Goal: Communication & Community: Answer question/provide support

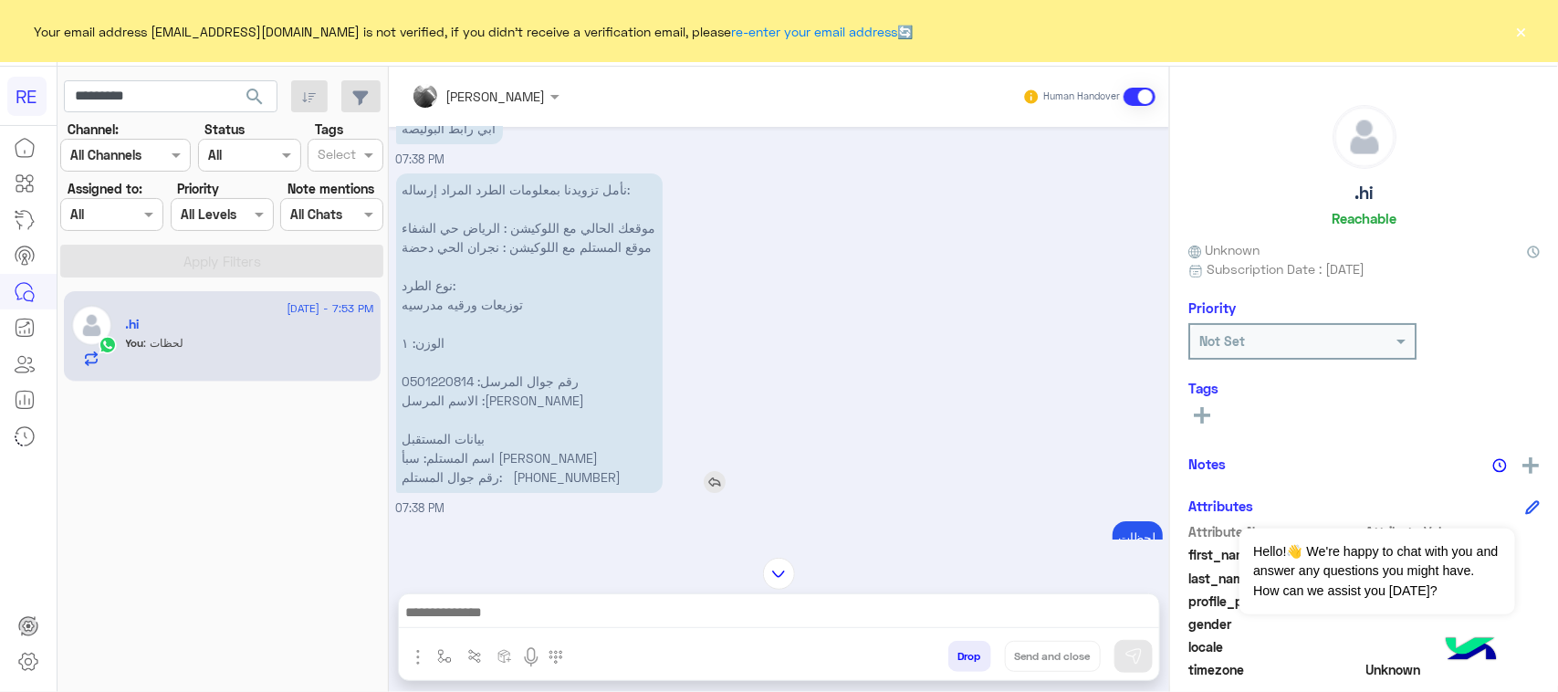
scroll to position [2918, 0]
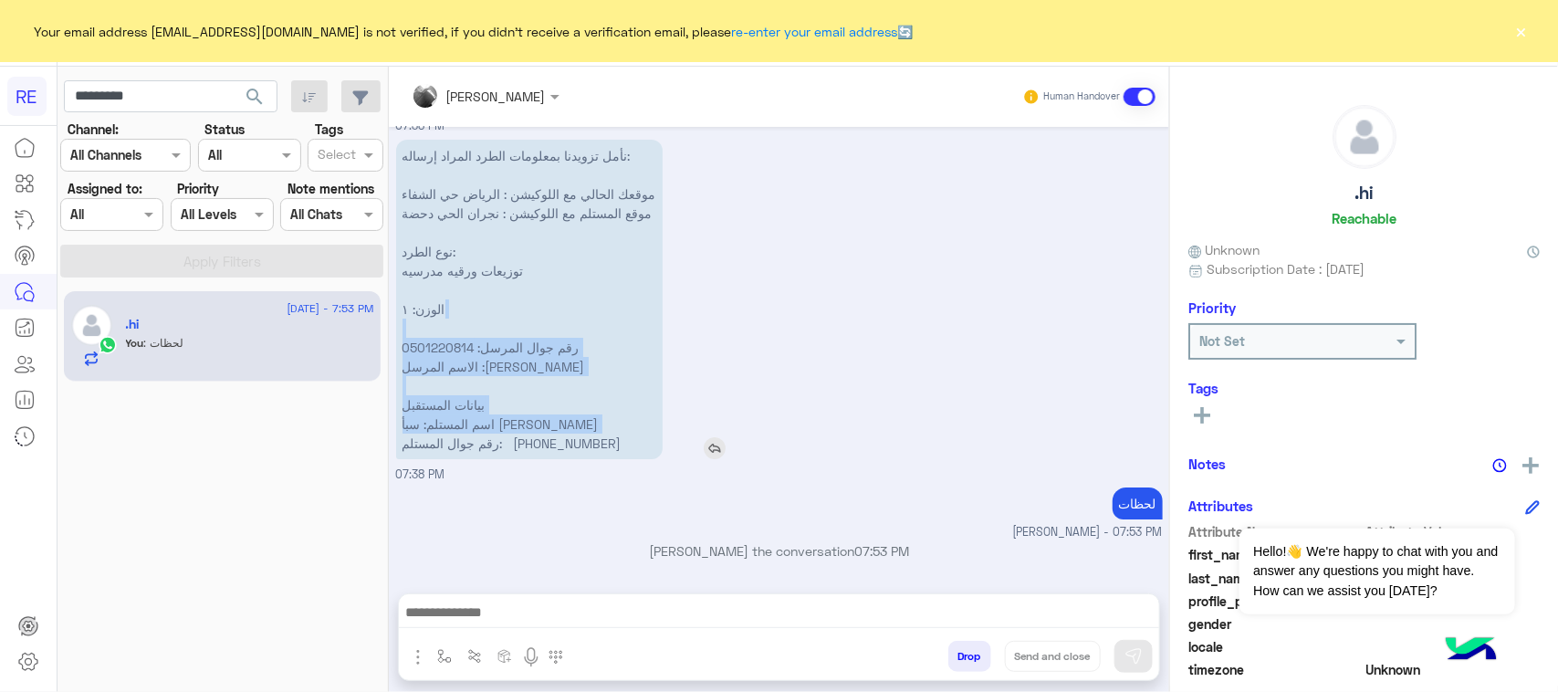
drag, startPoint x: 390, startPoint y: 440, endPoint x: 521, endPoint y: 312, distance: 183.3
click at [516, 318] on div "Sep 16, 2025 السلام عليكم 07:33 PM وعليكم السلام ،كيف اقدر اساعدك اهلًا بك في ت…" at bounding box center [779, 351] width 780 height 448
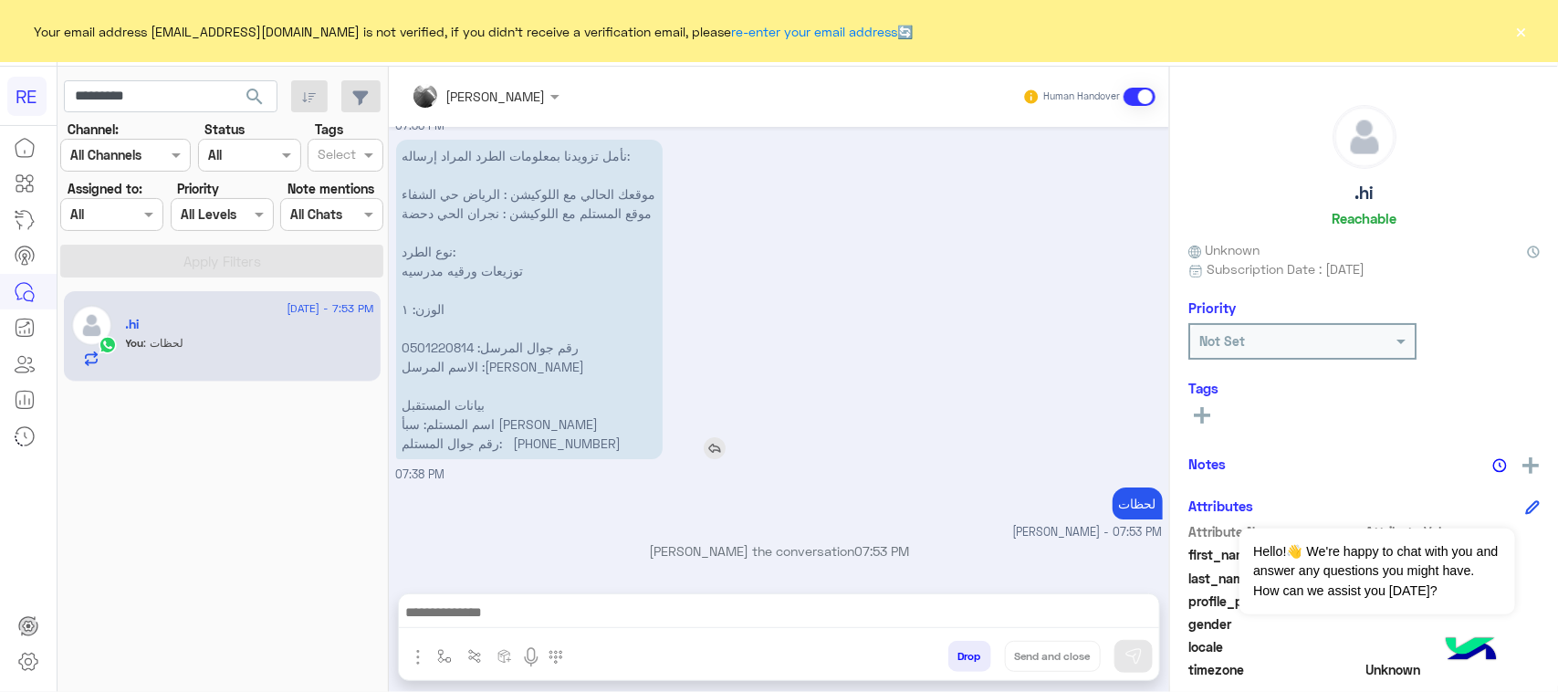
click at [758, 225] on div "نأمل تزويدنا بمعلومات الطرد المراد إرساله: موقعك الحالي مع اللوكيشن : الرياض حي…" at bounding box center [581, 299] width 371 height 319
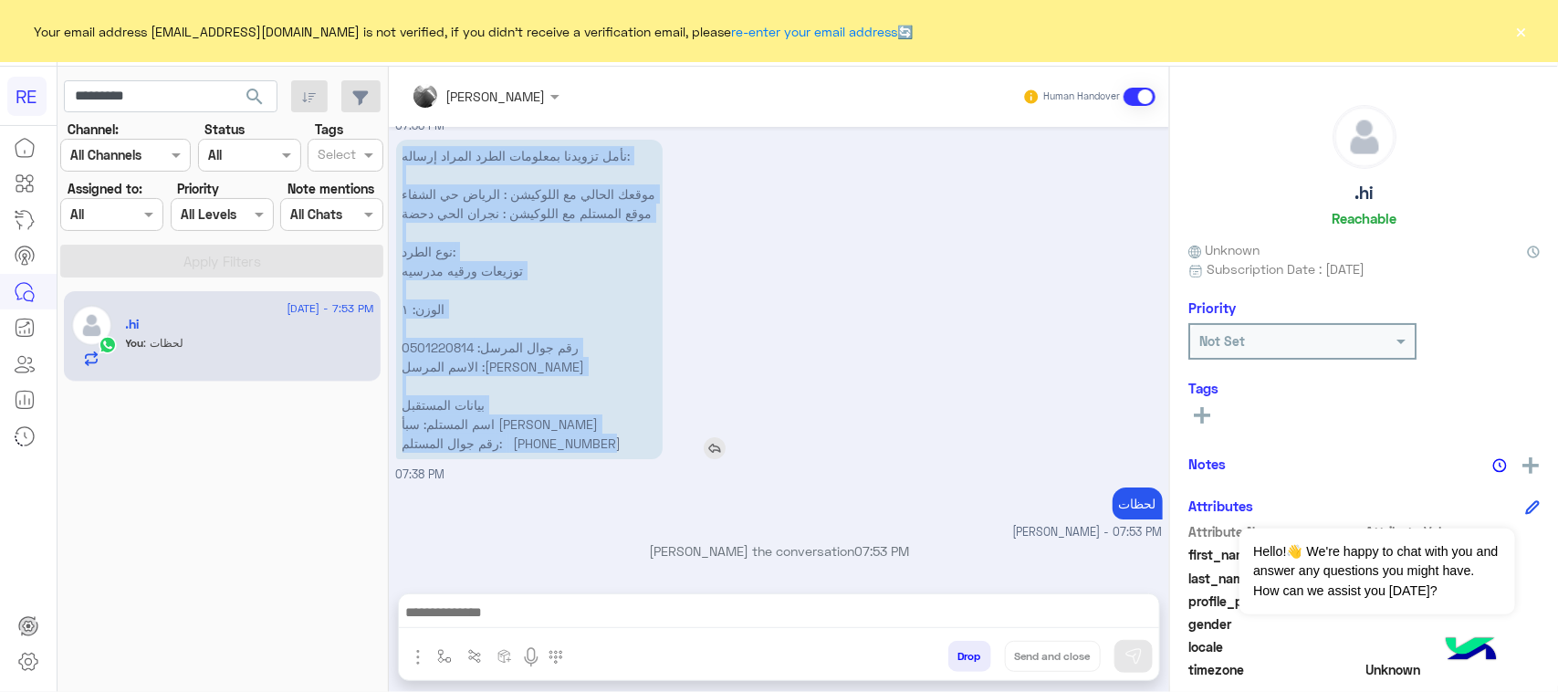
drag, startPoint x: 626, startPoint y: 152, endPoint x: 616, endPoint y: 455, distance: 302.3
click at [616, 455] on p "نأمل تزويدنا بمعلومات الطرد المراد إرساله: موقعك الحالي مع اللوكيشن : الرياض حي…" at bounding box center [529, 299] width 267 height 319
copy p "نأمل تزويدنا بمعلومات الطرد المراد إرساله: موقعك الحالي مع اللوكيشن : الرياض حي…"
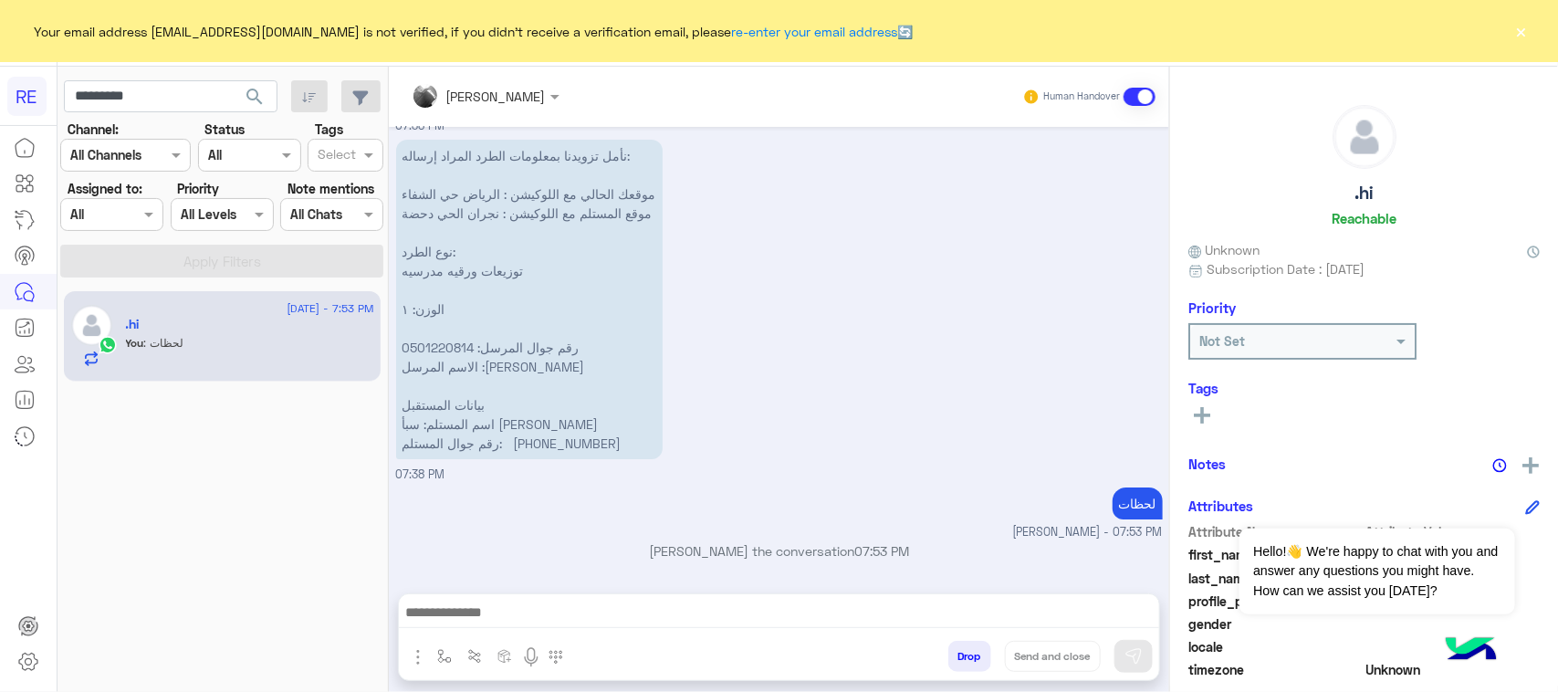
click at [906, 365] on div "نأمل تزويدنا بمعلومات الطرد المراد إرساله: موقعك الحالي مع اللوكيشن : الرياض حي…" at bounding box center [779, 309] width 767 height 349
click at [408, 657] on img "button" at bounding box center [418, 657] width 22 height 22
click at [439, 578] on span "Attachements" at bounding box center [481, 580] width 91 height 21
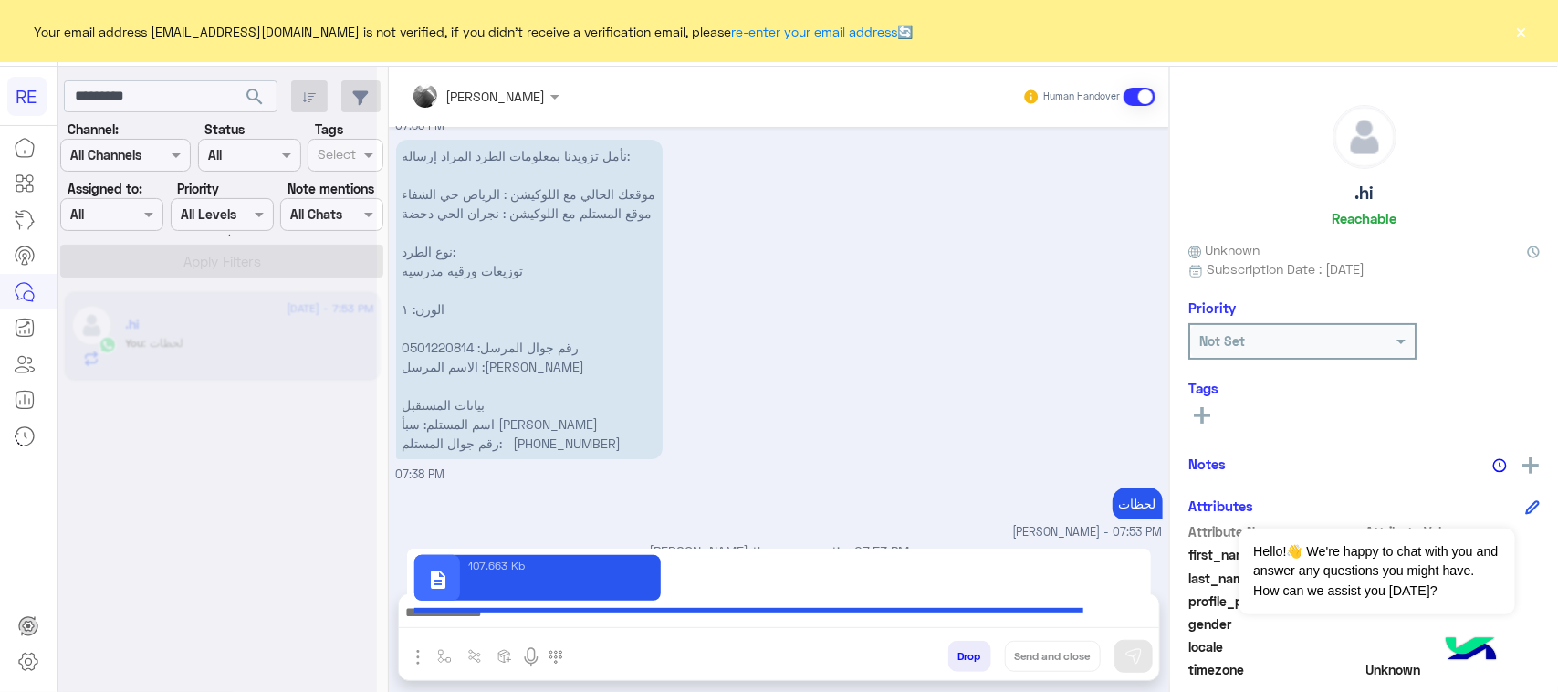
type textarea "**********"
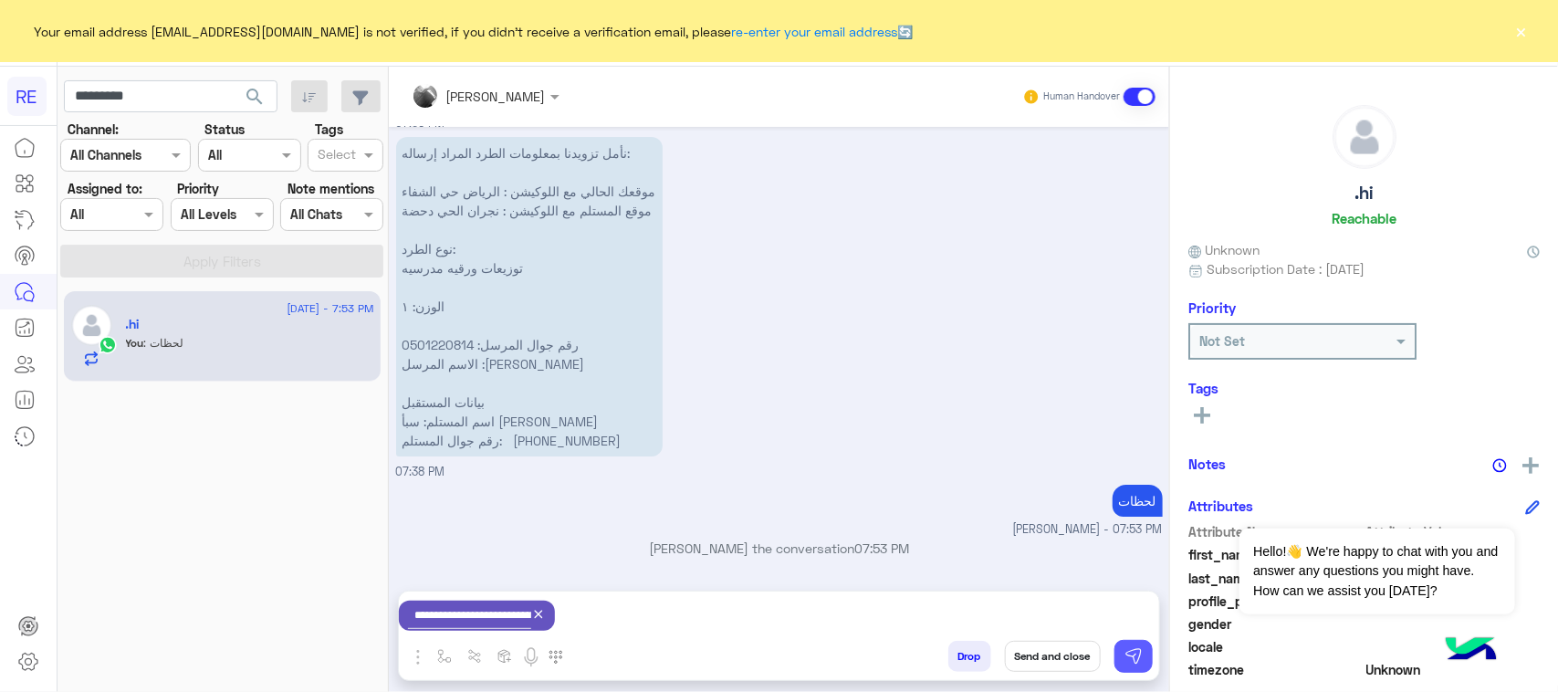
click at [1138, 664] on img at bounding box center [1134, 656] width 18 height 18
click at [106, 101] on input "*********" at bounding box center [171, 96] width 214 height 33
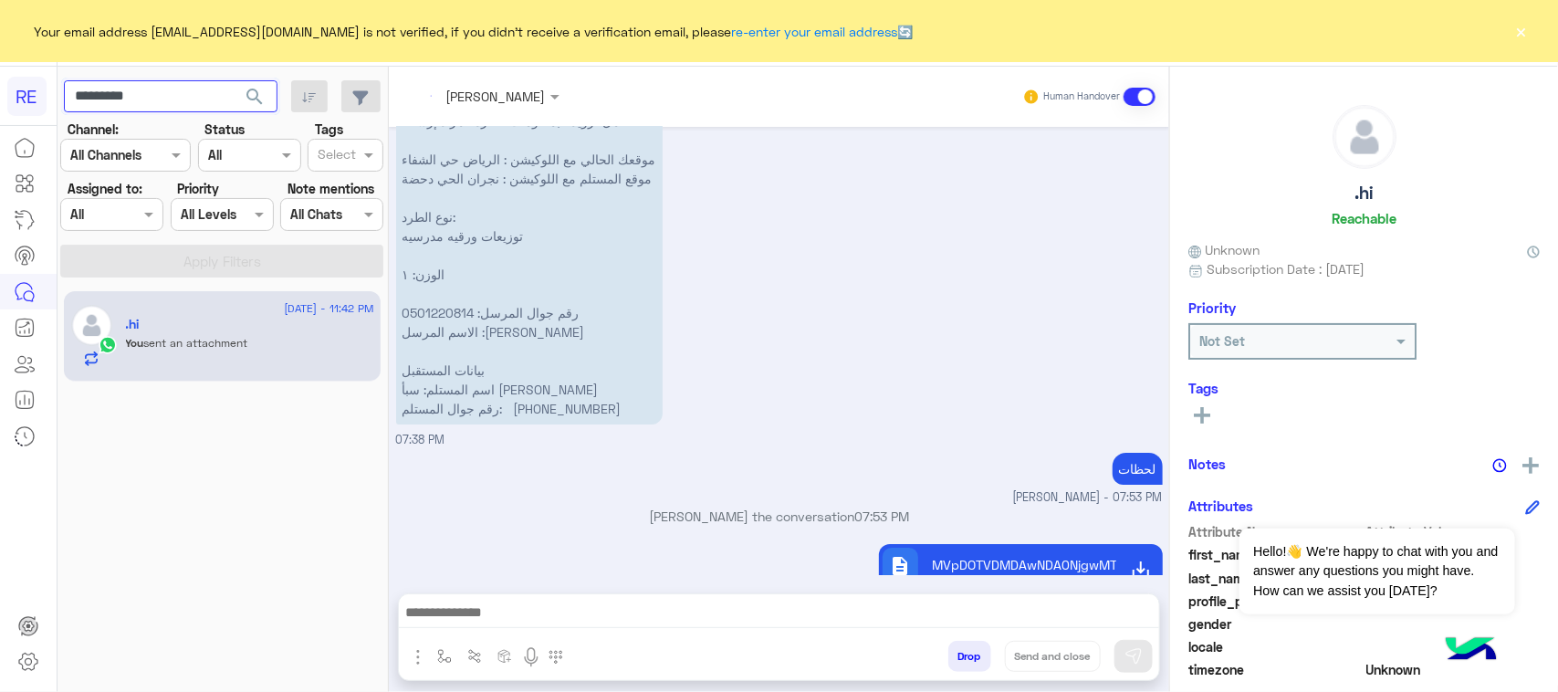
scroll to position [2995, 0]
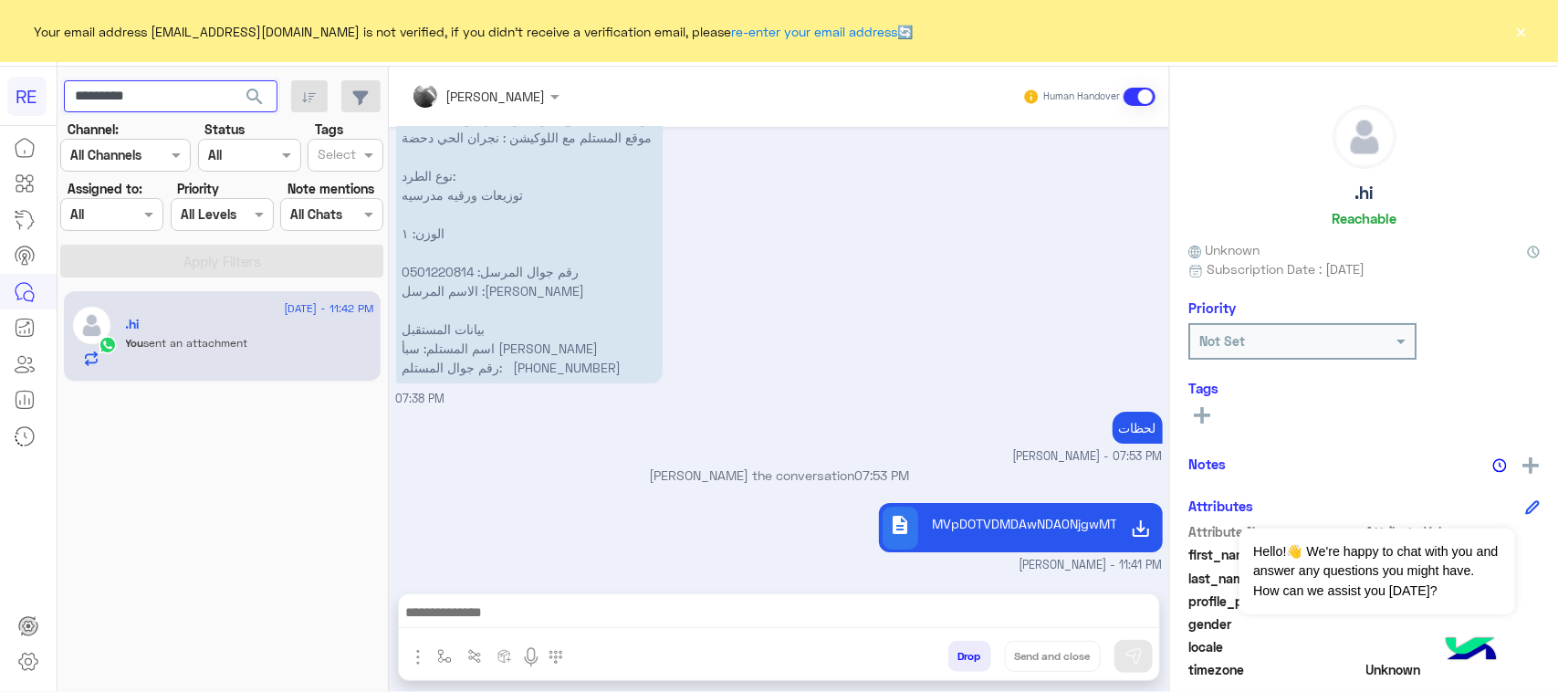
click at [206, 101] on input "*********" at bounding box center [171, 96] width 214 height 33
click at [248, 96] on span "search" at bounding box center [255, 97] width 22 height 22
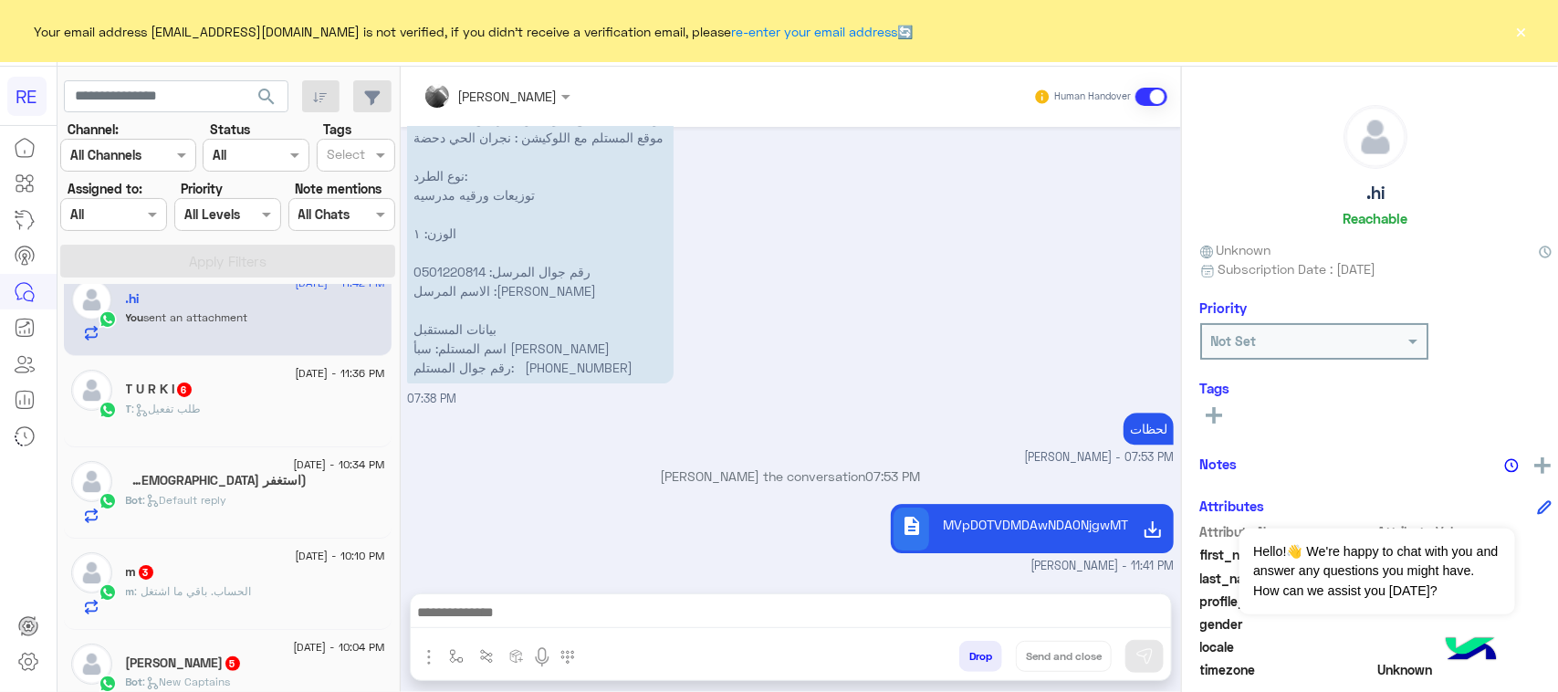
scroll to position [0, 0]
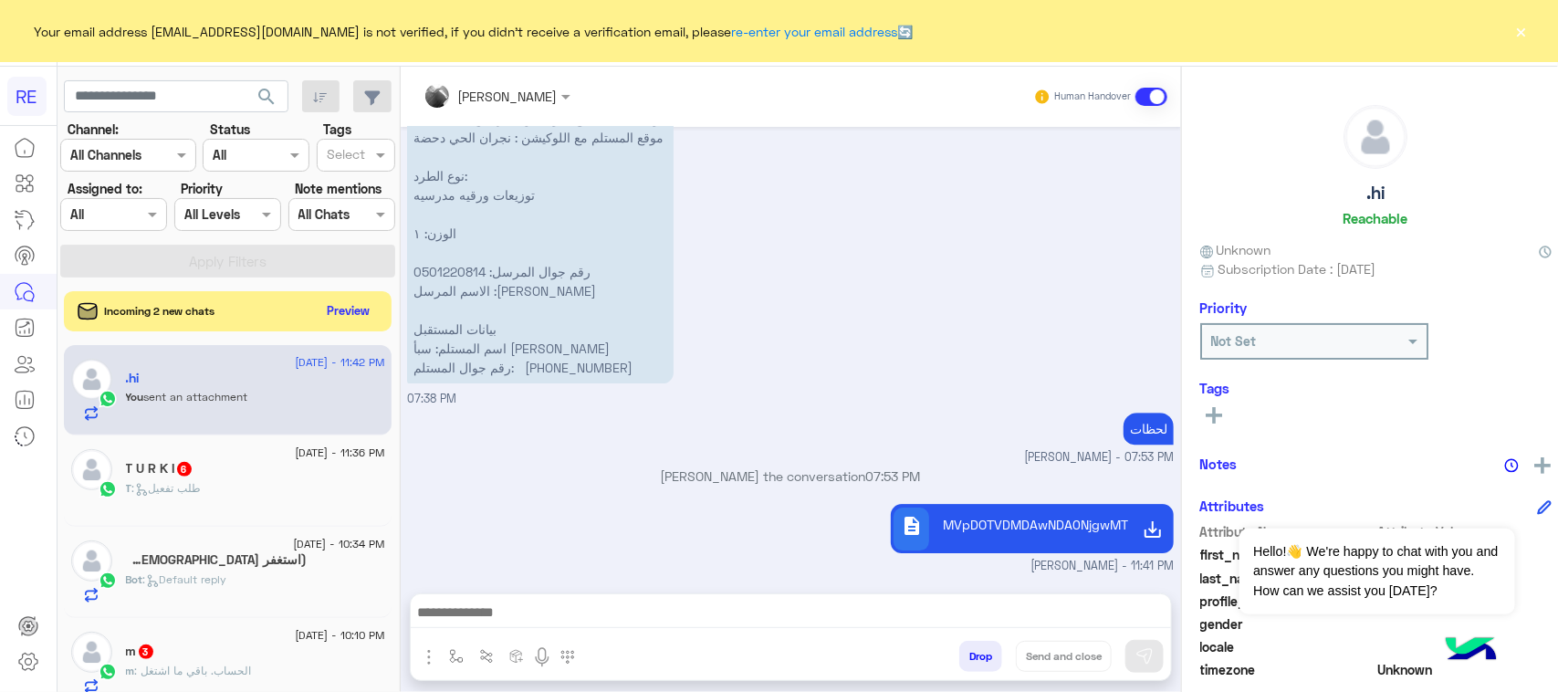
click at [413, 395] on span "07:38 PM" at bounding box center [431, 399] width 49 height 14
click at [340, 308] on button "Preview" at bounding box center [349, 310] width 57 height 25
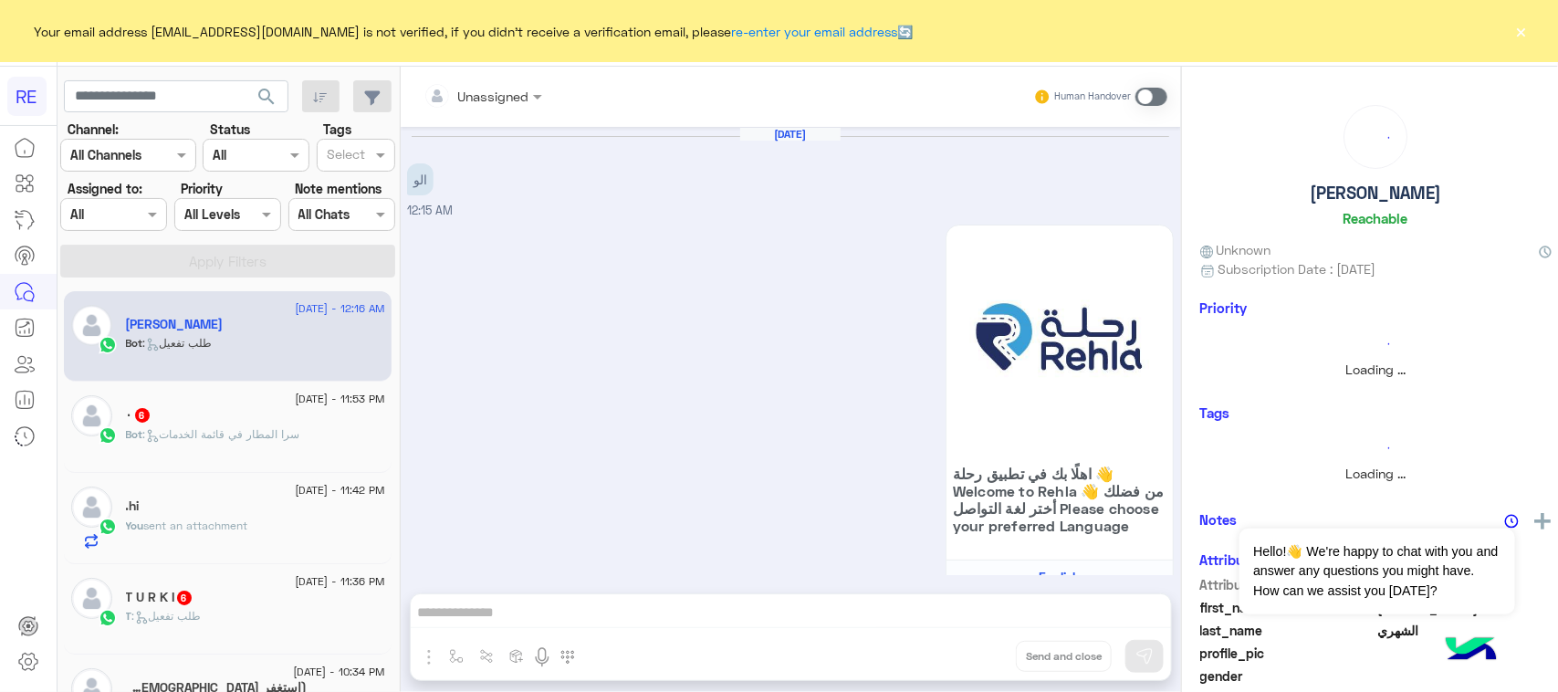
scroll to position [1577, 0]
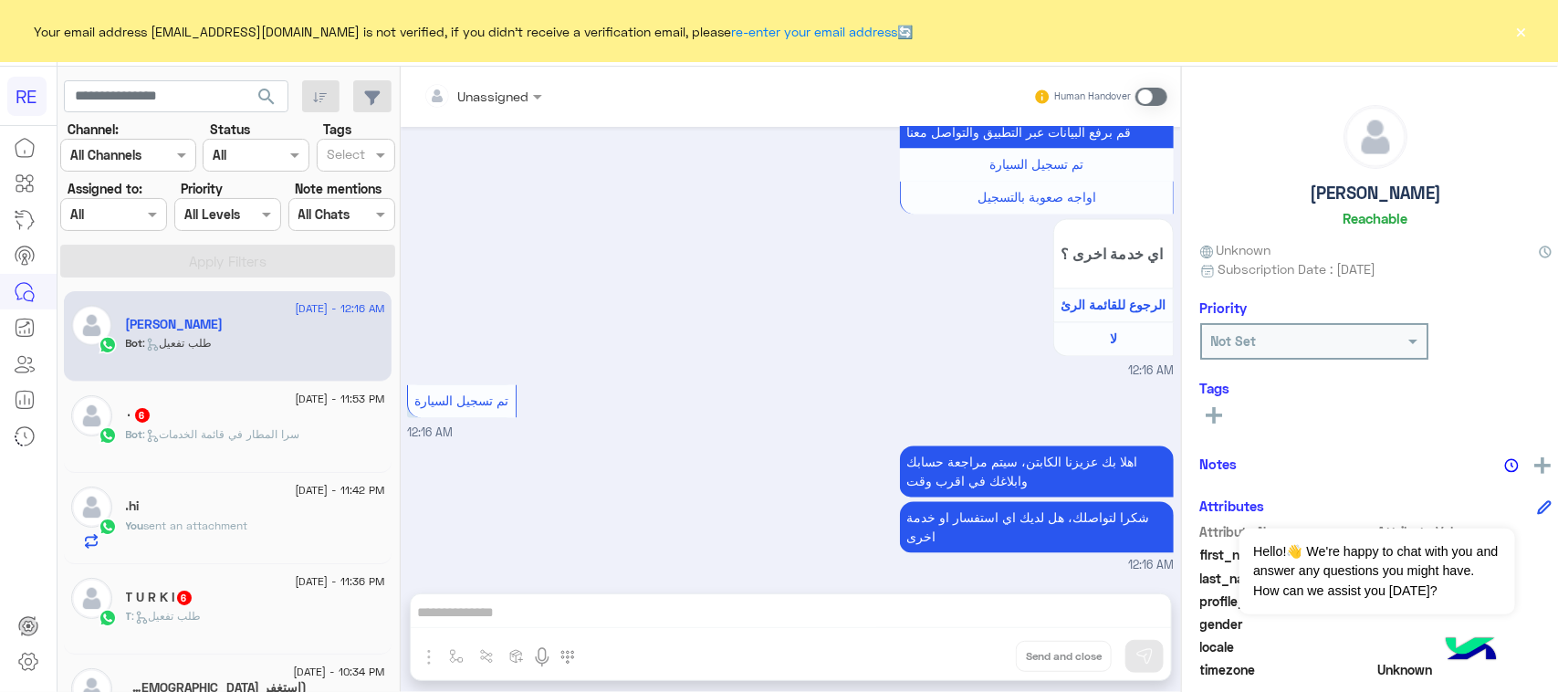
click at [1135, 100] on span at bounding box center [1151, 97] width 32 height 18
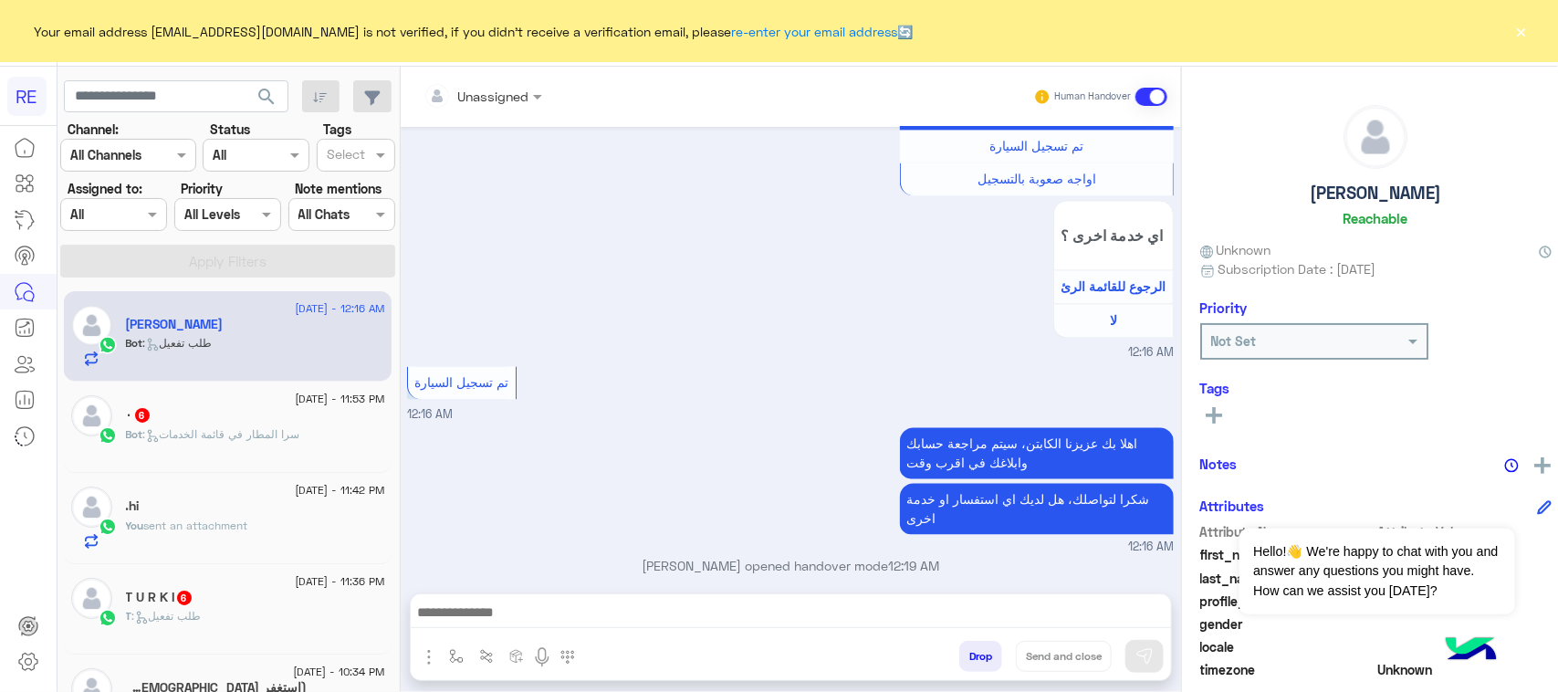
scroll to position [1611, 0]
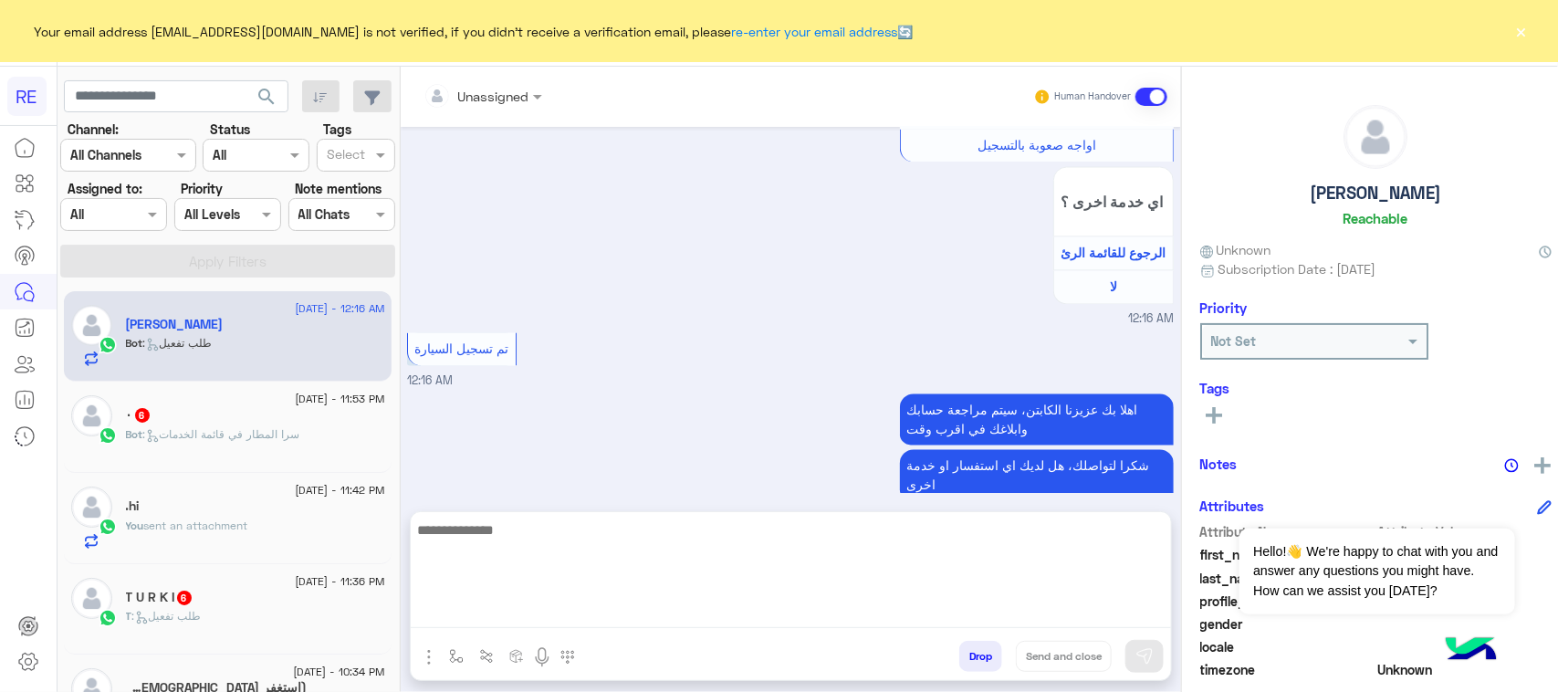
click at [613, 612] on textarea at bounding box center [791, 573] width 760 height 110
paste textarea "**********"
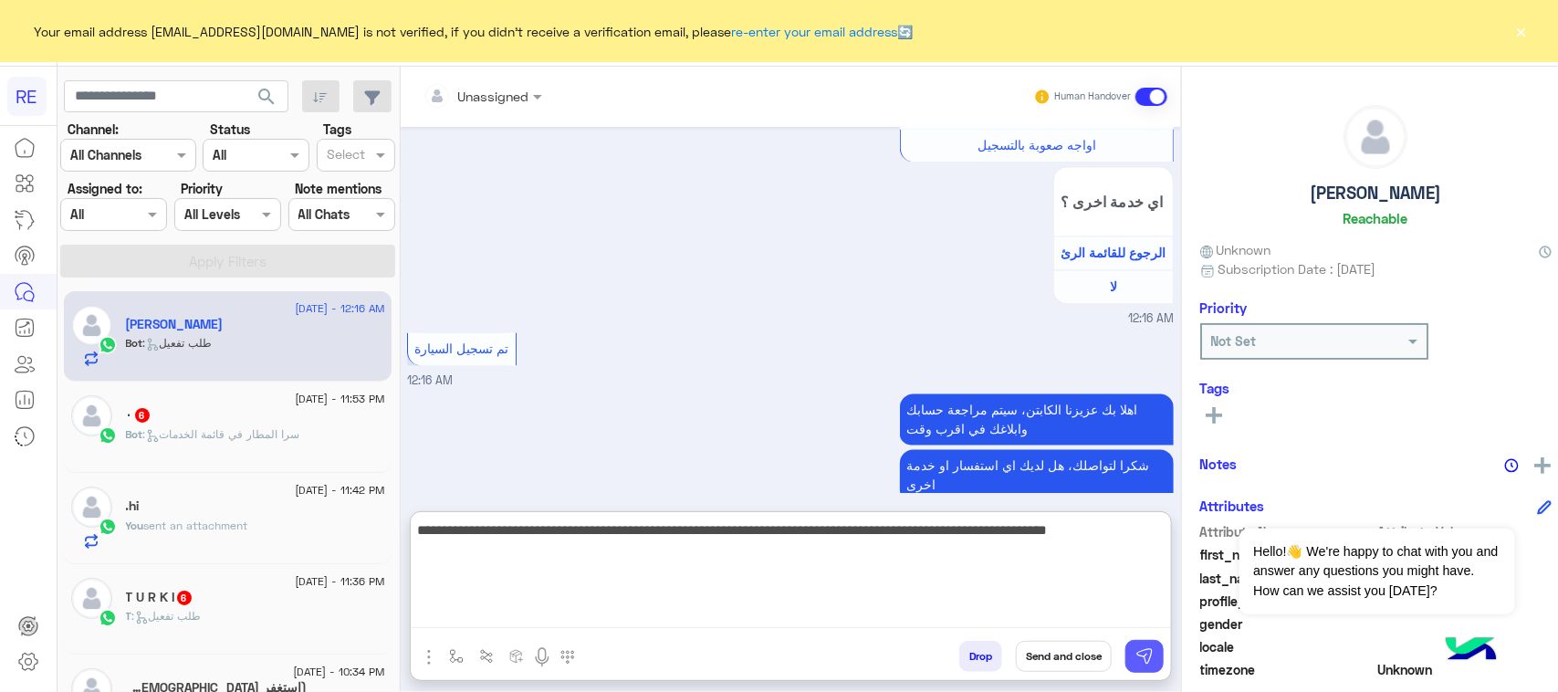
type textarea "**********"
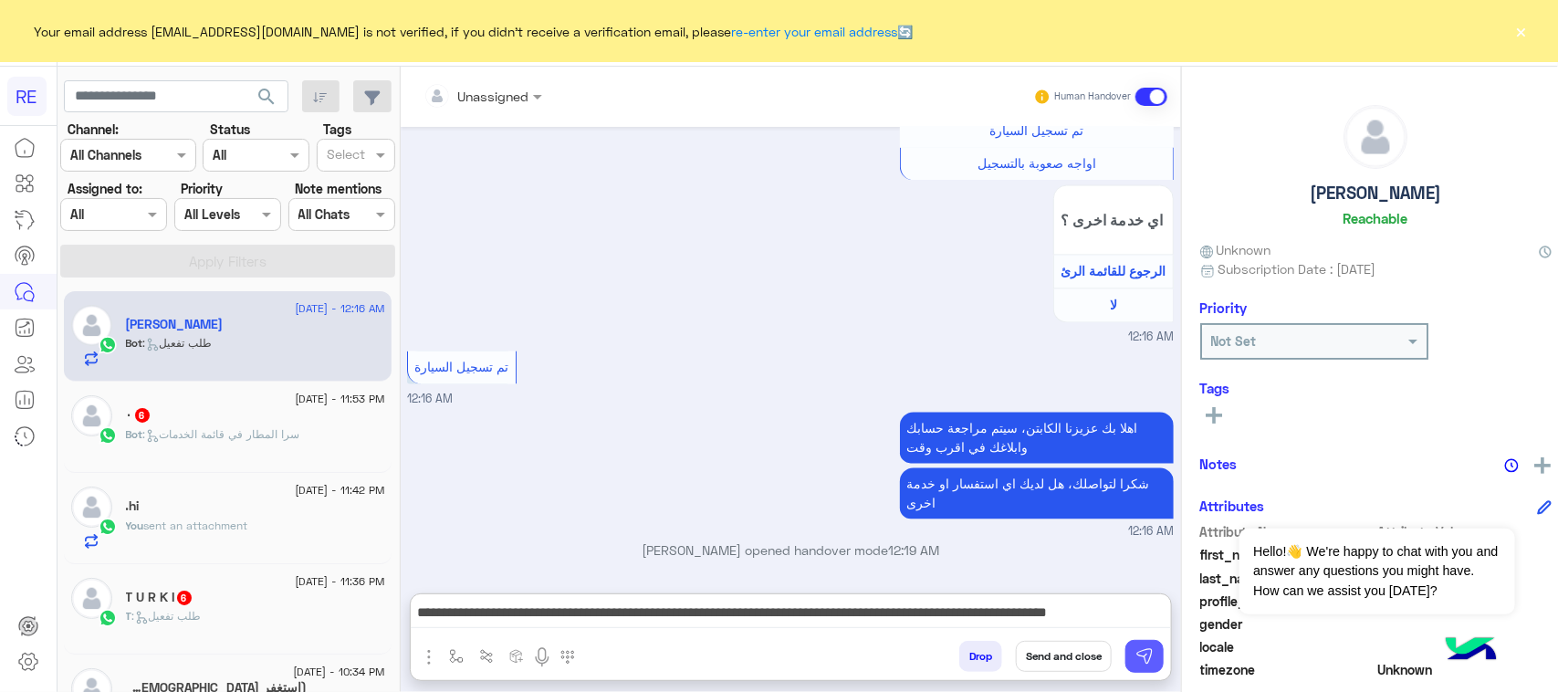
click at [1136, 658] on img at bounding box center [1144, 656] width 18 height 18
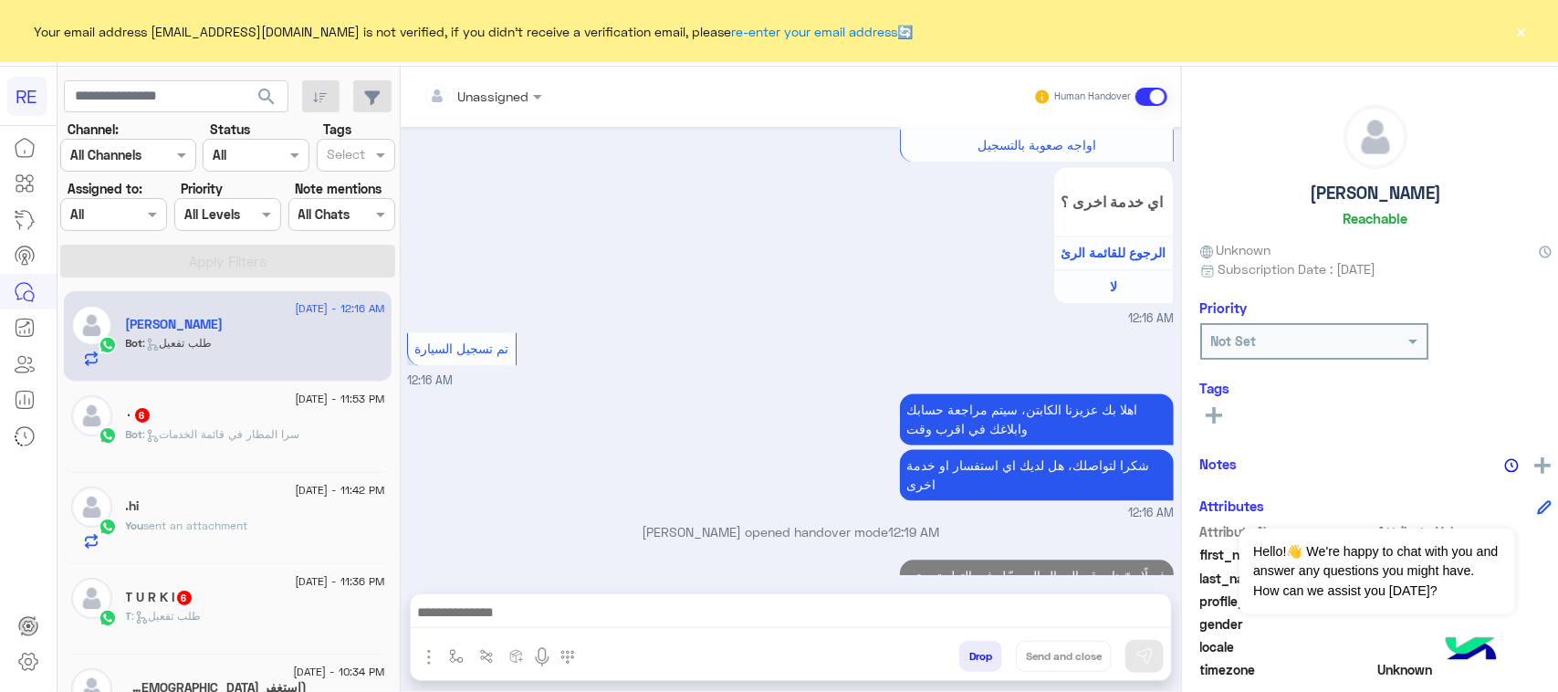
scroll to position [1708, 0]
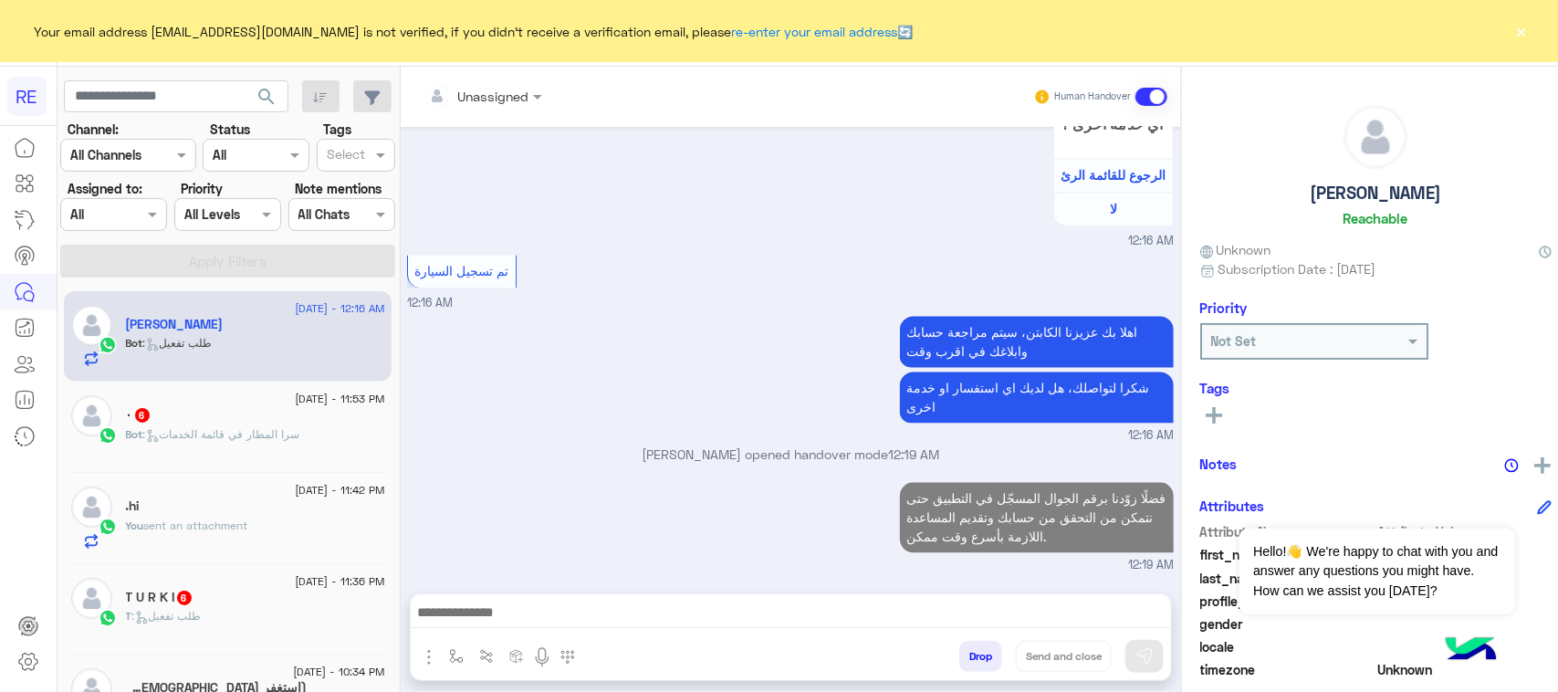
click at [253, 425] on div "٠ 6" at bounding box center [255, 416] width 259 height 19
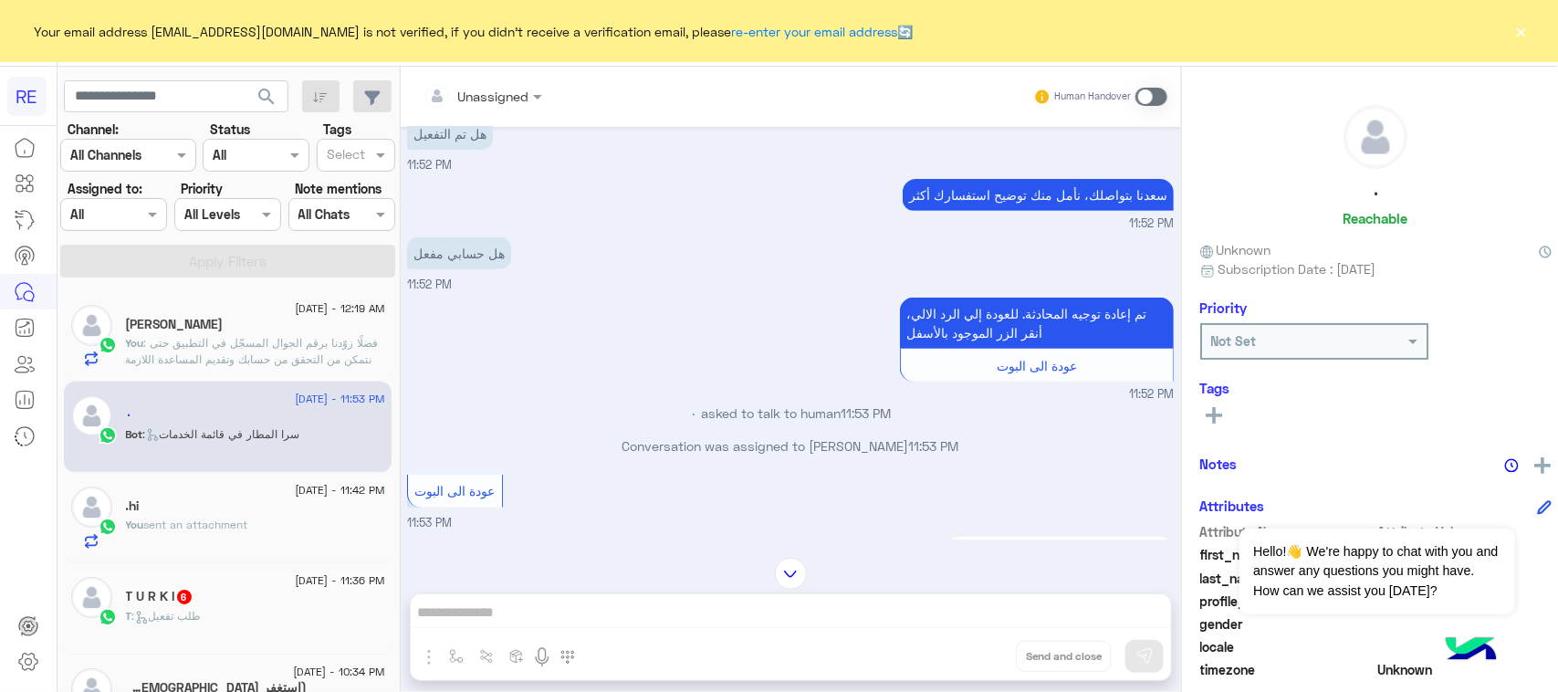
scroll to position [229, 0]
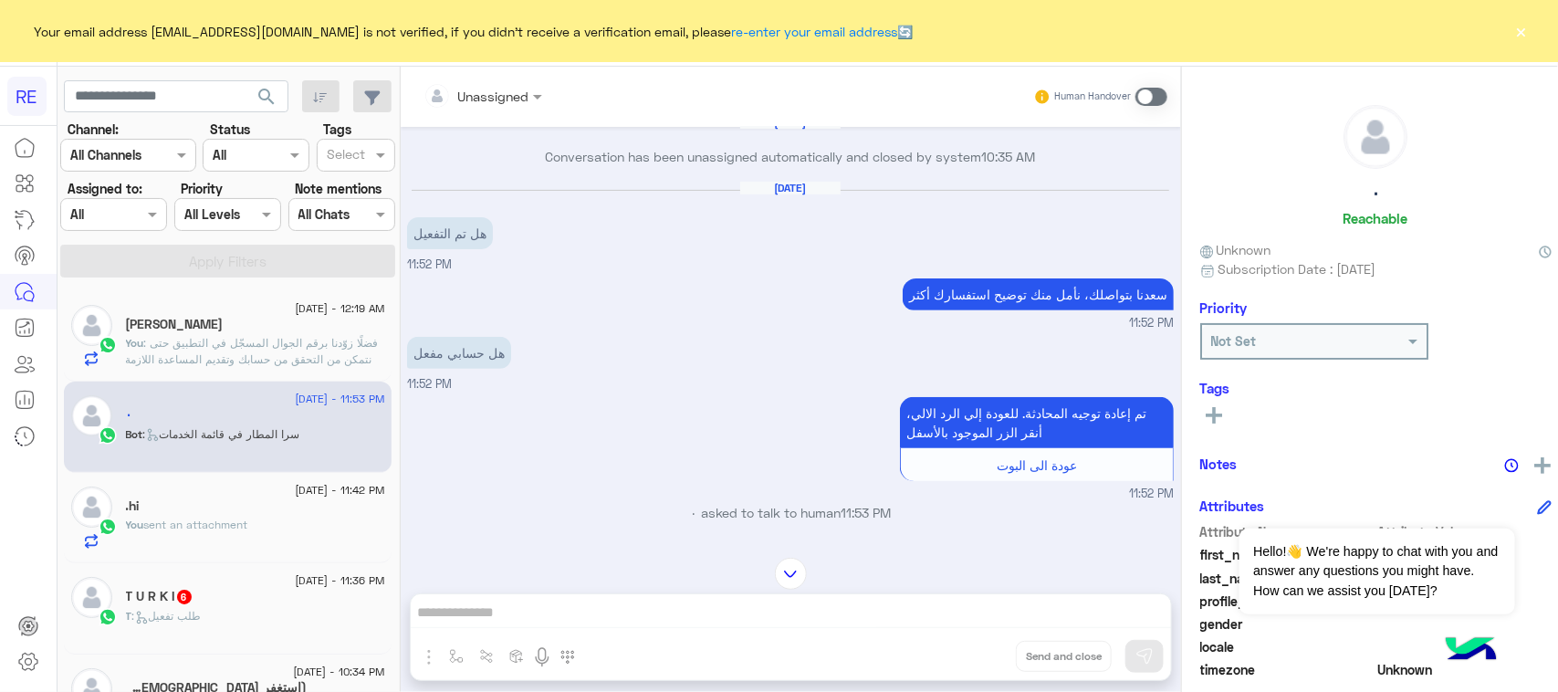
click at [1136, 91] on span at bounding box center [1151, 97] width 32 height 18
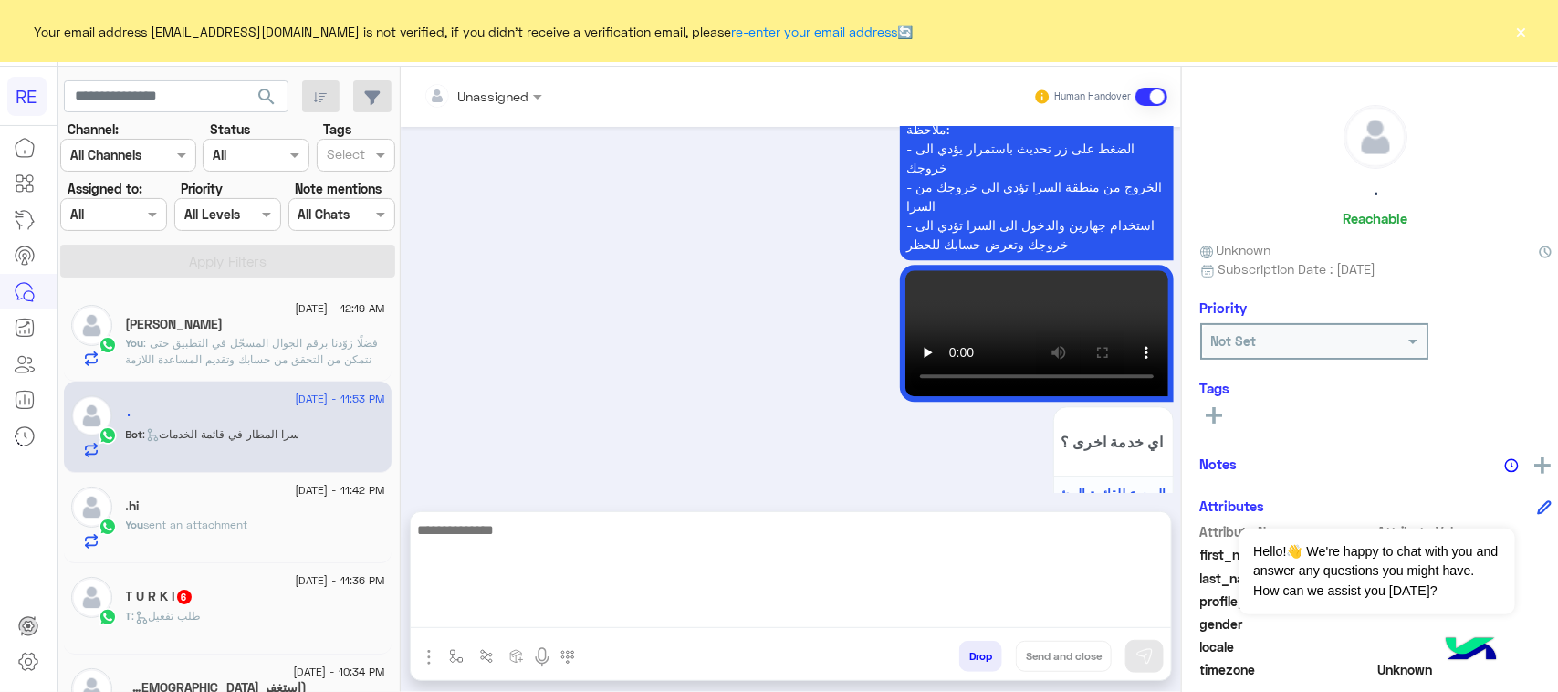
click at [618, 617] on textarea at bounding box center [791, 573] width 760 height 110
paste textarea "**********"
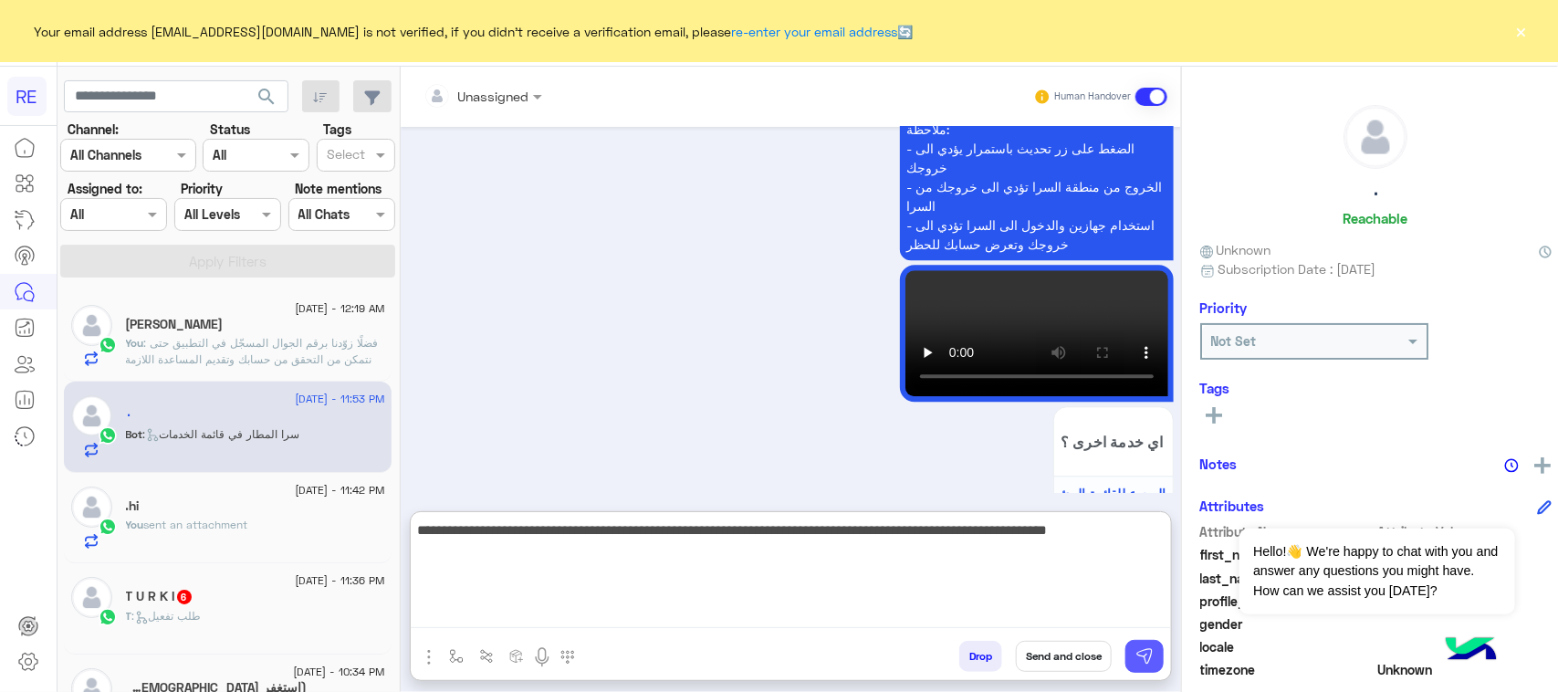
type textarea "**********"
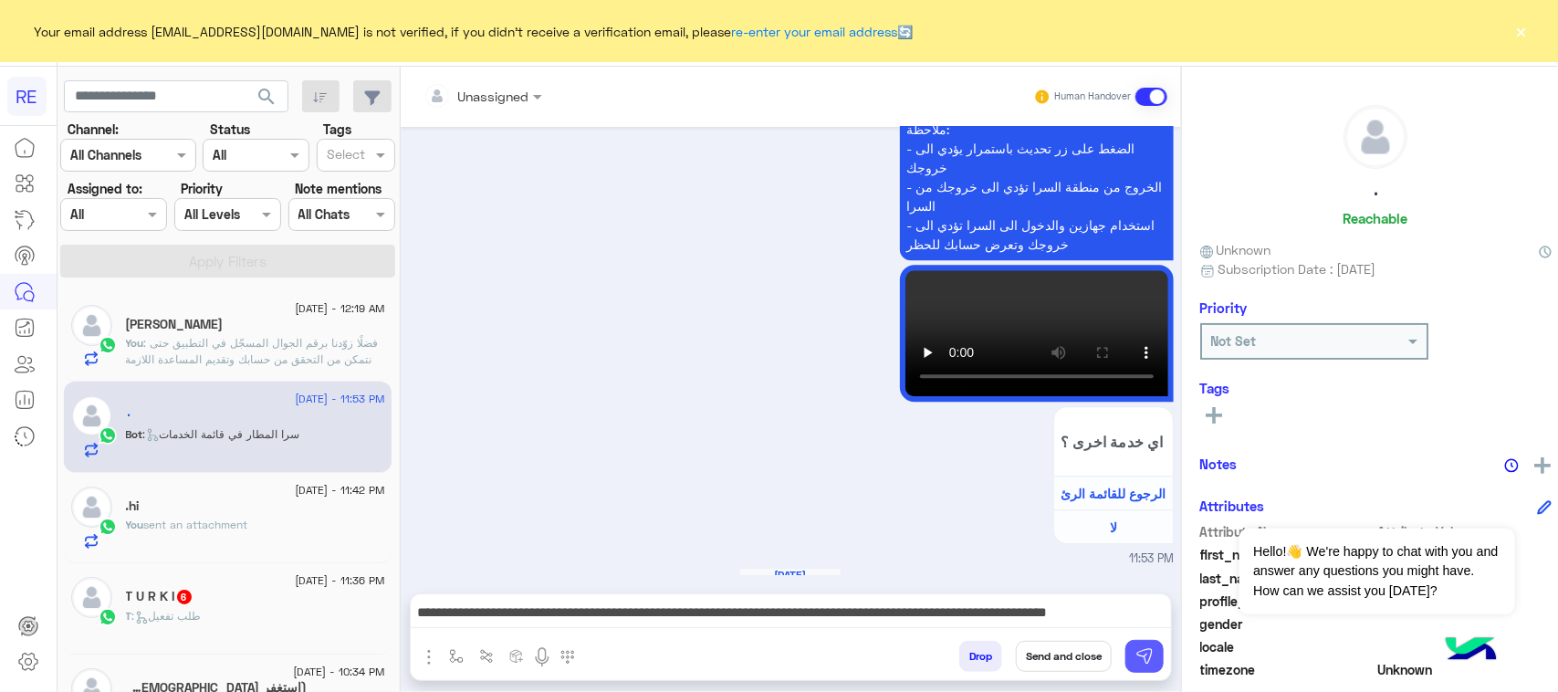
click at [1125, 667] on button at bounding box center [1144, 656] width 38 height 33
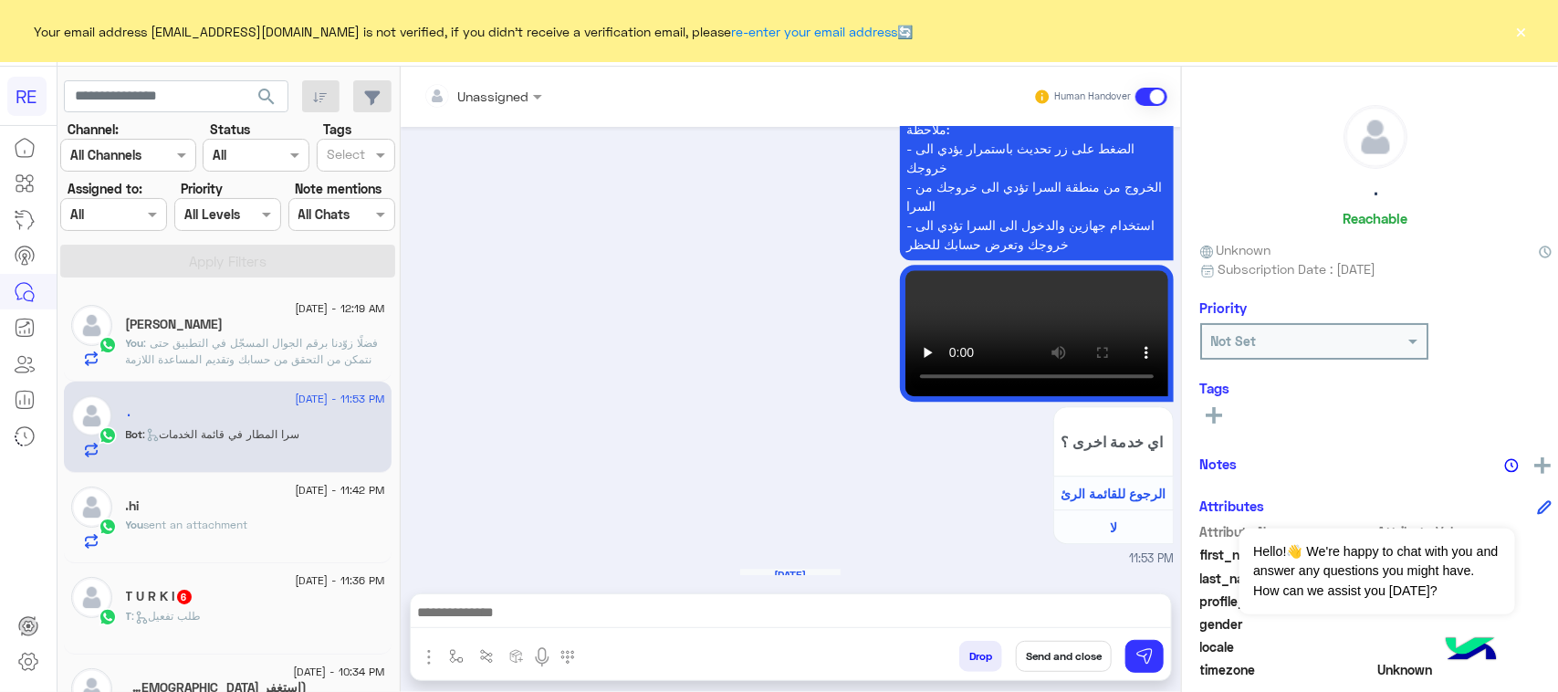
scroll to position [2102, 0]
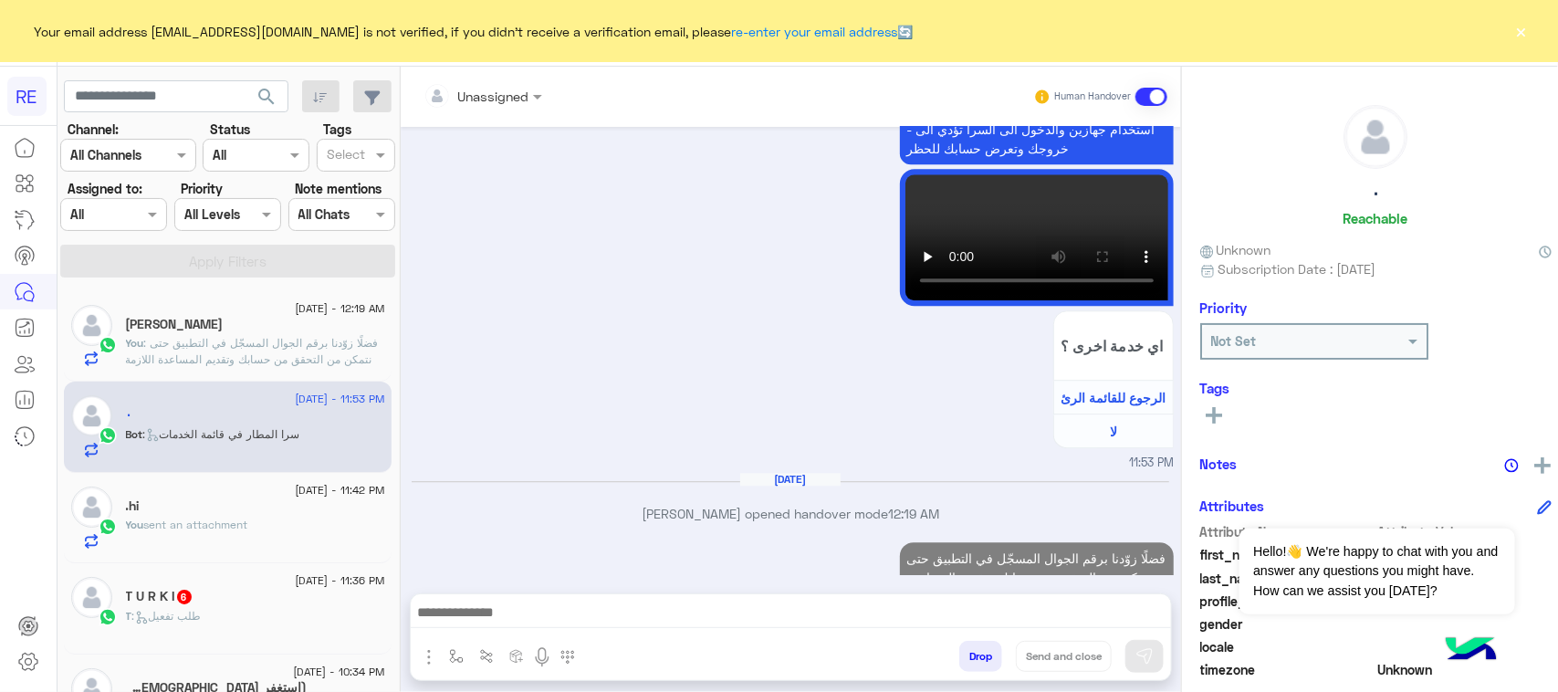
click at [298, 596] on div "T U R K I 6" at bounding box center [255, 598] width 259 height 19
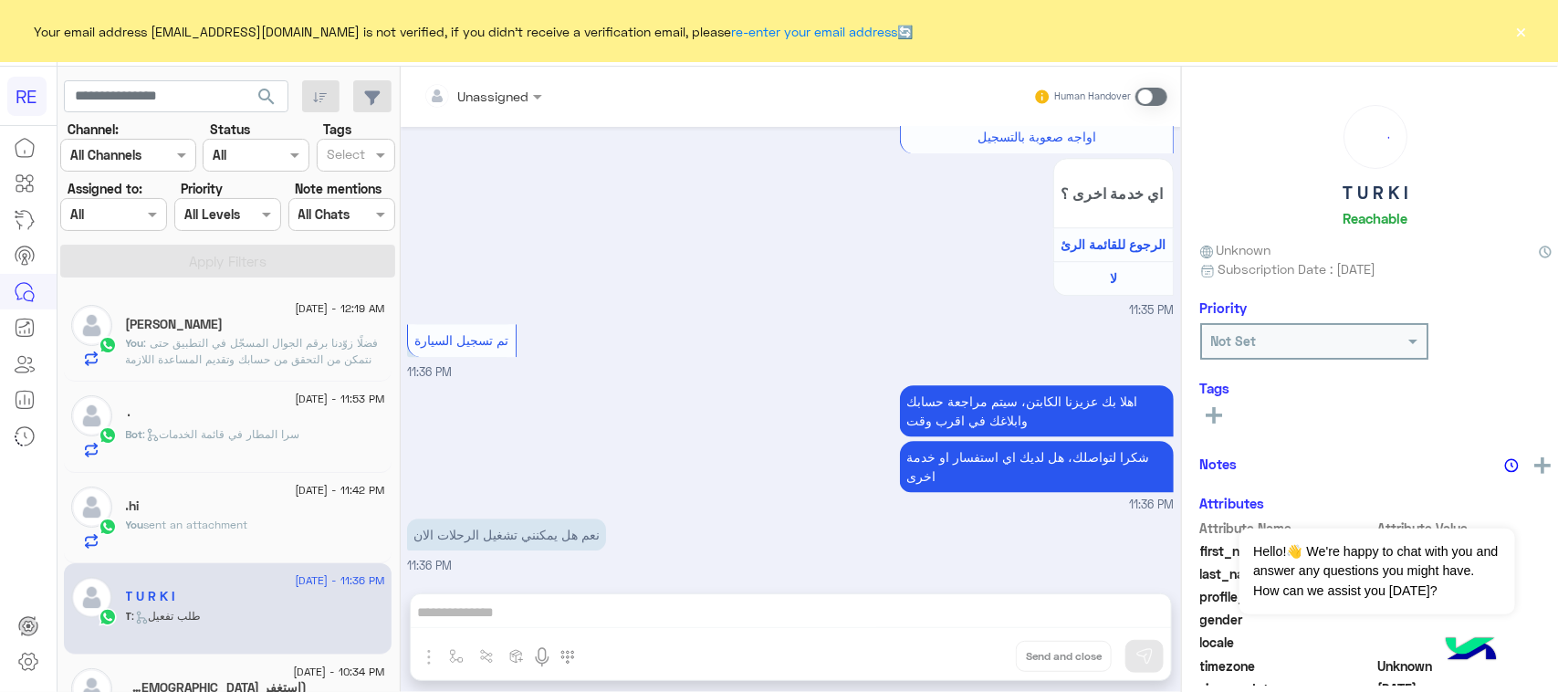
click at [1135, 97] on span at bounding box center [1151, 97] width 32 height 18
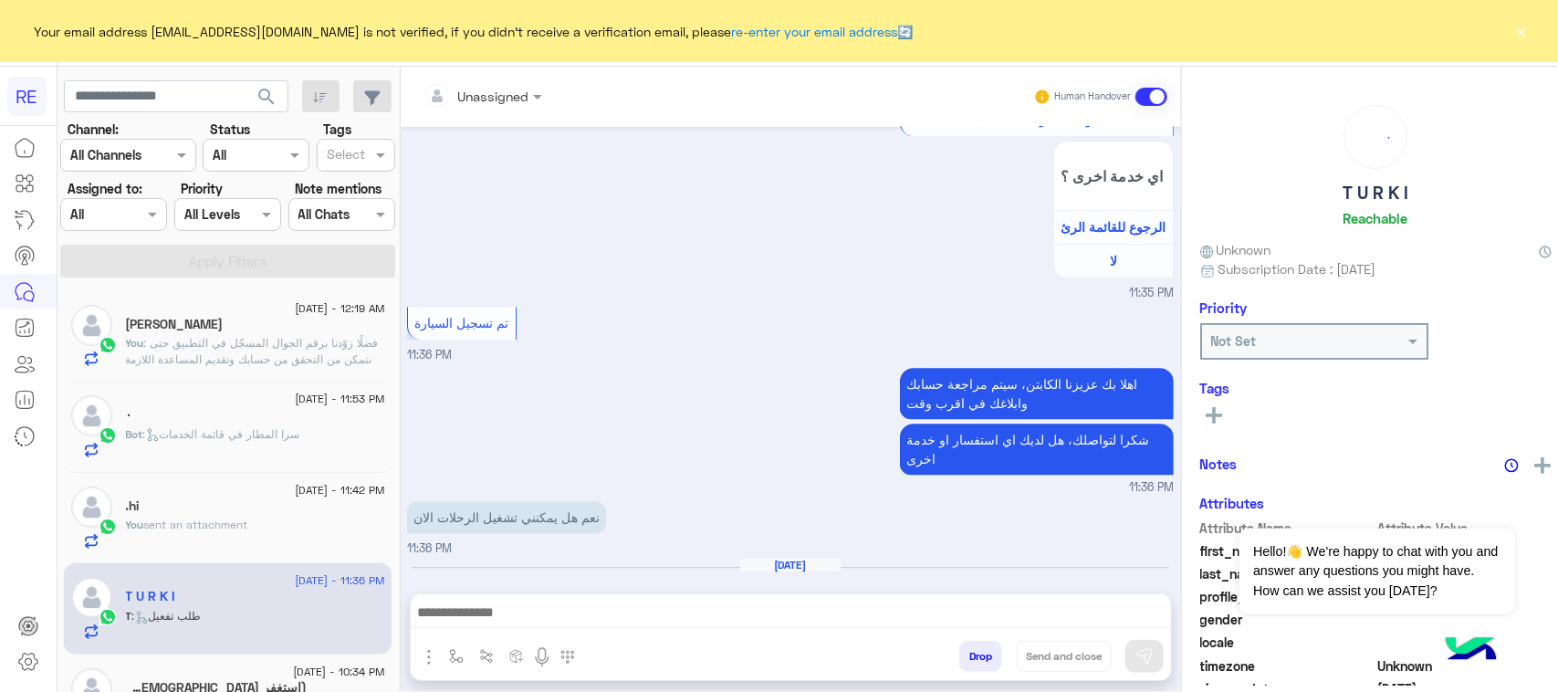
scroll to position [2265, 0]
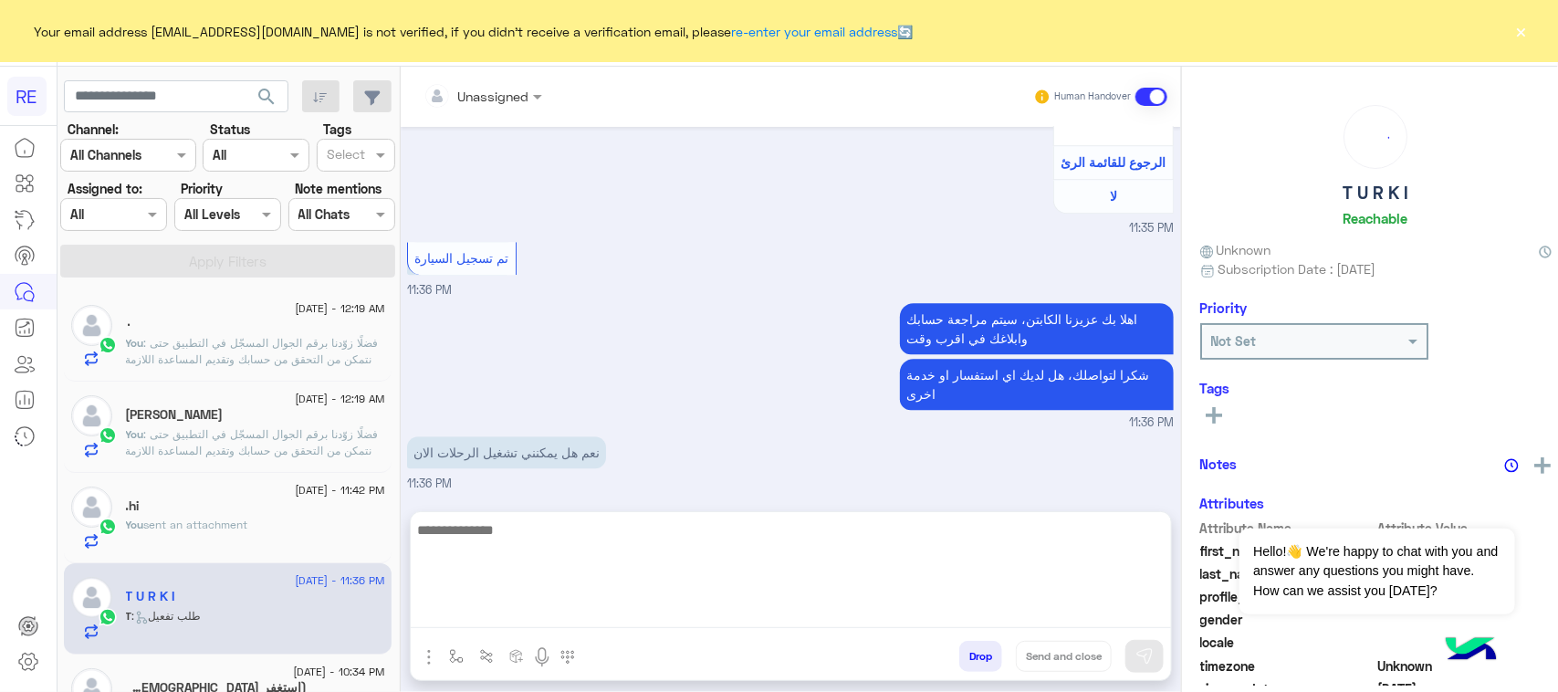
click at [681, 619] on textarea at bounding box center [791, 573] width 760 height 110
paste textarea "**********"
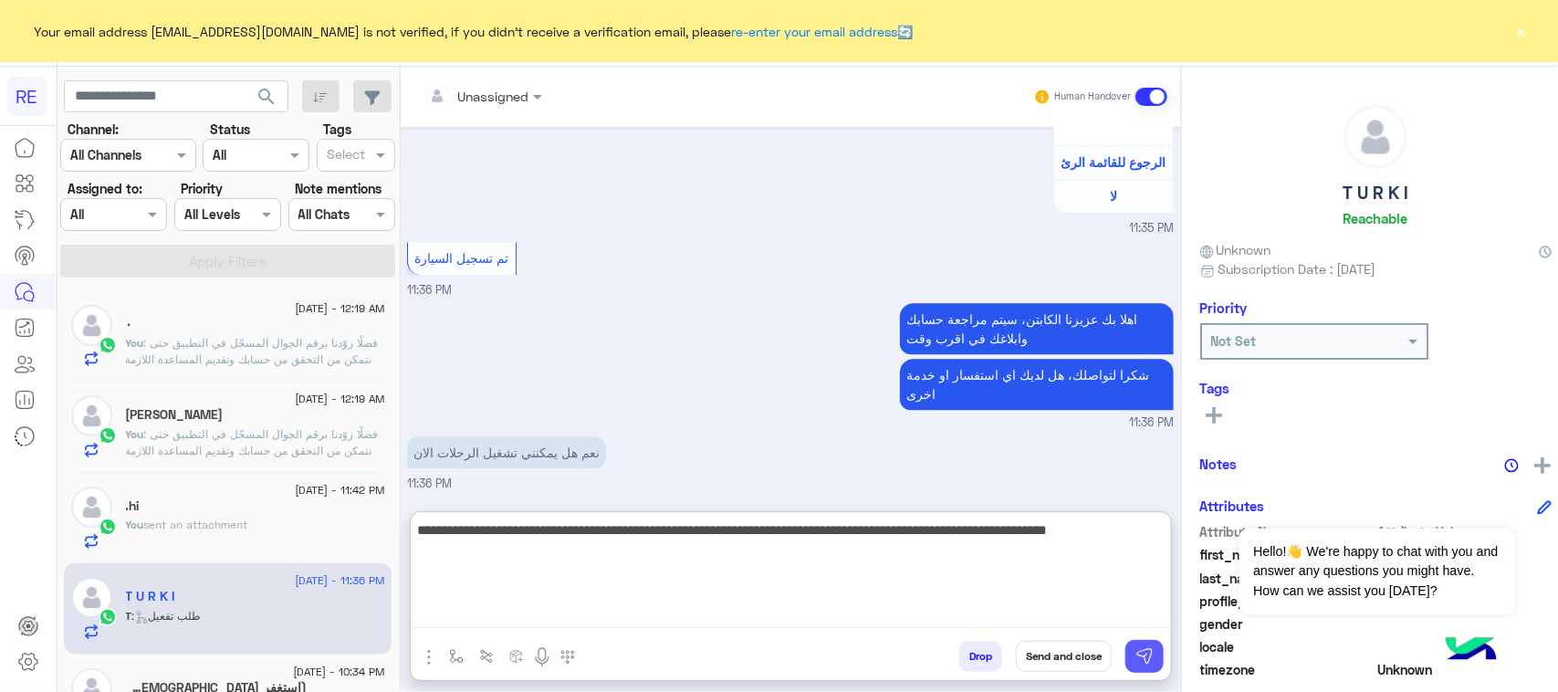
type textarea "**********"
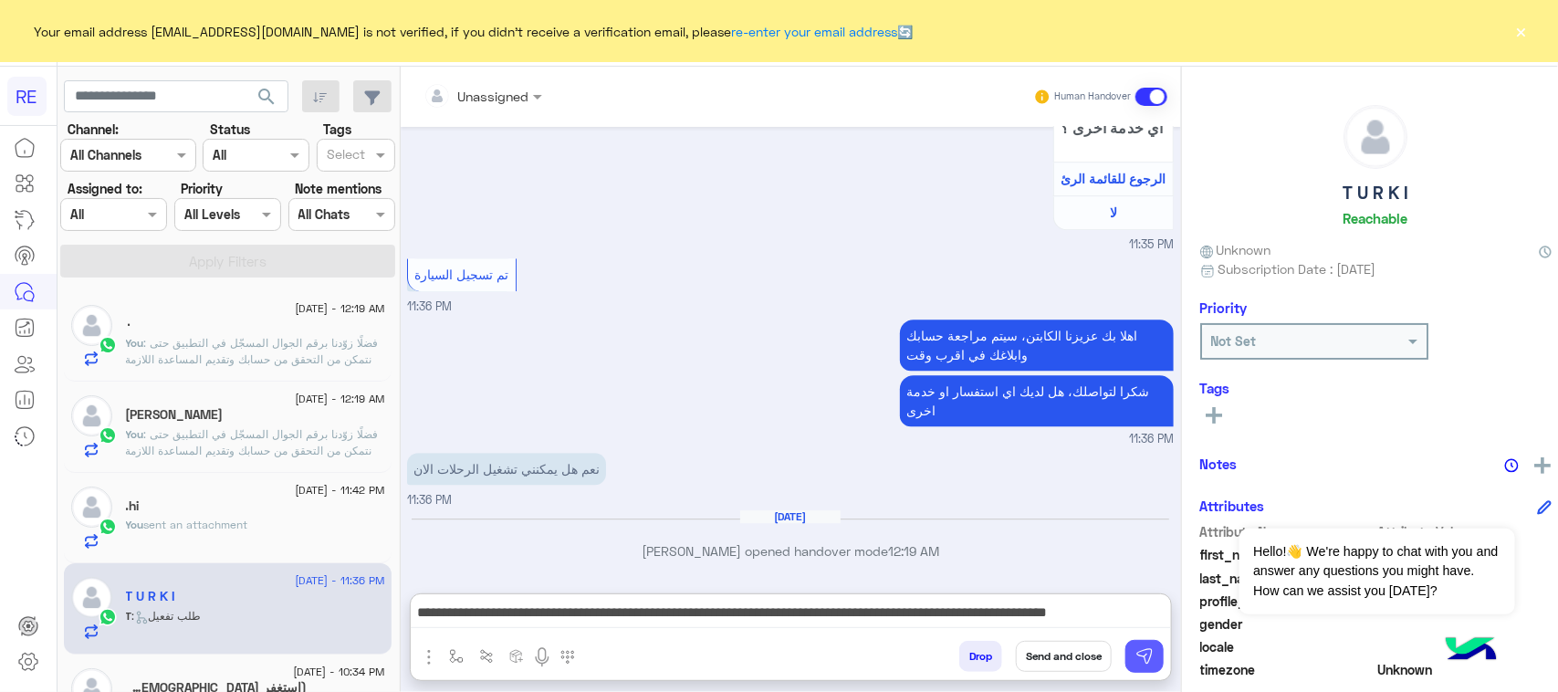
click at [1135, 660] on img at bounding box center [1144, 656] width 18 height 18
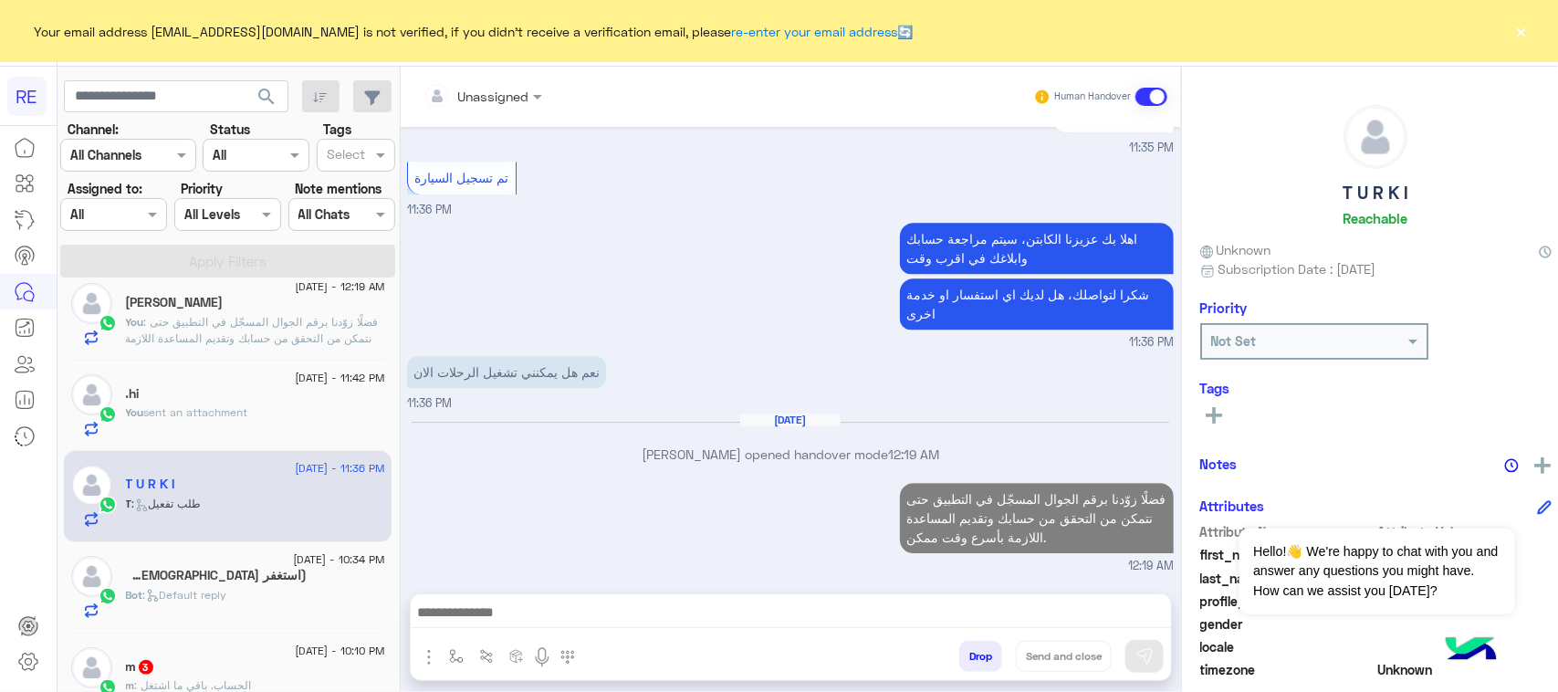
scroll to position [114, 0]
click at [280, 591] on div "Bot : Default reply" at bounding box center [255, 601] width 259 height 32
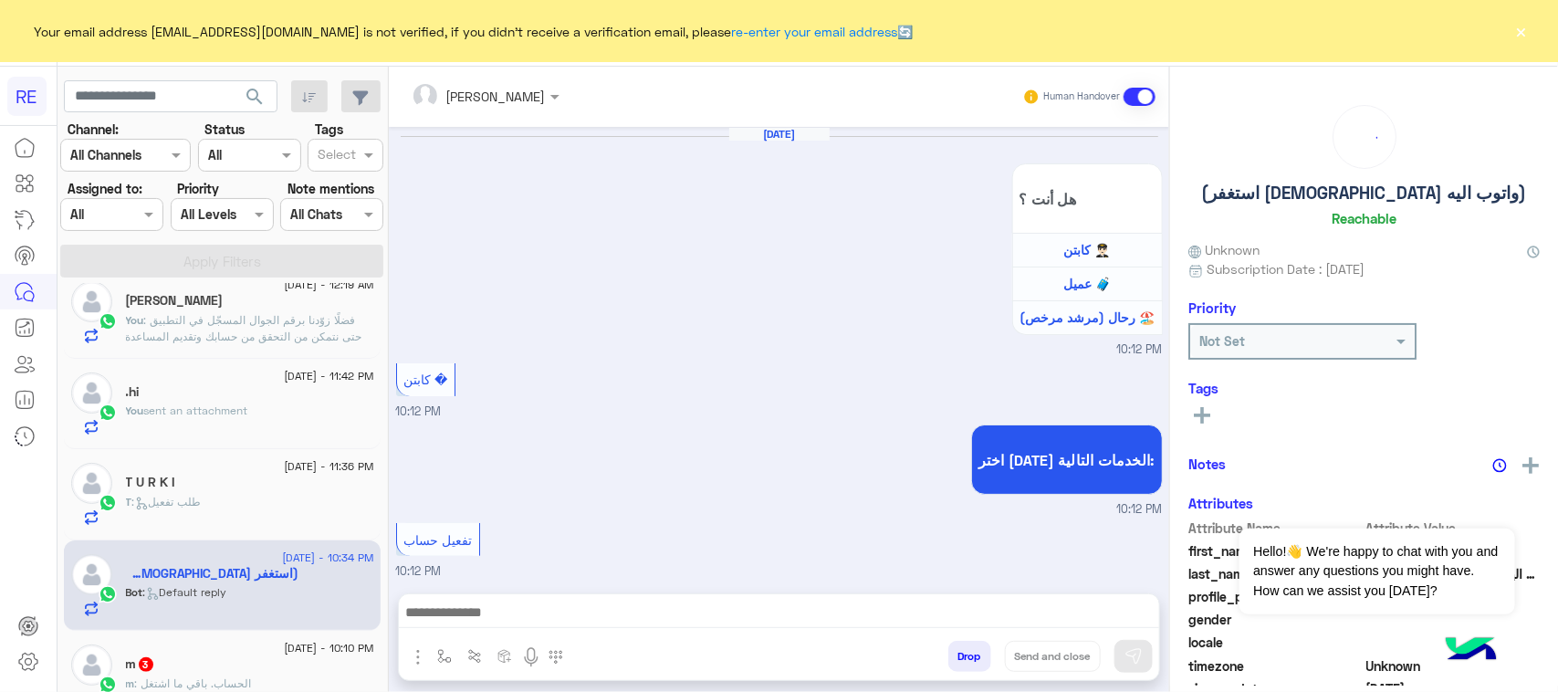
scroll to position [2092, 0]
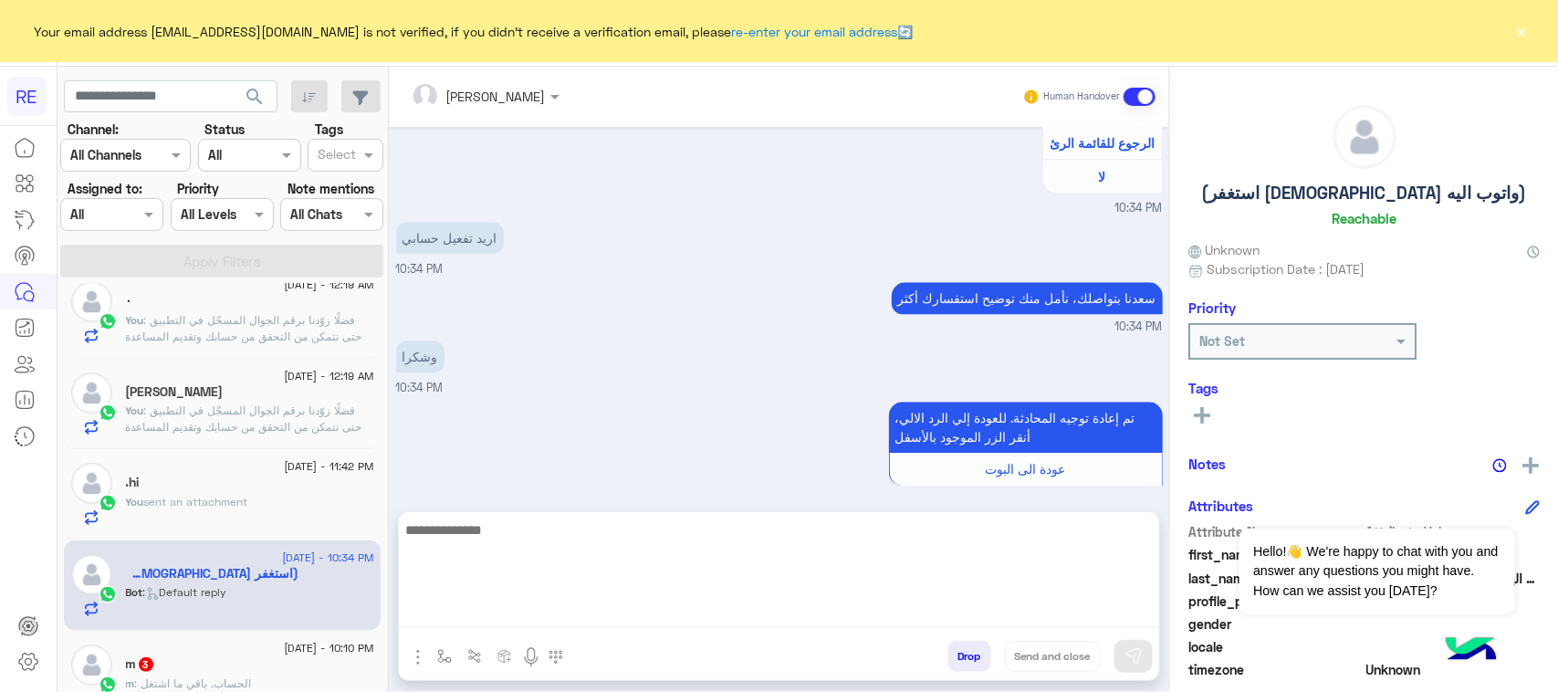
click at [608, 622] on textarea at bounding box center [779, 573] width 760 height 110
paste textarea "**********"
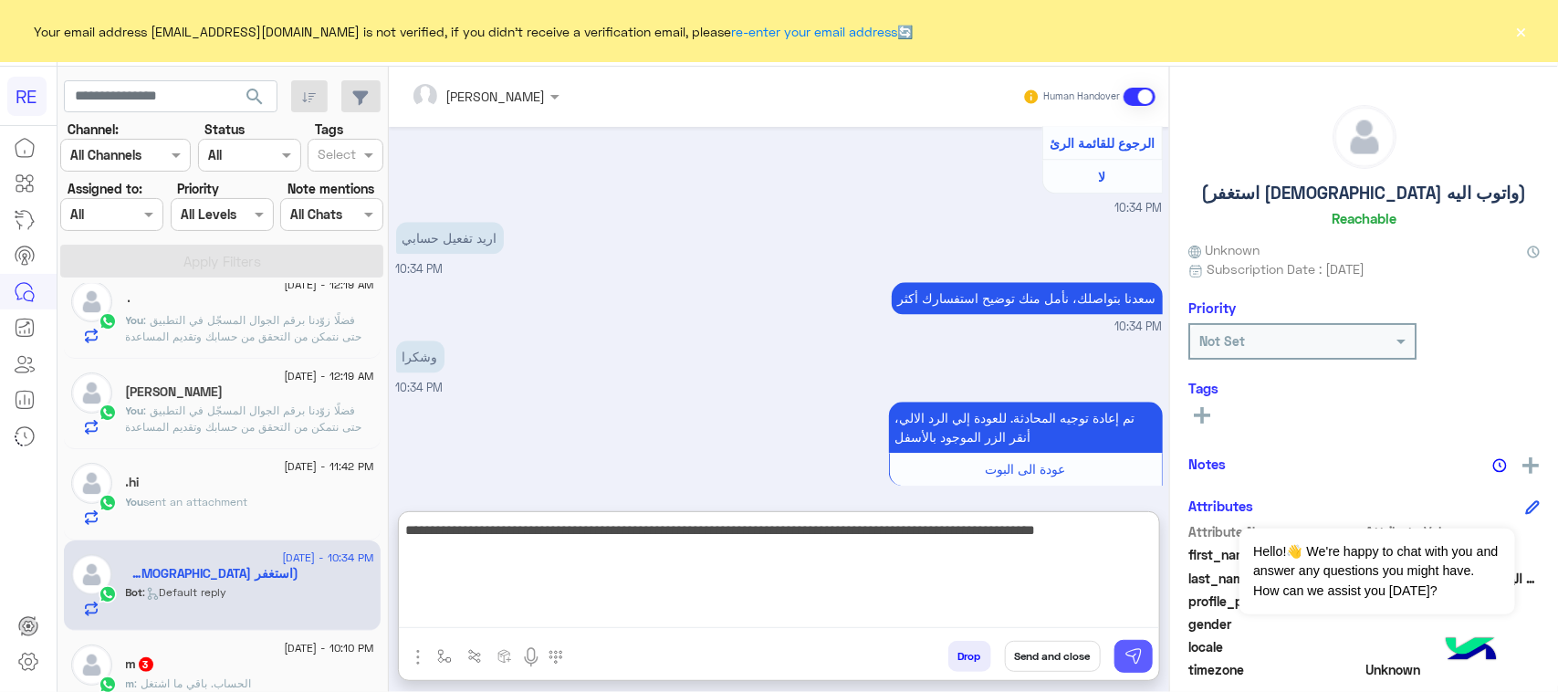
type textarea "**********"
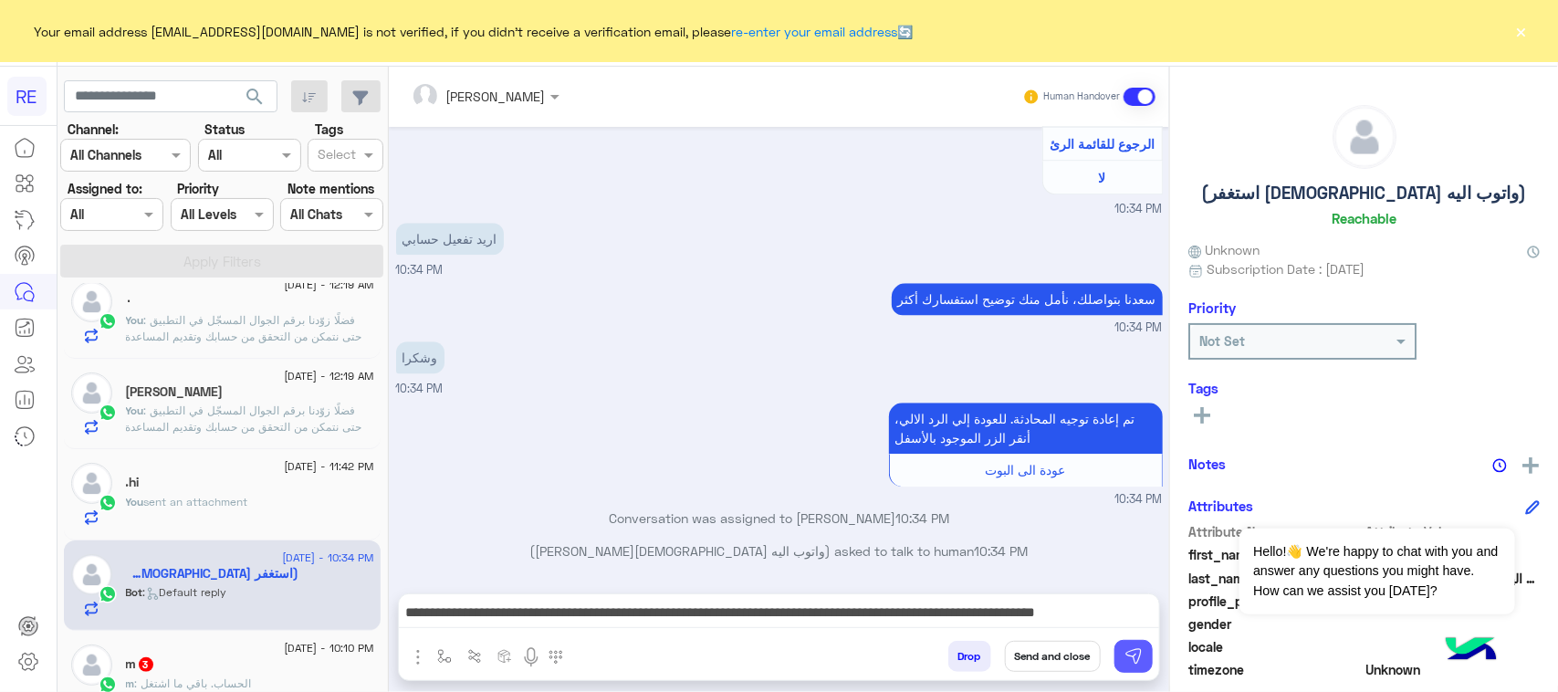
click at [1138, 666] on button at bounding box center [1133, 656] width 38 height 33
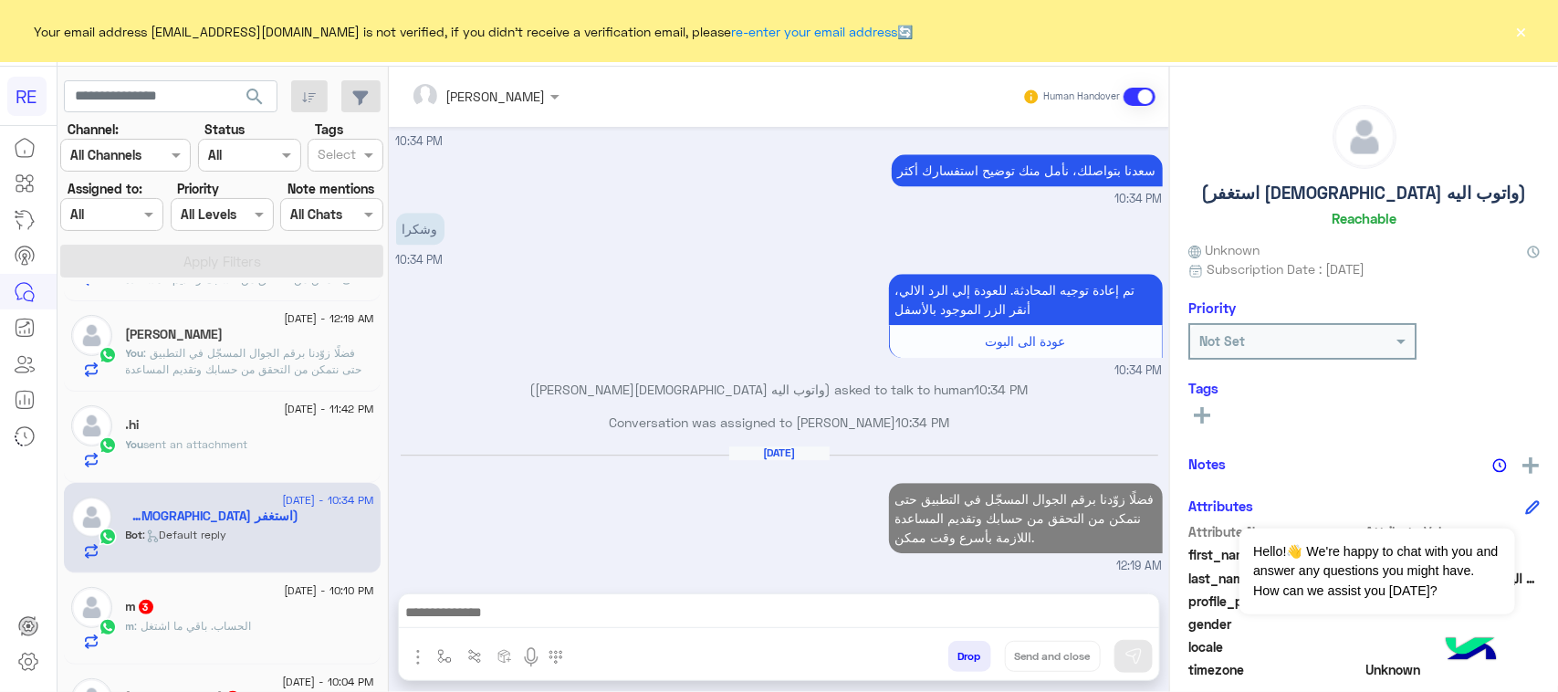
scroll to position [228, 0]
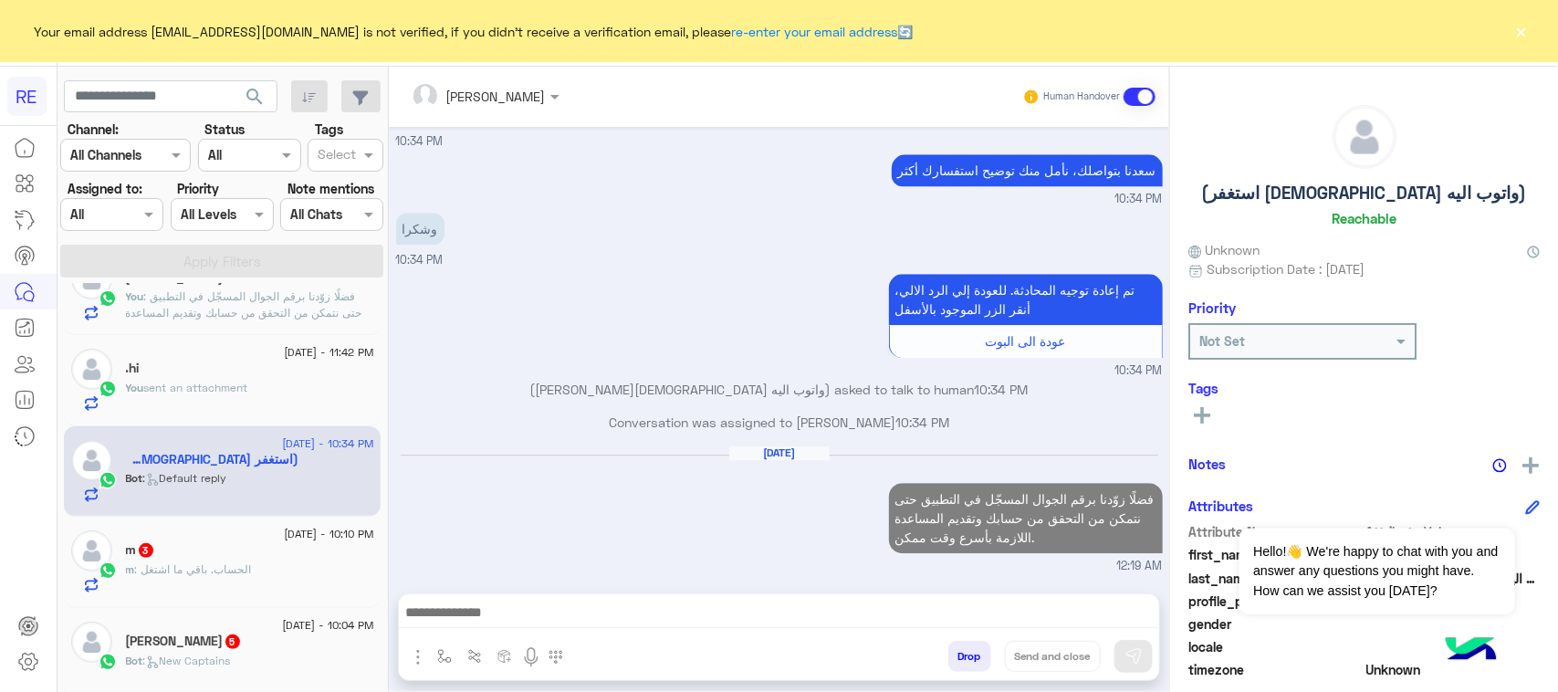
click at [279, 561] on div "m 3" at bounding box center [250, 551] width 248 height 19
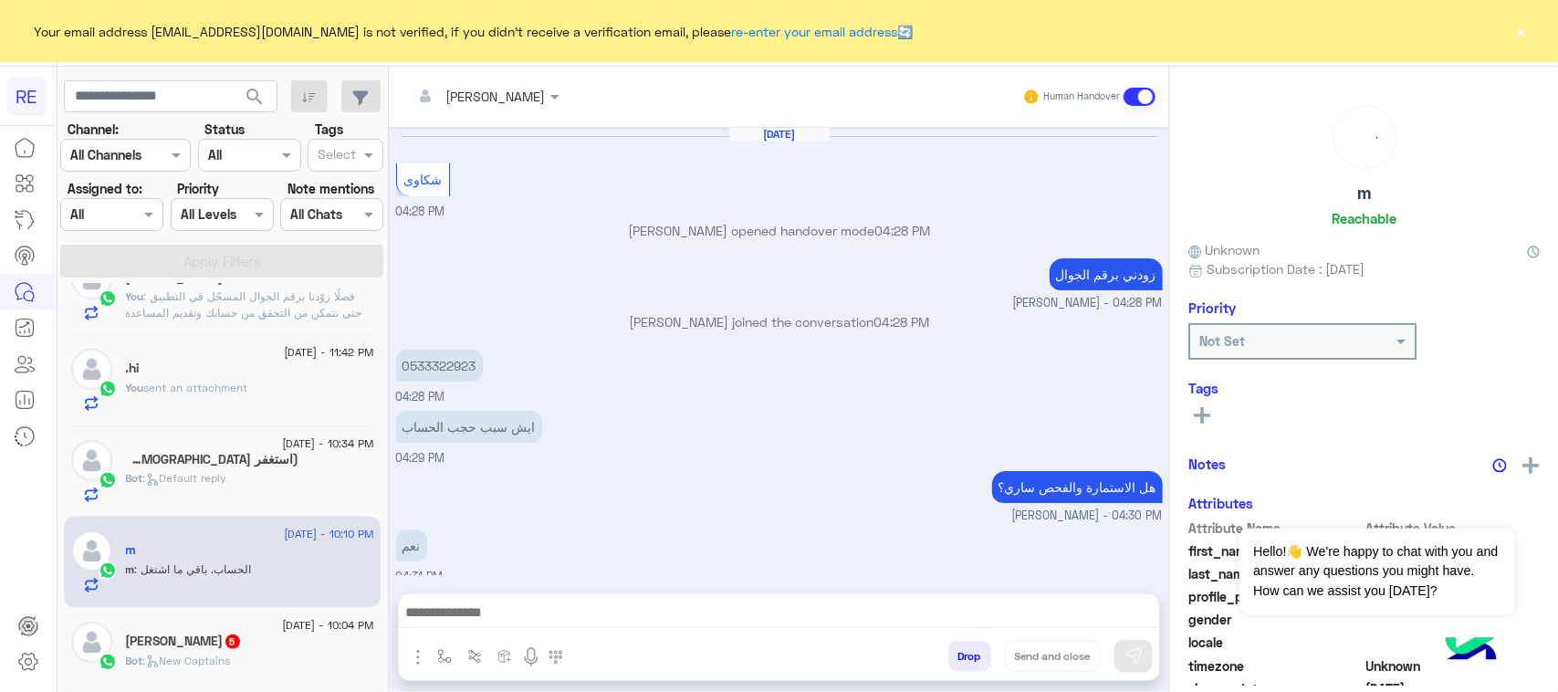
scroll to position [746, 0]
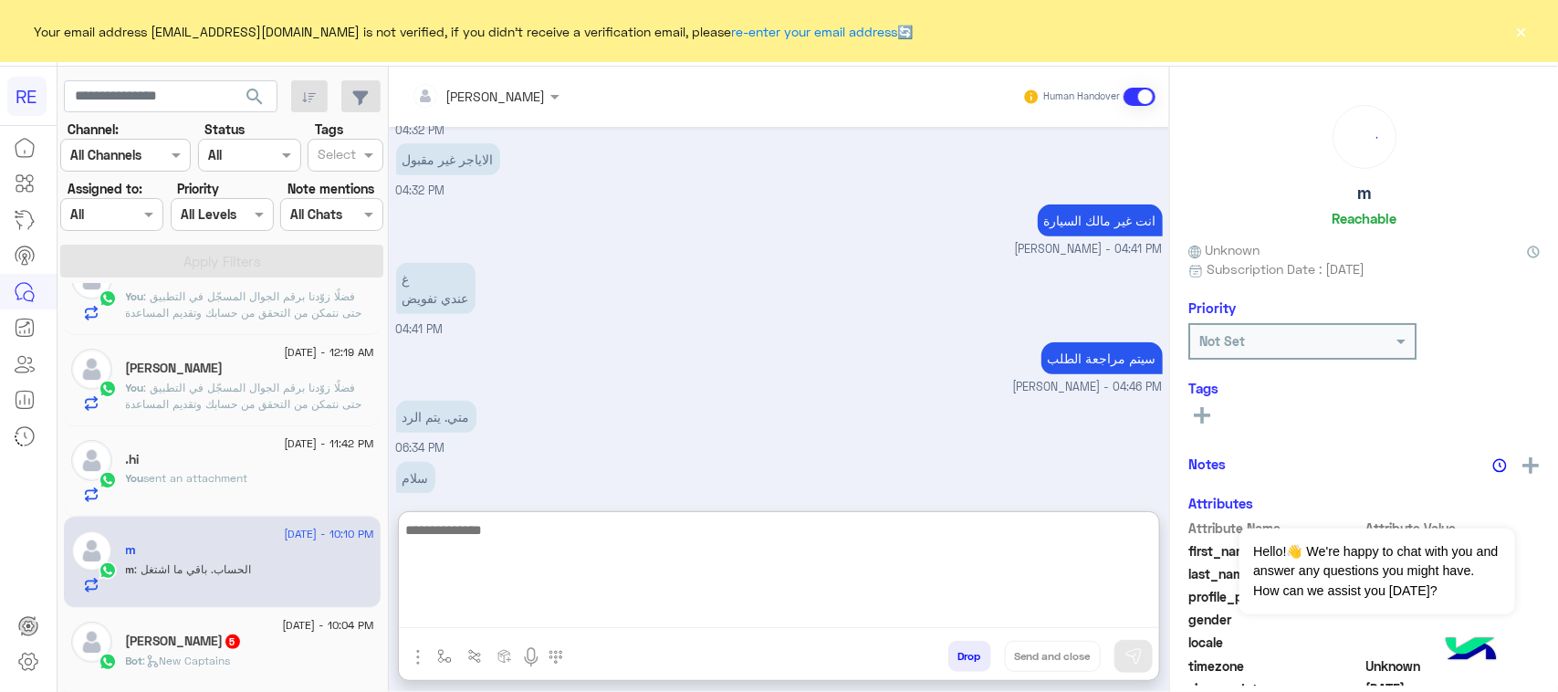
click at [557, 612] on textarea at bounding box center [779, 573] width 760 height 110
paste textarea "**********"
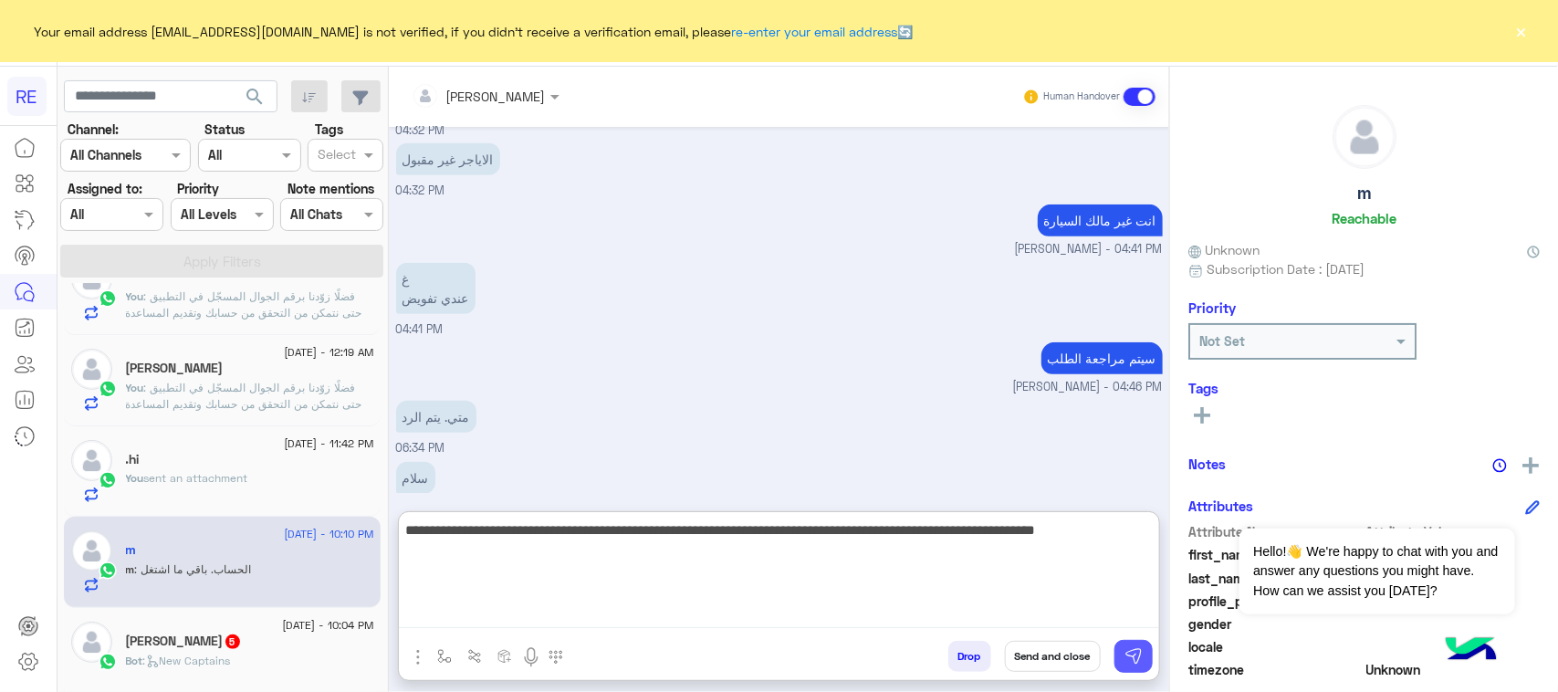
type textarea "**********"
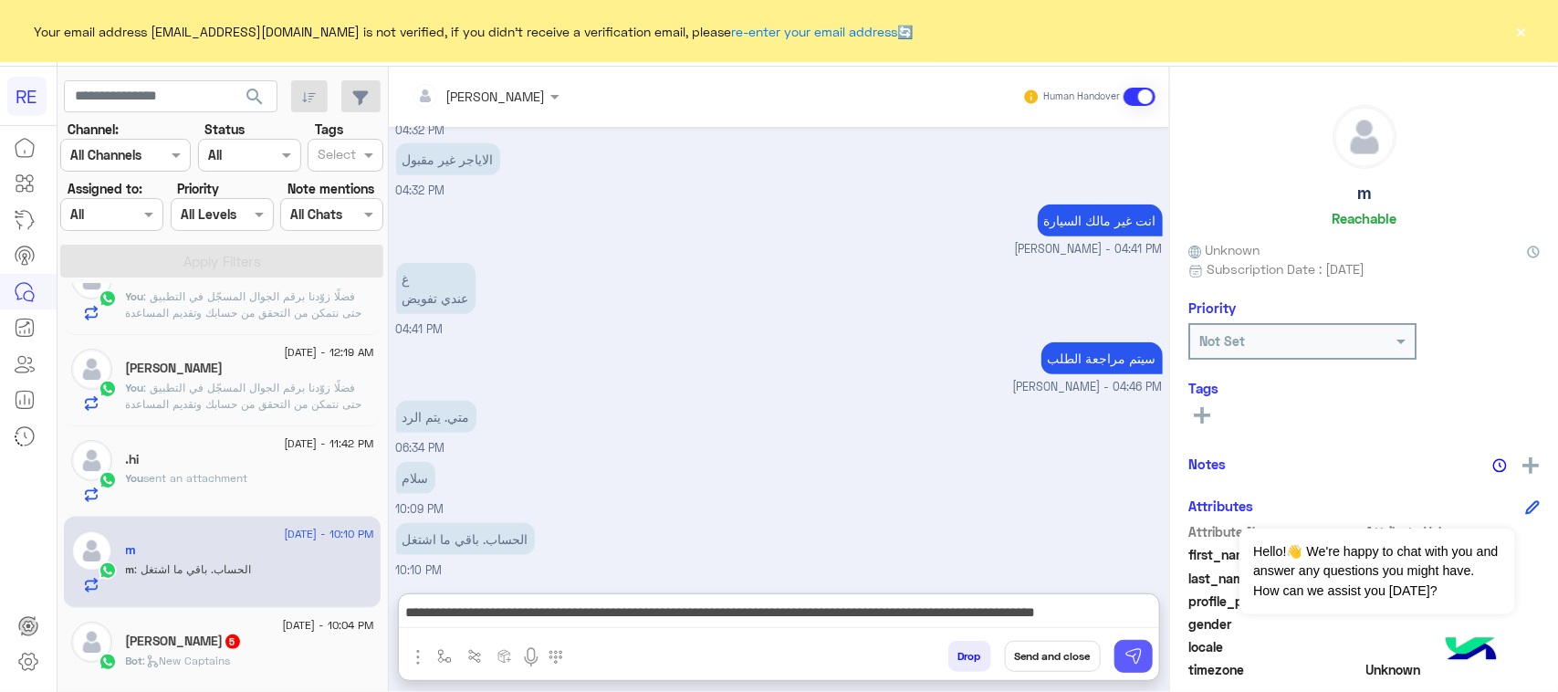
click at [1143, 654] on button at bounding box center [1133, 656] width 38 height 33
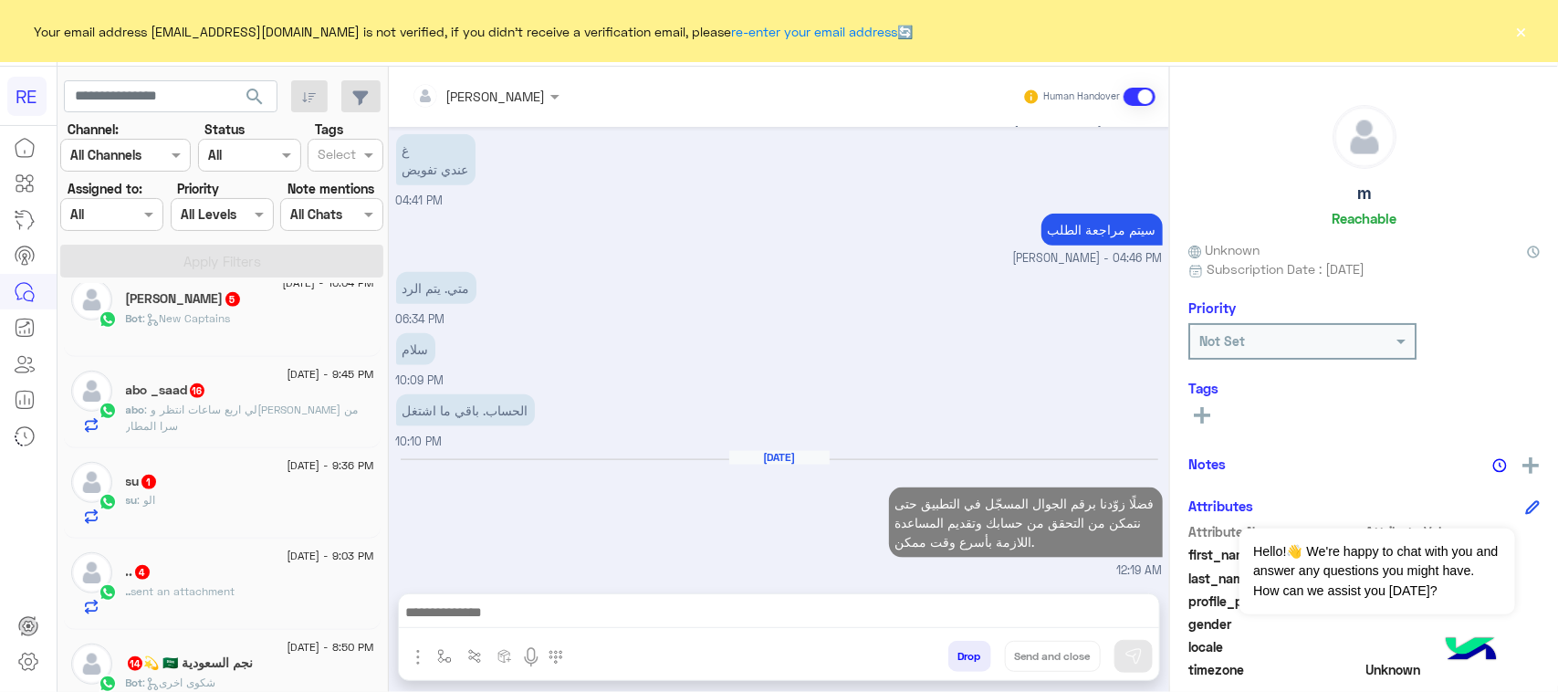
scroll to position [571, 0]
click at [212, 309] on div "ابو عبدالله 5" at bounding box center [250, 299] width 248 height 19
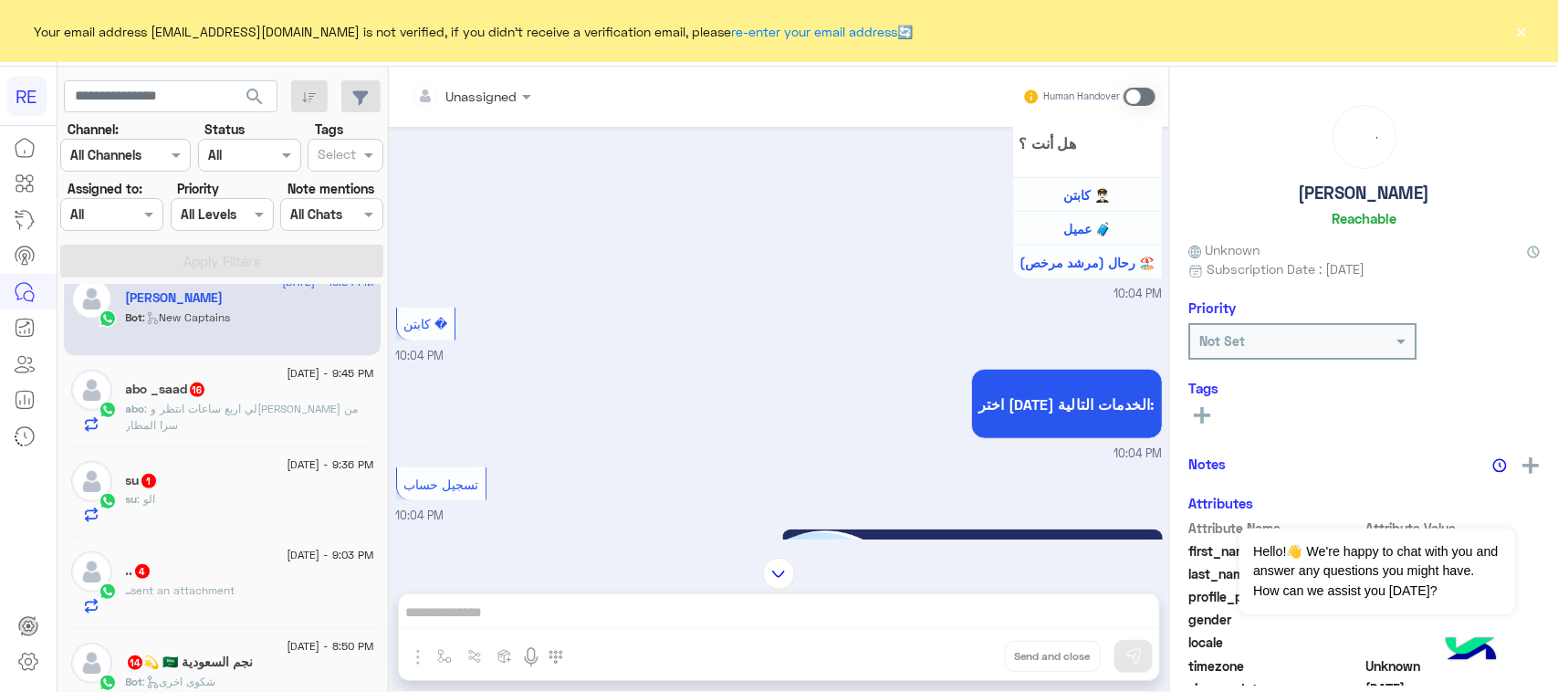
scroll to position [622, 0]
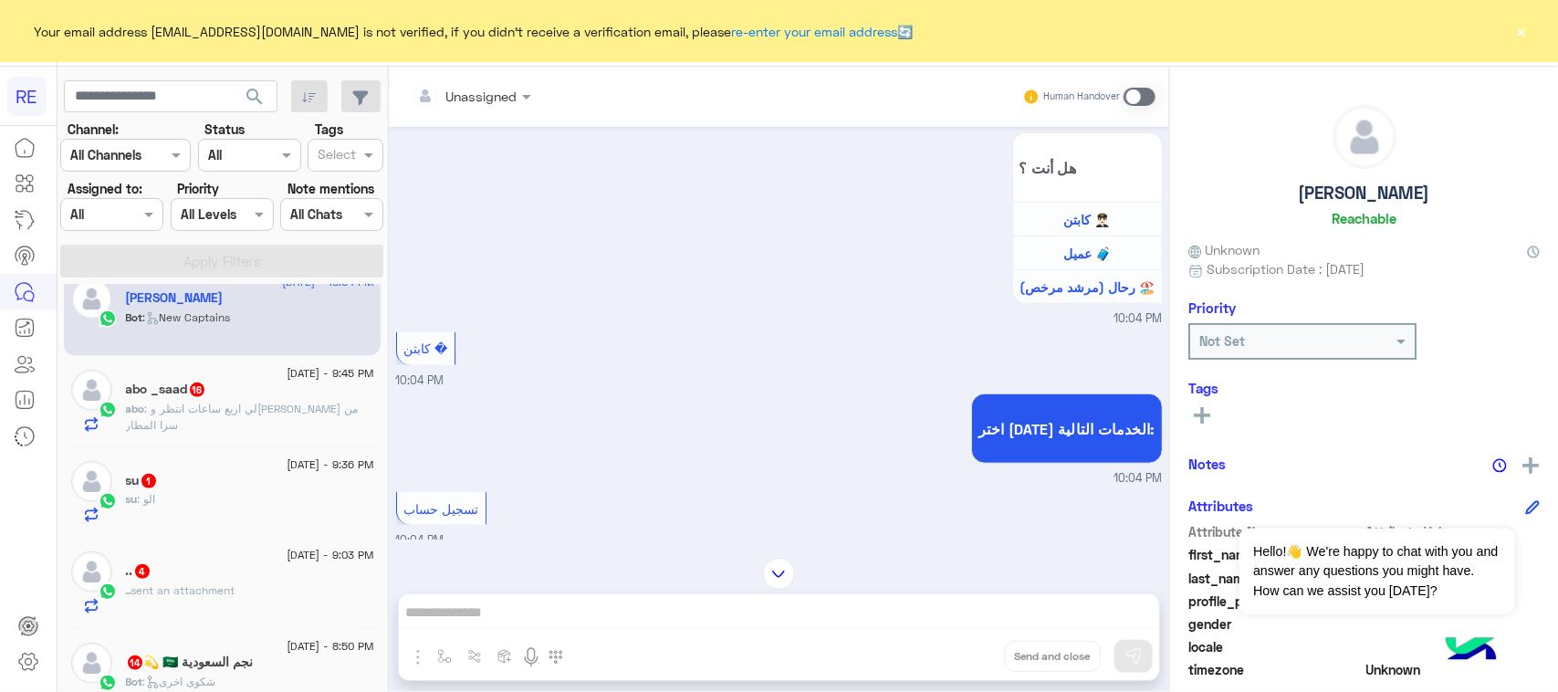
click at [1132, 93] on span at bounding box center [1140, 97] width 32 height 18
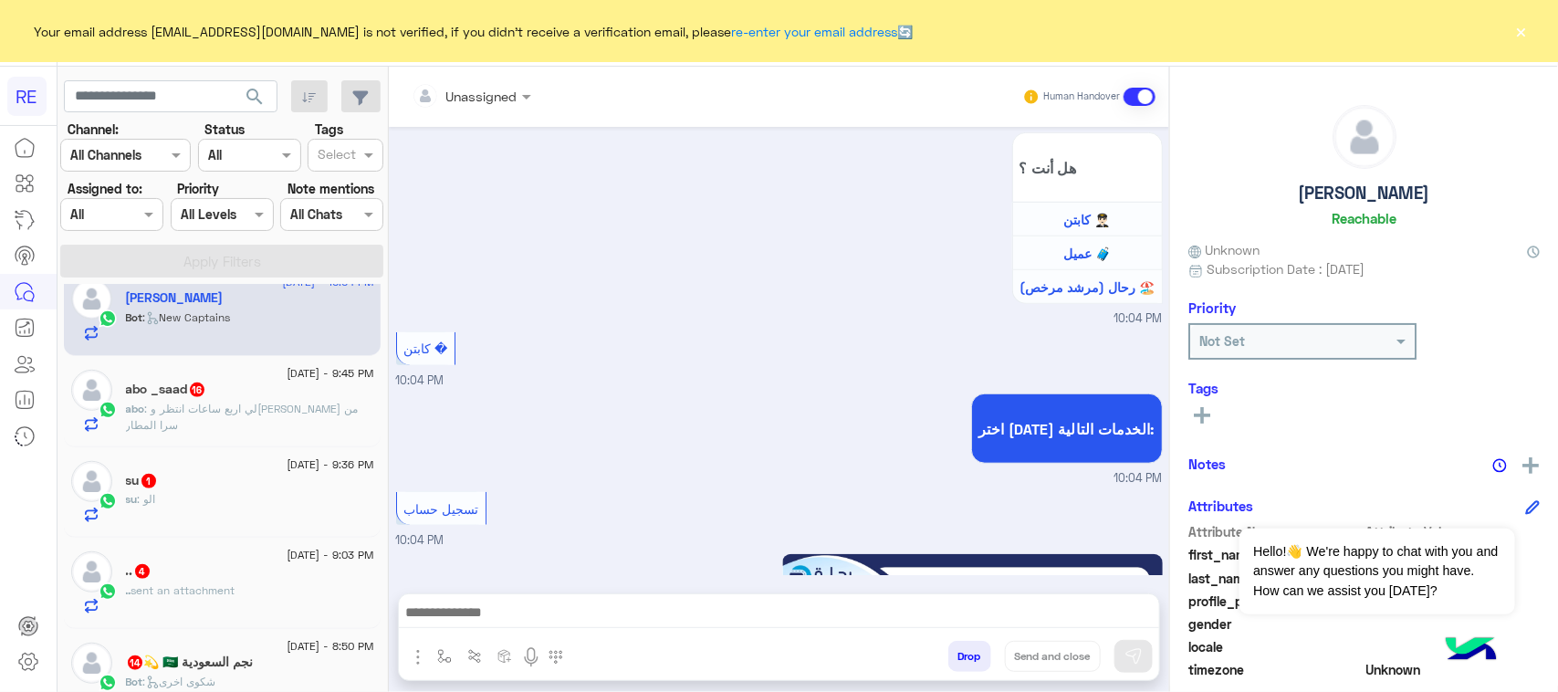
scroll to position [1485, 0]
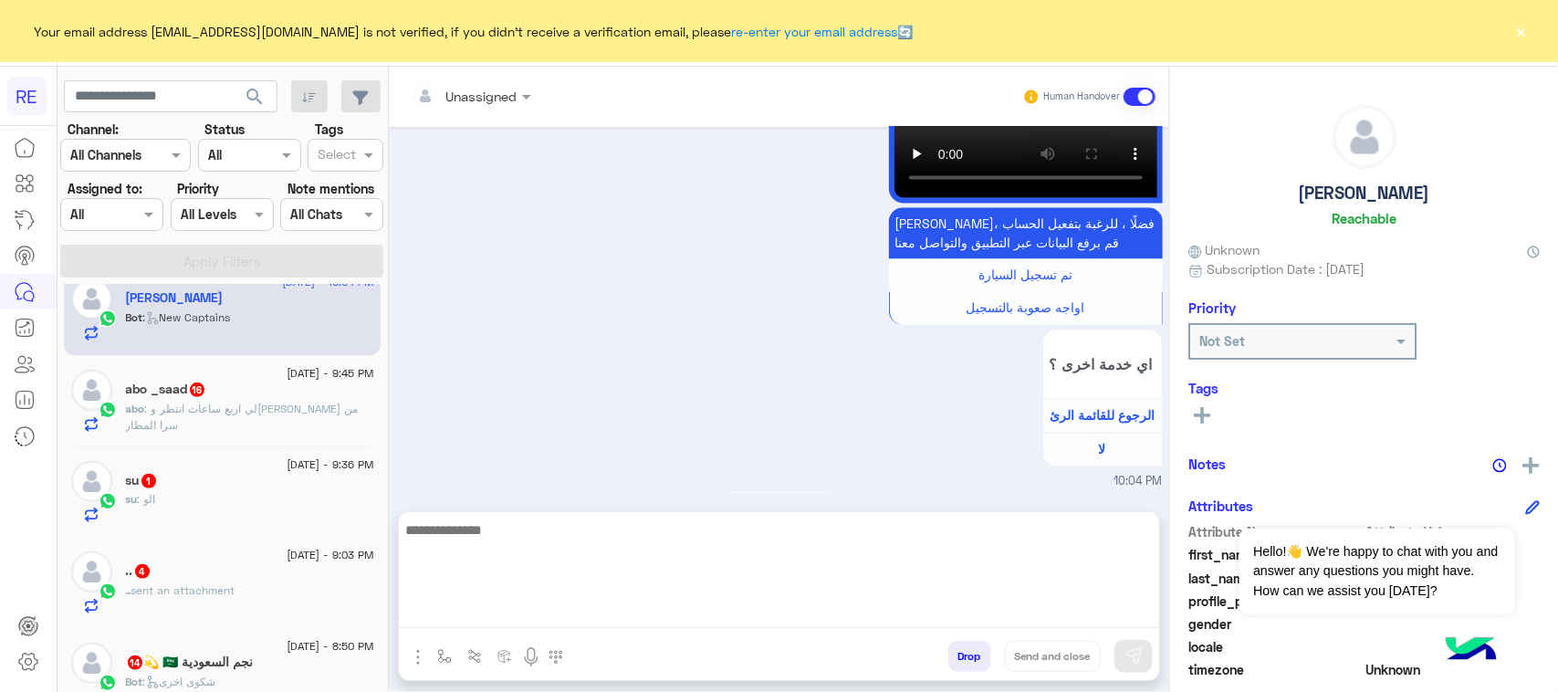
click at [686, 622] on textarea at bounding box center [779, 573] width 760 height 110
paste textarea "**********"
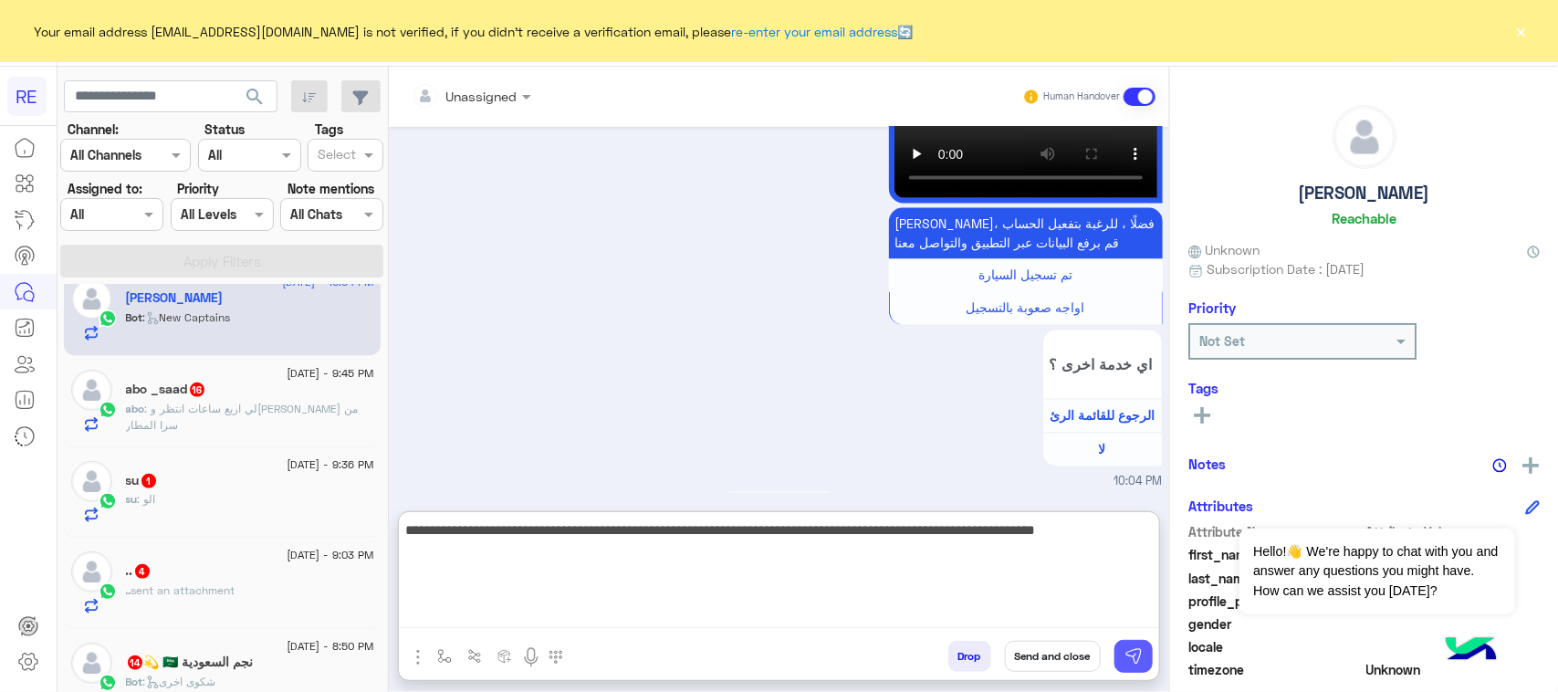
type textarea "**********"
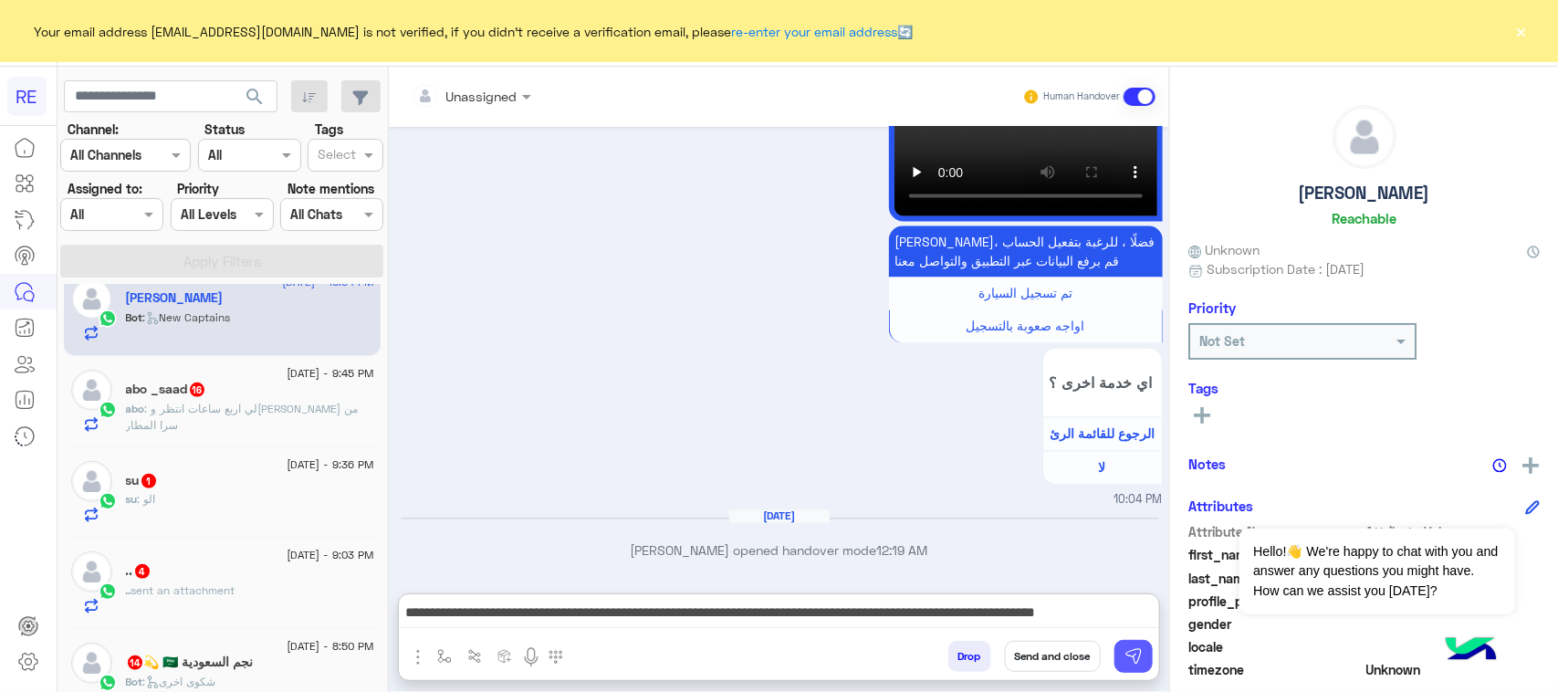
click at [1137, 650] on img at bounding box center [1134, 656] width 18 height 18
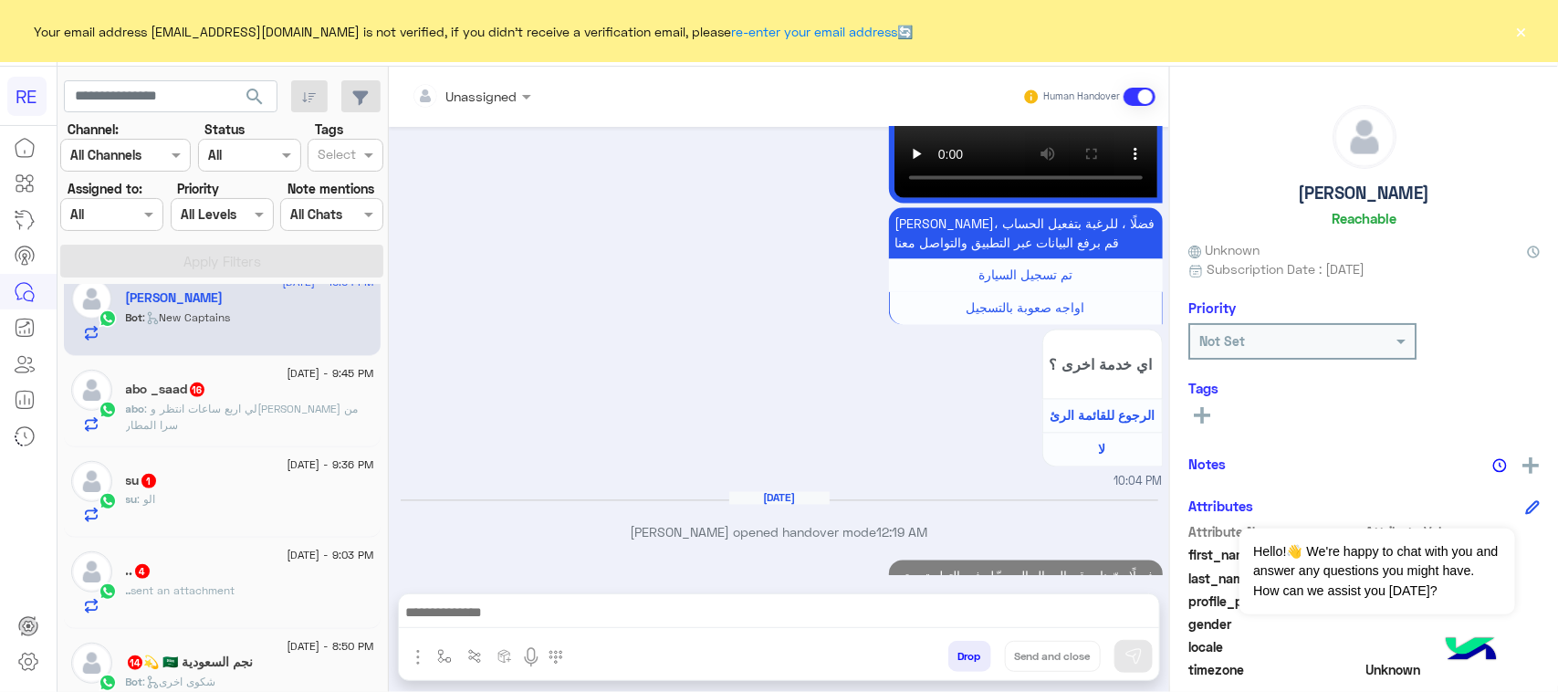
scroll to position [1582, 0]
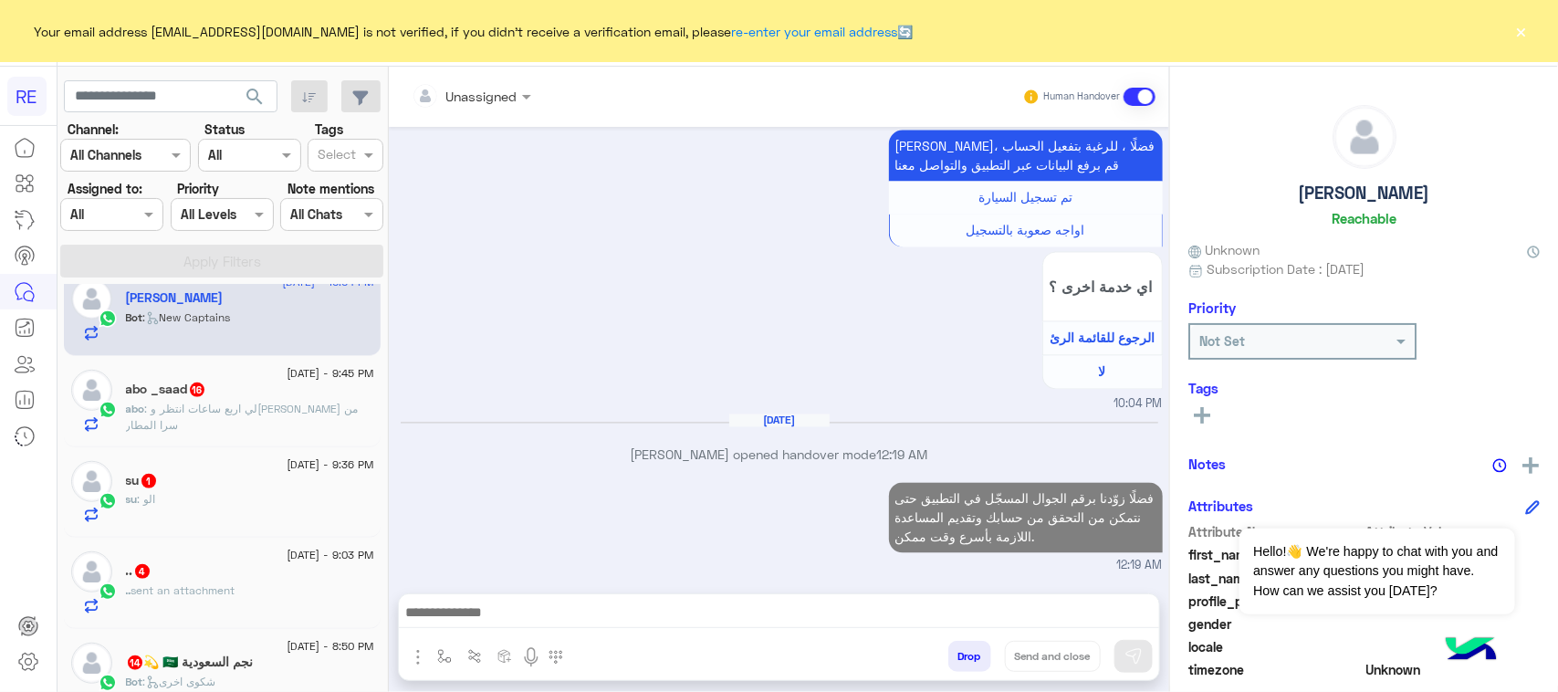
click at [331, 413] on span ": لي اربع ساعات انتظر وطلعتوني من سرا المطار" at bounding box center [242, 417] width 233 height 30
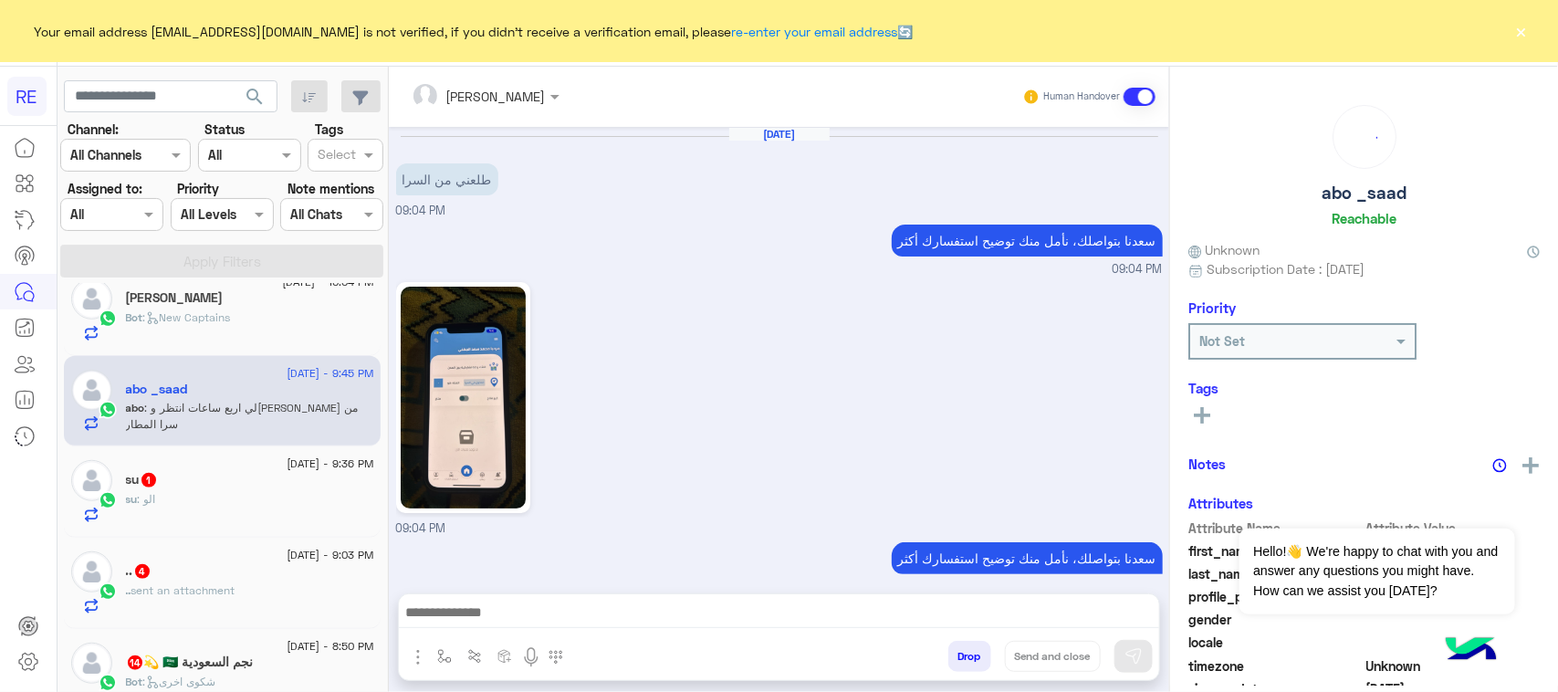
scroll to position [1648, 0]
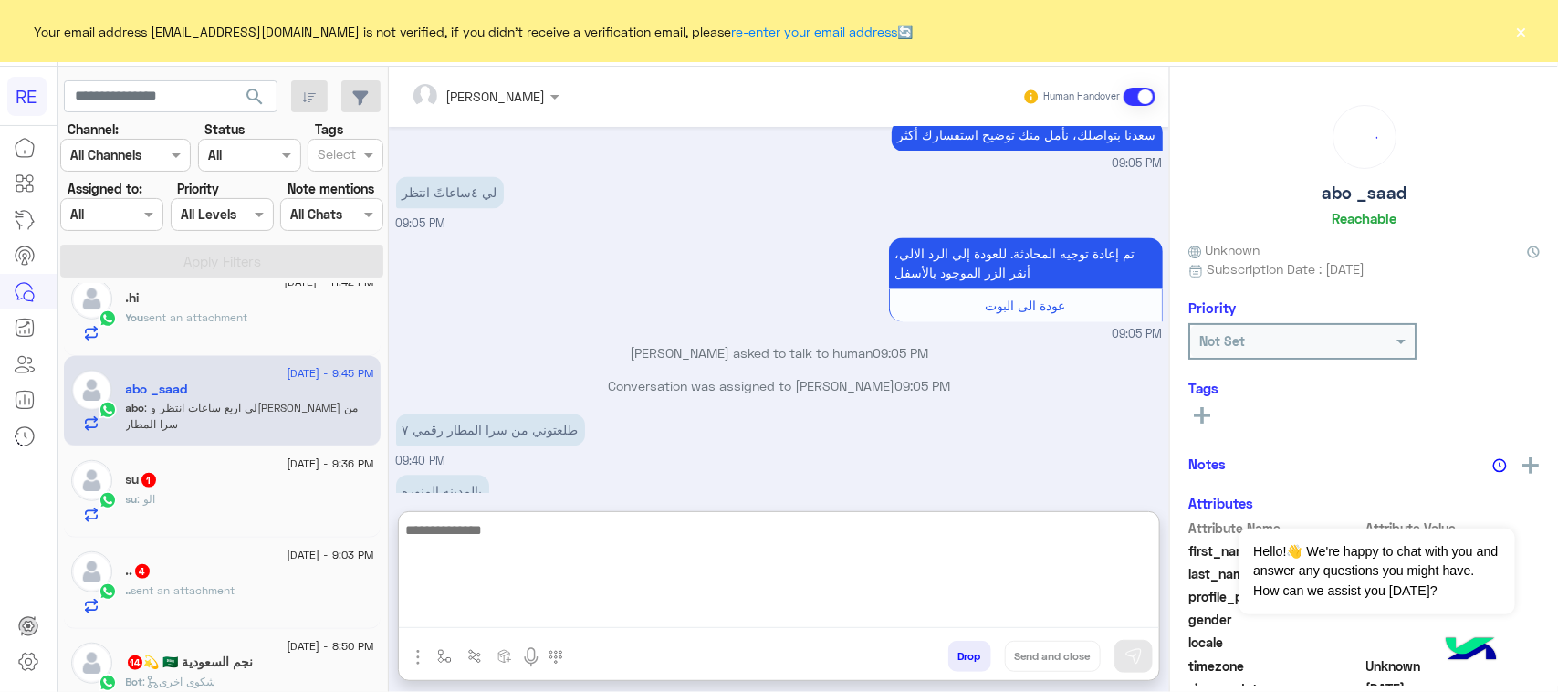
click at [749, 610] on textarea at bounding box center [779, 573] width 760 height 110
paste textarea "**********"
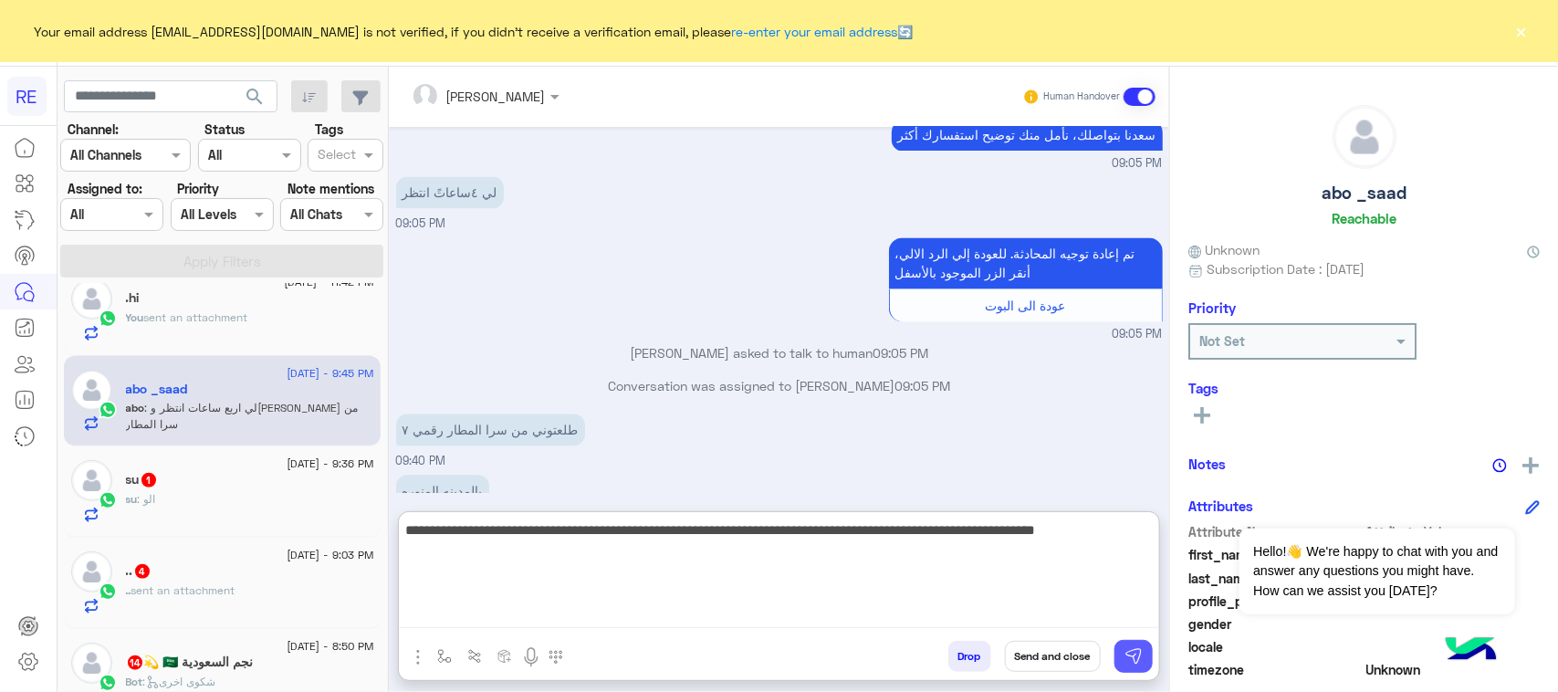
type textarea "**********"
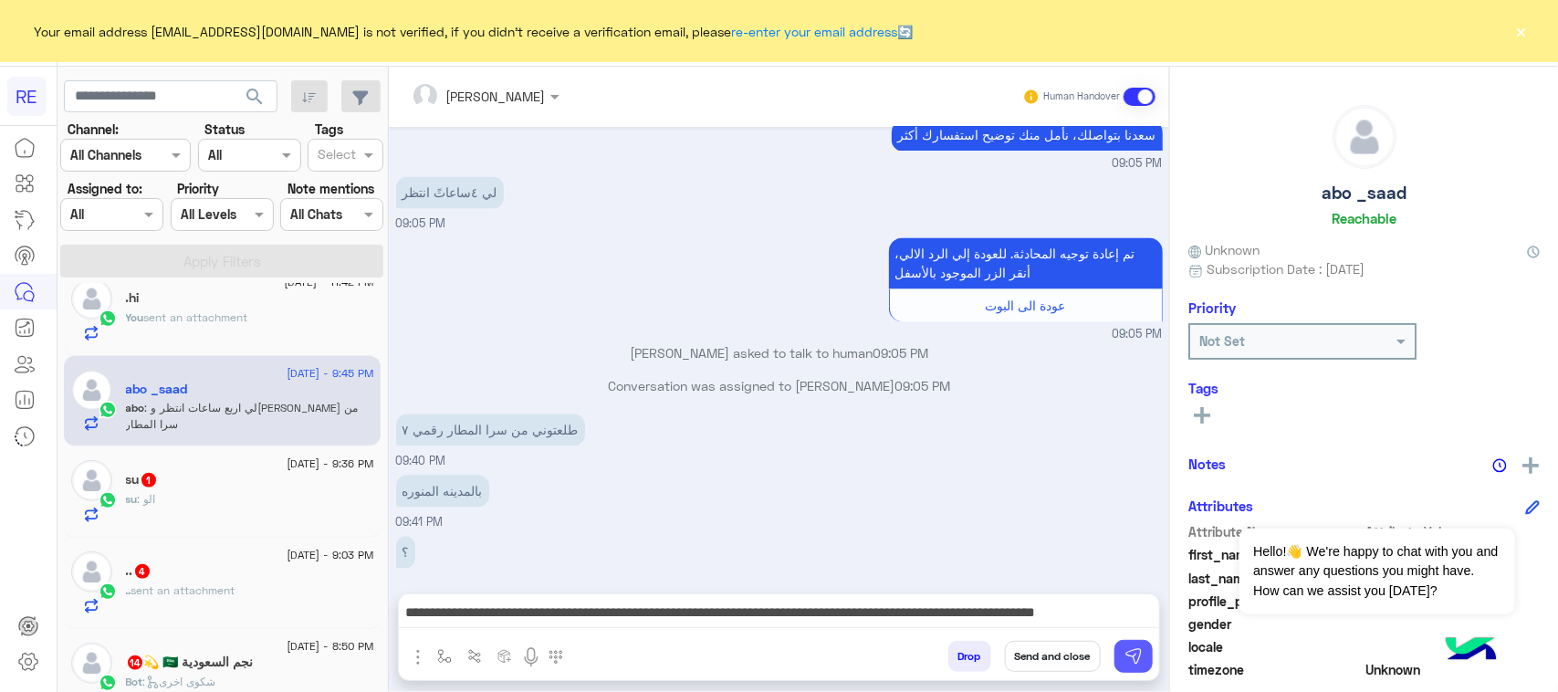
click at [1138, 651] on img at bounding box center [1134, 656] width 18 height 18
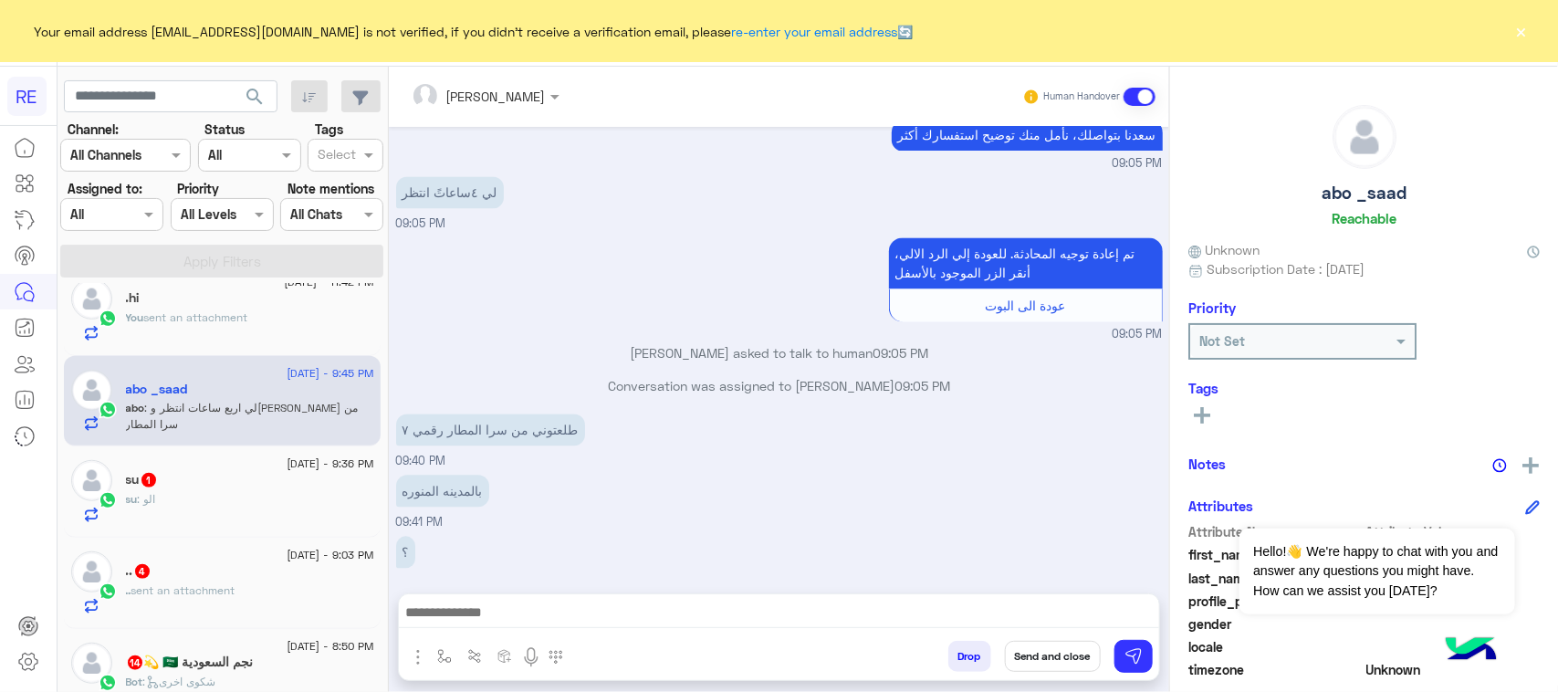
scroll to position [1777, 0]
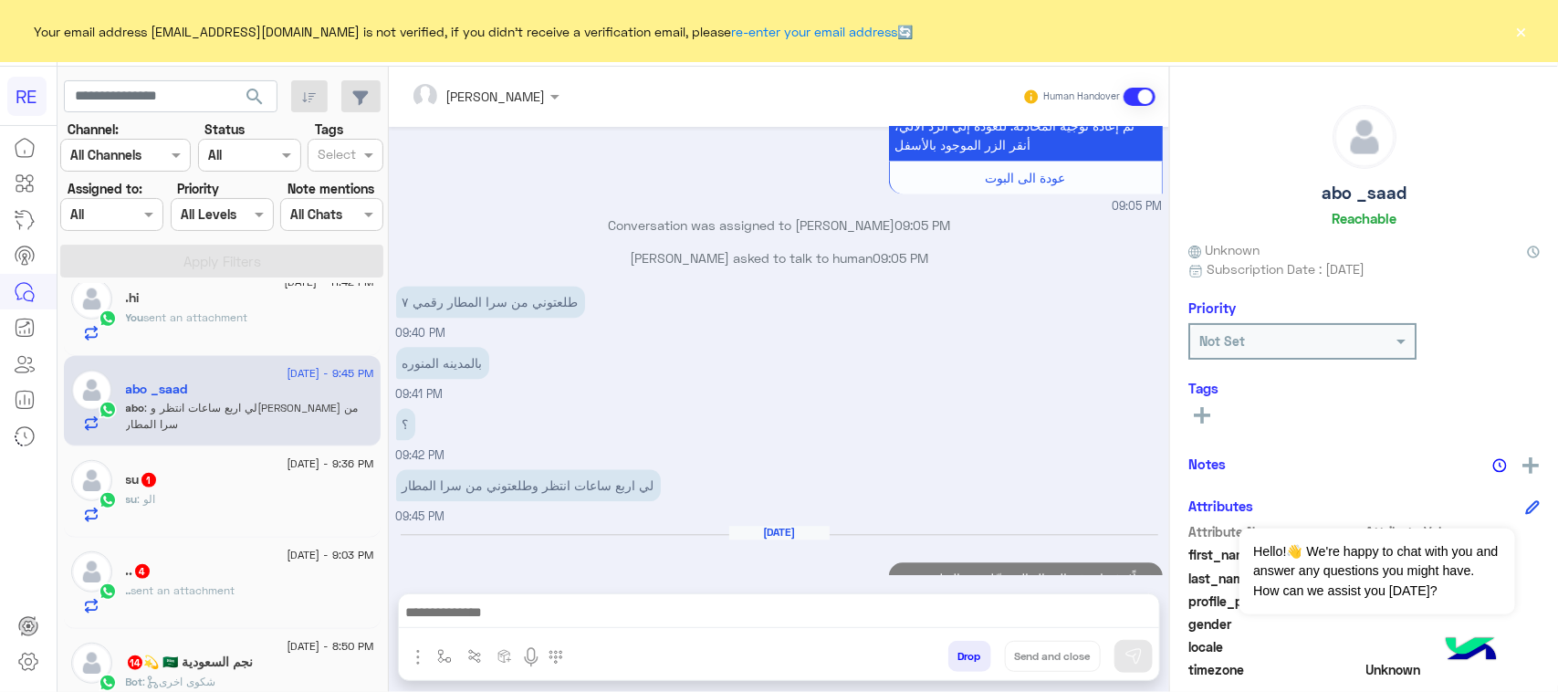
click at [267, 528] on div "16 September - 9:36 PM su 1 su : الو" at bounding box center [222, 491] width 317 height 91
click at [257, 491] on div "su 1" at bounding box center [250, 481] width 248 height 19
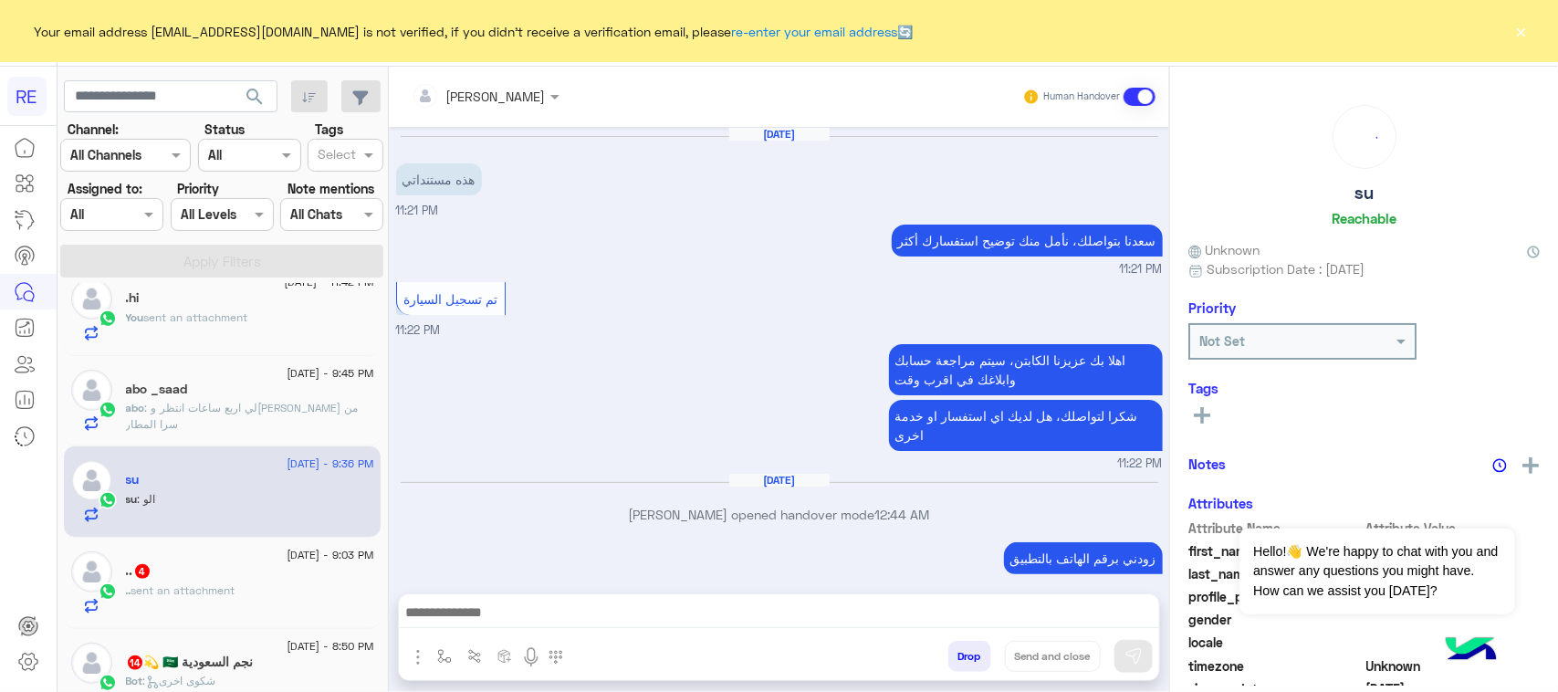
scroll to position [1821, 0]
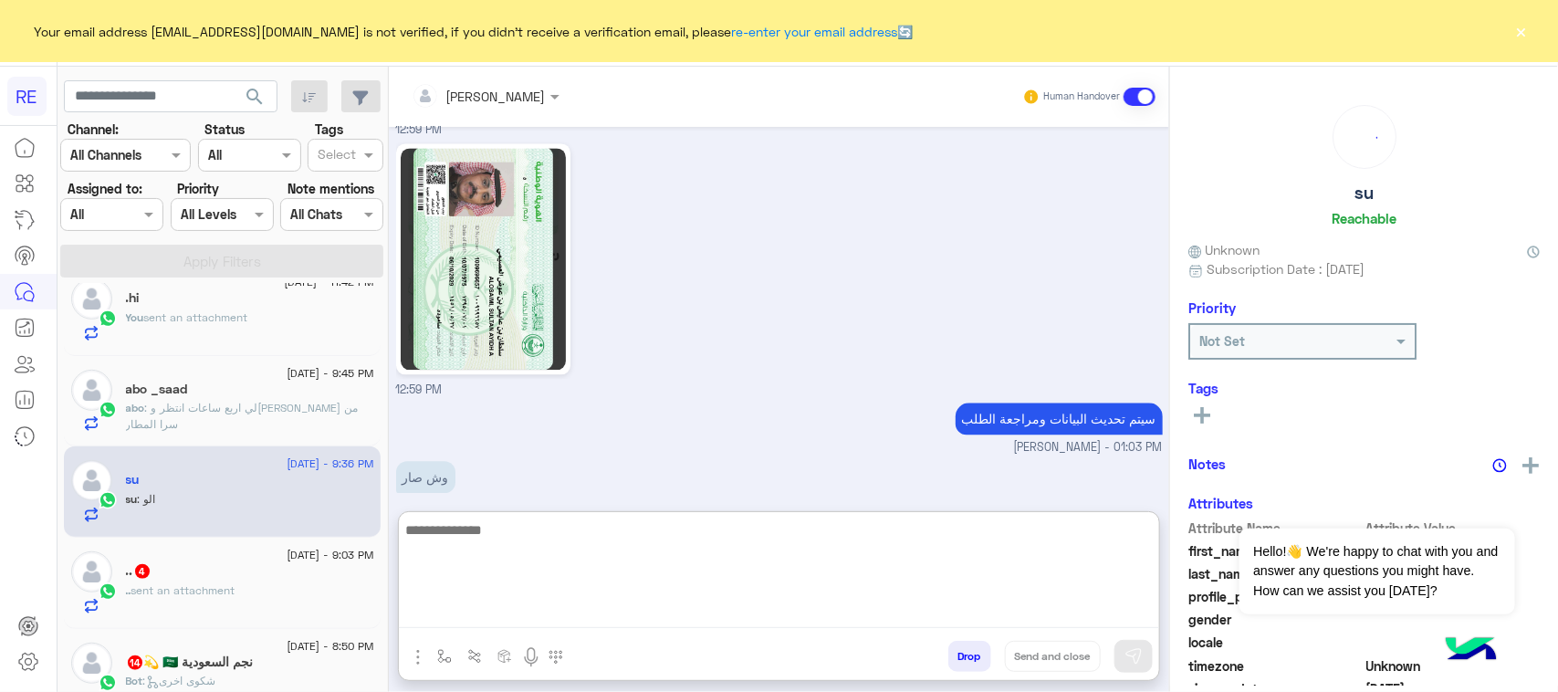
click at [540, 612] on textarea at bounding box center [779, 573] width 760 height 110
paste textarea "**********"
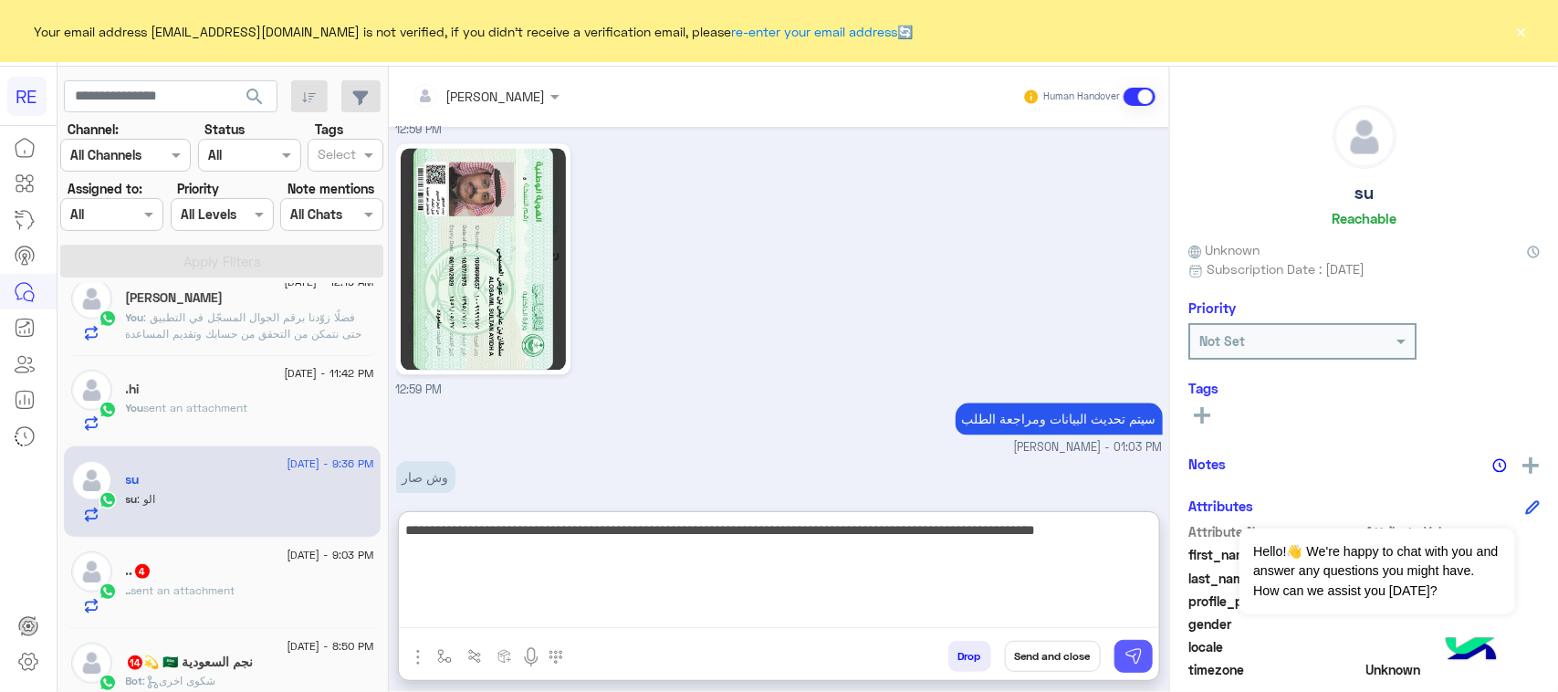
type textarea "**********"
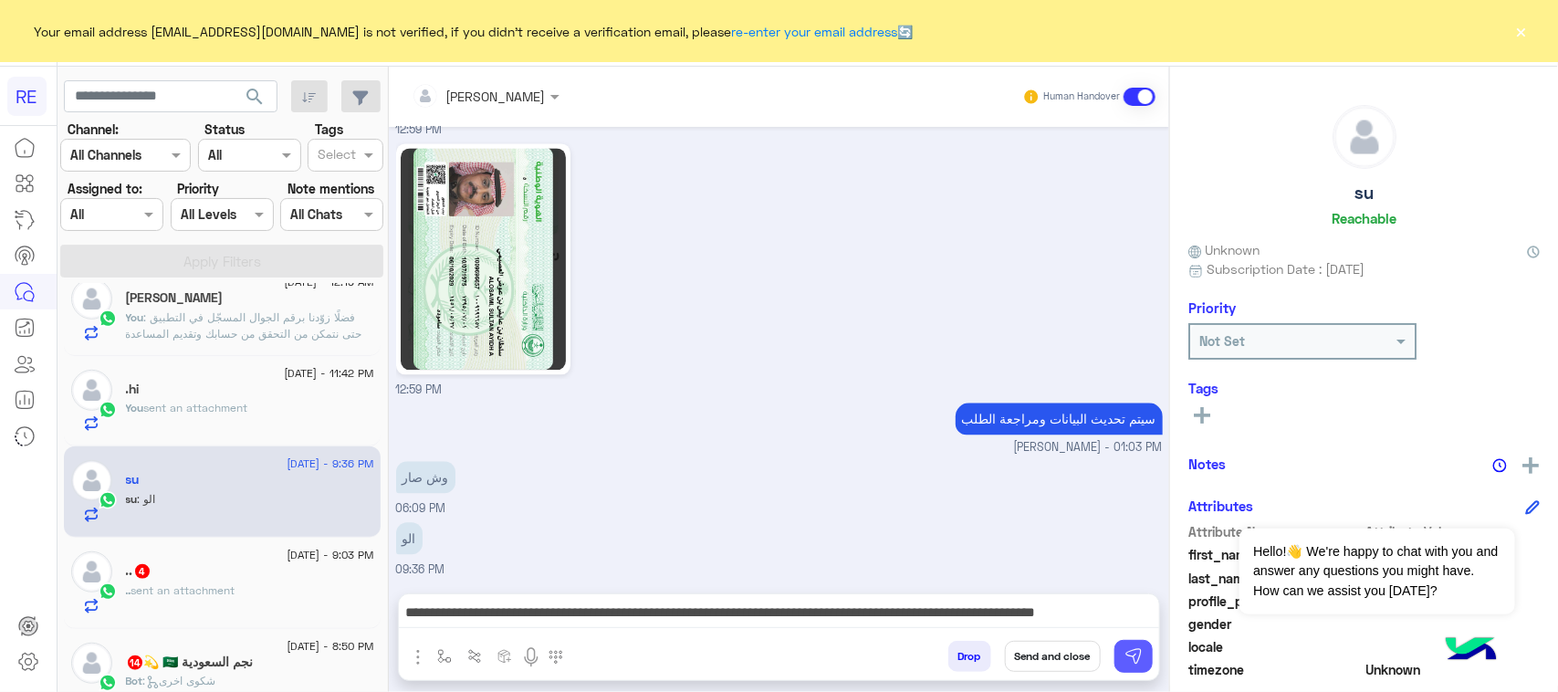
click at [1148, 664] on button at bounding box center [1133, 656] width 38 height 33
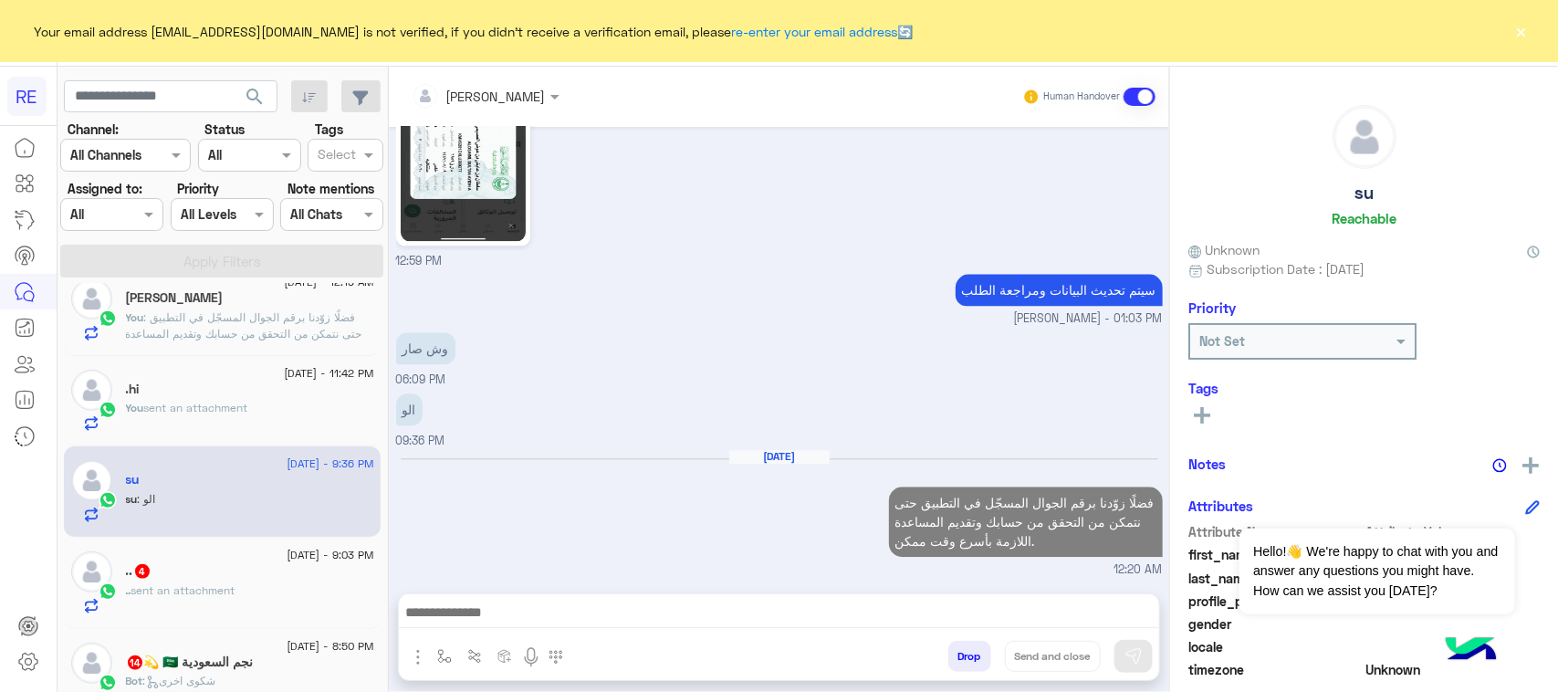
scroll to position [0, 0]
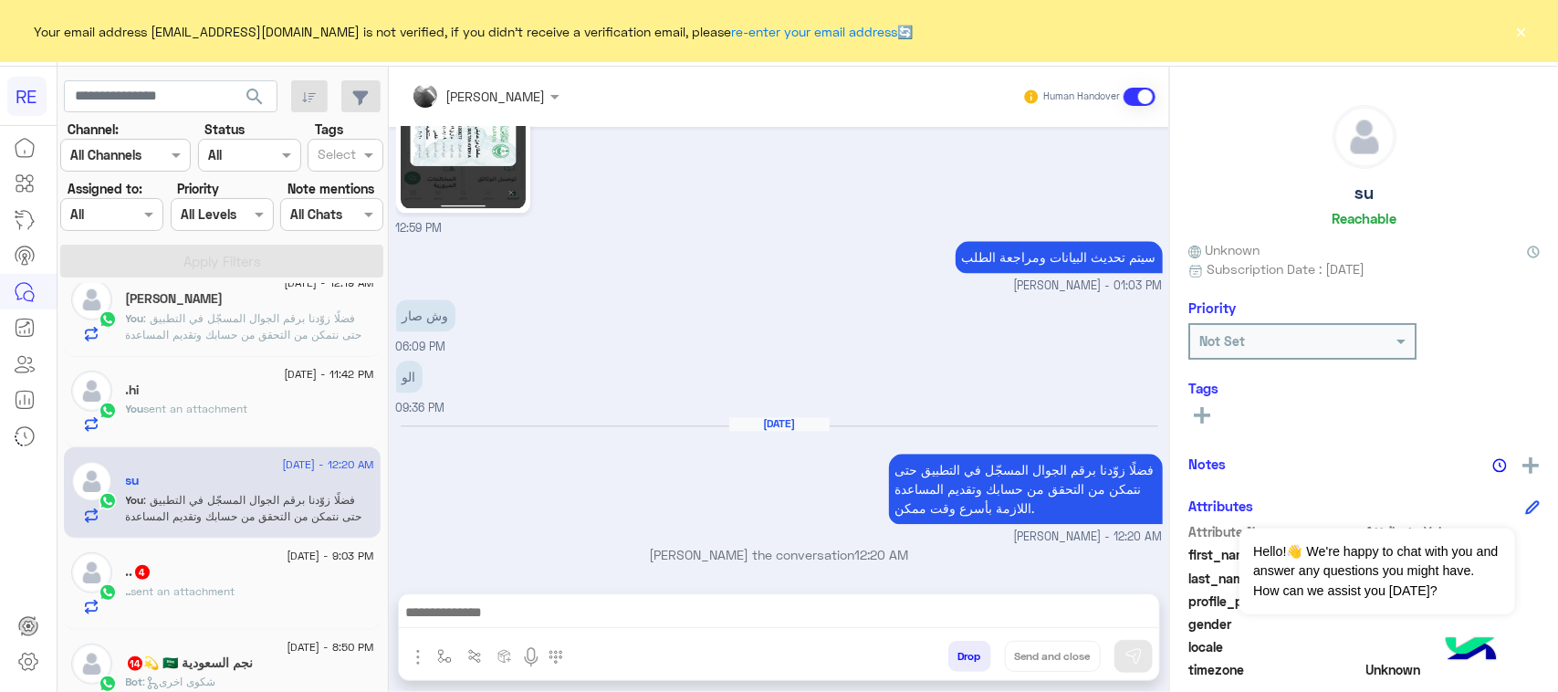
click at [253, 591] on div ".. sent an attachment" at bounding box center [250, 599] width 248 height 32
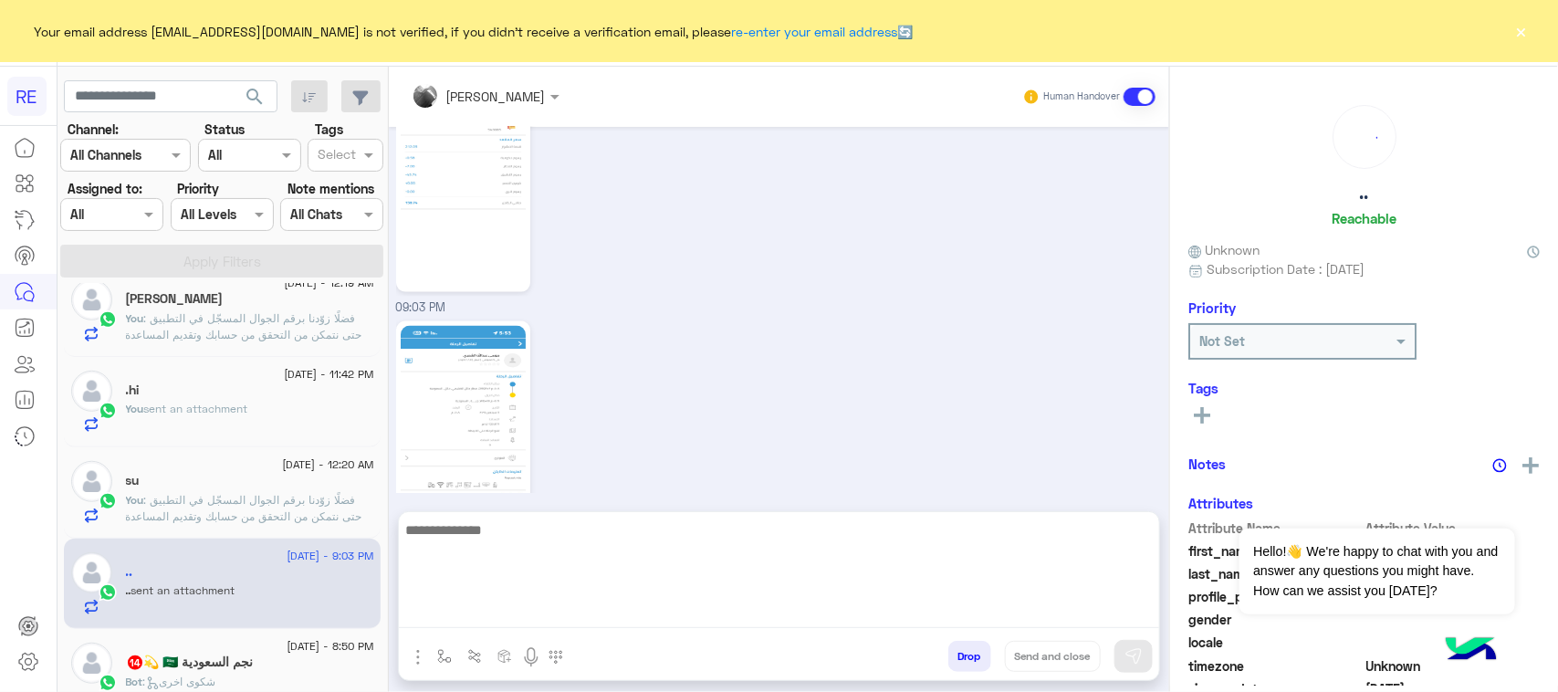
click at [612, 627] on textarea at bounding box center [779, 573] width 760 height 110
paste textarea "**********"
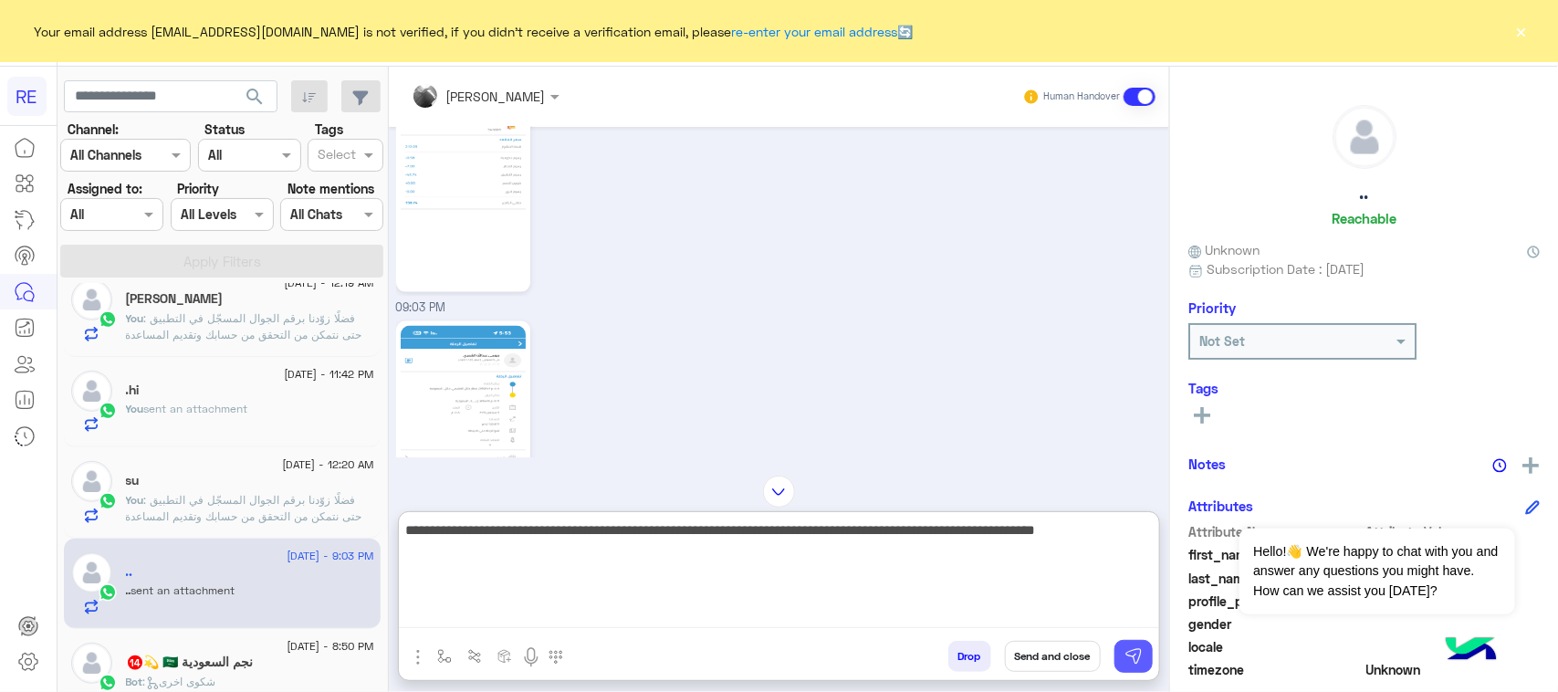
type textarea "**********"
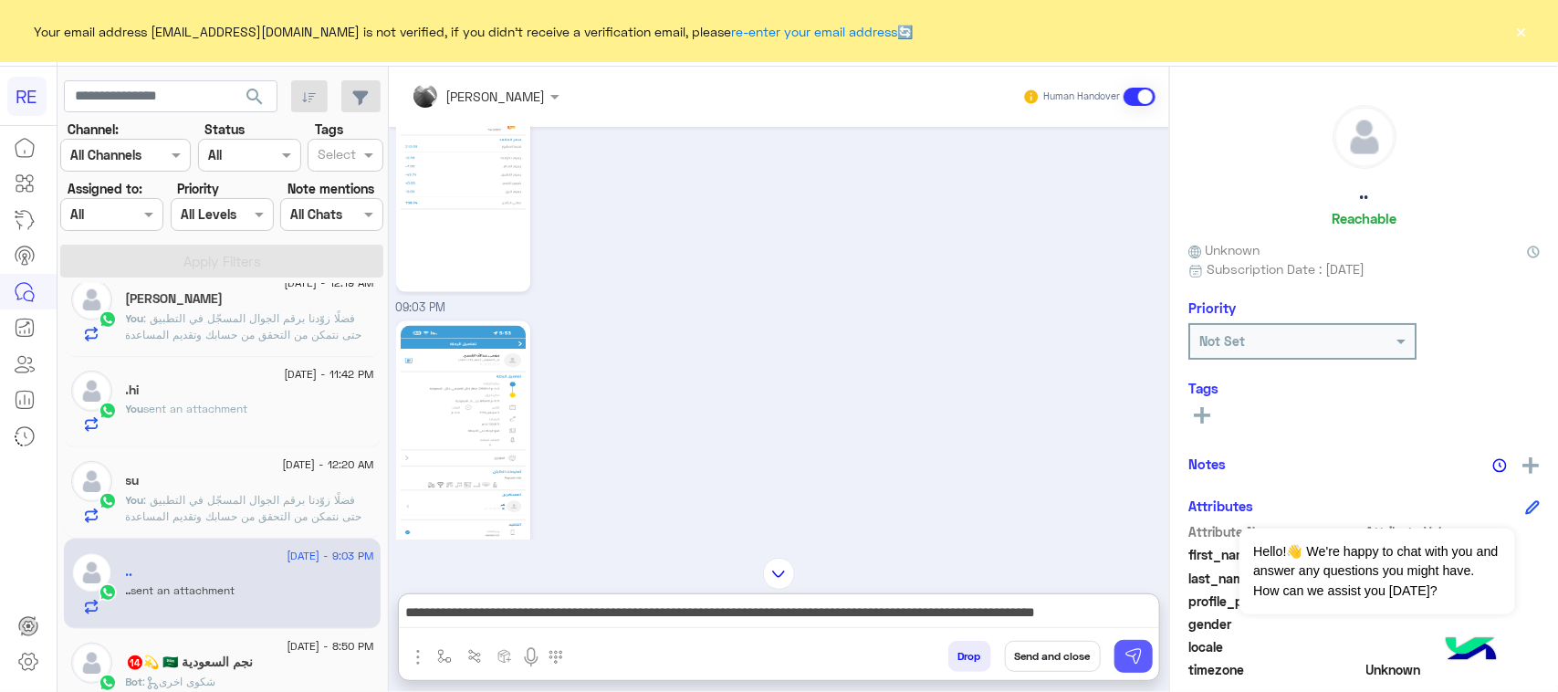
click at [1121, 660] on button at bounding box center [1133, 656] width 38 height 33
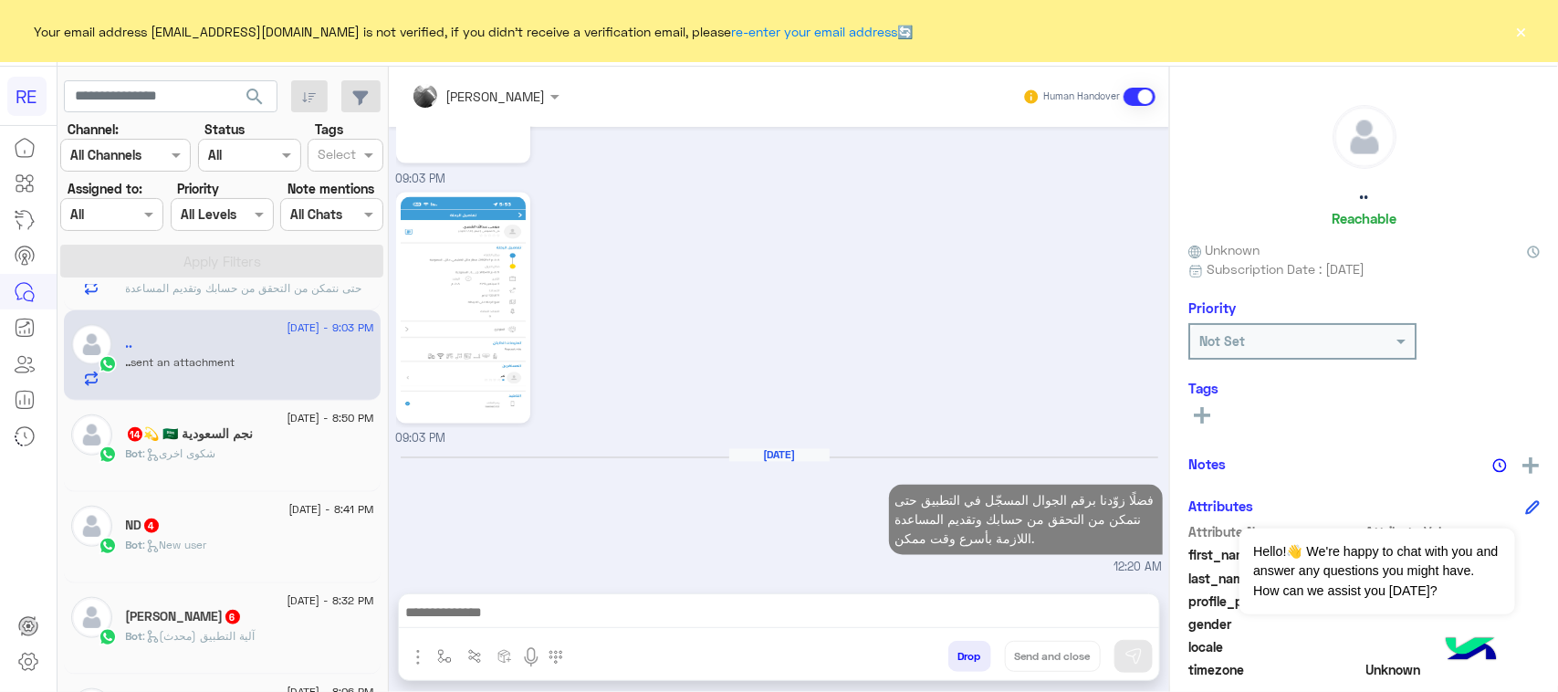
click at [261, 467] on div "Bot : شكوى اخرى" at bounding box center [250, 461] width 248 height 32
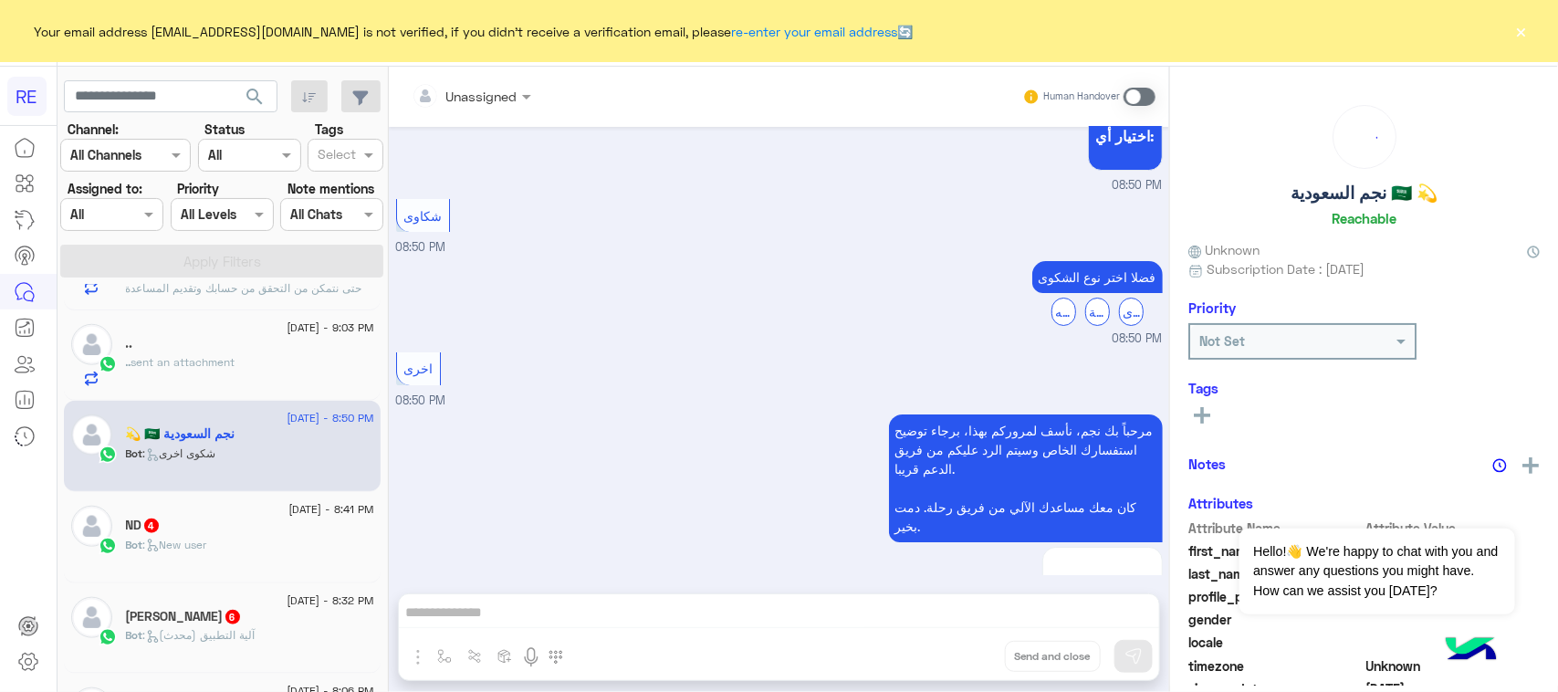
click at [622, 596] on div "Unassigned Human Handover Sep 16, 2025 سرا المطار 08:03 PM تطبيق رحلة يعمل حالي…" at bounding box center [779, 383] width 780 height 633
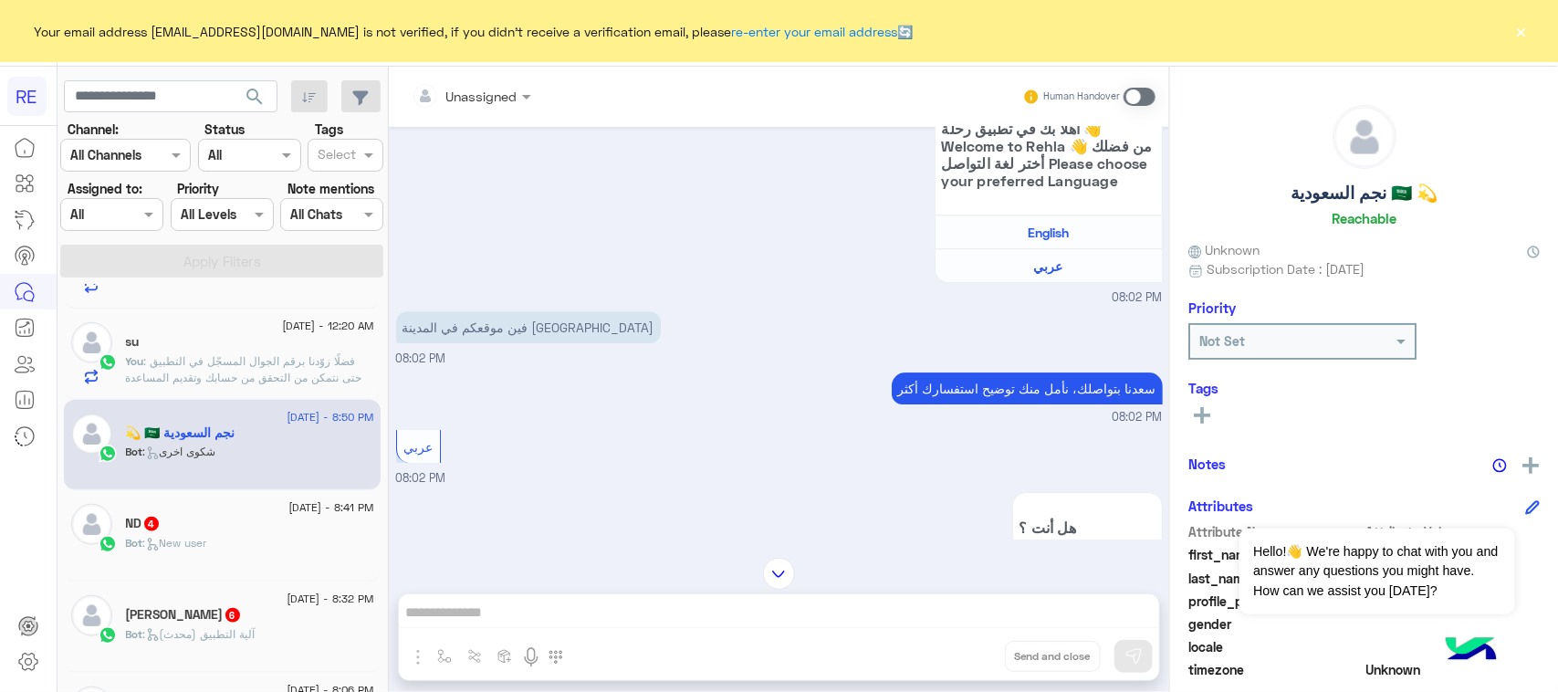
click at [1135, 91] on span at bounding box center [1140, 97] width 32 height 18
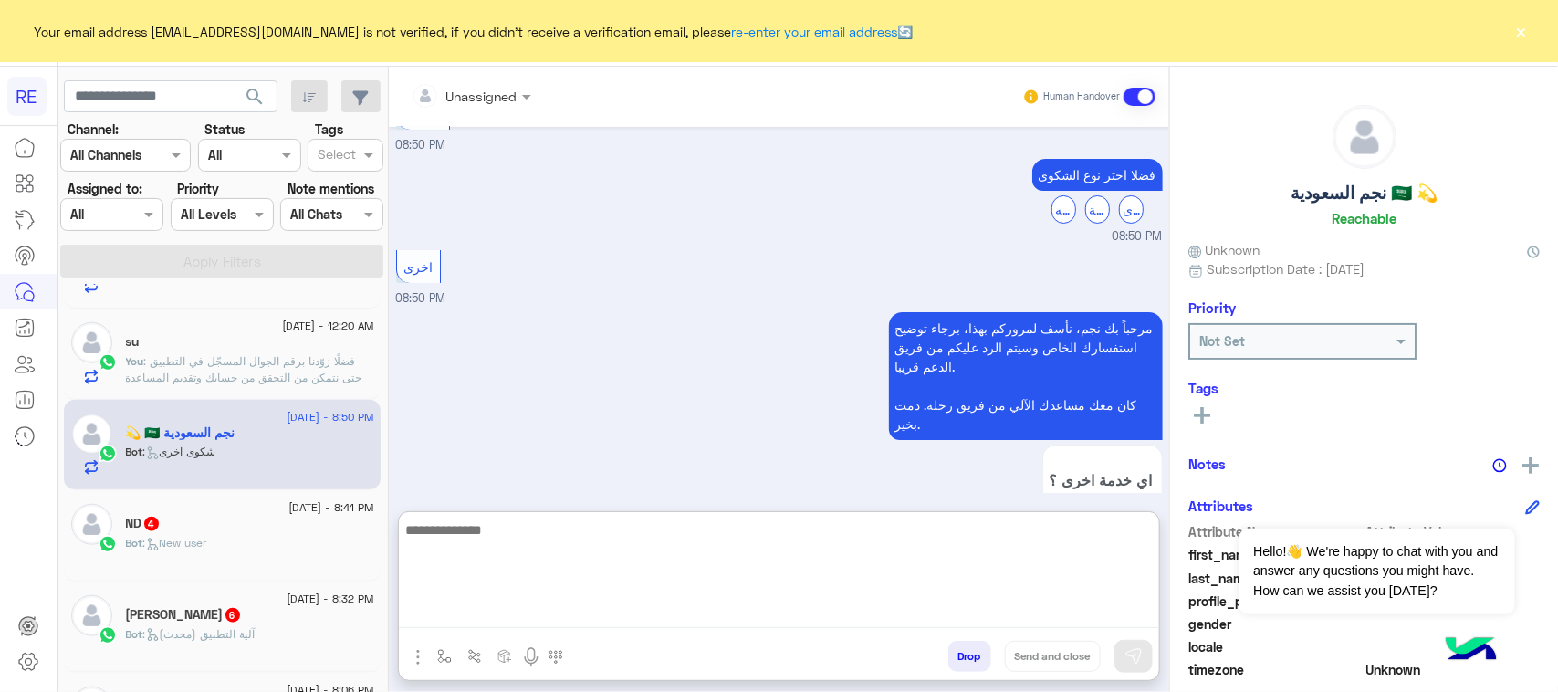
click at [741, 622] on textarea at bounding box center [779, 573] width 760 height 110
type textarea "**********"
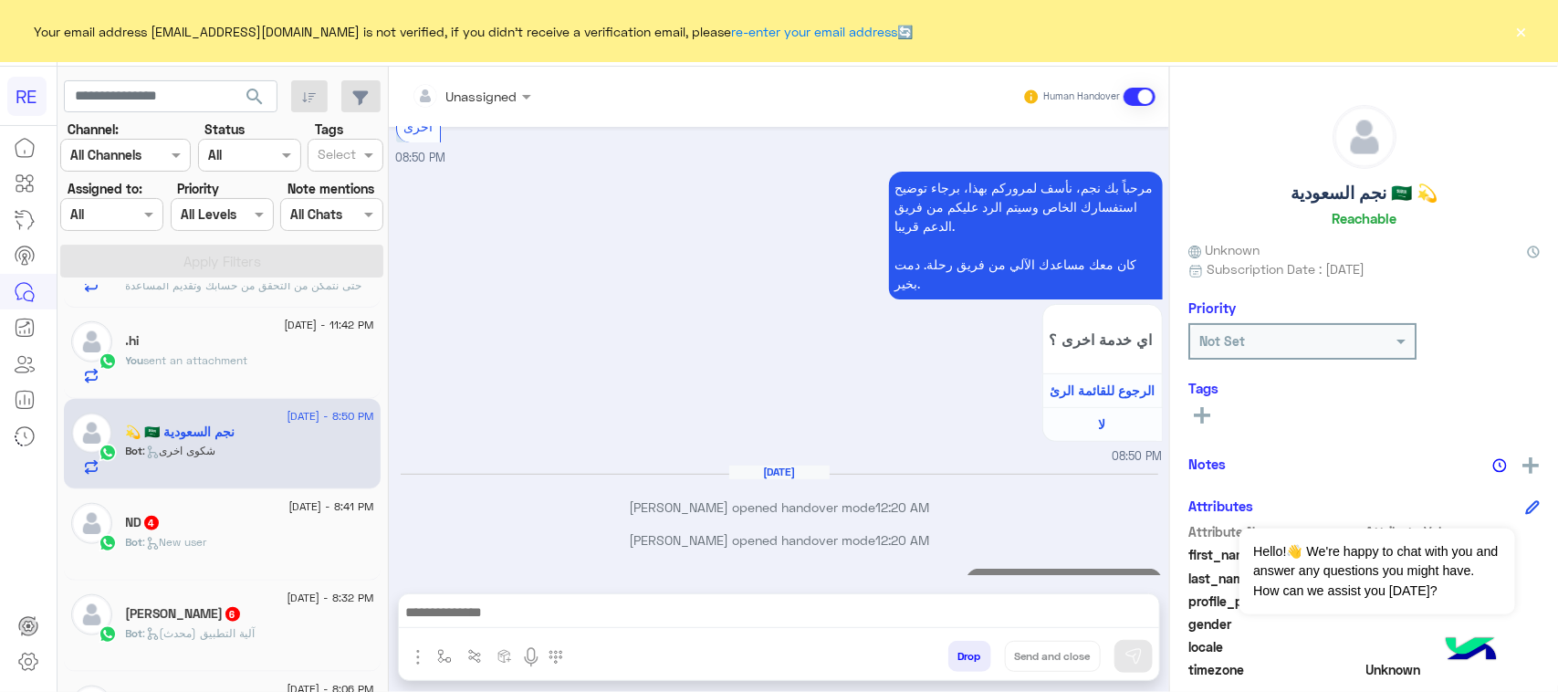
click at [192, 529] on div "ND 4" at bounding box center [250, 524] width 248 height 19
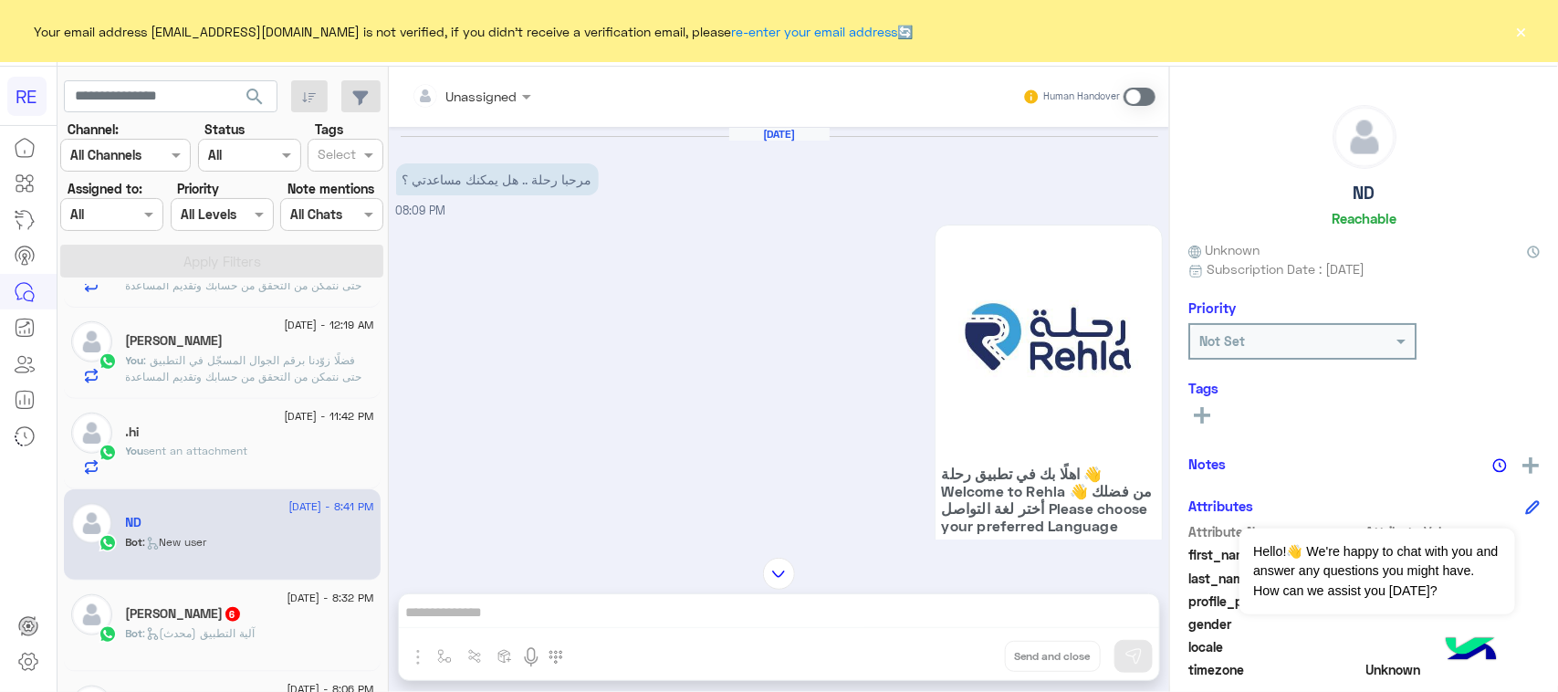
click at [1128, 85] on div "Human Handover" at bounding box center [1089, 96] width 134 height 33
click at [1146, 88] on span at bounding box center [1140, 97] width 32 height 18
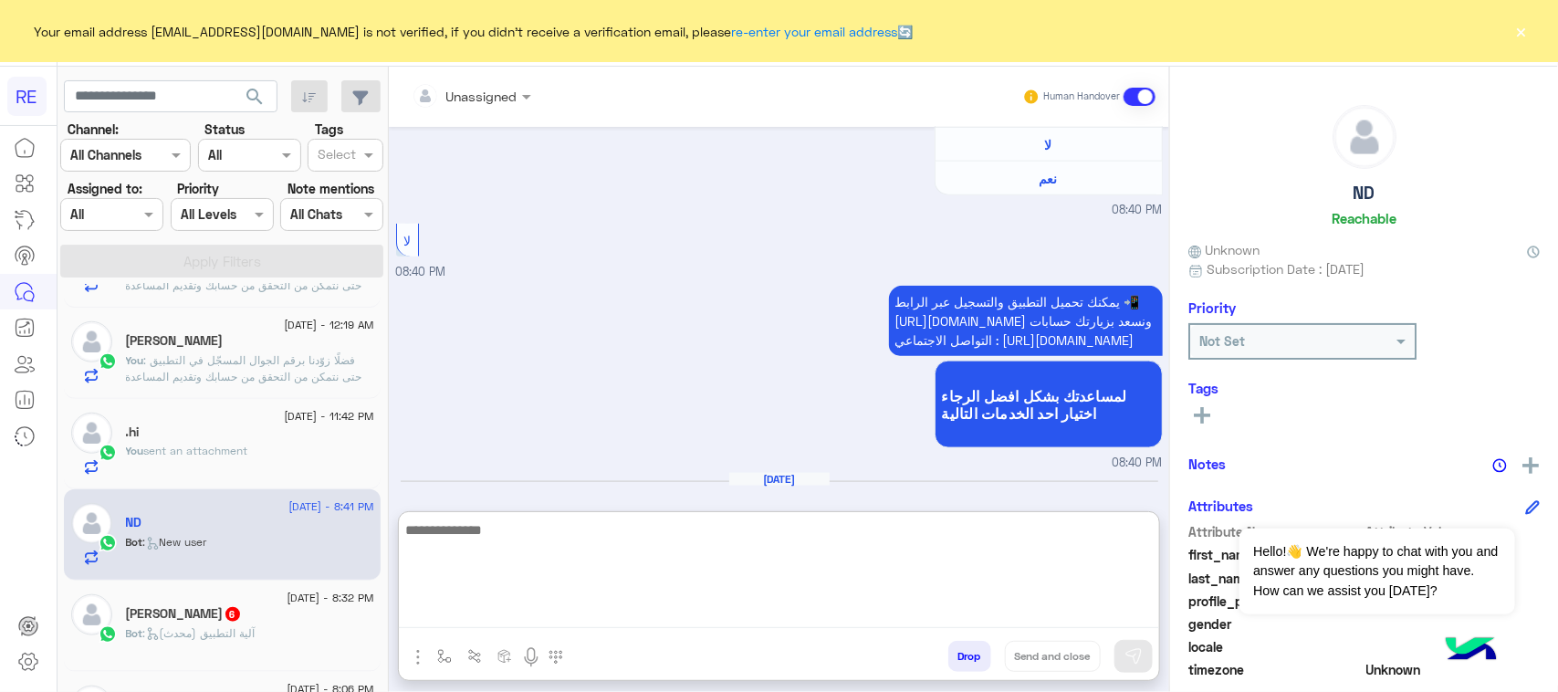
click at [664, 619] on textarea at bounding box center [779, 573] width 760 height 110
type textarea "**********"
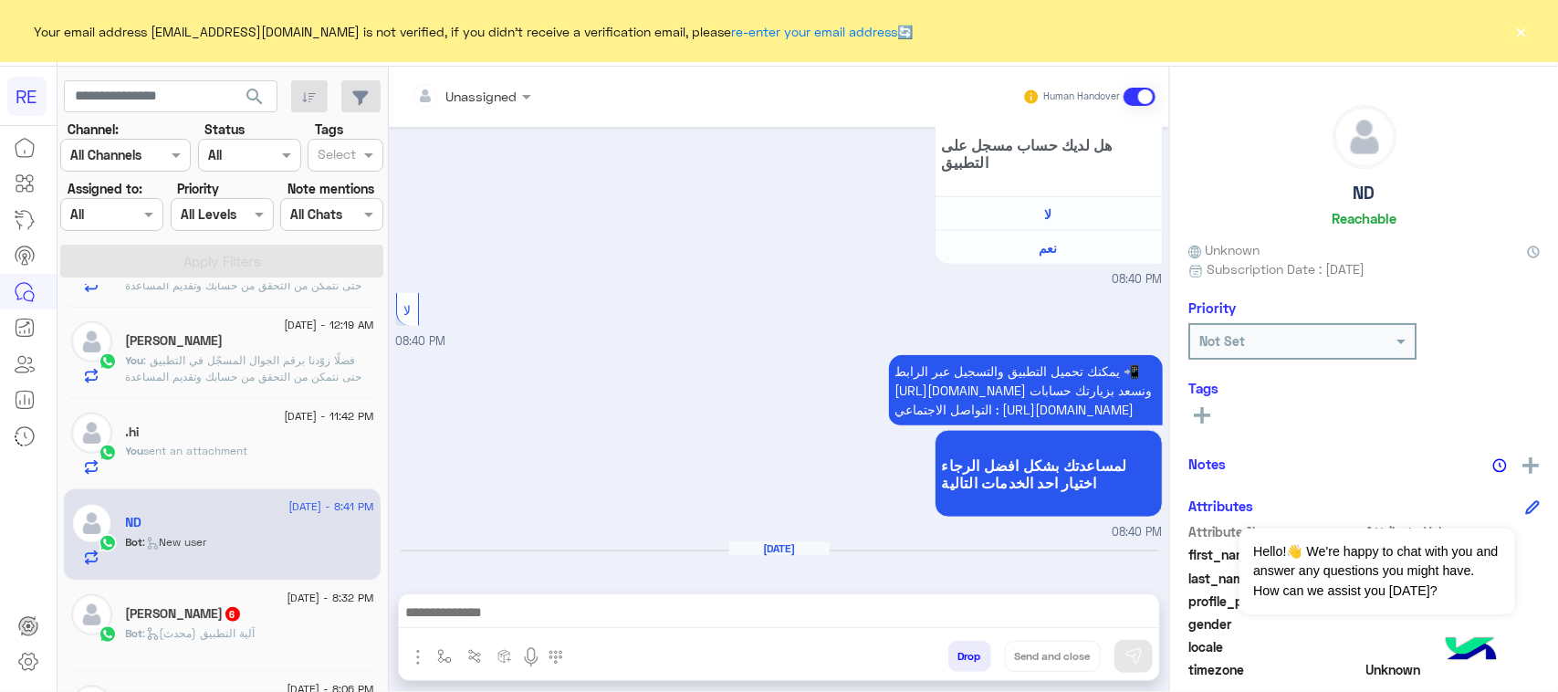
click at [222, 636] on span ": آلية التطبيق (محدث)" at bounding box center [199, 633] width 112 height 14
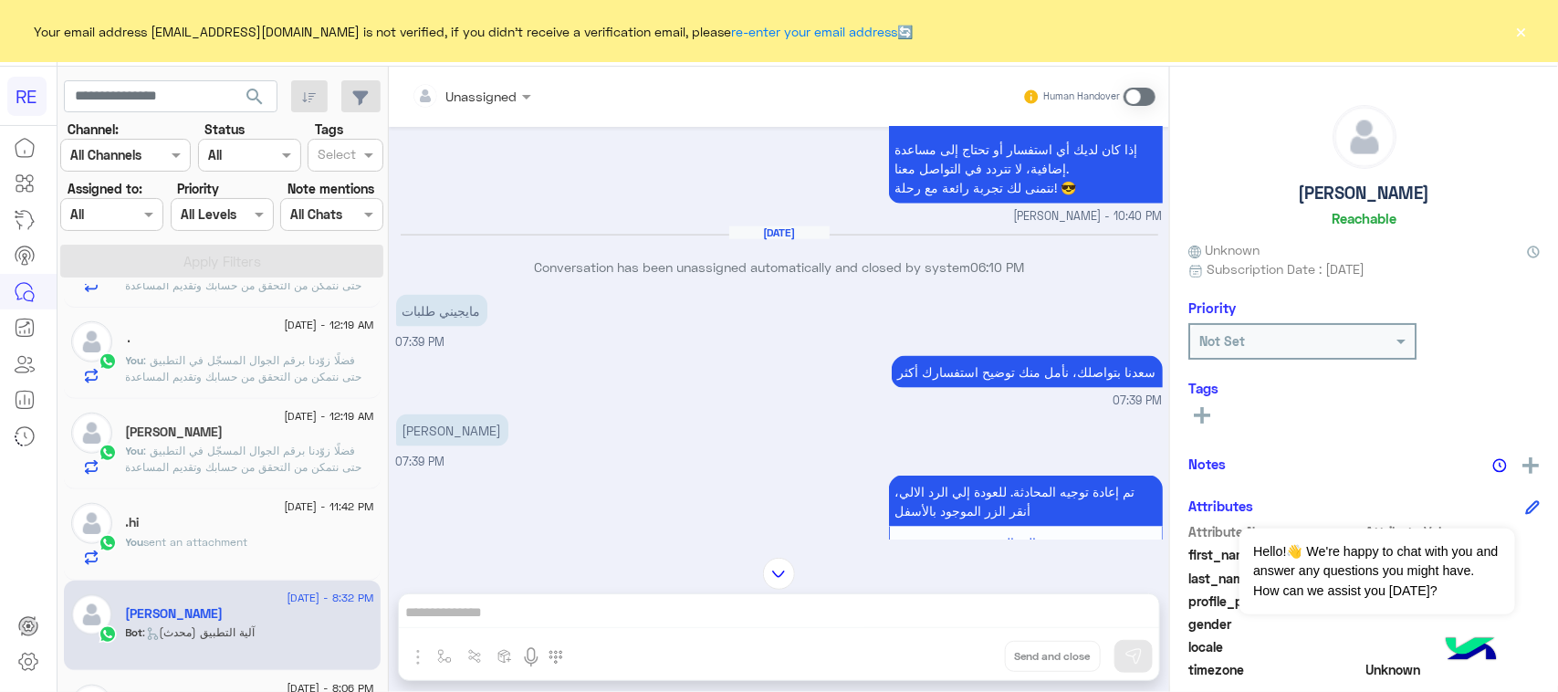
scroll to position [1042, 0]
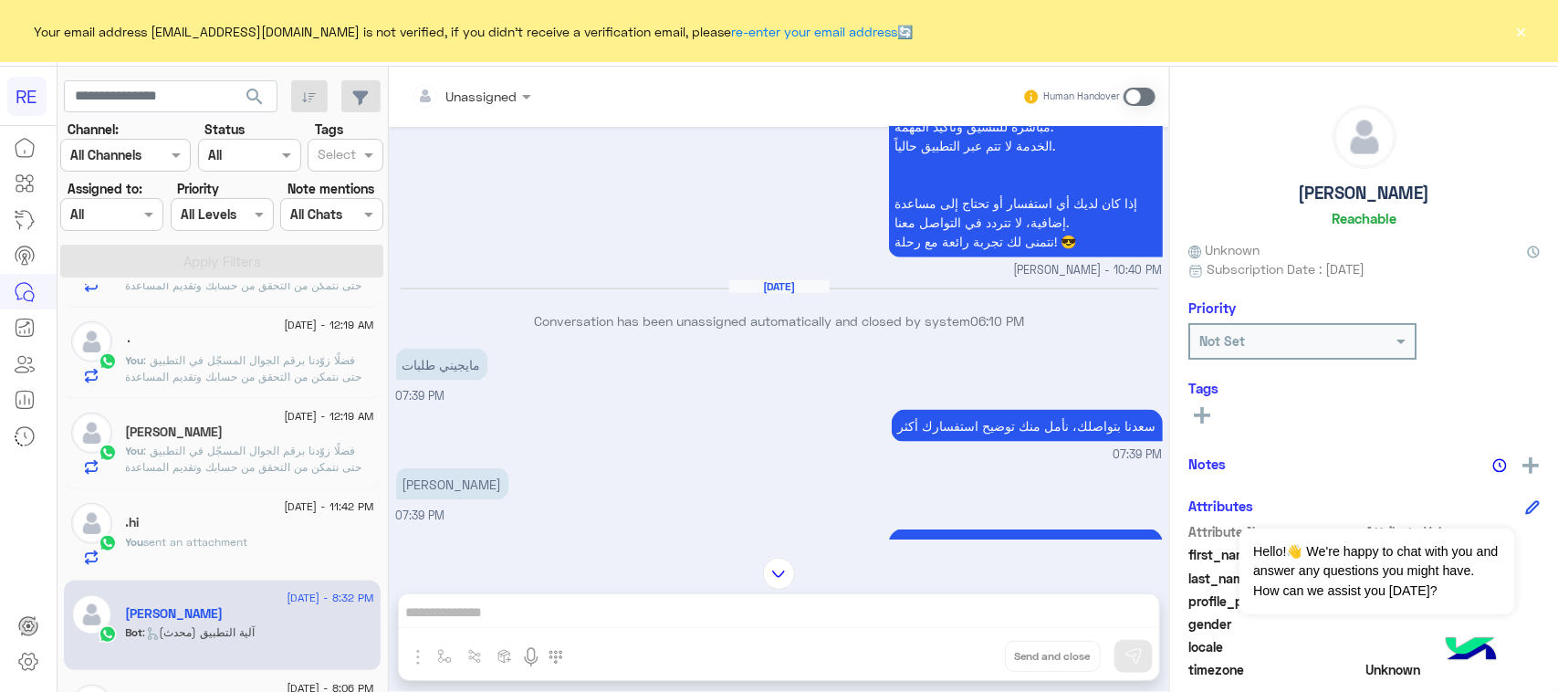
click at [666, 617] on div "Unassigned Human Handover Sep 15, 2025 تم تفعيل الحساب عبير زكريا - 09:41 PM 10…" at bounding box center [779, 383] width 780 height 633
click at [1136, 96] on span at bounding box center [1140, 97] width 32 height 18
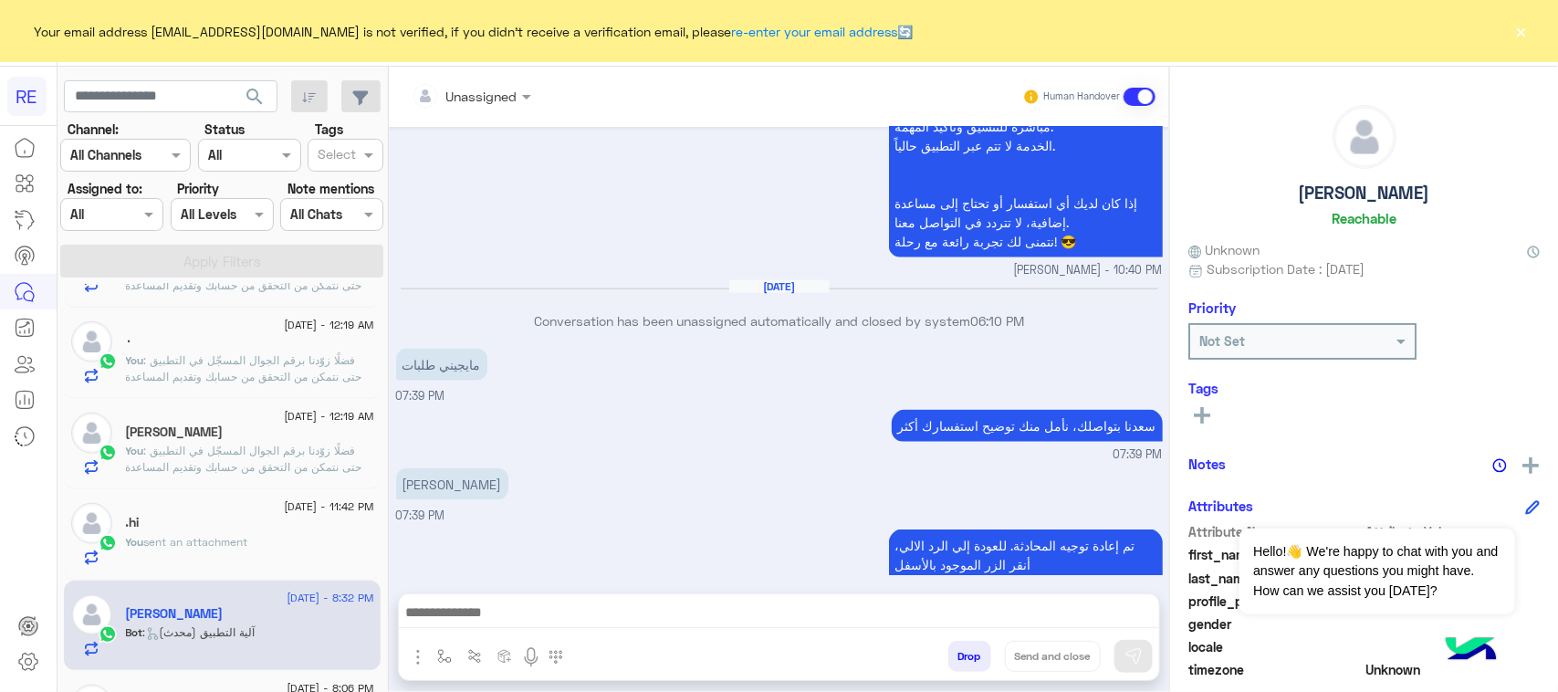
scroll to position [3047, 0]
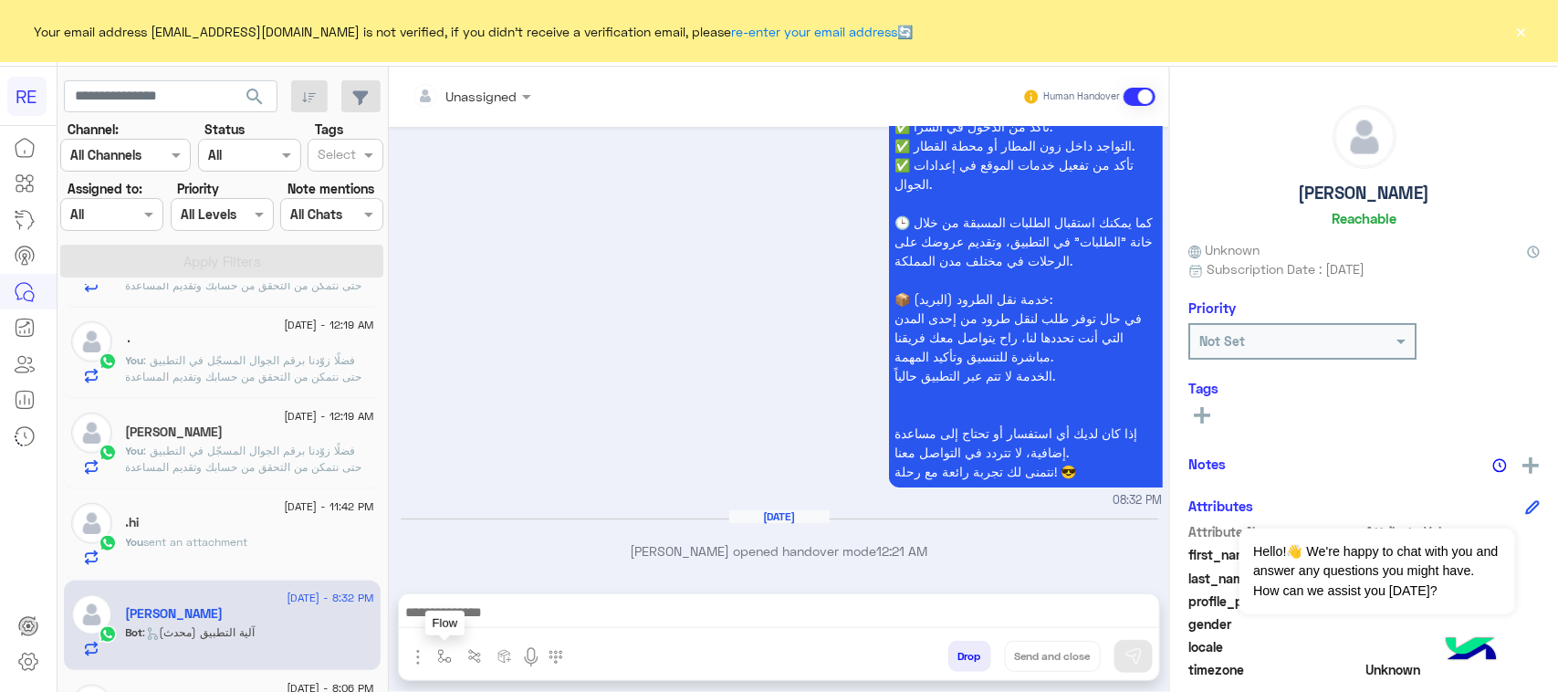
click at [449, 664] on button "button" at bounding box center [445, 656] width 30 height 30
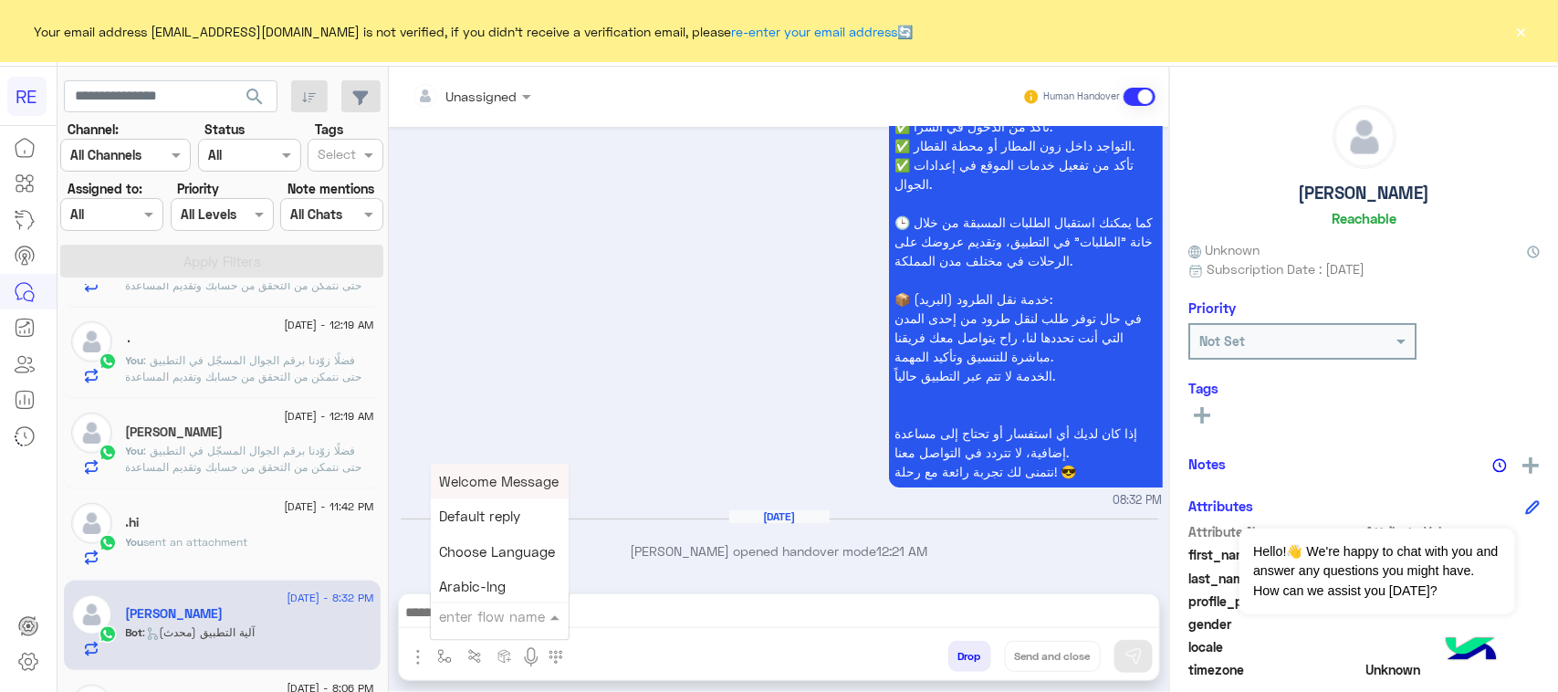
click at [468, 622] on input "text" at bounding box center [477, 616] width 75 height 21
type input "****"
click at [475, 539] on div "الاليه" at bounding box center [498, 548] width 135 height 36
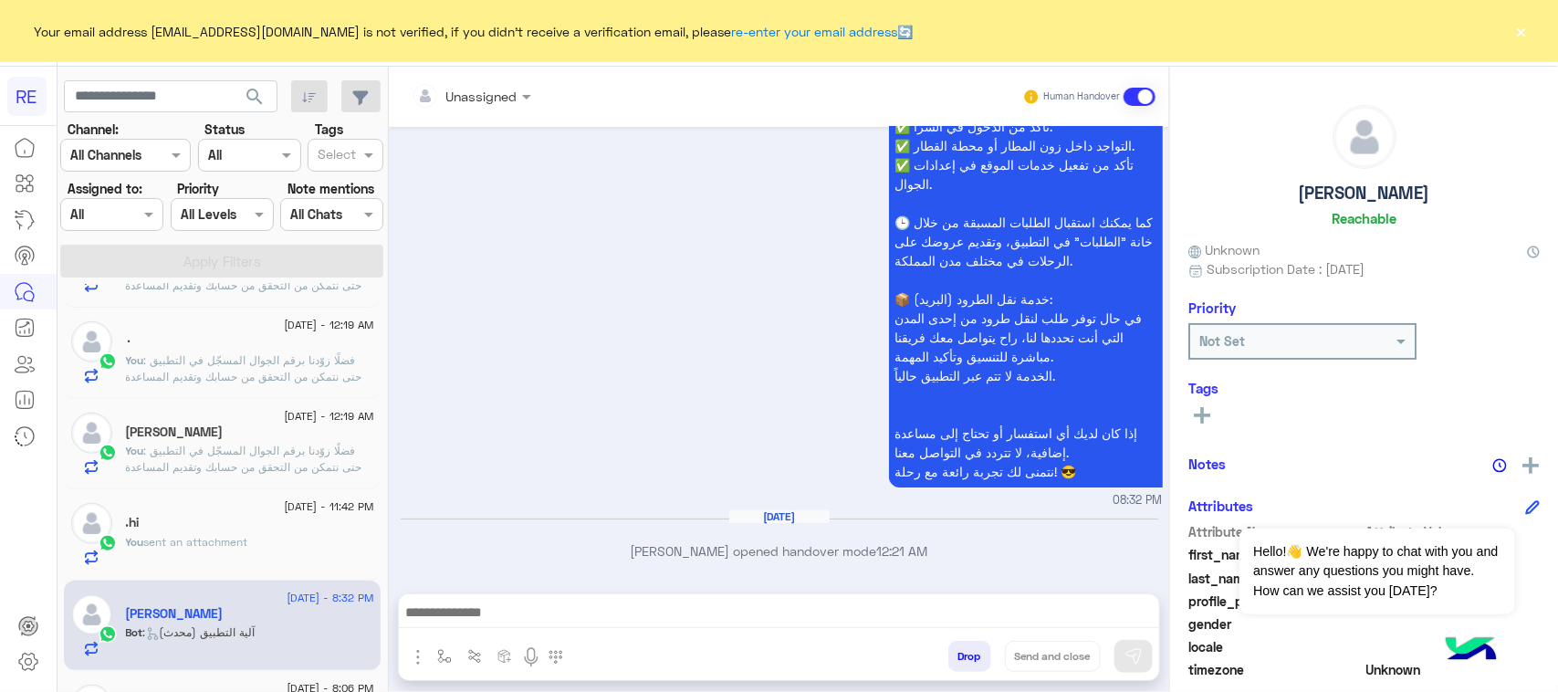
type textarea "**********"
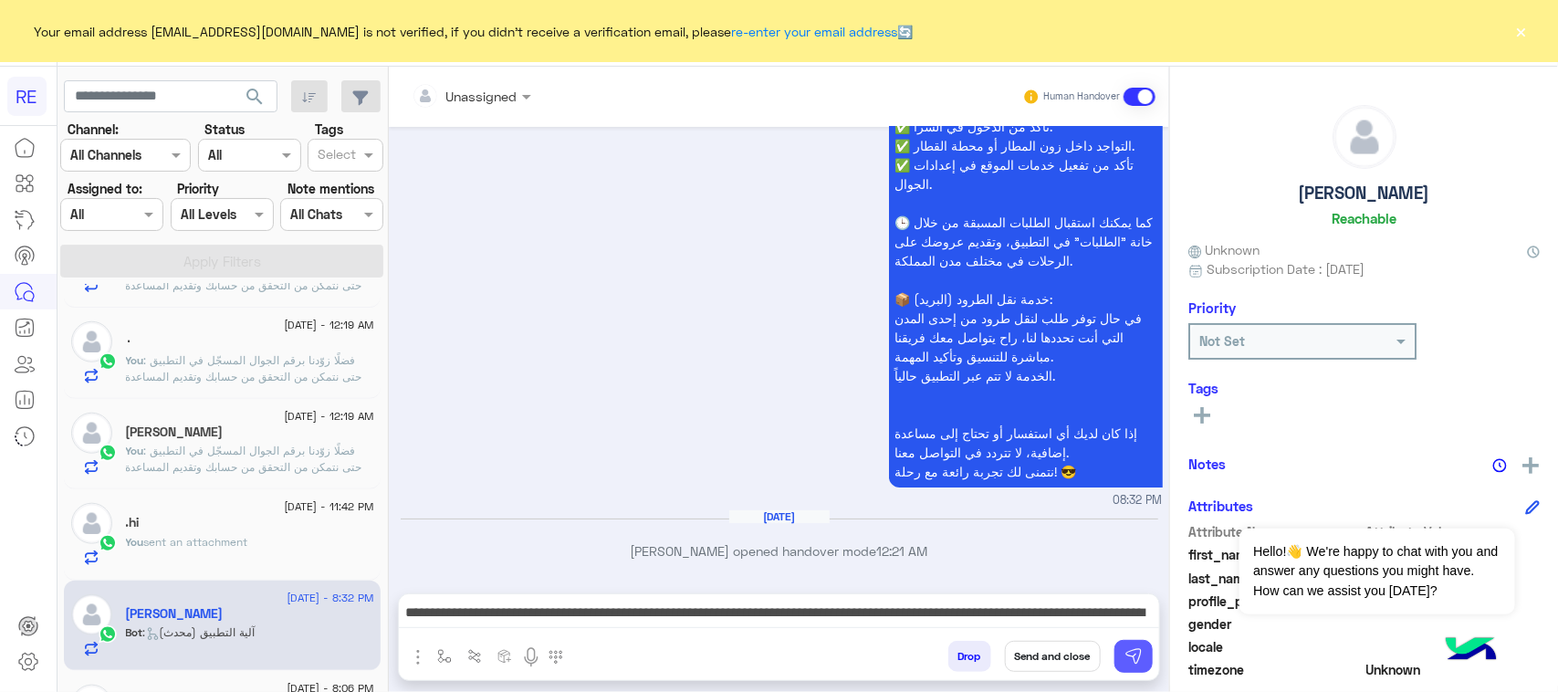
click at [1114, 660] on button at bounding box center [1133, 656] width 38 height 33
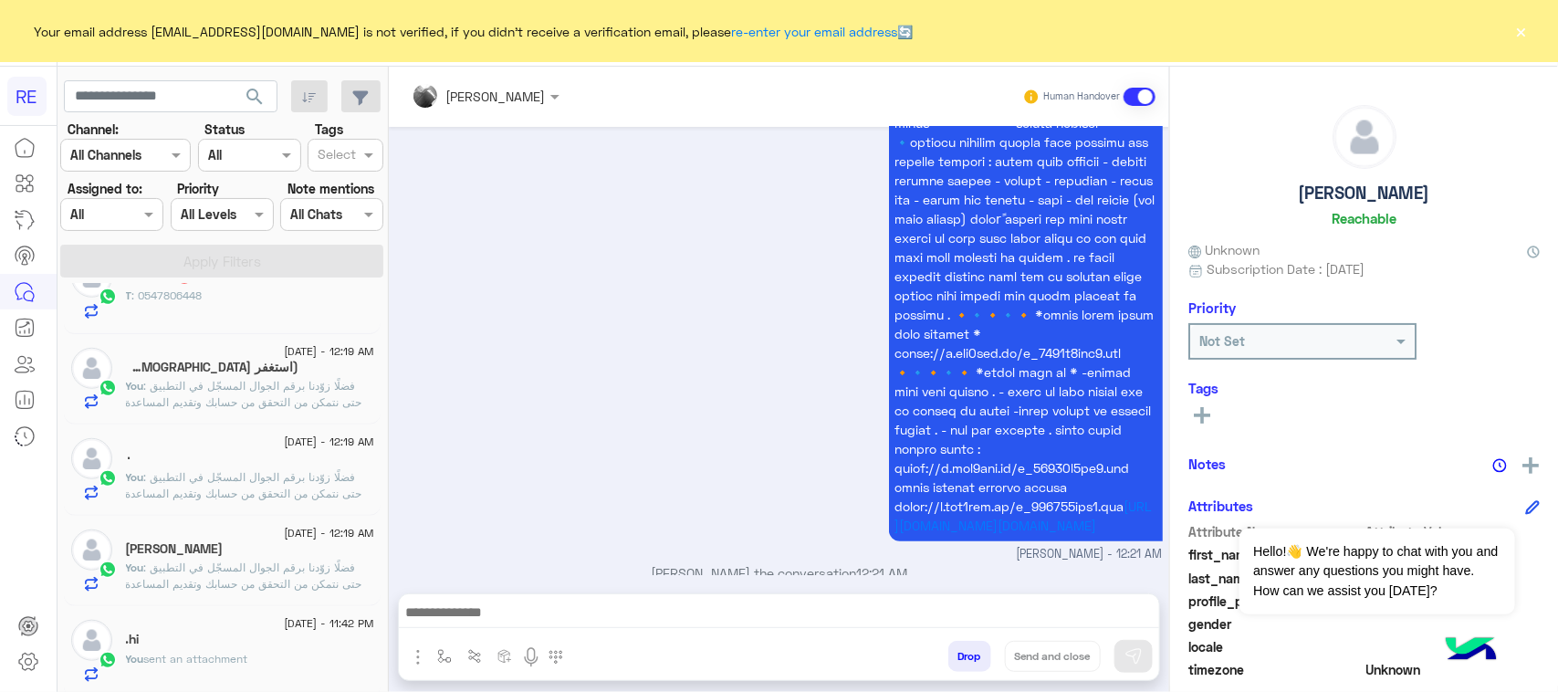
scroll to position [1027, 0]
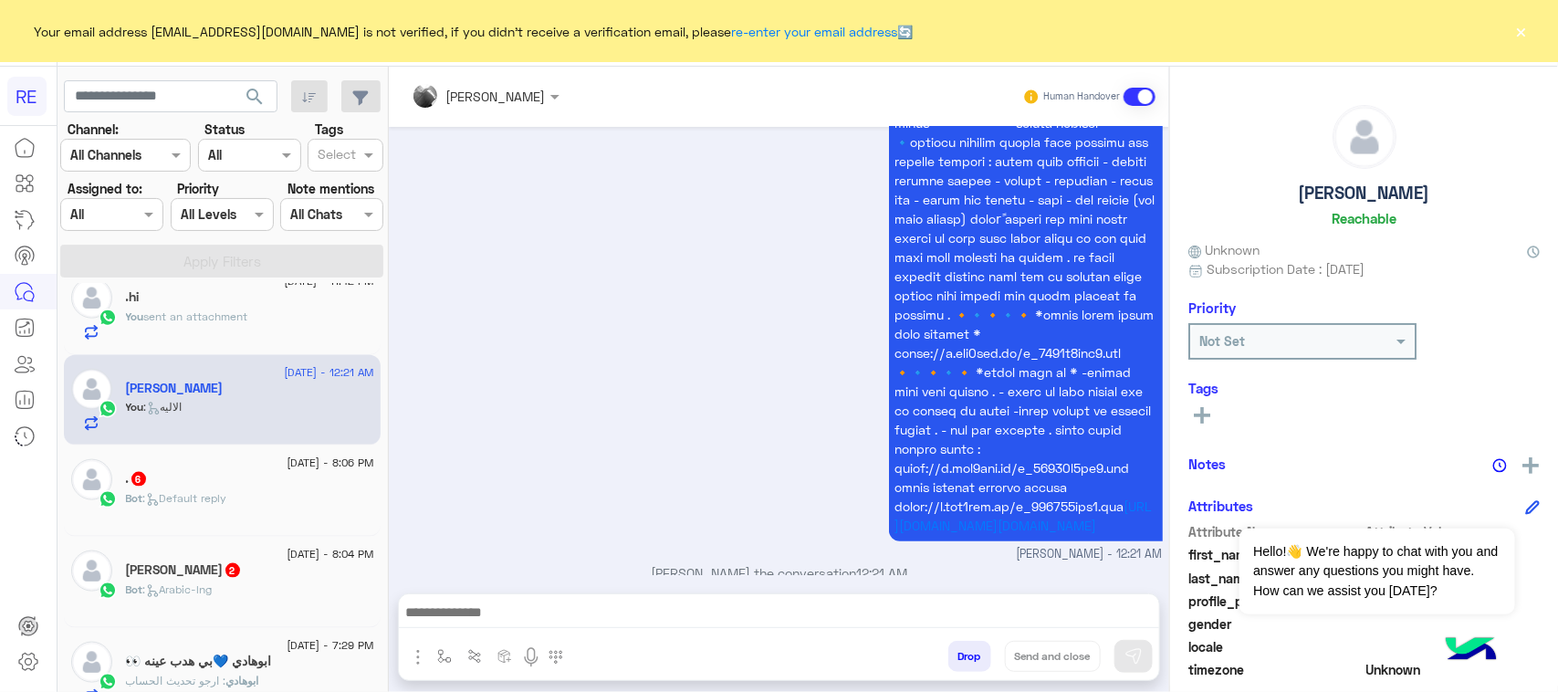
click at [249, 490] on div ". 6" at bounding box center [250, 480] width 248 height 19
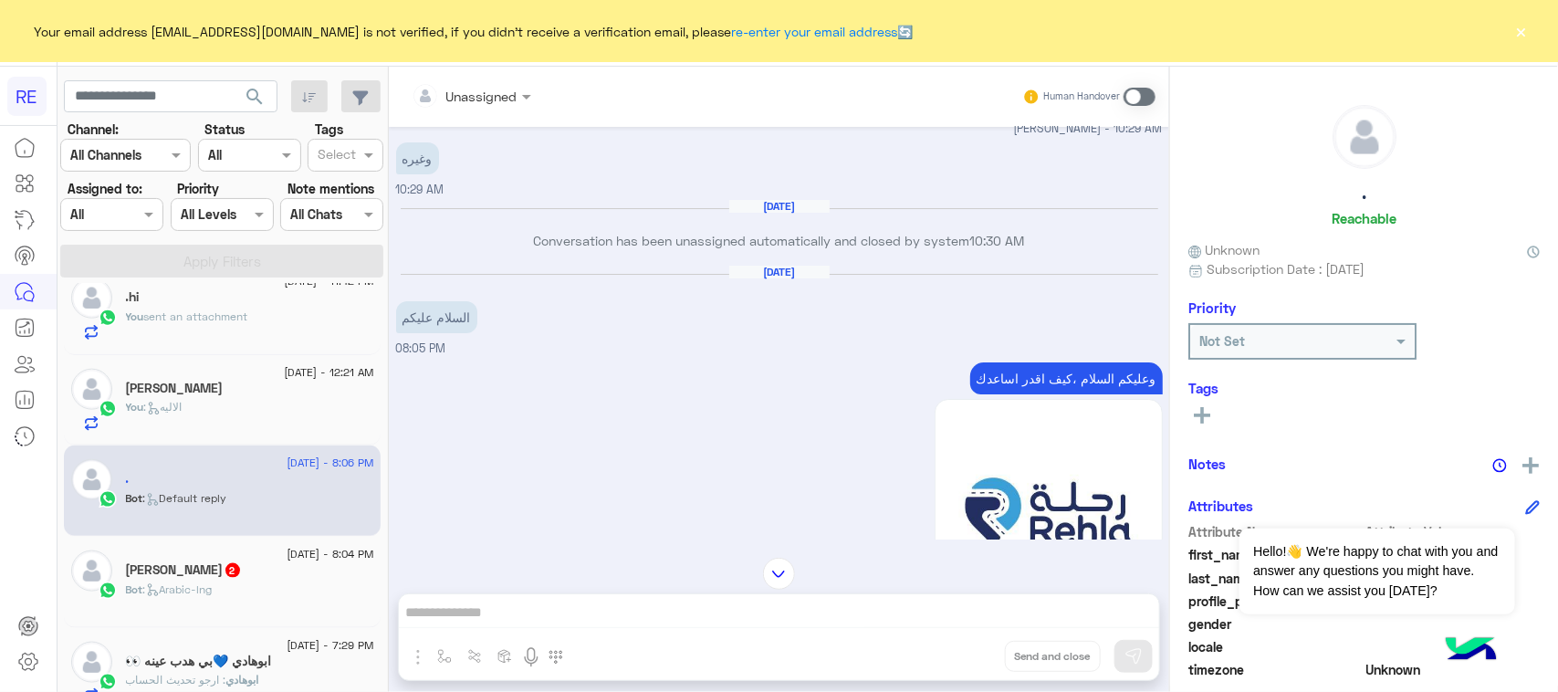
scroll to position [2886, 0]
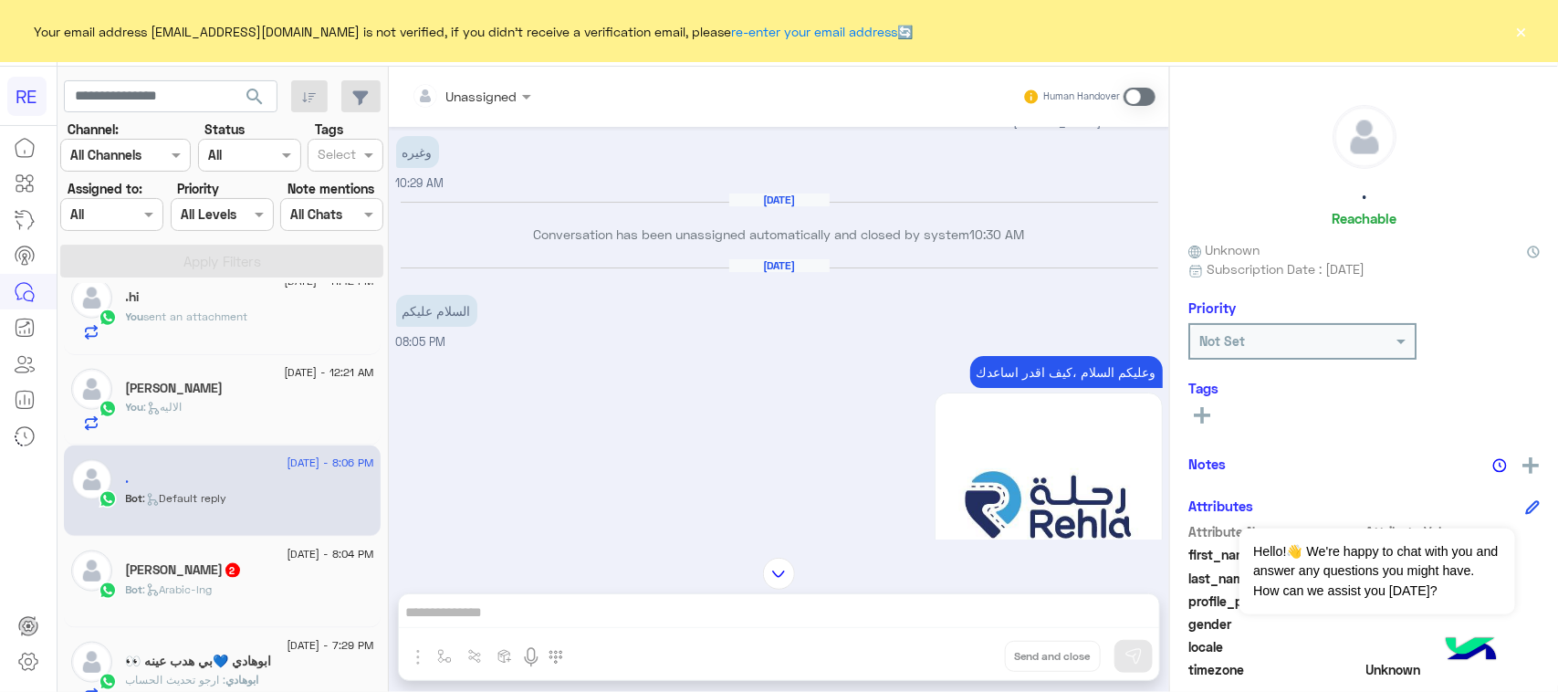
click at [1083, 388] on p "وعليكم السلام ،كيف اقدر اساعدك" at bounding box center [1066, 372] width 193 height 32
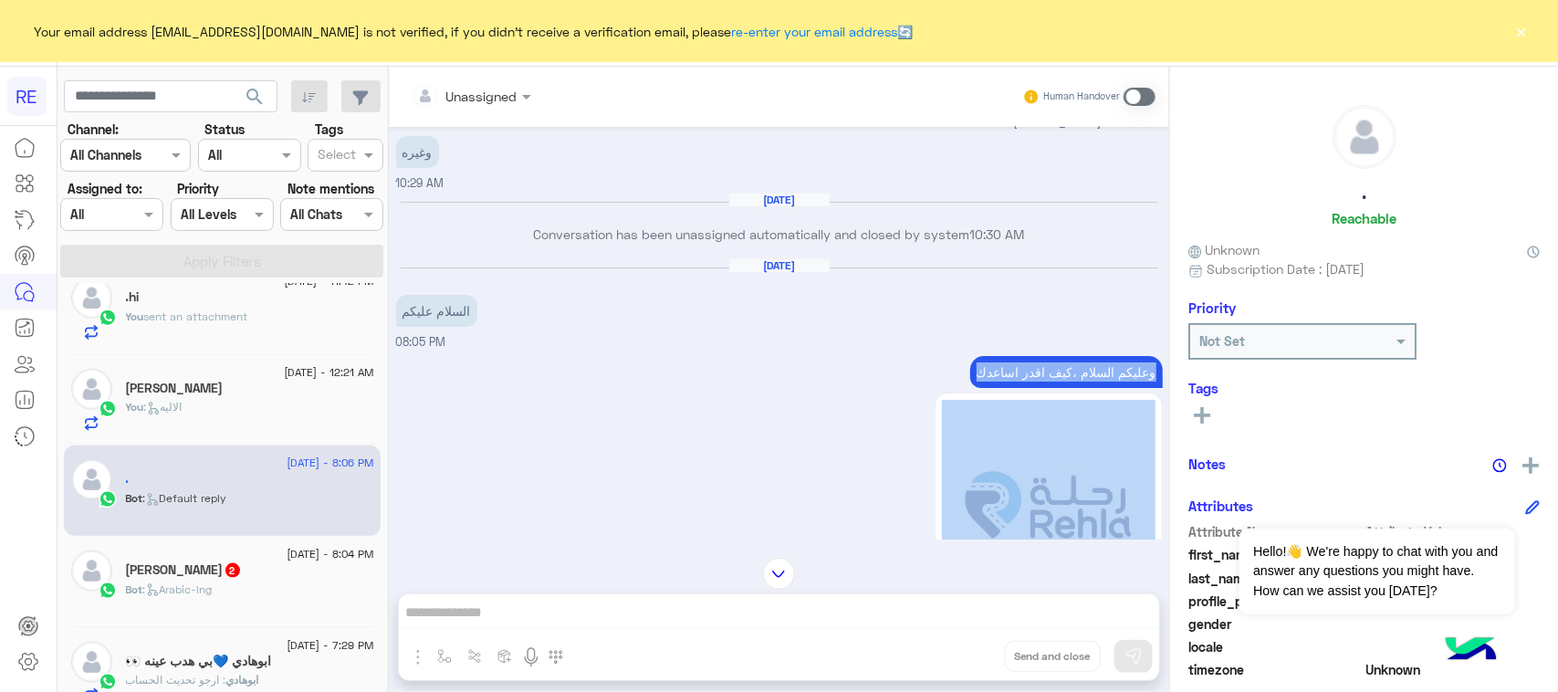
click at [1083, 388] on p "وعليكم السلام ،كيف اقدر اساعدك" at bounding box center [1066, 372] width 193 height 32
copy div "وعليكم السلام ،كيف اقدر اساعدك"
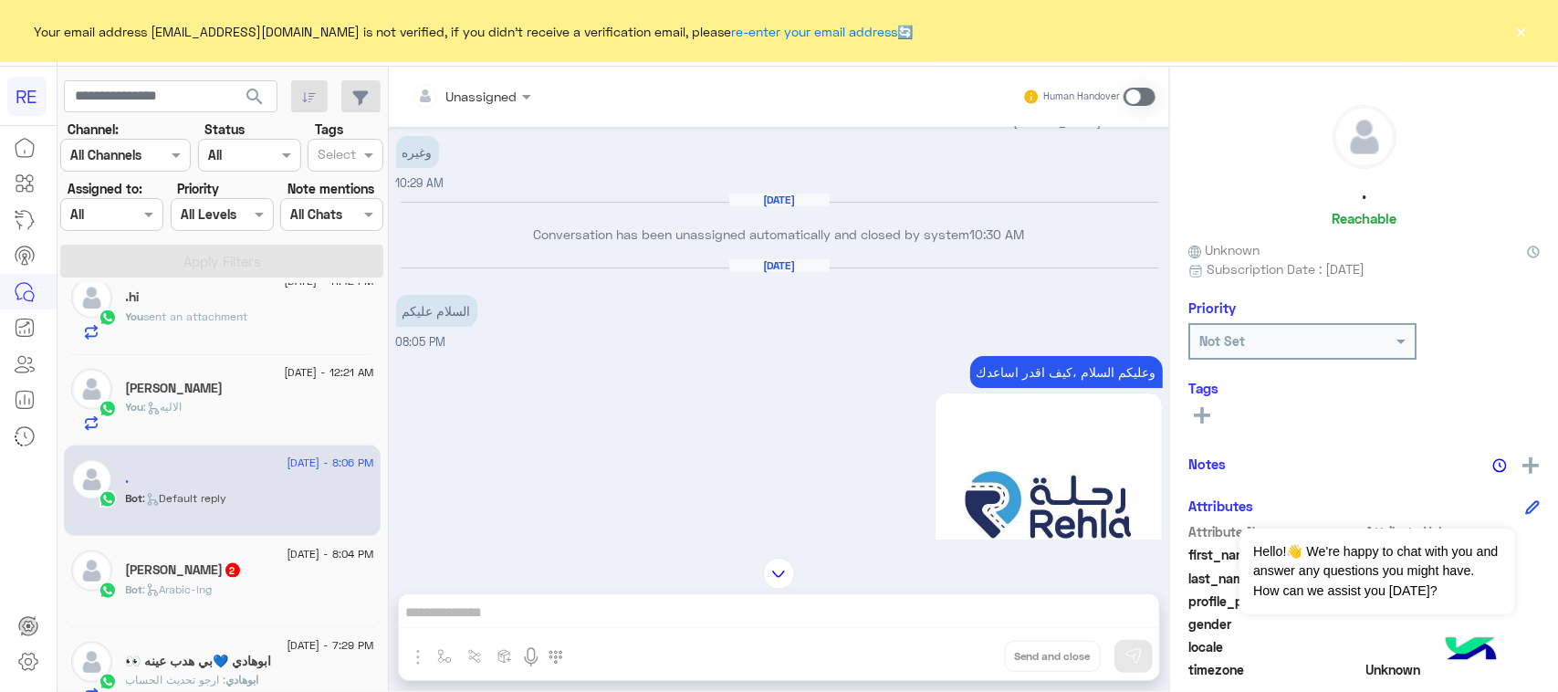
click at [1144, 92] on span at bounding box center [1140, 97] width 32 height 18
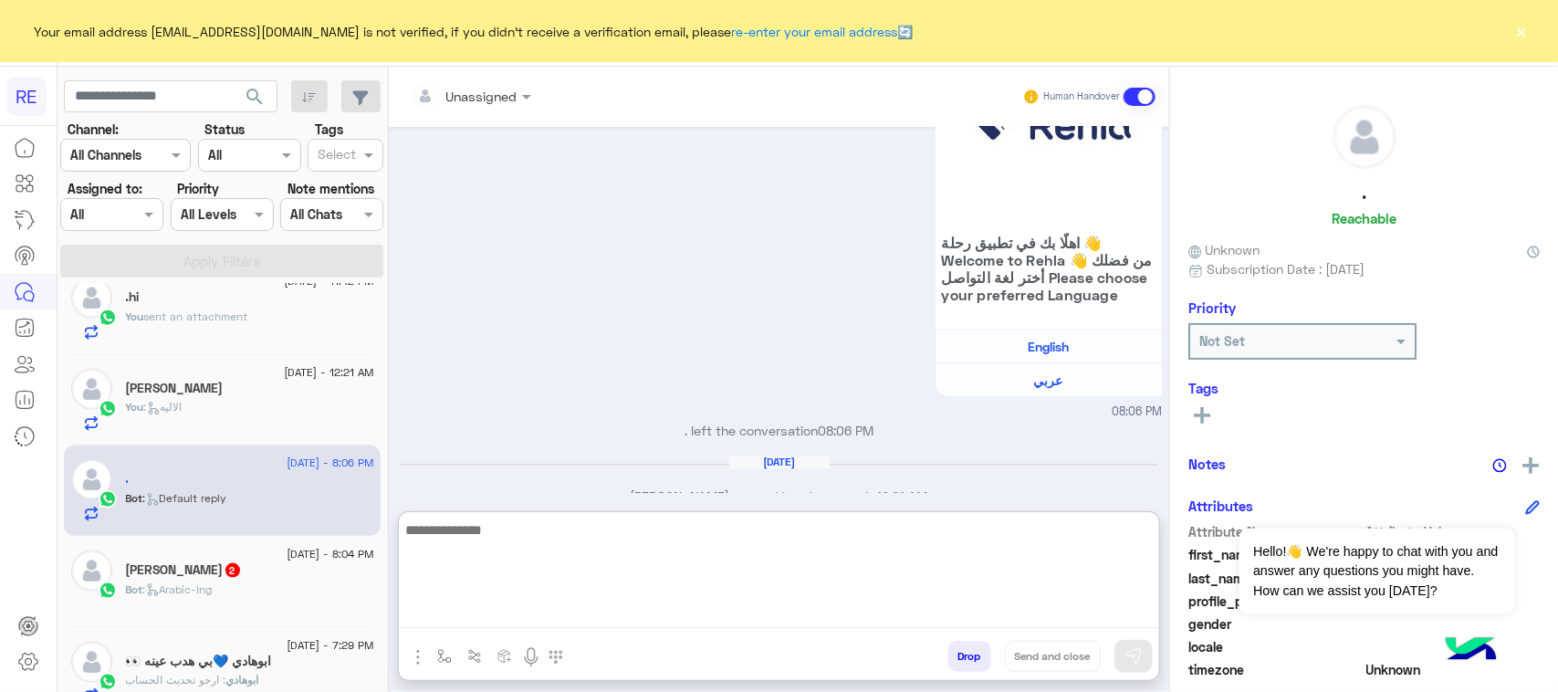
click at [674, 617] on textarea at bounding box center [779, 573] width 760 height 110
paste textarea "**********"
type textarea "**********"
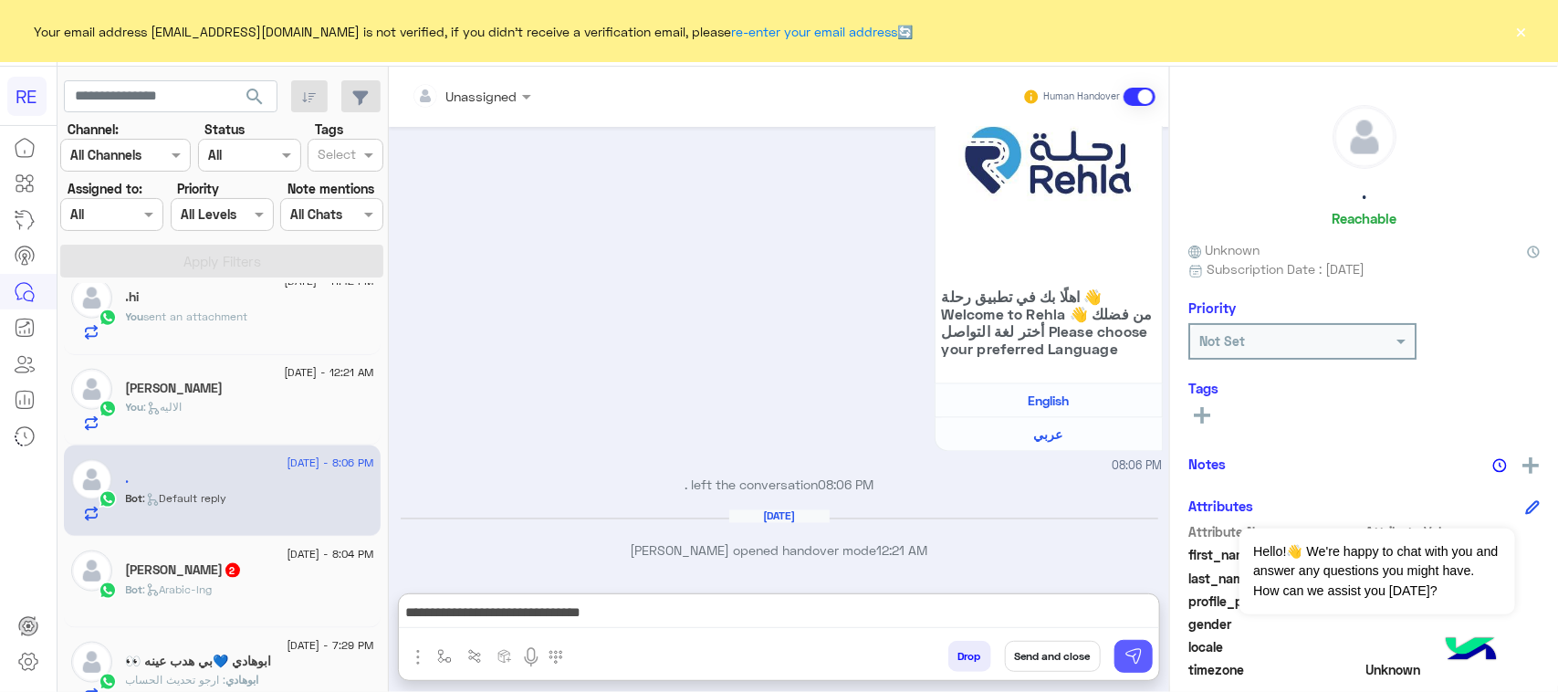
click at [1133, 651] on img at bounding box center [1134, 656] width 18 height 18
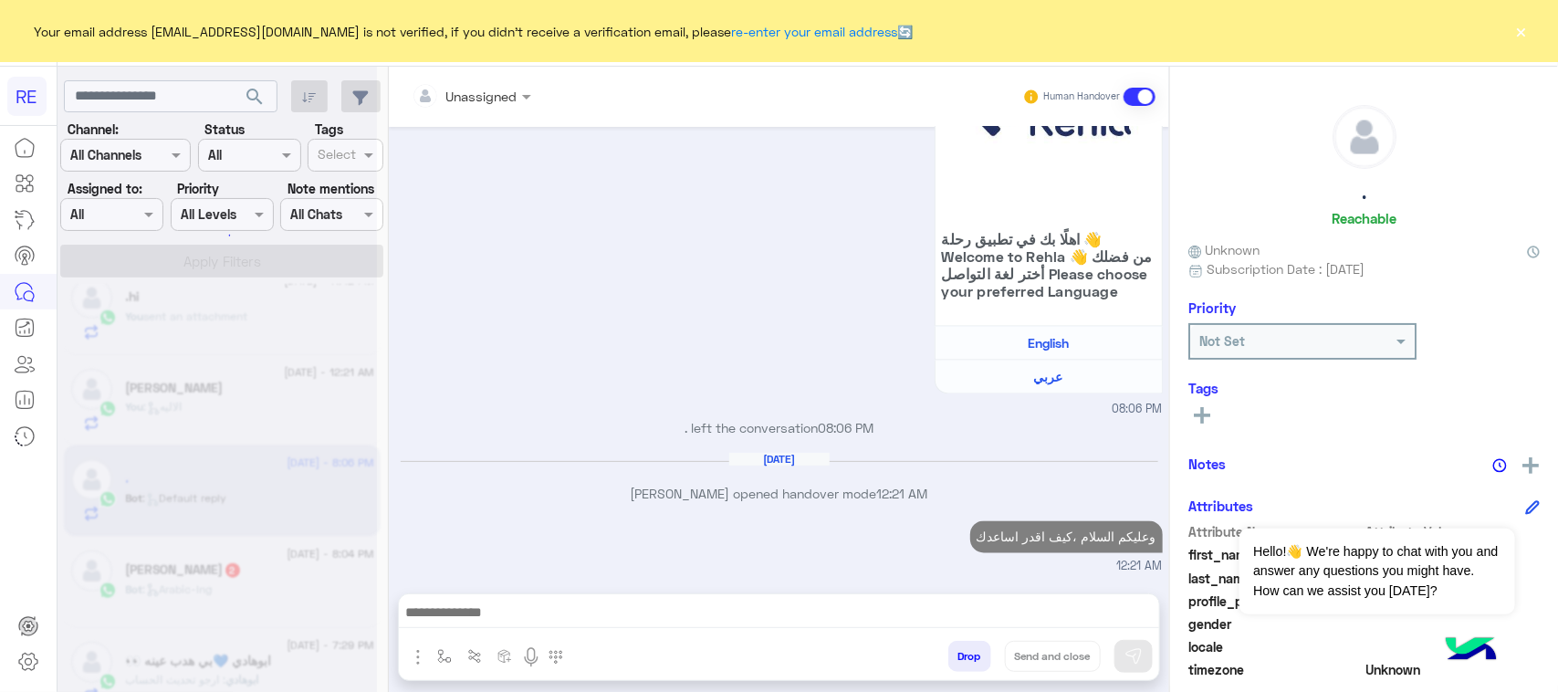
scroll to position [4646, 0]
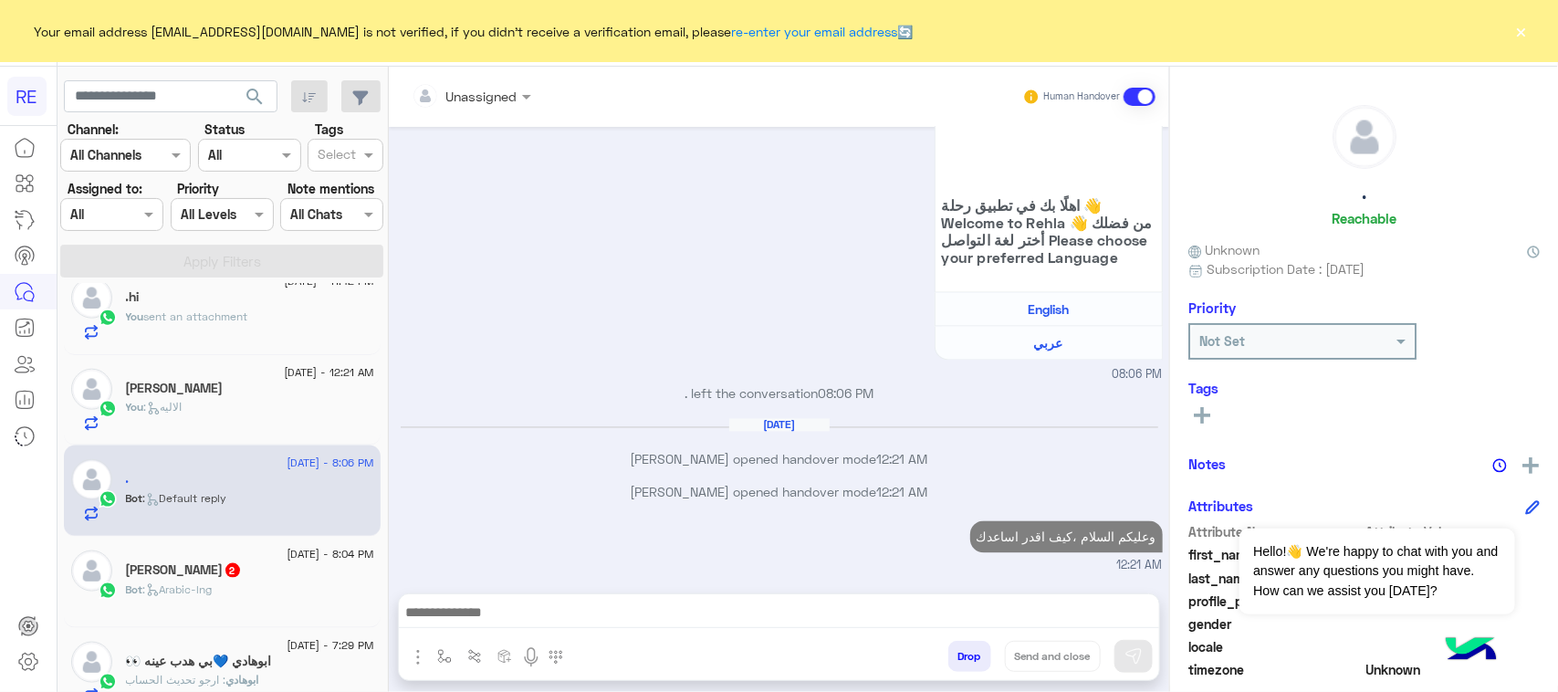
click at [281, 591] on div "Bot : Arabic-lng" at bounding box center [250, 597] width 248 height 32
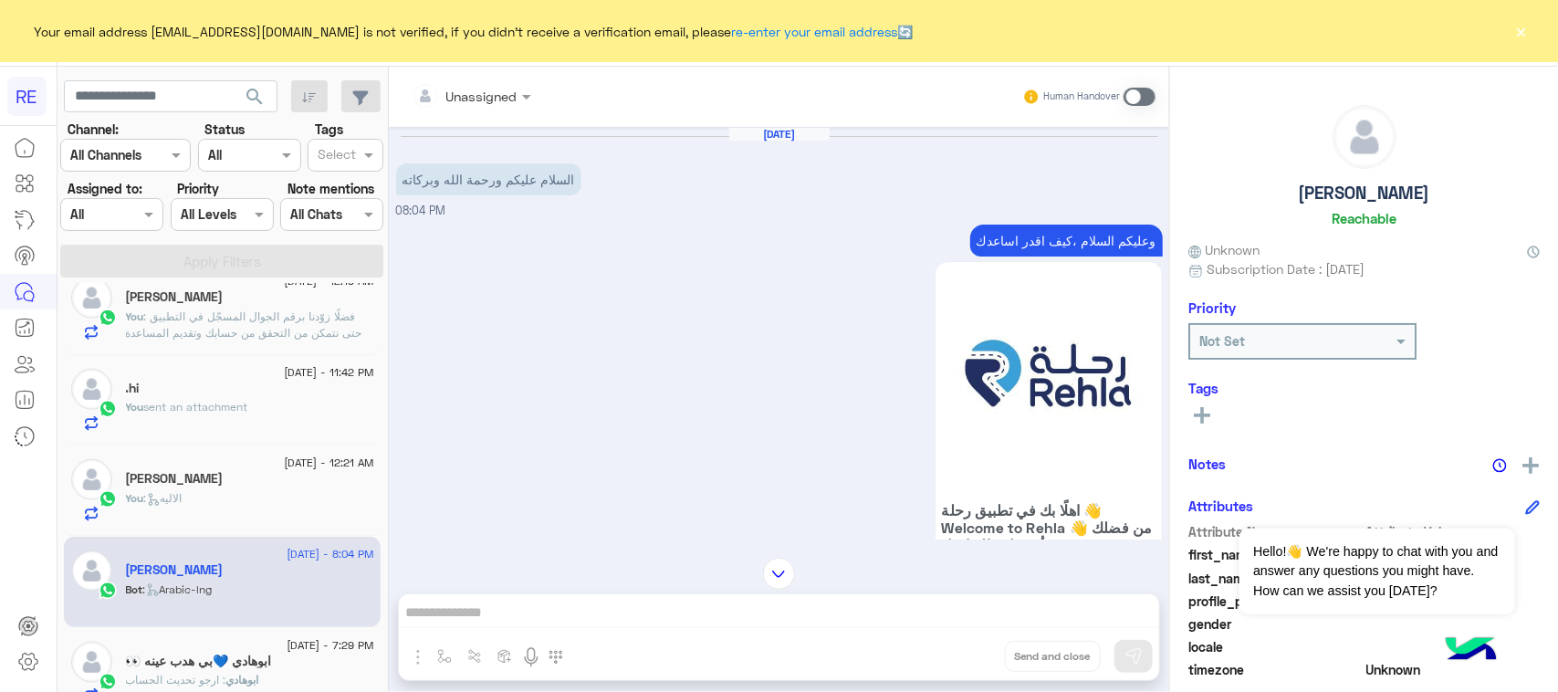
click at [1129, 93] on span at bounding box center [1140, 97] width 32 height 18
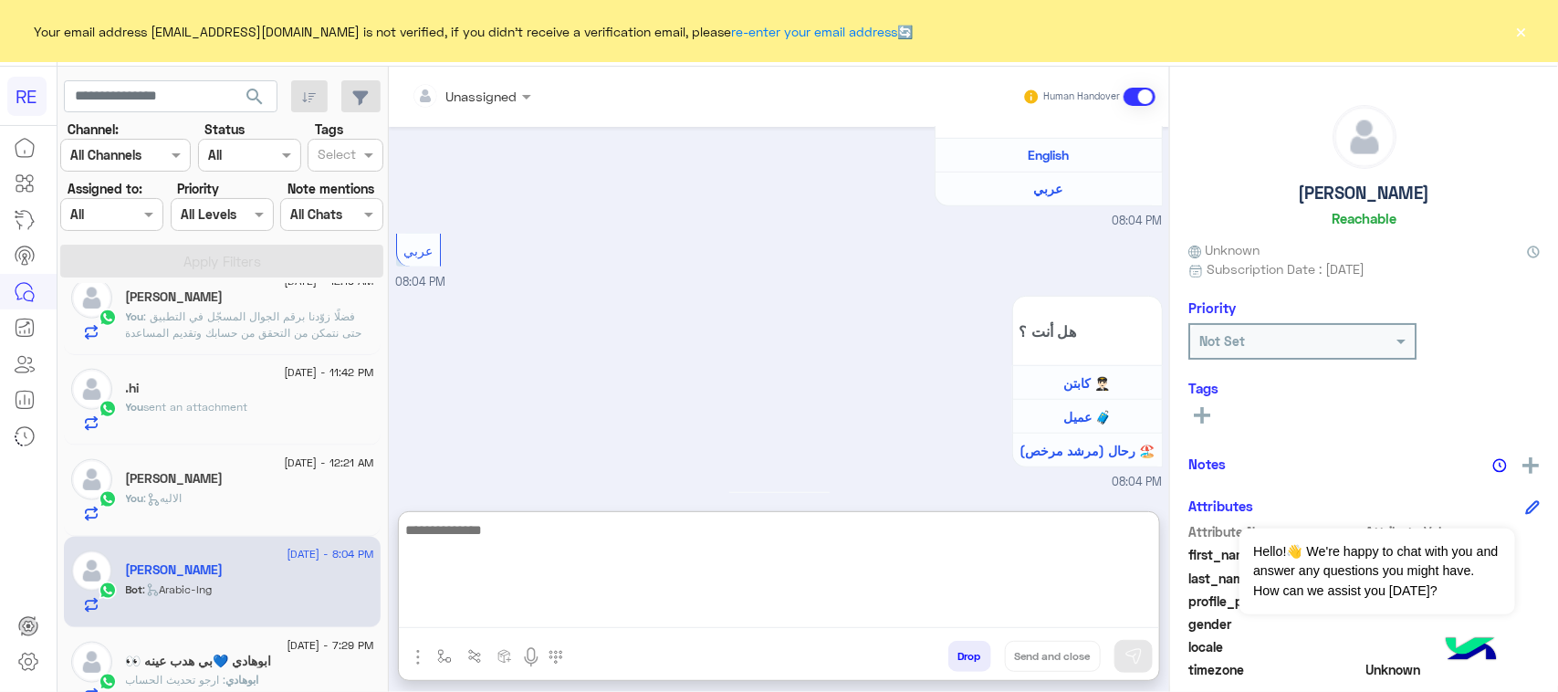
click at [535, 618] on textarea at bounding box center [779, 573] width 760 height 110
paste textarea "**********"
type textarea "**********"
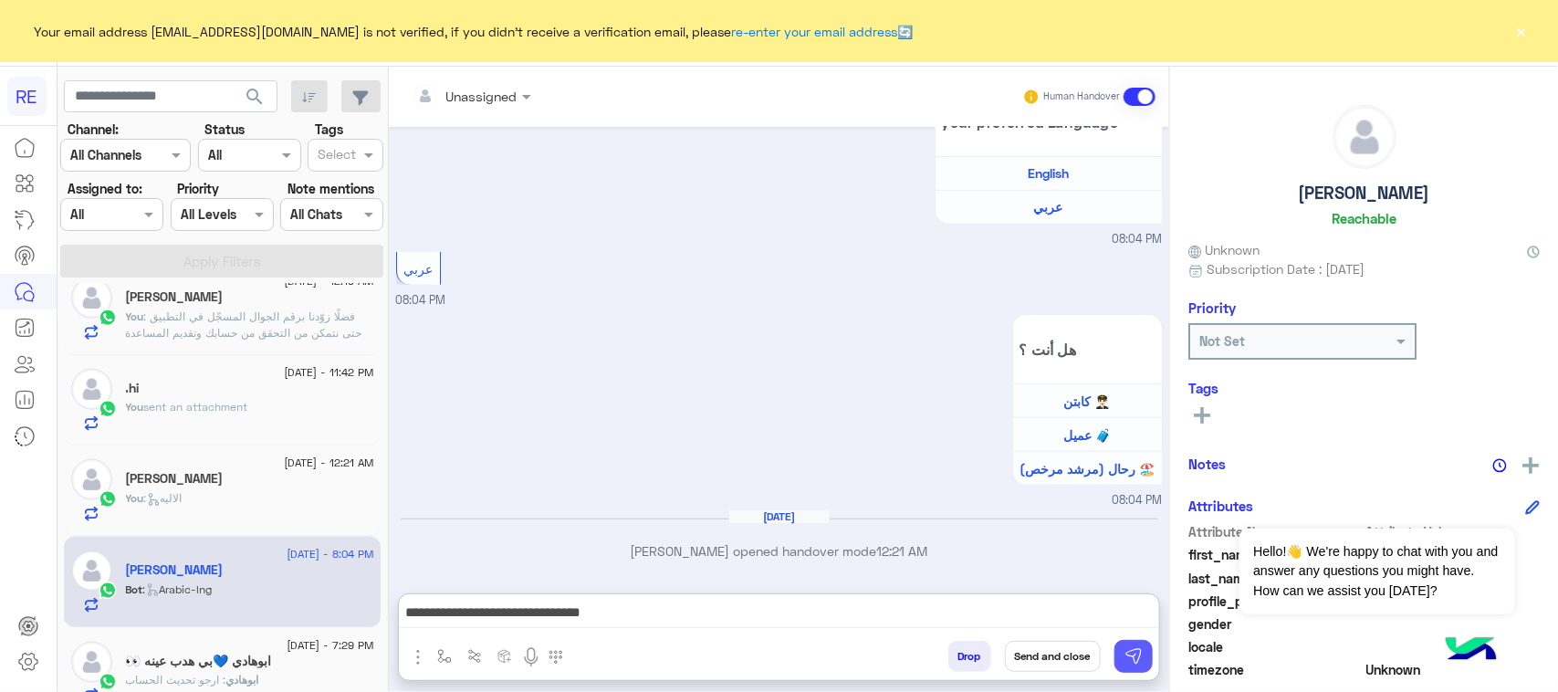
click at [1128, 664] on img at bounding box center [1134, 656] width 18 height 18
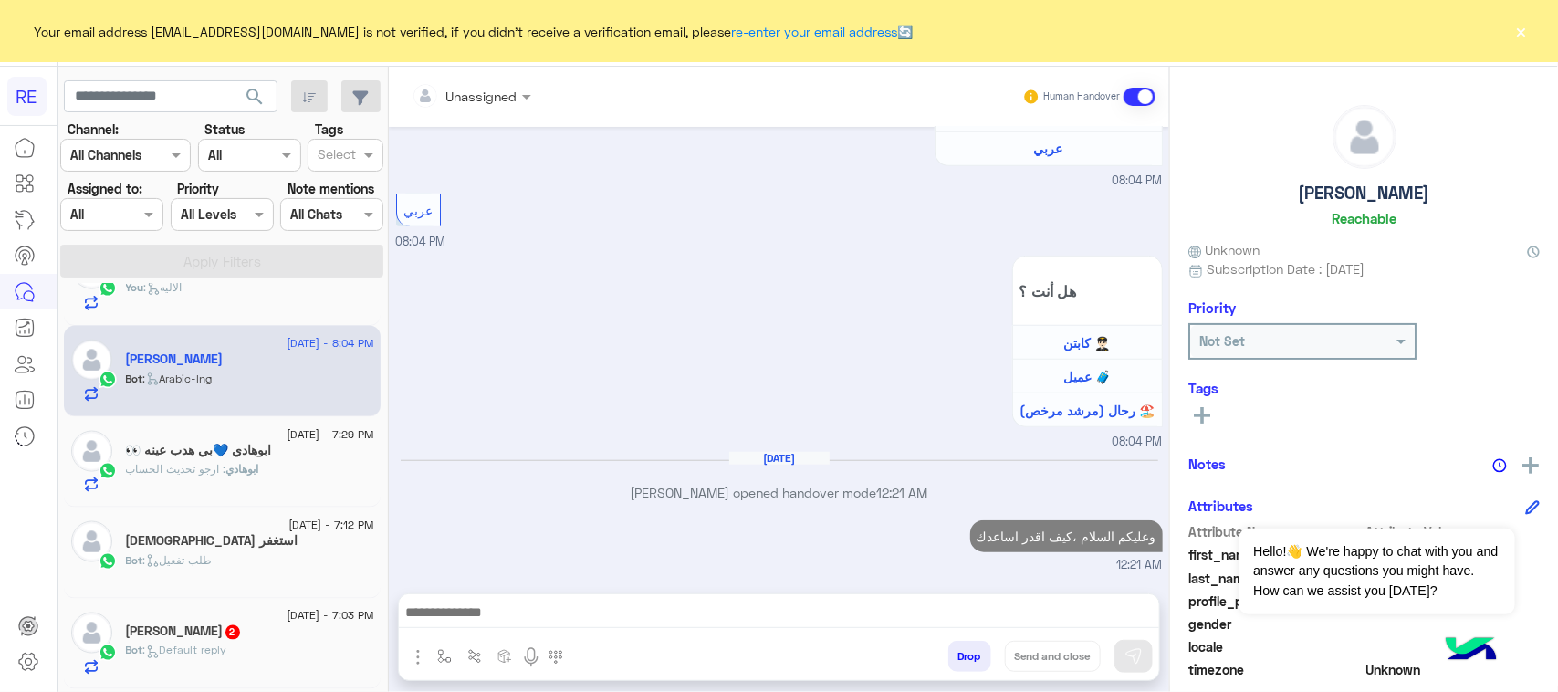
scroll to position [1255, 0]
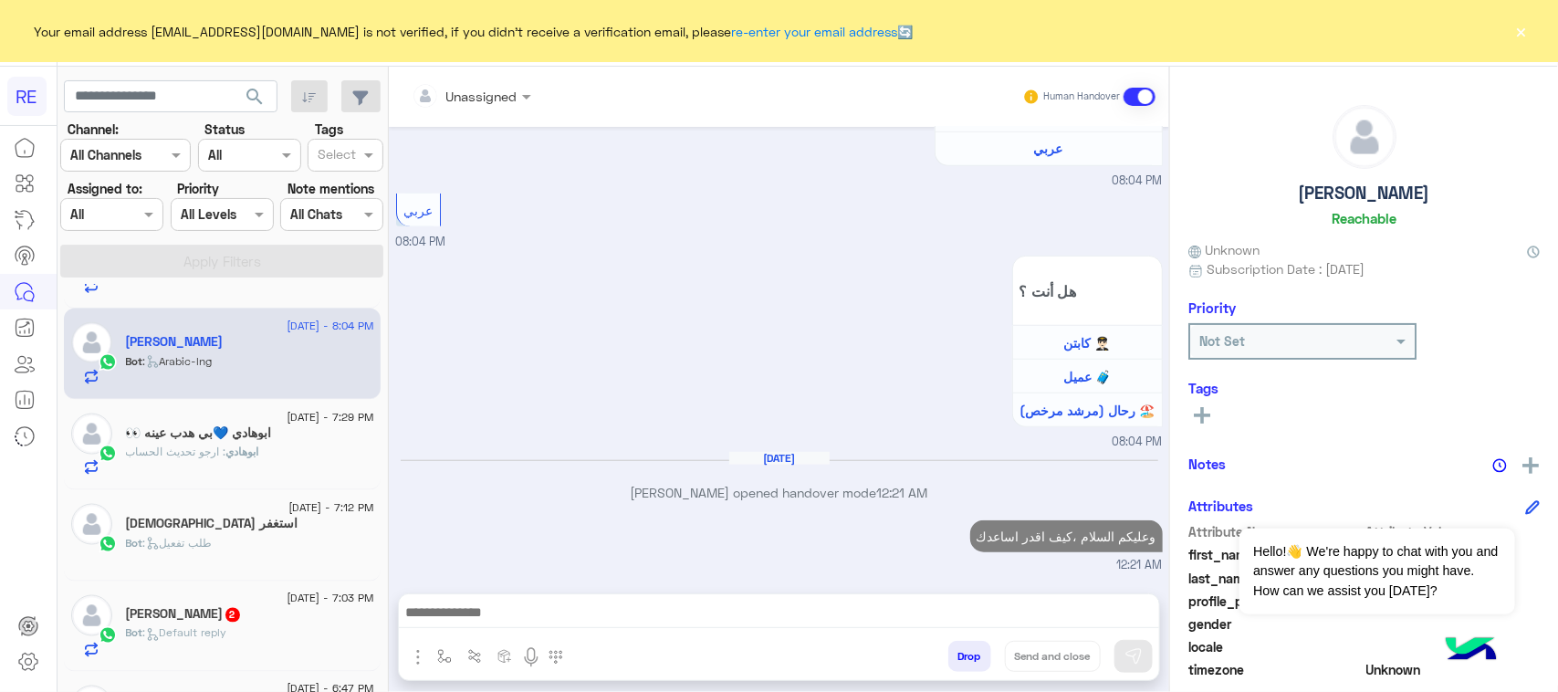
click at [235, 454] on span "ابوهادي" at bounding box center [242, 452] width 33 height 14
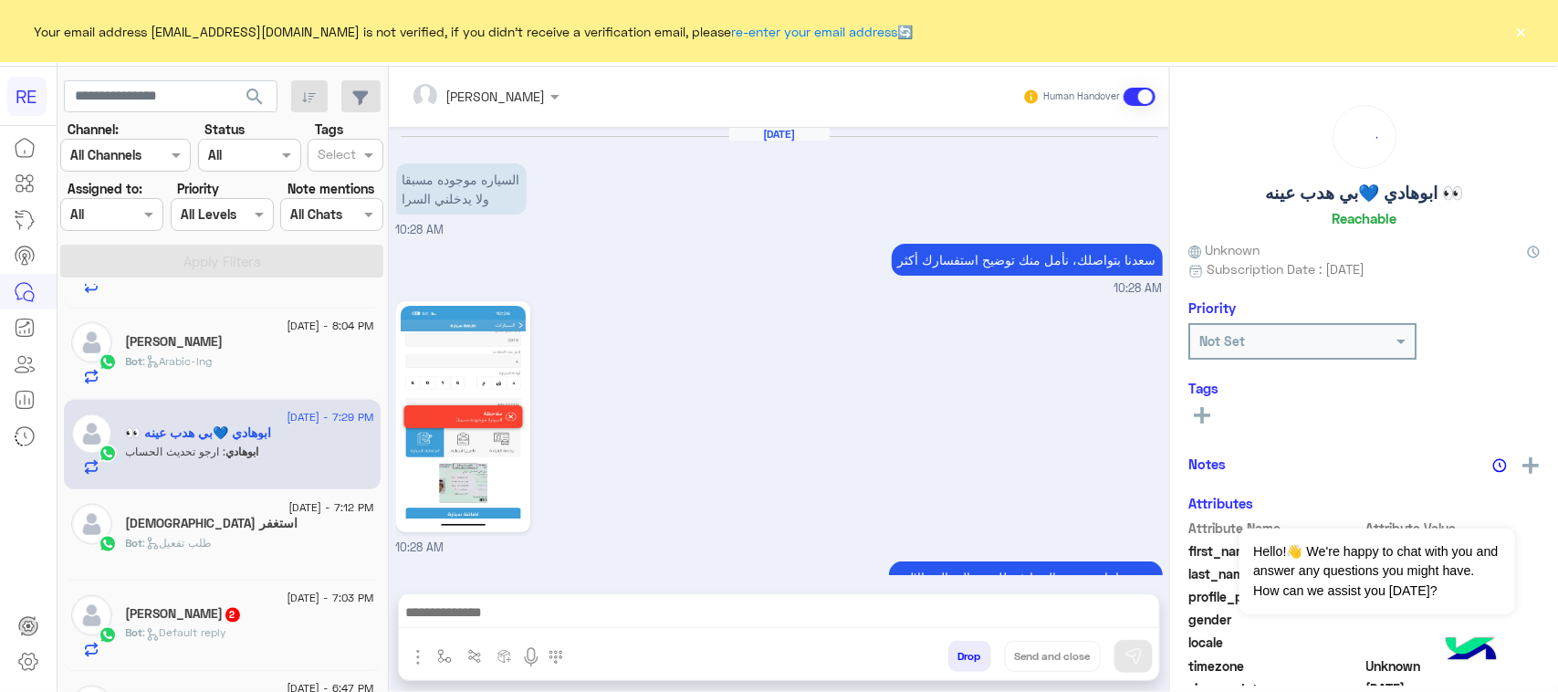
scroll to position [1832, 0]
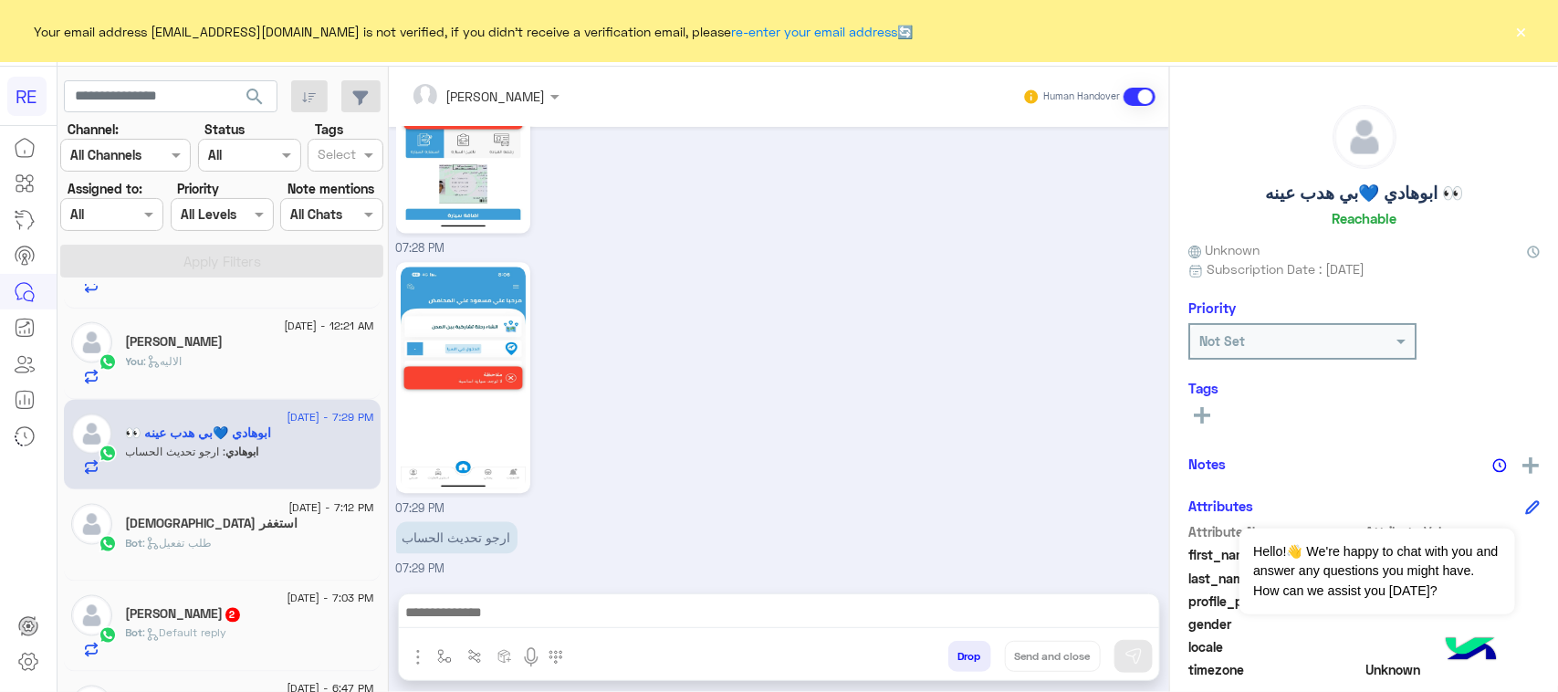
click at [212, 622] on h5 "ابوعبدالعزيز 2" at bounding box center [184, 615] width 116 height 16
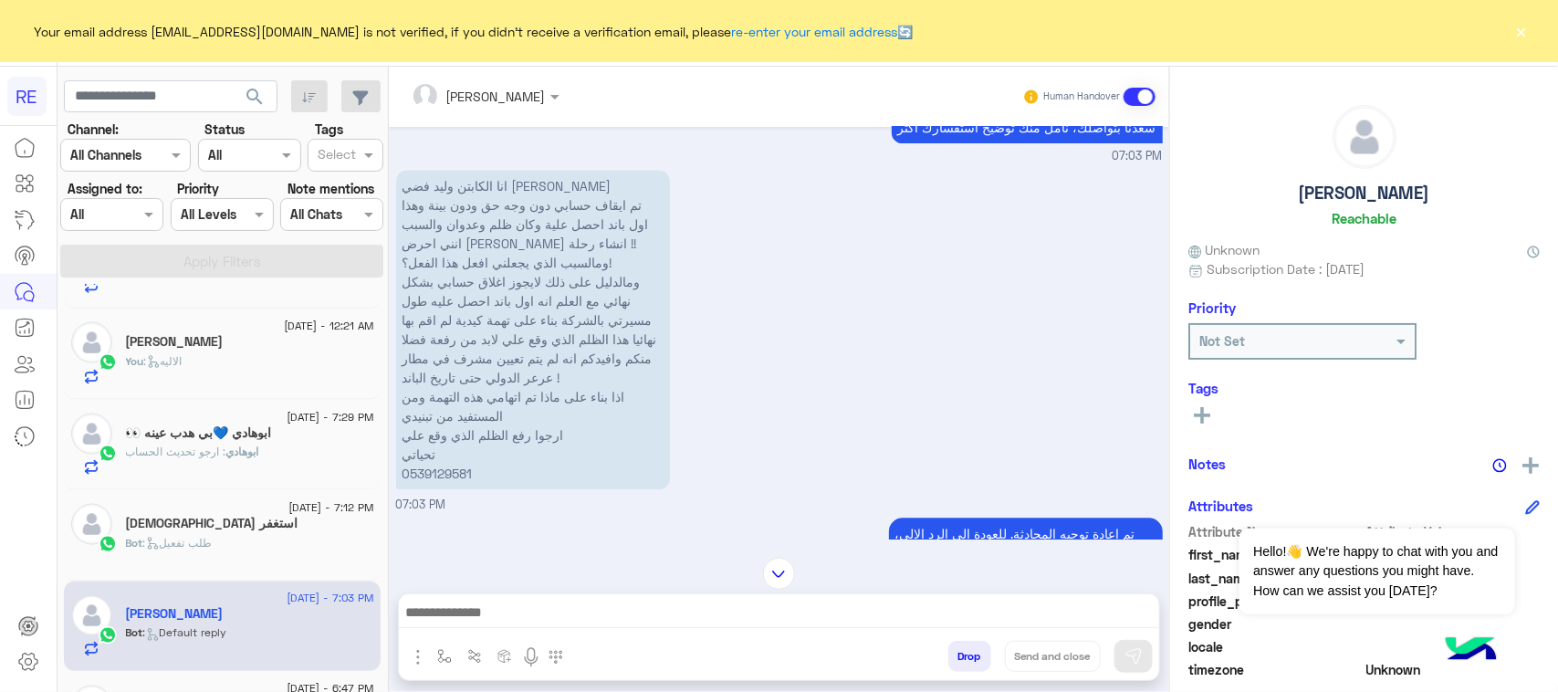
scroll to position [1256, 0]
click at [1020, 581] on div at bounding box center [779, 574] width 780 height 32
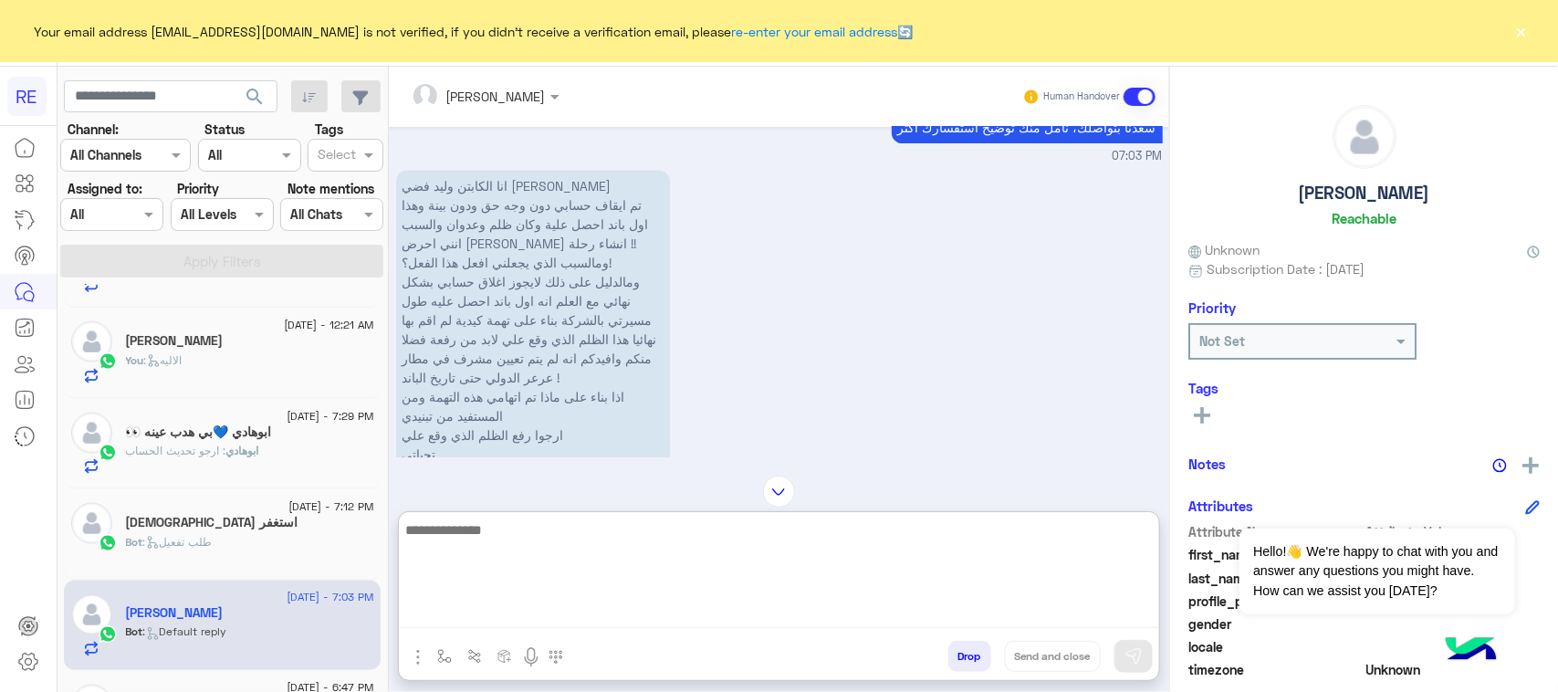
click at [1020, 608] on textarea at bounding box center [779, 573] width 760 height 110
type textarea "**********"
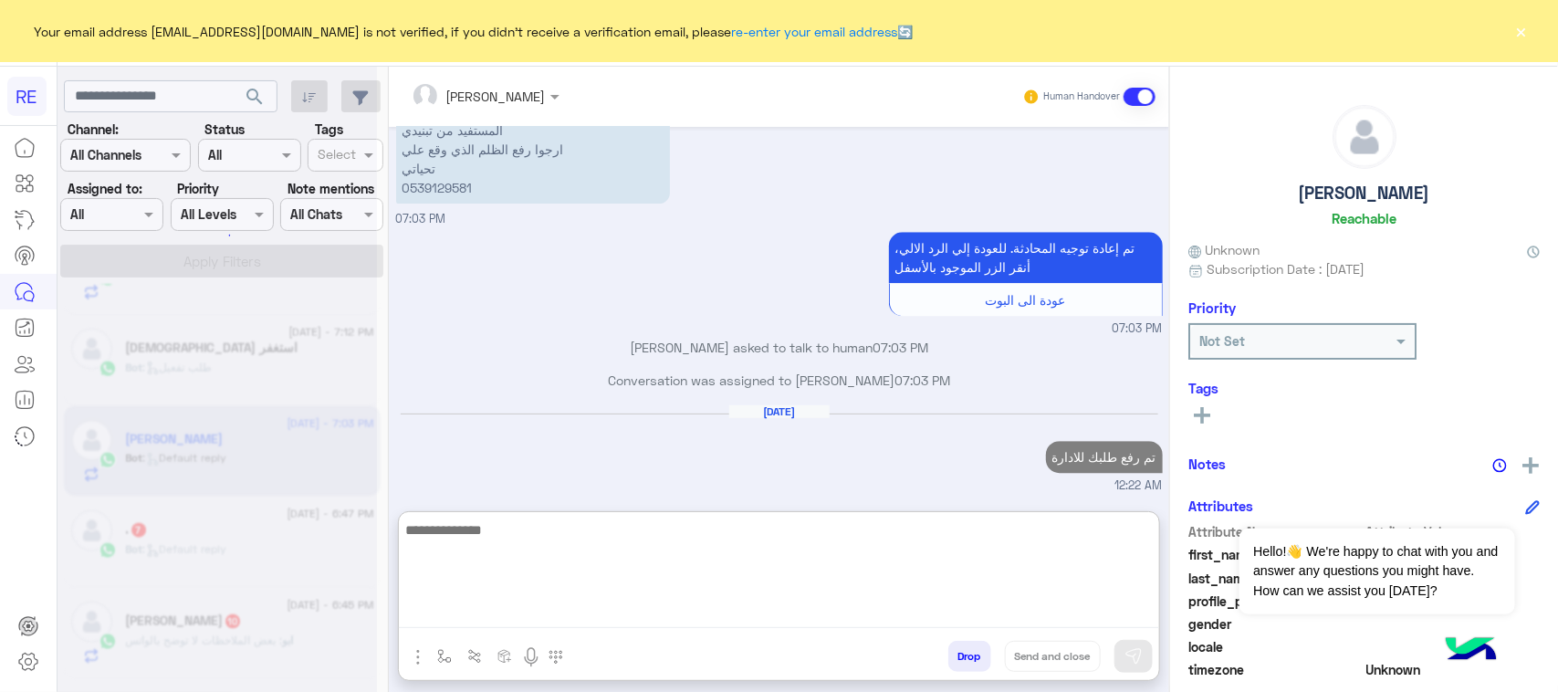
scroll to position [2214, 0]
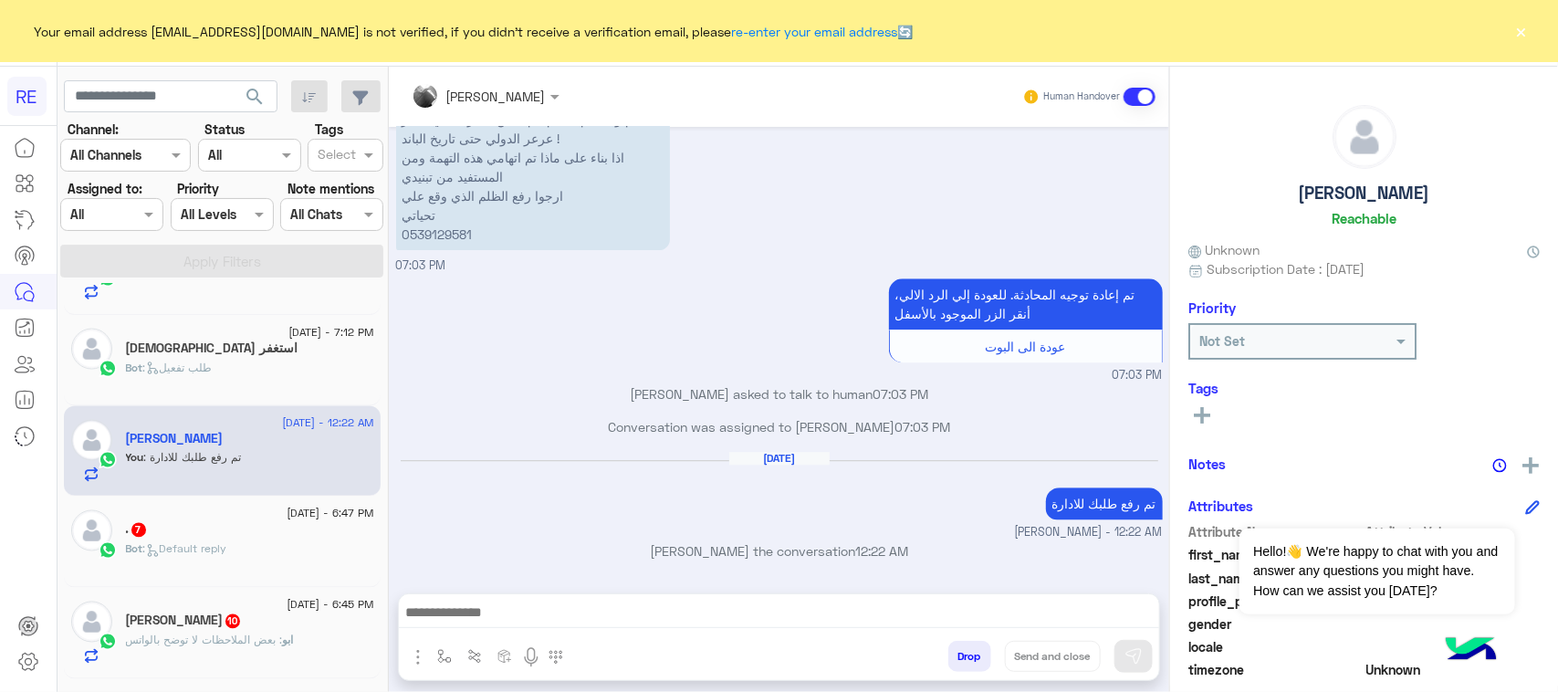
click at [245, 566] on div "Bot : Default reply" at bounding box center [250, 557] width 248 height 32
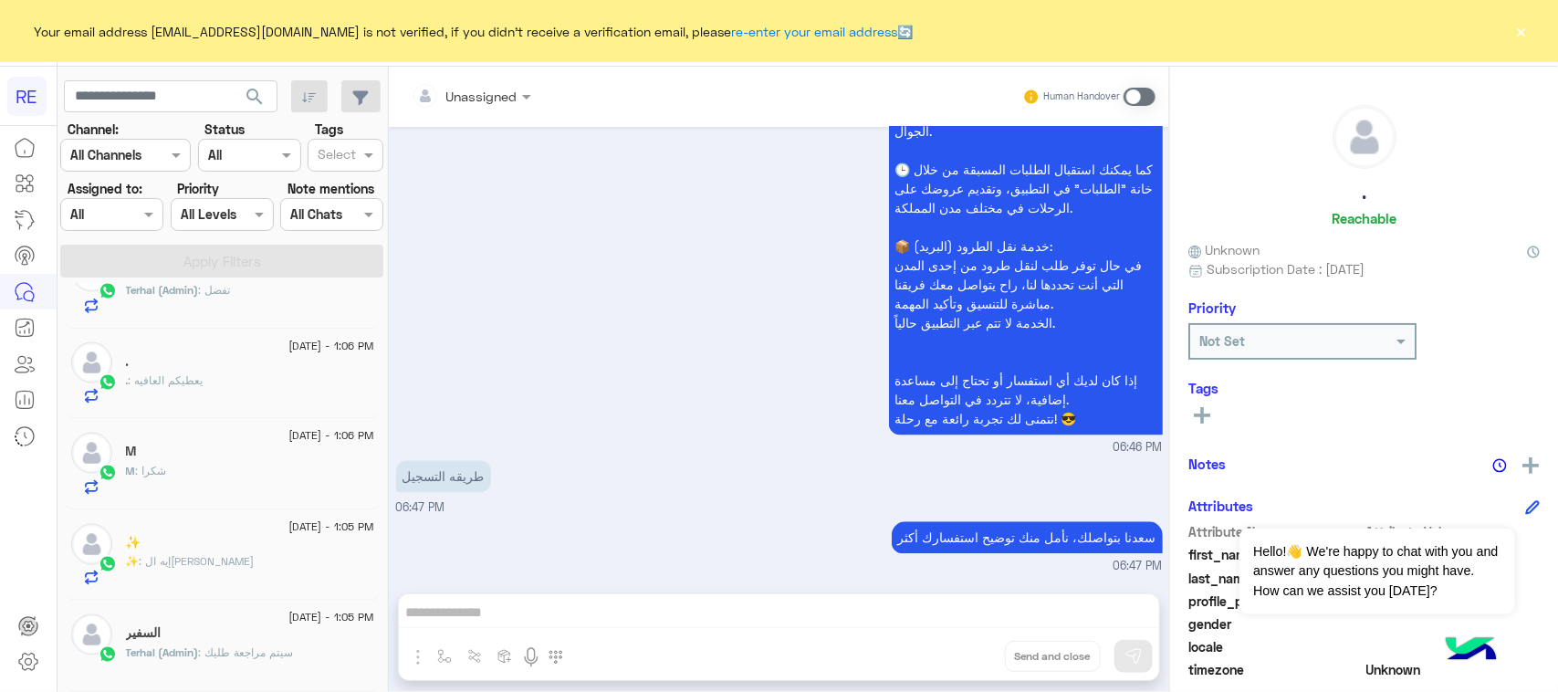
scroll to position [9, 0]
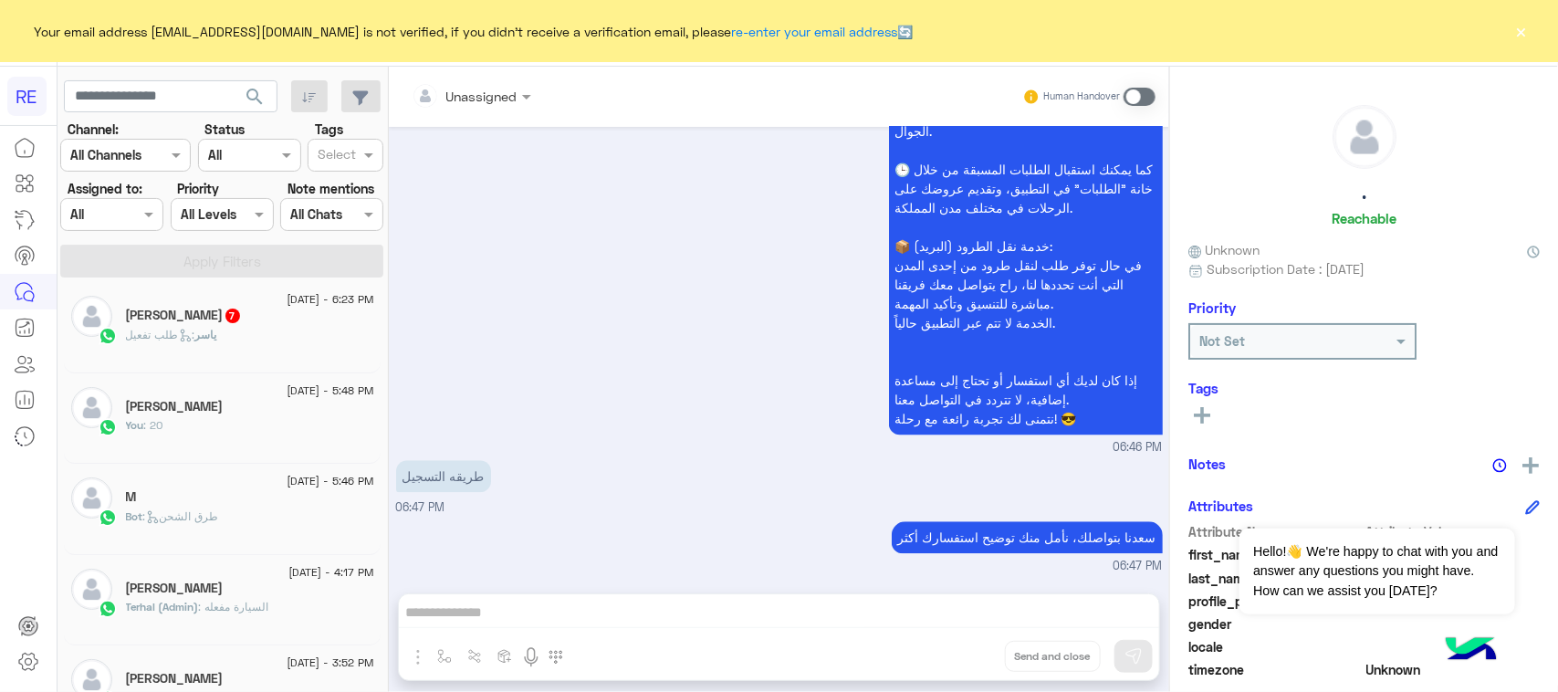
click at [1146, 92] on span at bounding box center [1140, 97] width 32 height 18
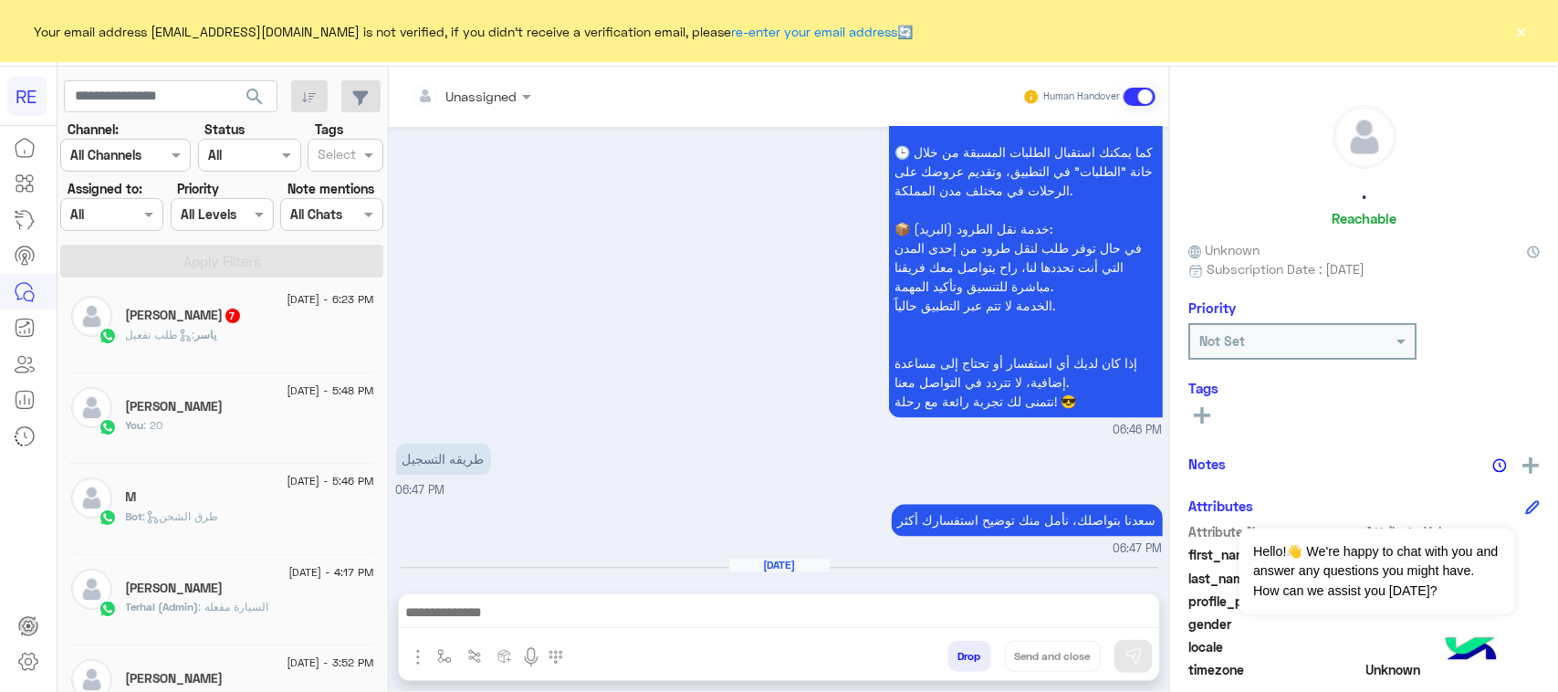
scroll to position [1938, 0]
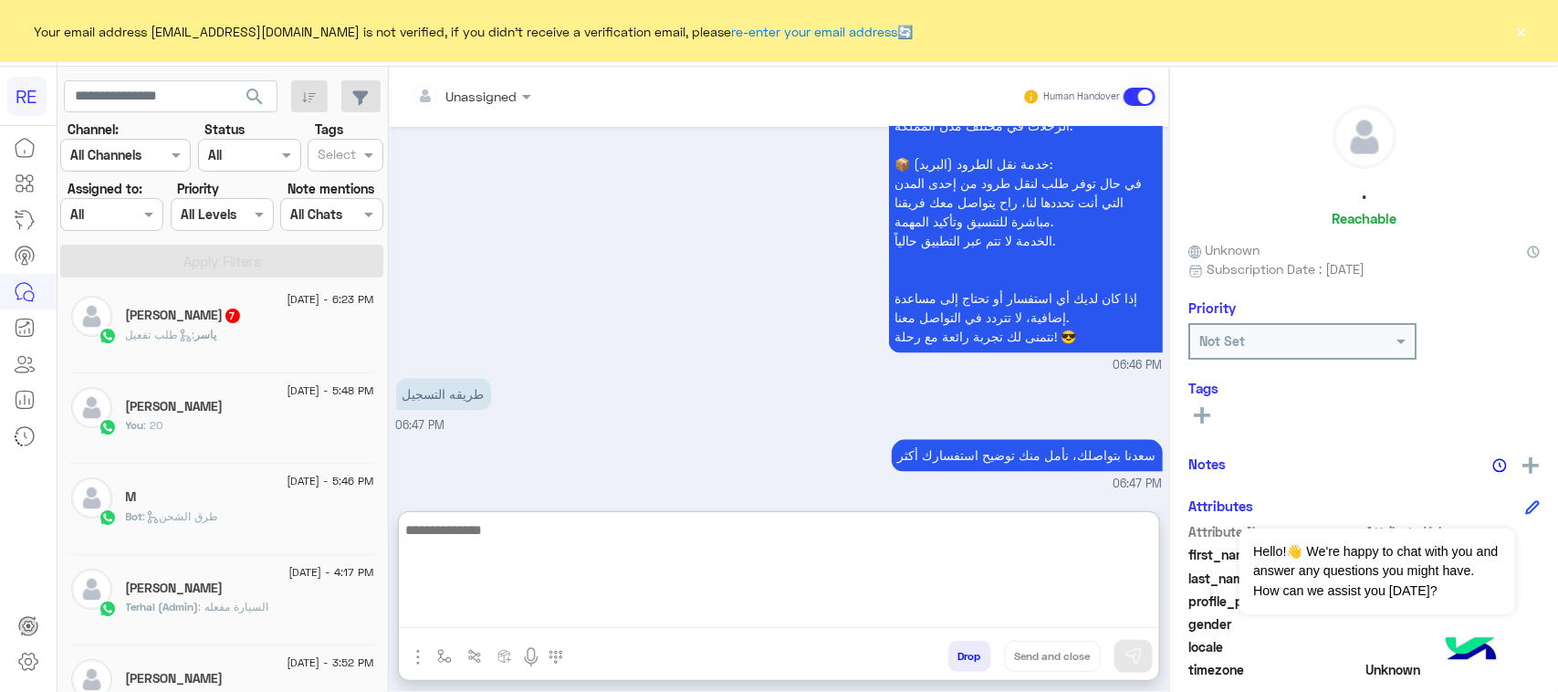
click at [648, 600] on textarea at bounding box center [779, 573] width 760 height 110
click at [655, 623] on textarea at bounding box center [779, 573] width 760 height 110
paste textarea "**********"
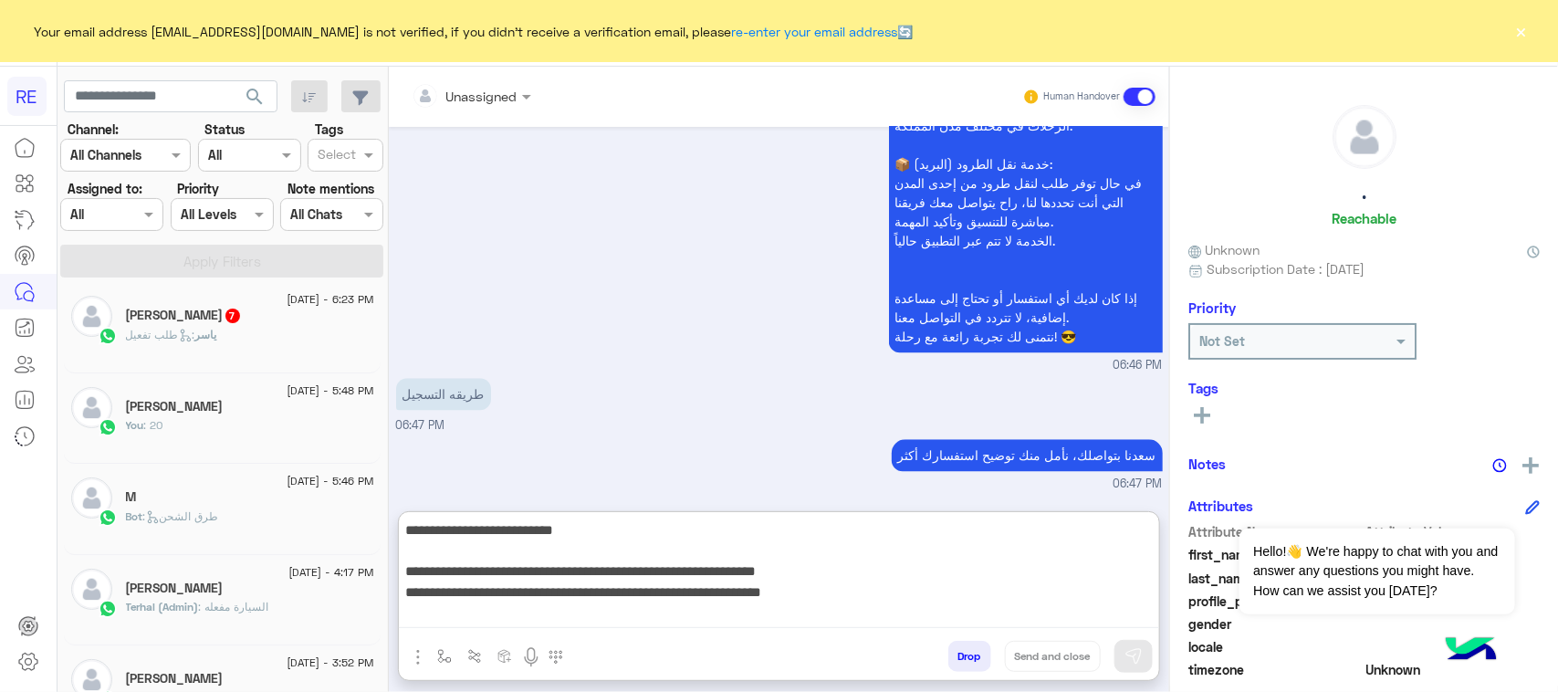
scroll to position [158, 0]
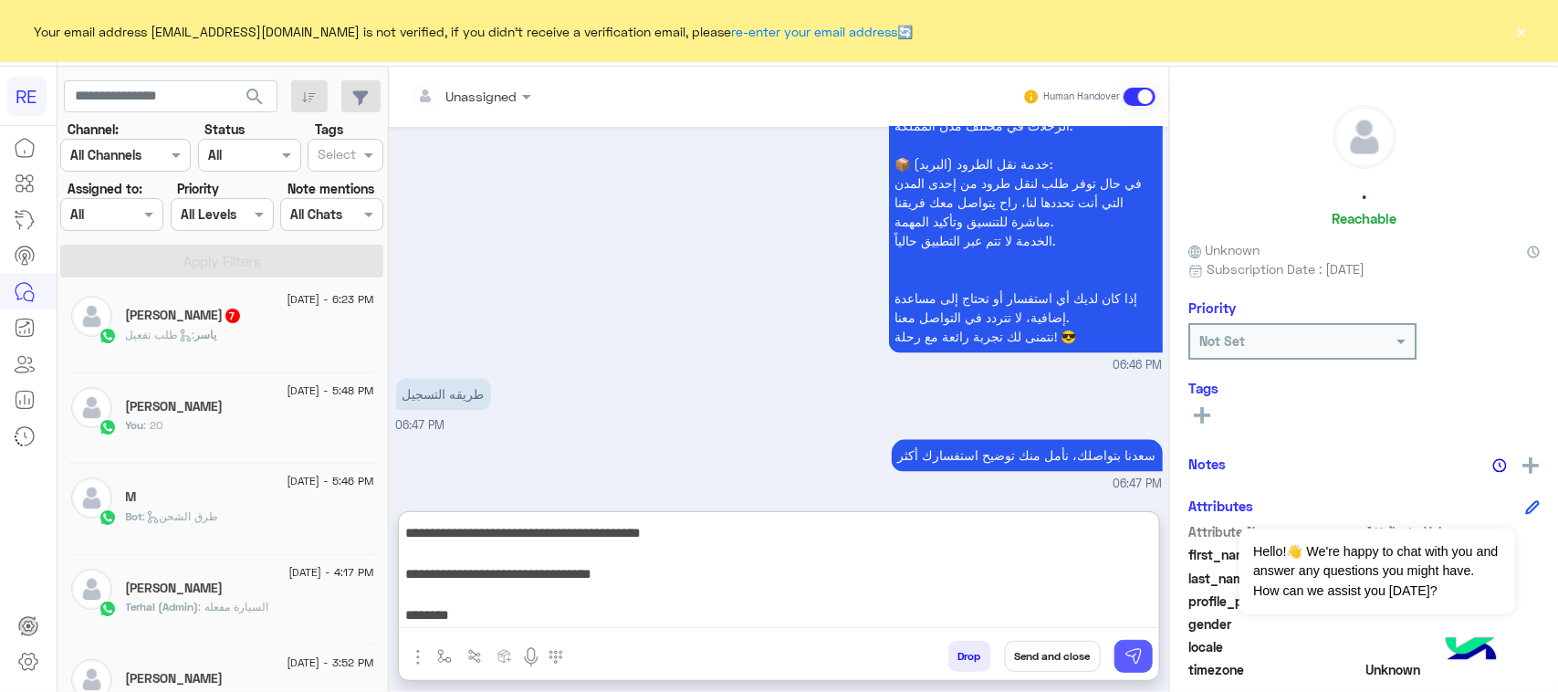
type textarea "**********"
click at [1143, 646] on button at bounding box center [1133, 656] width 38 height 33
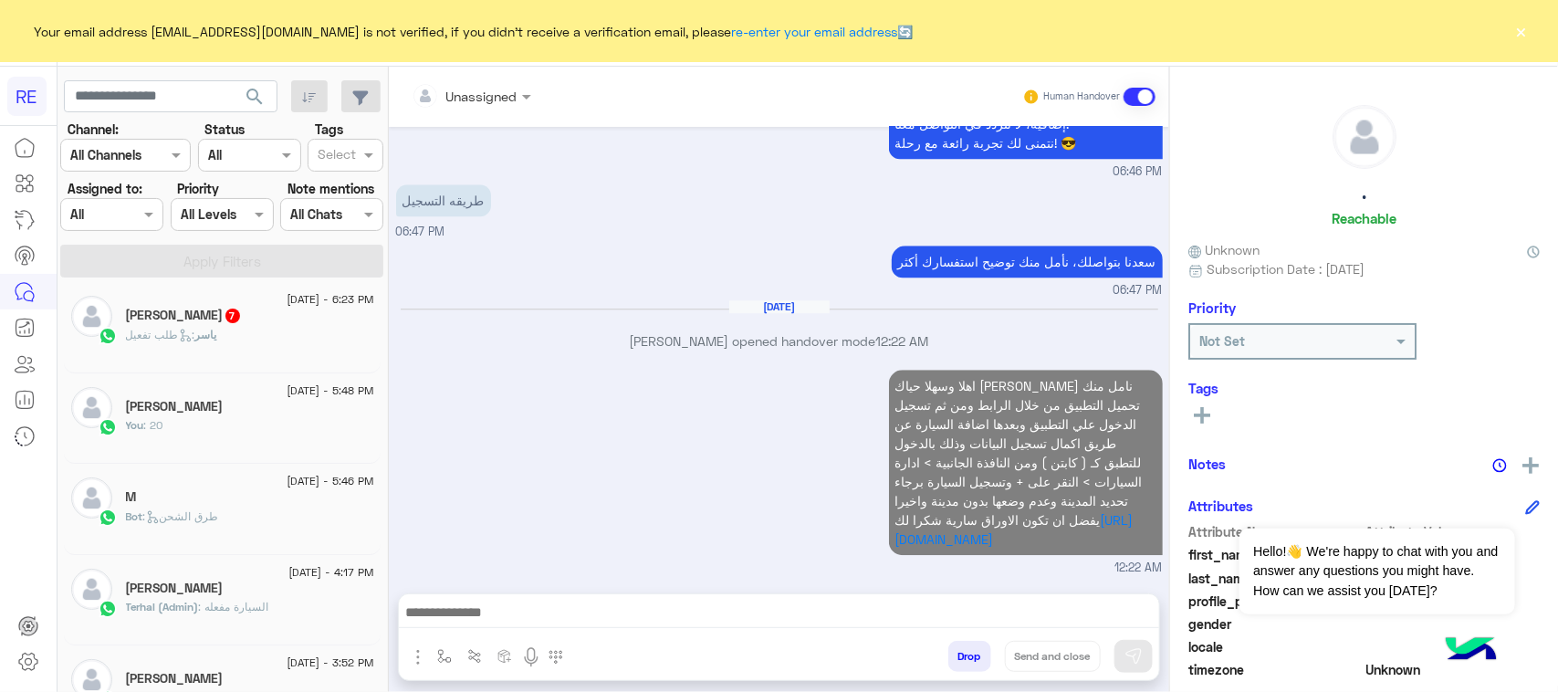
scroll to position [2164, 0]
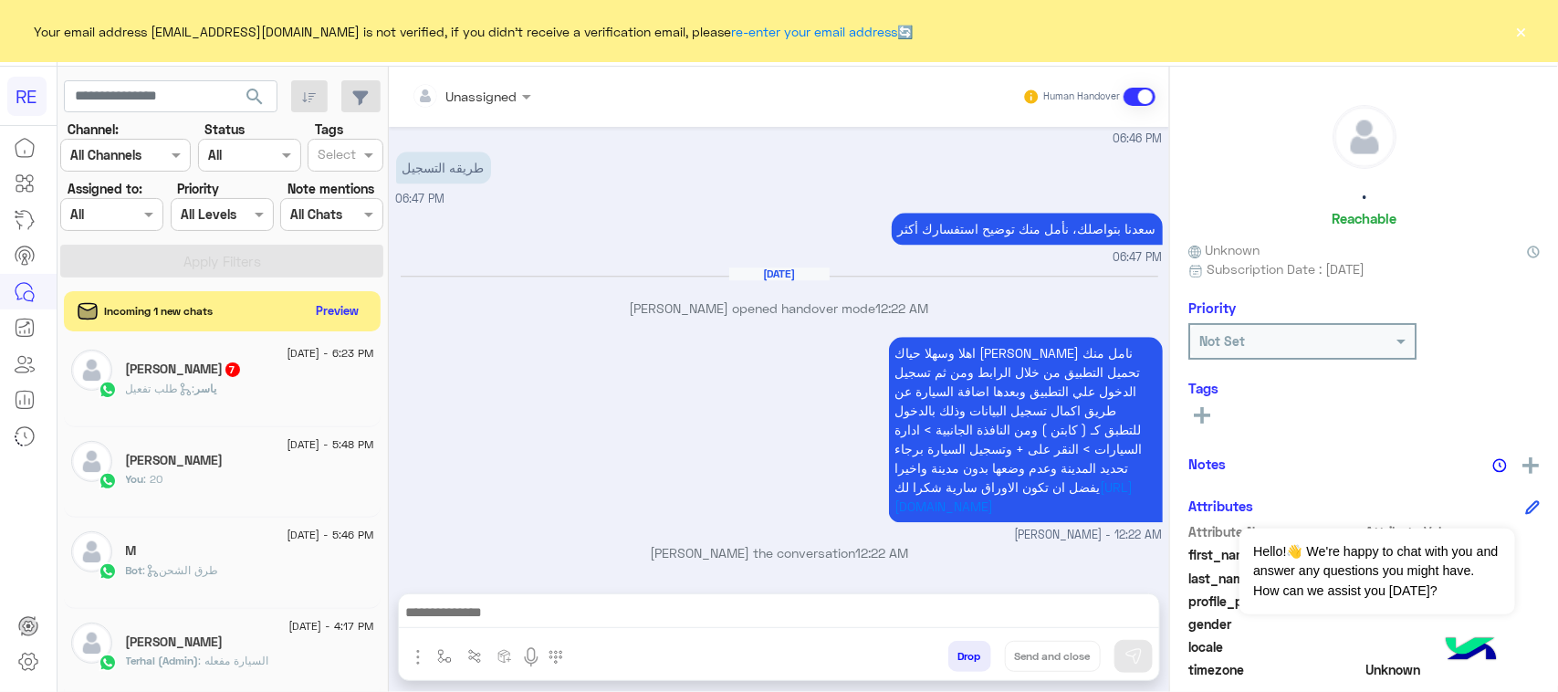
click at [230, 333] on div "search Channel: Channel All Channels Status Channel All Tags Select Assigned to…" at bounding box center [223, 383] width 330 height 633
click at [238, 391] on div "ياسر : طلب تفعيل" at bounding box center [250, 397] width 248 height 32
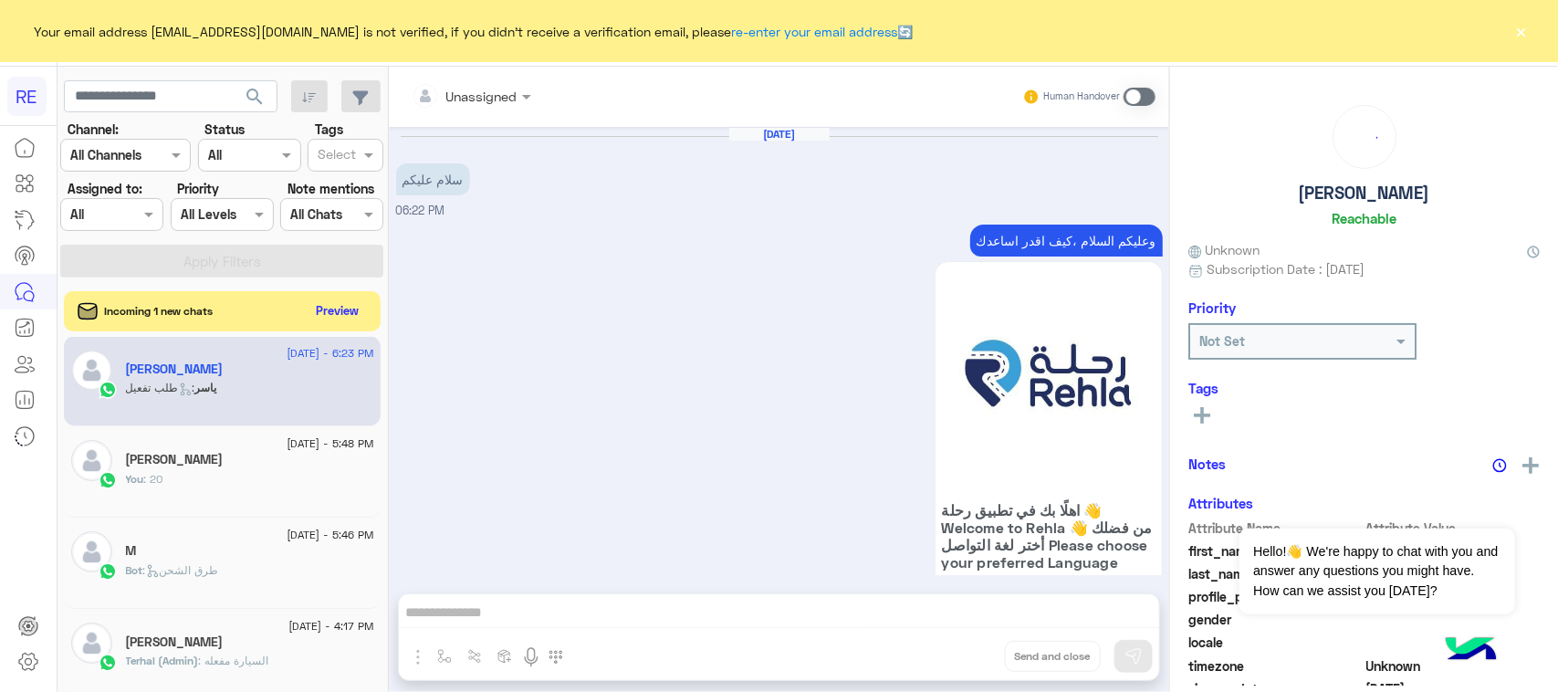
scroll to position [1794, 0]
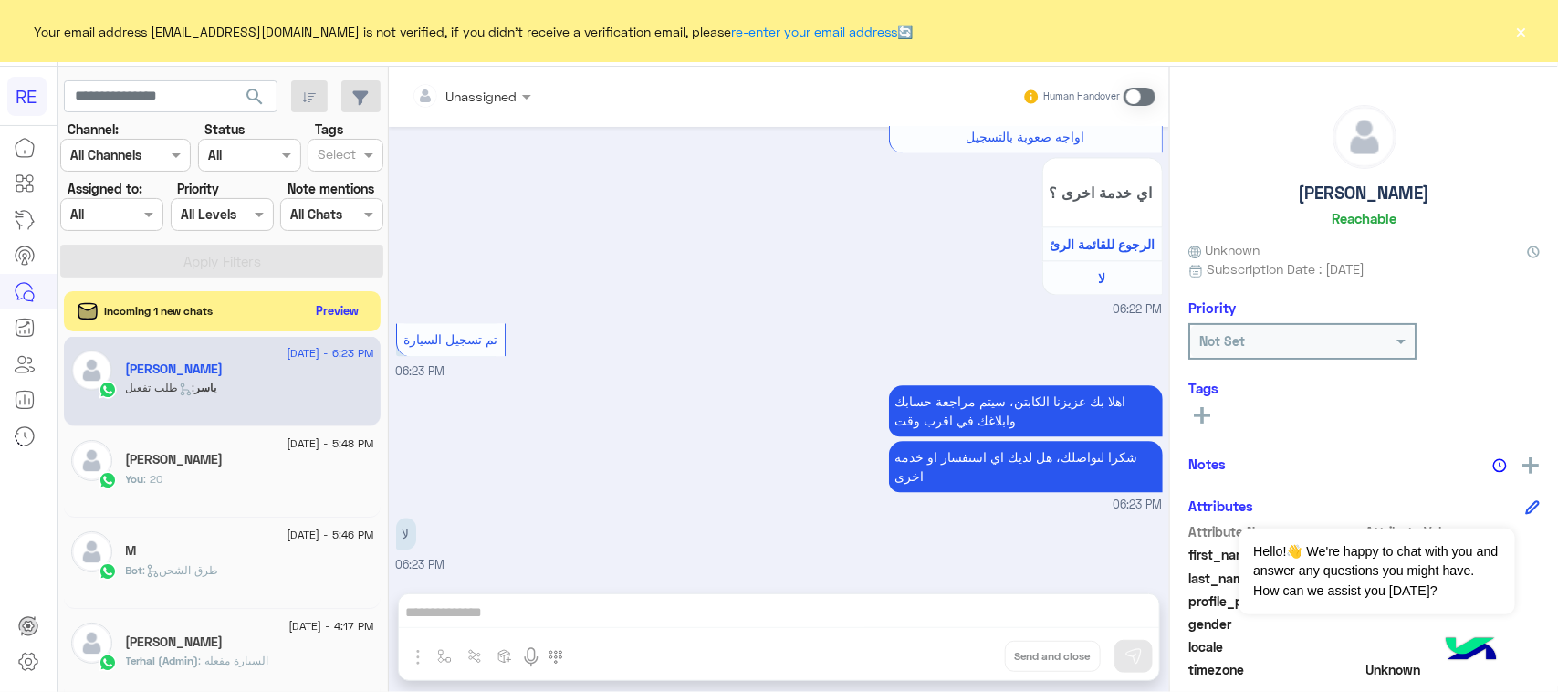
click at [1142, 94] on span at bounding box center [1140, 97] width 32 height 18
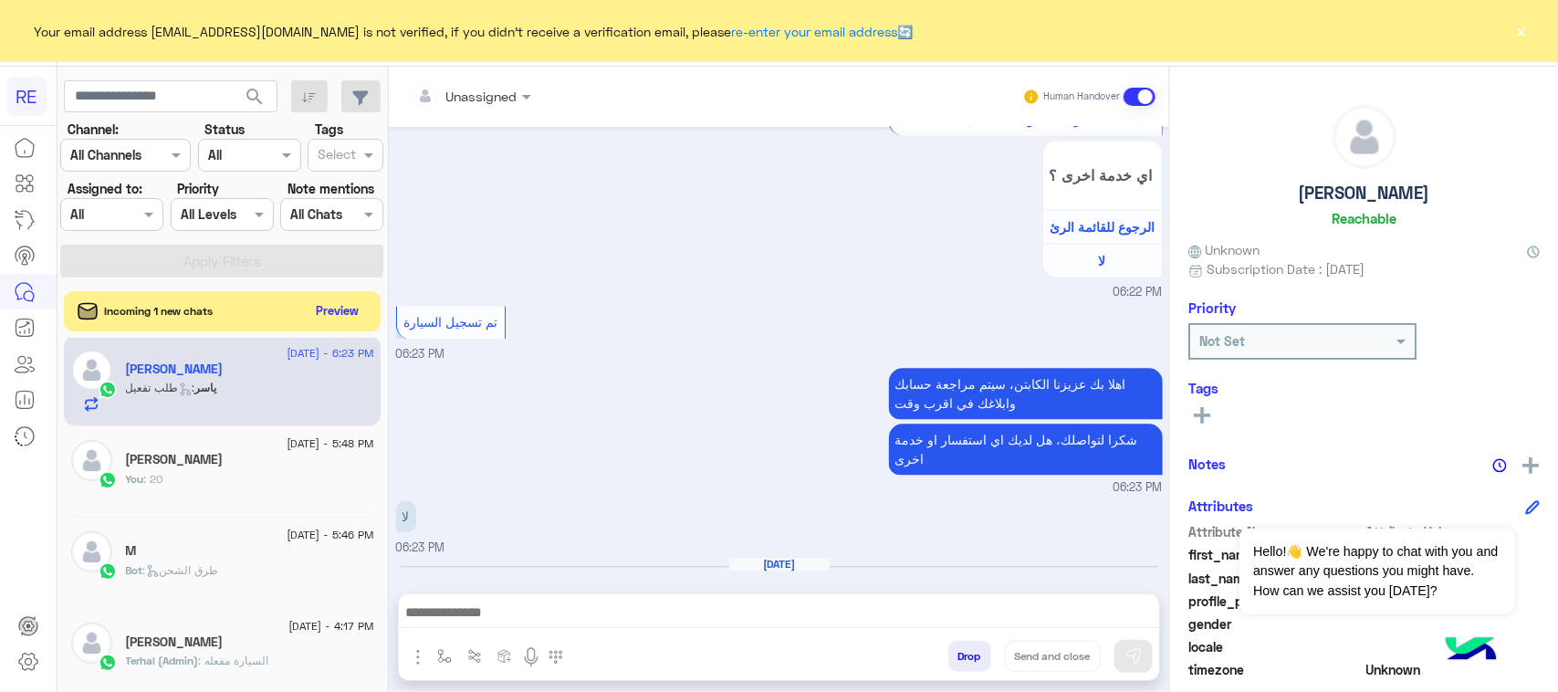
scroll to position [1859, 0]
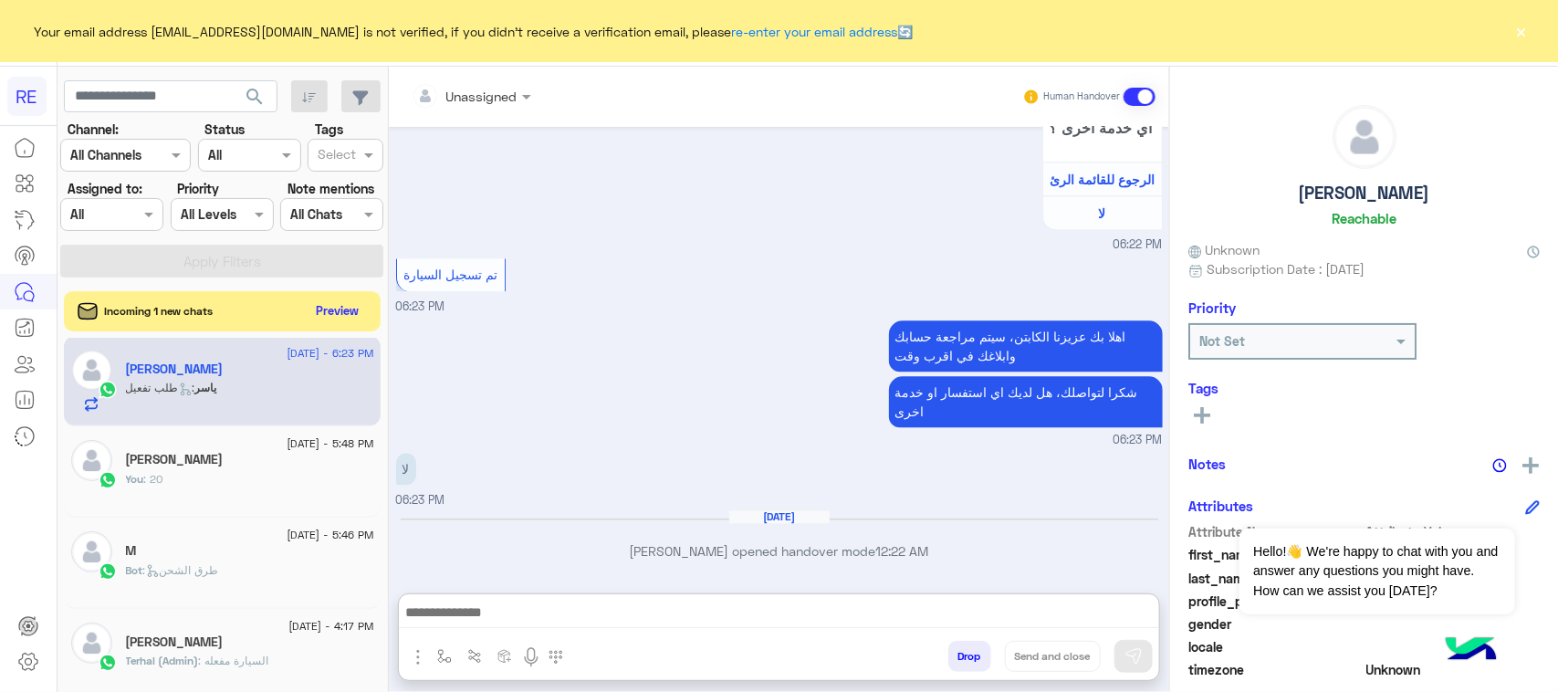
click at [728, 616] on textarea at bounding box center [779, 614] width 760 height 27
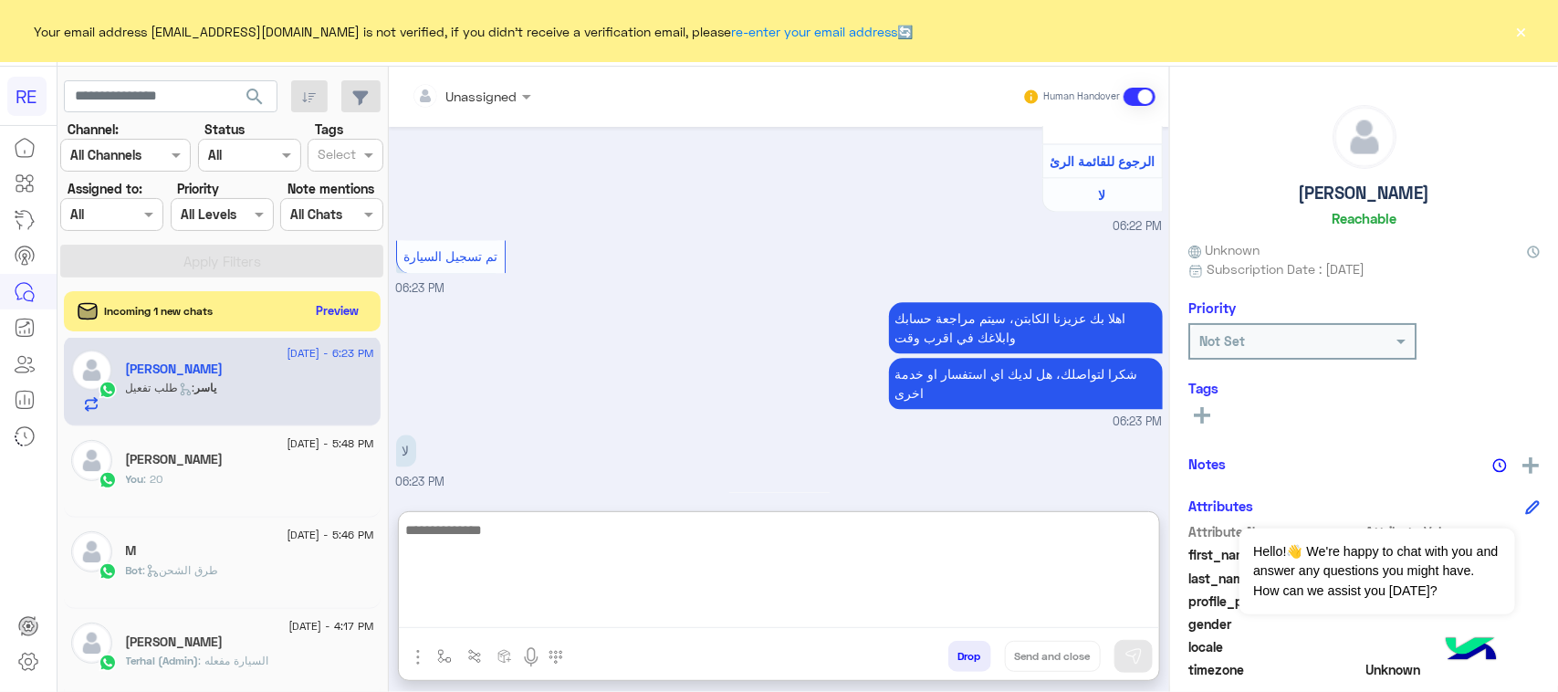
paste textarea "**********"
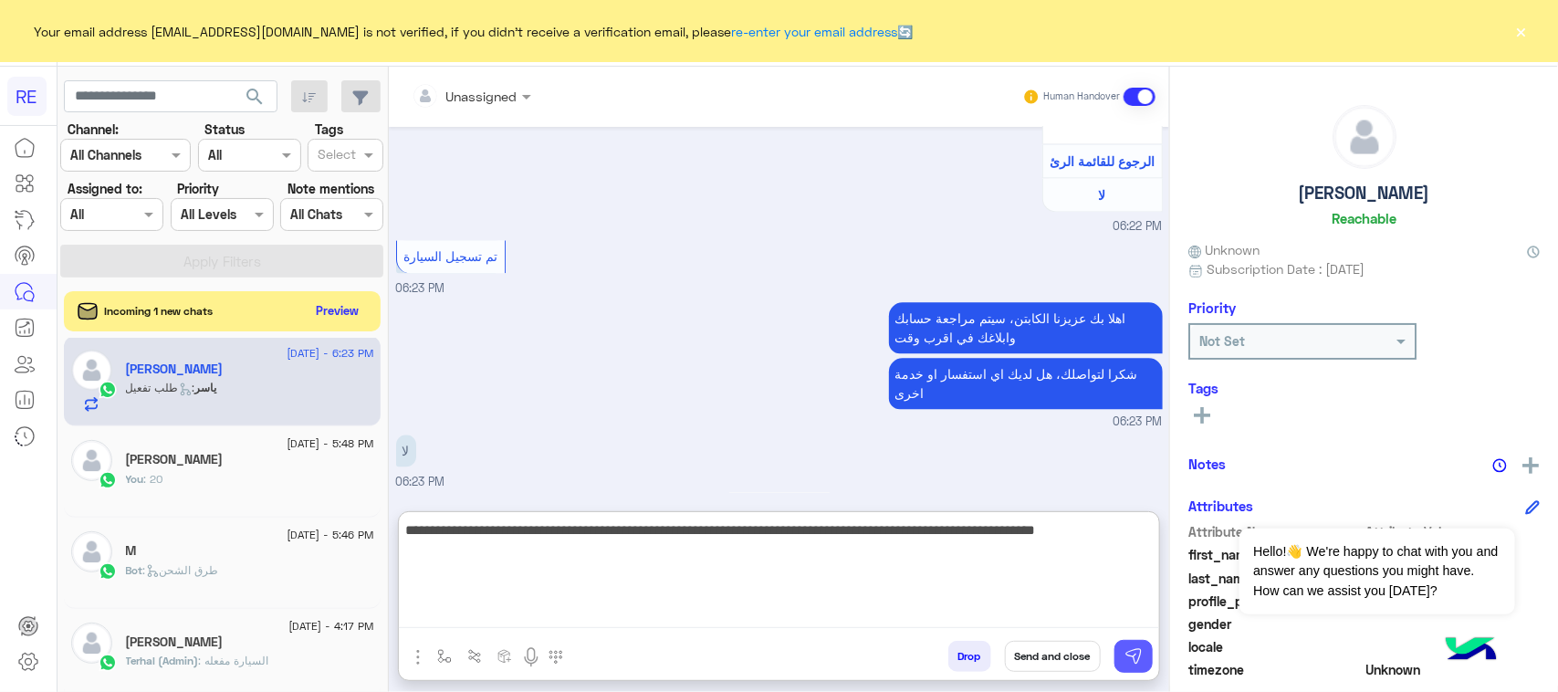
type textarea "**********"
click at [1135, 662] on img at bounding box center [1134, 656] width 18 height 18
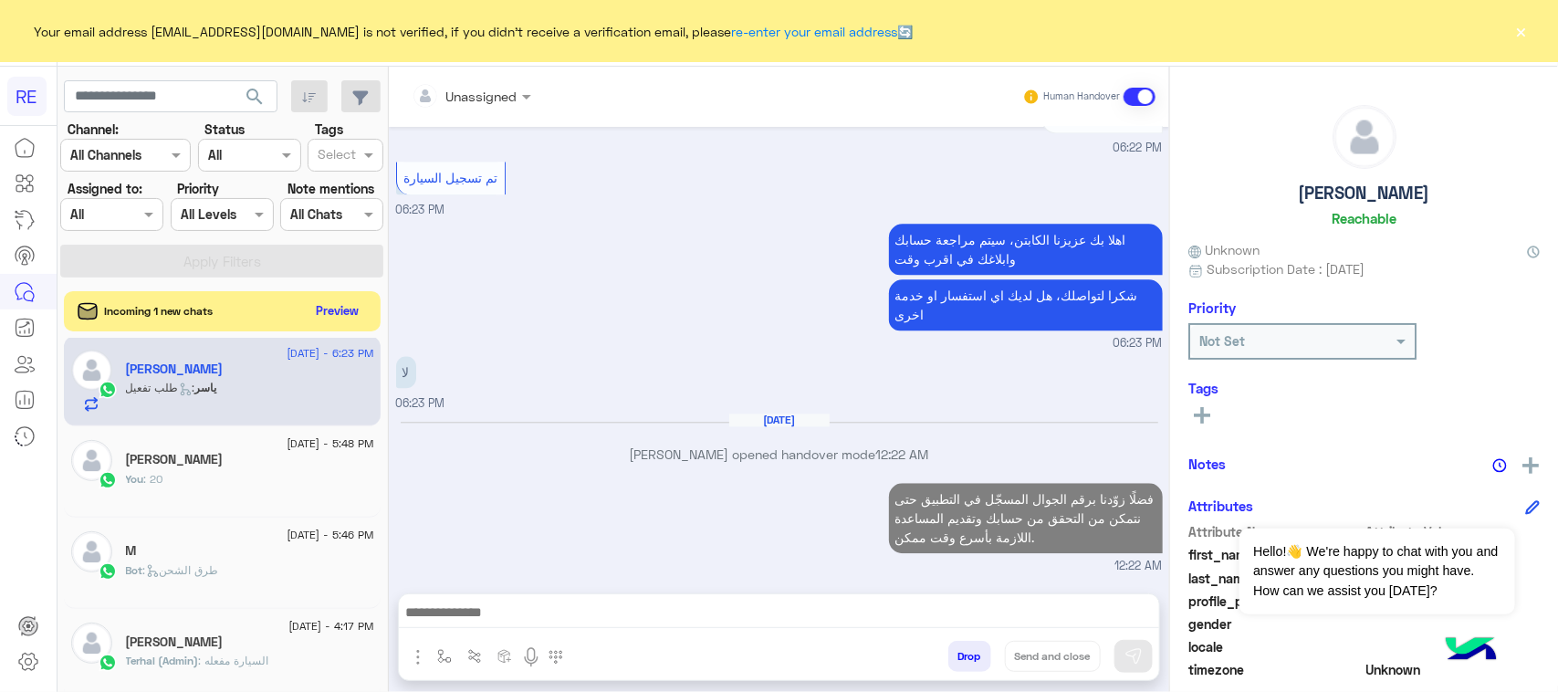
scroll to position [1988, 0]
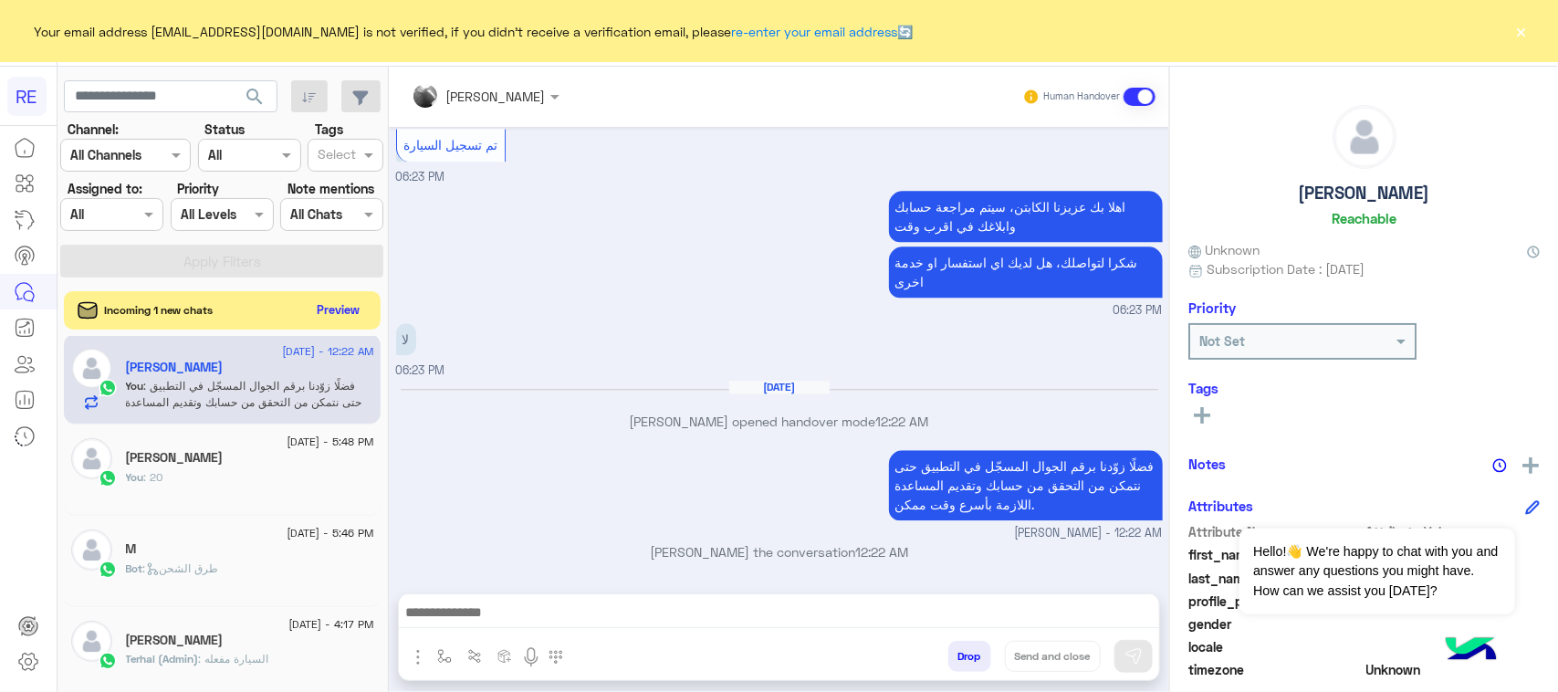
click at [321, 309] on button "Preview" at bounding box center [338, 310] width 57 height 25
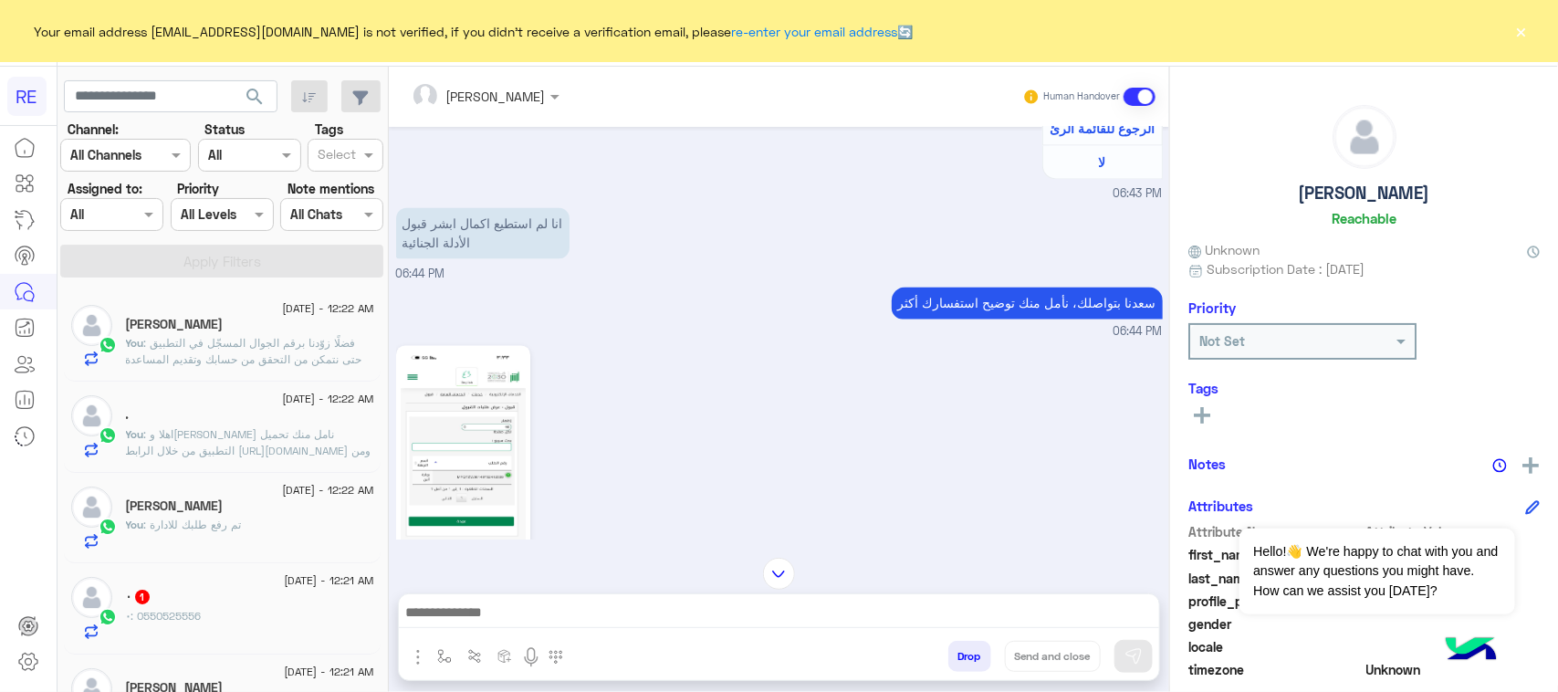
scroll to position [1977, 0]
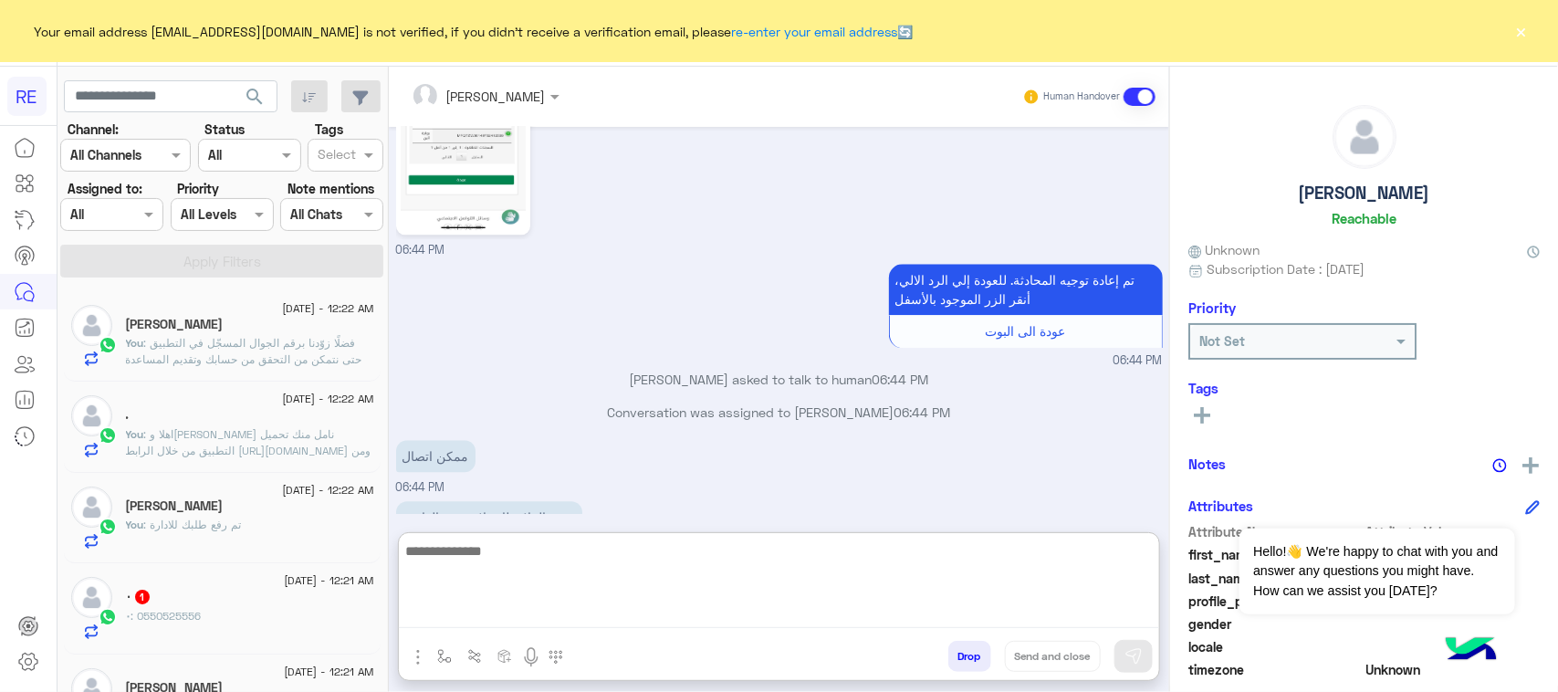
click at [480, 623] on textarea at bounding box center [779, 583] width 760 height 89
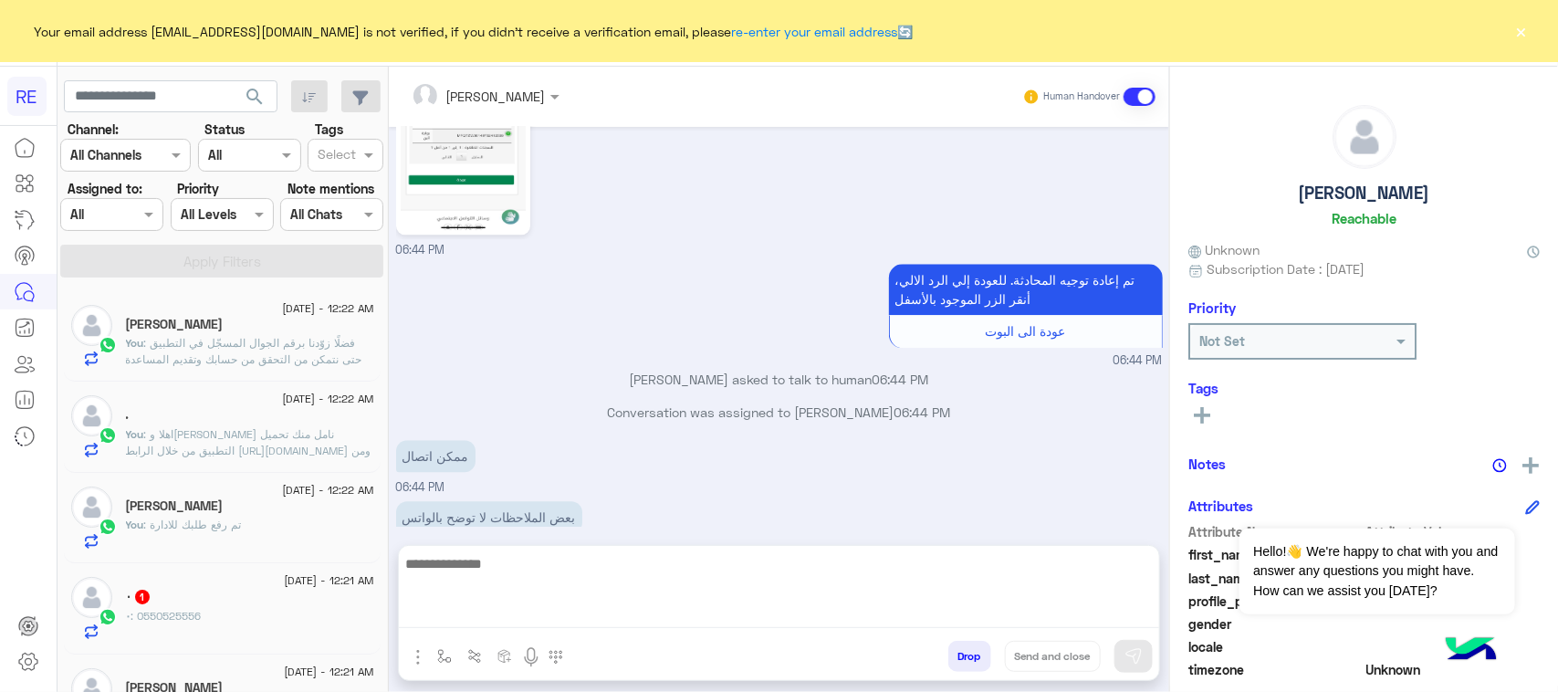
click at [185, 608] on div "٠ 1" at bounding box center [250, 598] width 248 height 19
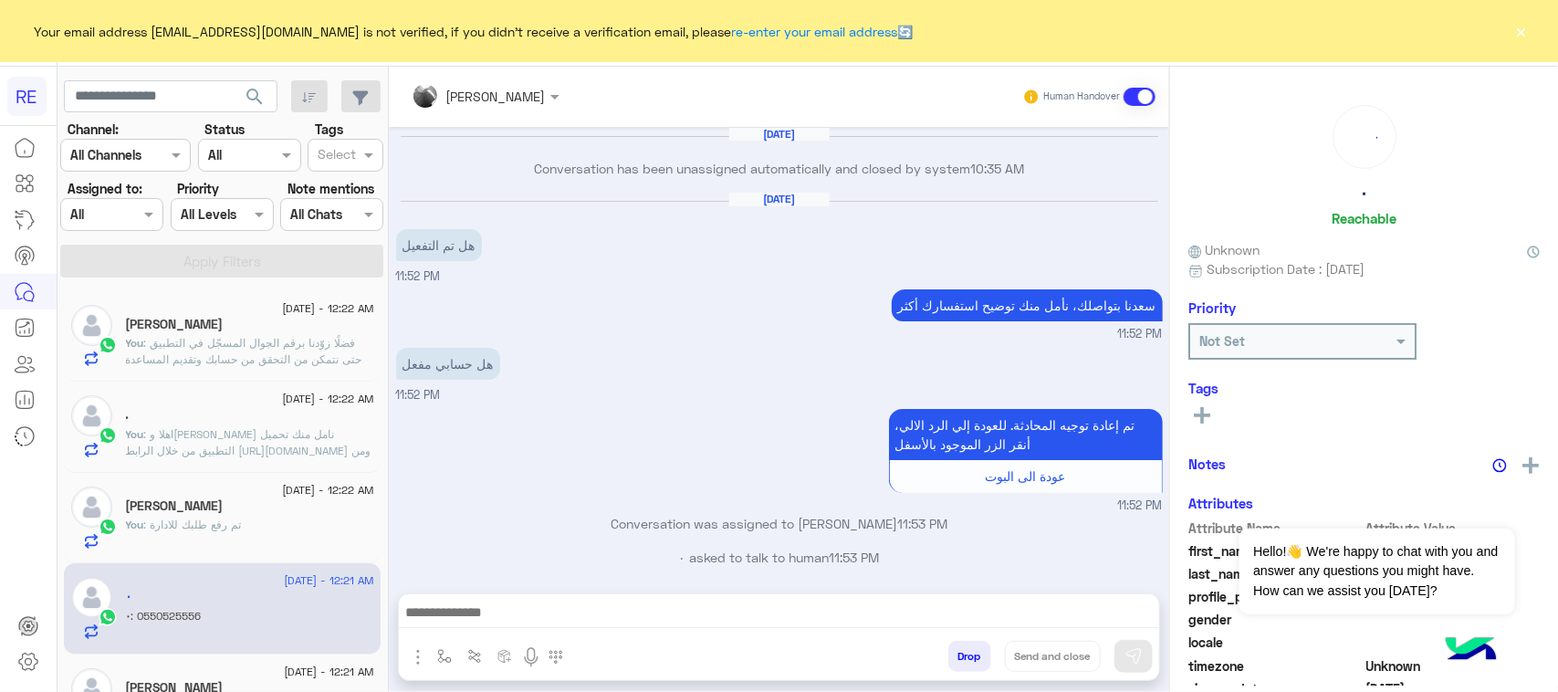
scroll to position [1979, 0]
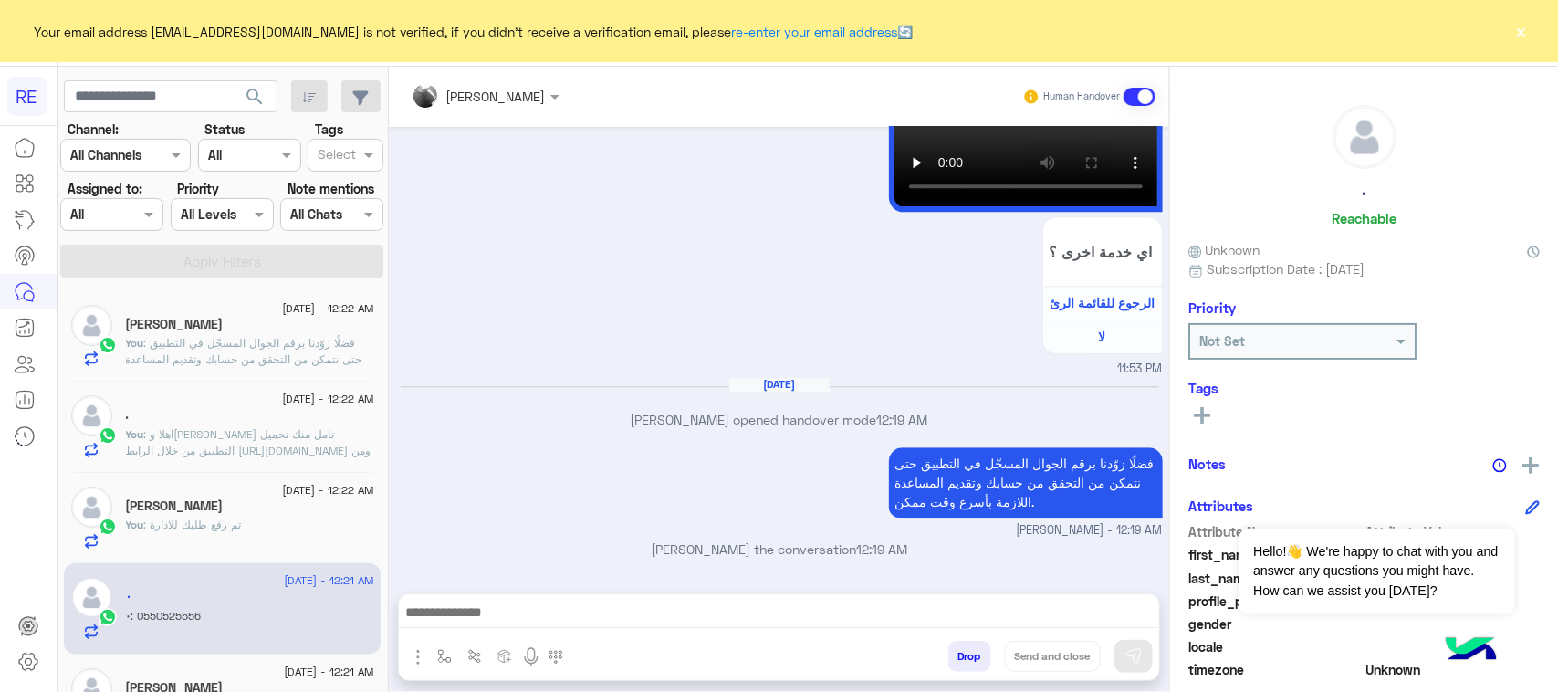
drag, startPoint x: 411, startPoint y: 532, endPoint x: 507, endPoint y: 532, distance: 96.8
click at [507, 577] on div "0550525556" at bounding box center [492, 593] width 192 height 32
copy app-msgs-text "0"
click at [500, 631] on div at bounding box center [779, 617] width 760 height 46
click at [497, 605] on textarea at bounding box center [779, 604] width 760 height 48
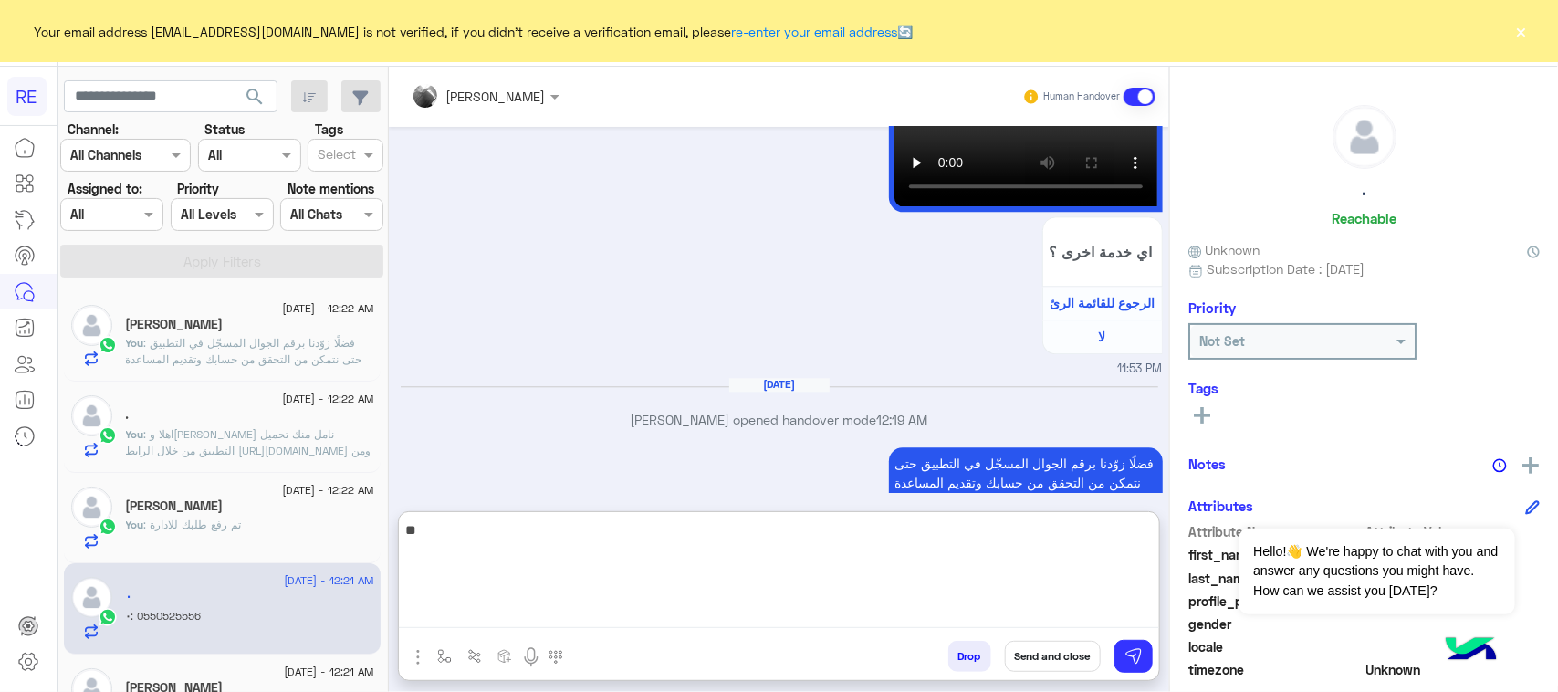
type textarea "*"
type textarea "**********"
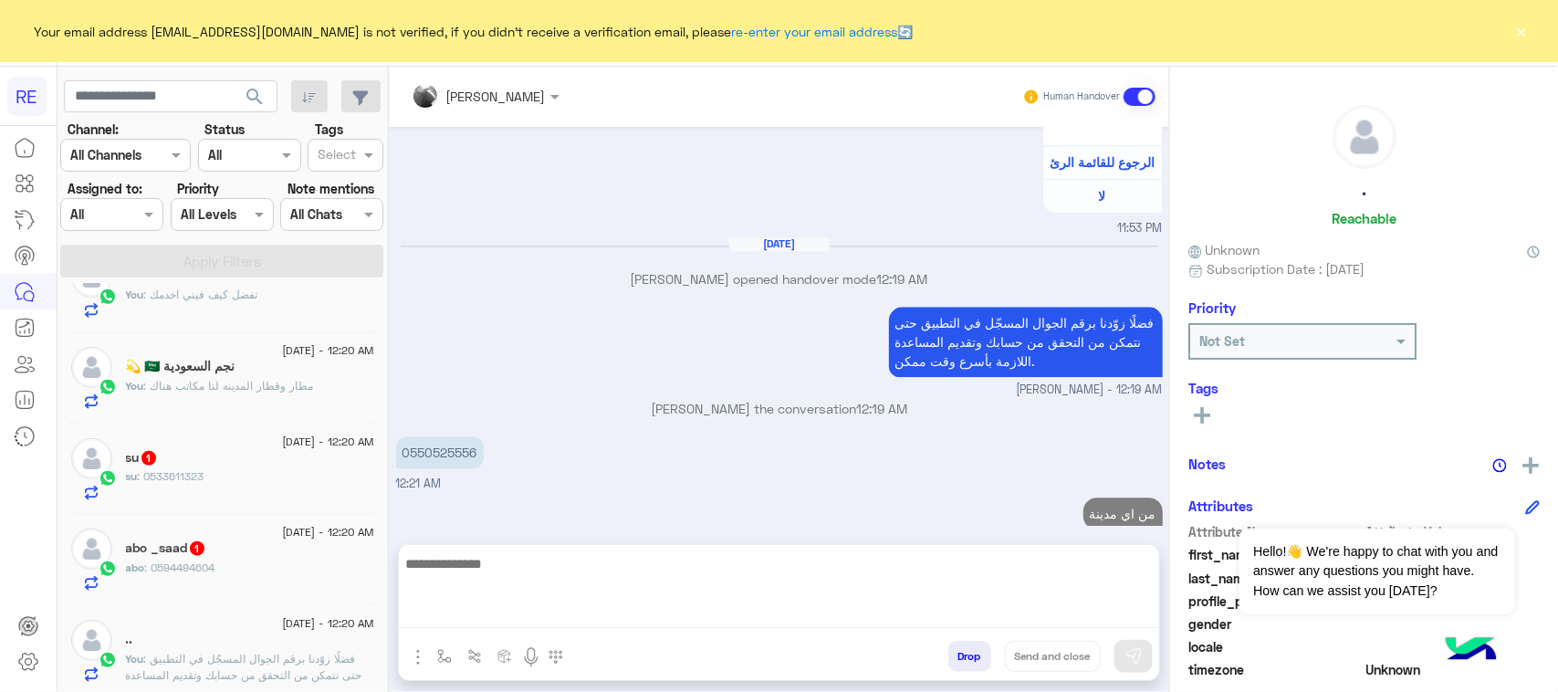
scroll to position [0, 0]
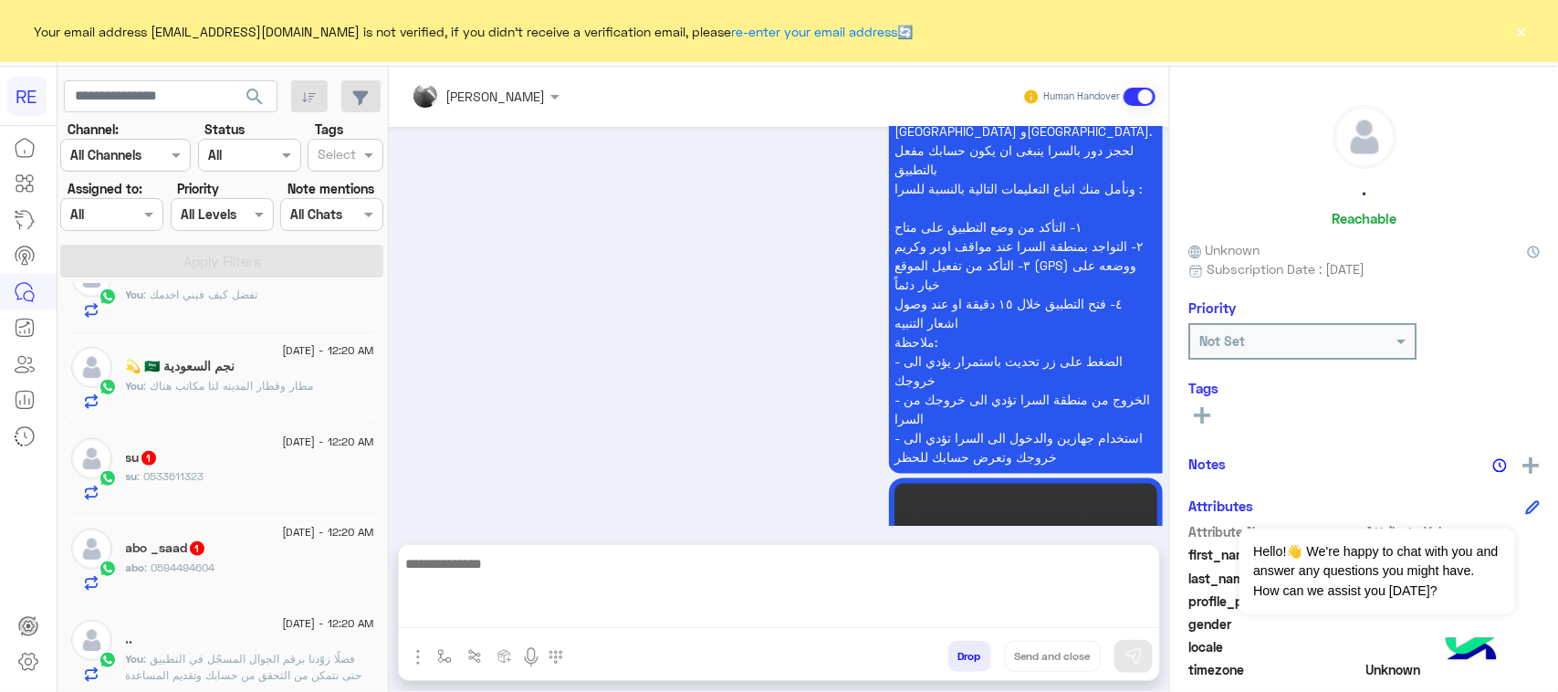
click at [262, 463] on div "su 1" at bounding box center [250, 459] width 248 height 19
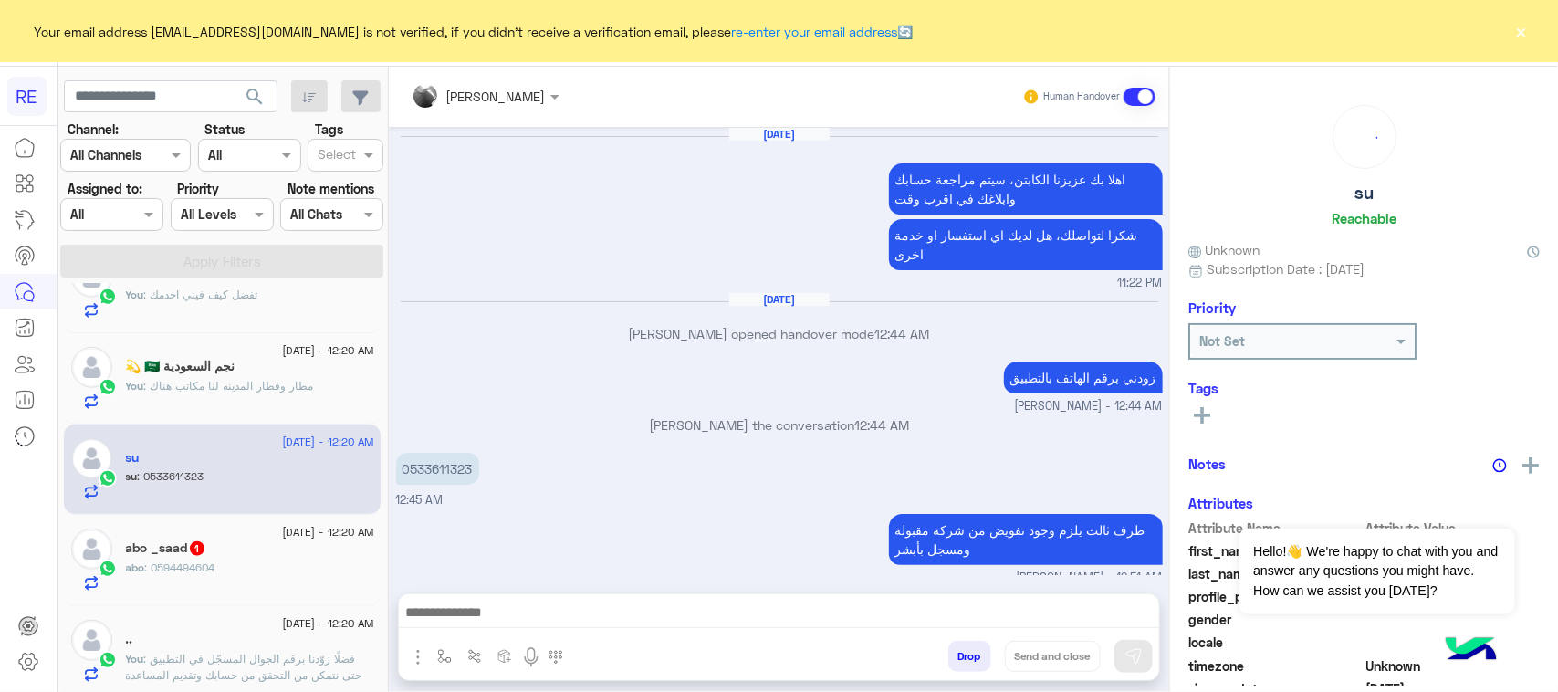
scroll to position [1864, 0]
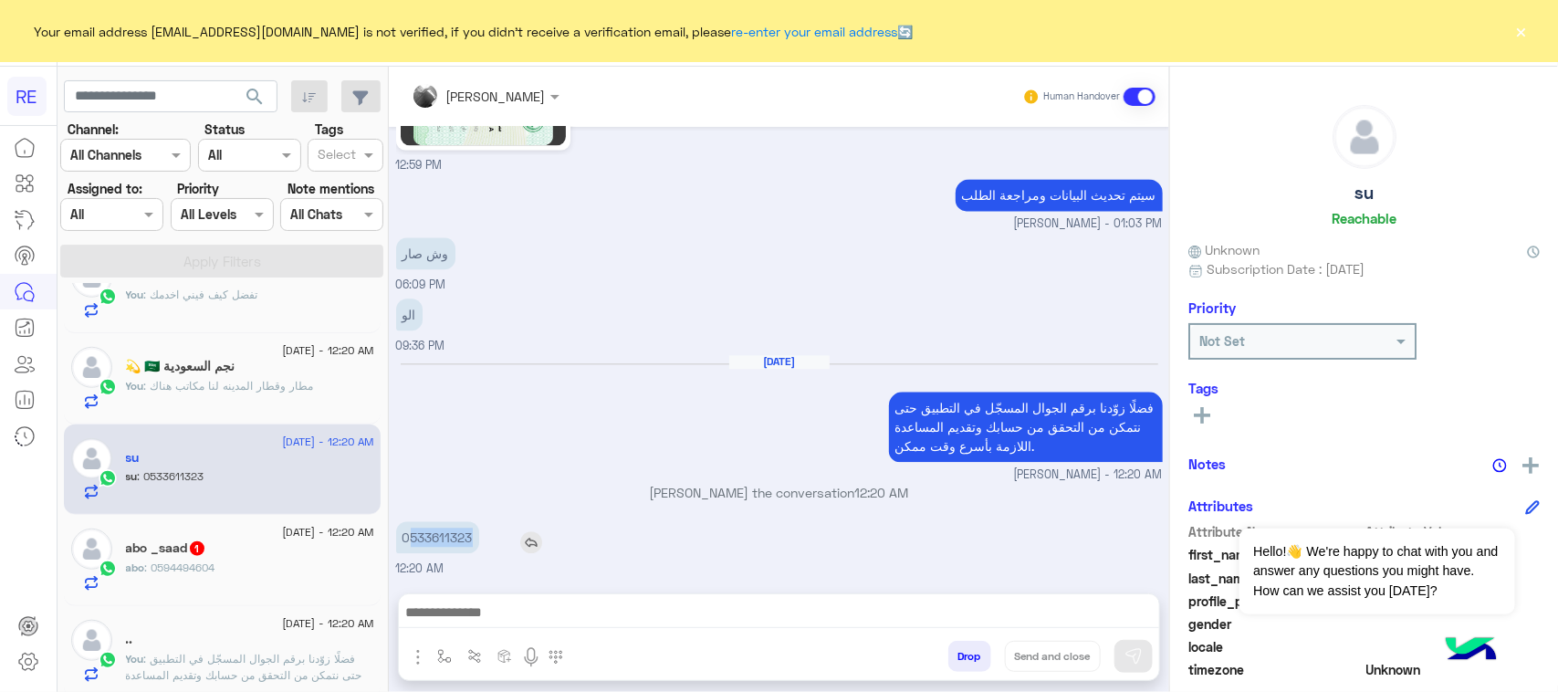
drag, startPoint x: 408, startPoint y: 529, endPoint x: 471, endPoint y: 532, distance: 63.0
click at [471, 532] on p "0533611323" at bounding box center [437, 537] width 83 height 32
copy p "533611323"
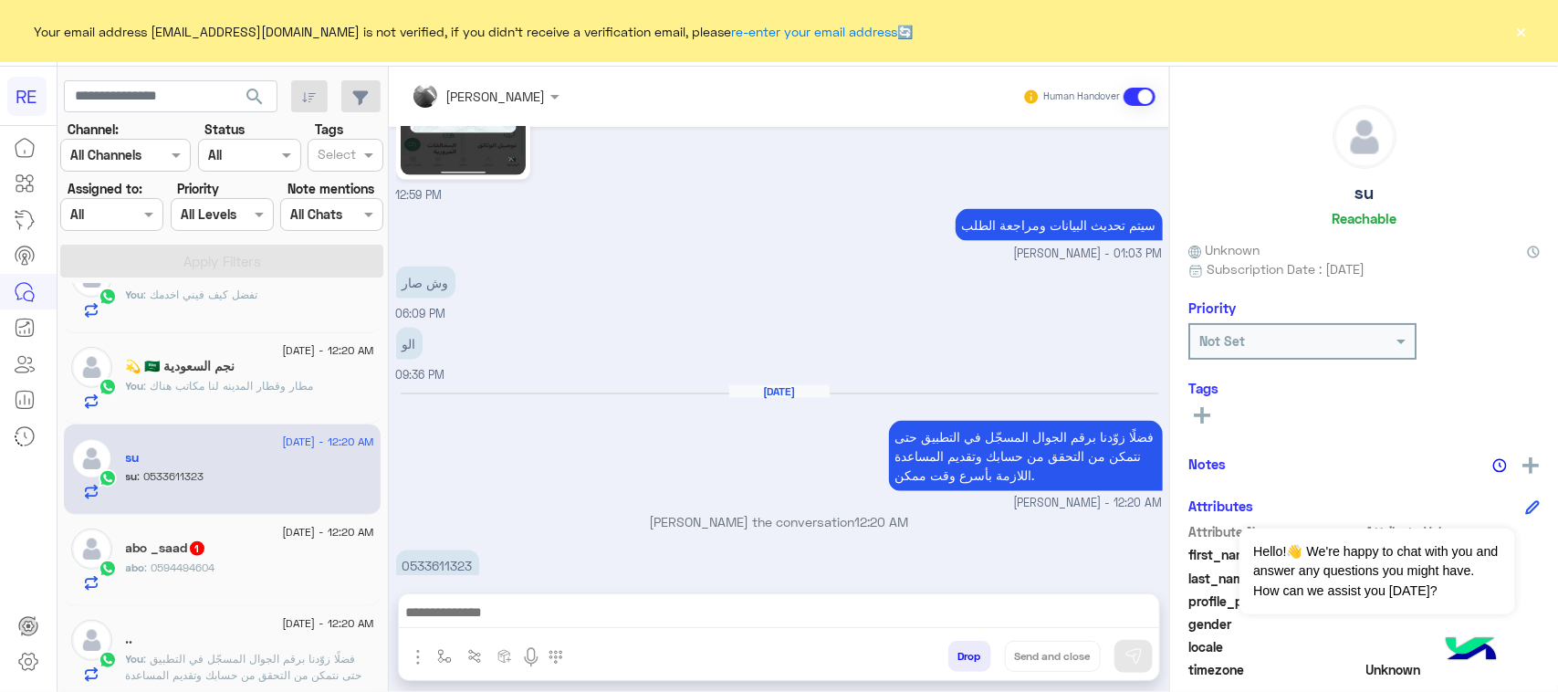
scroll to position [4356, 0]
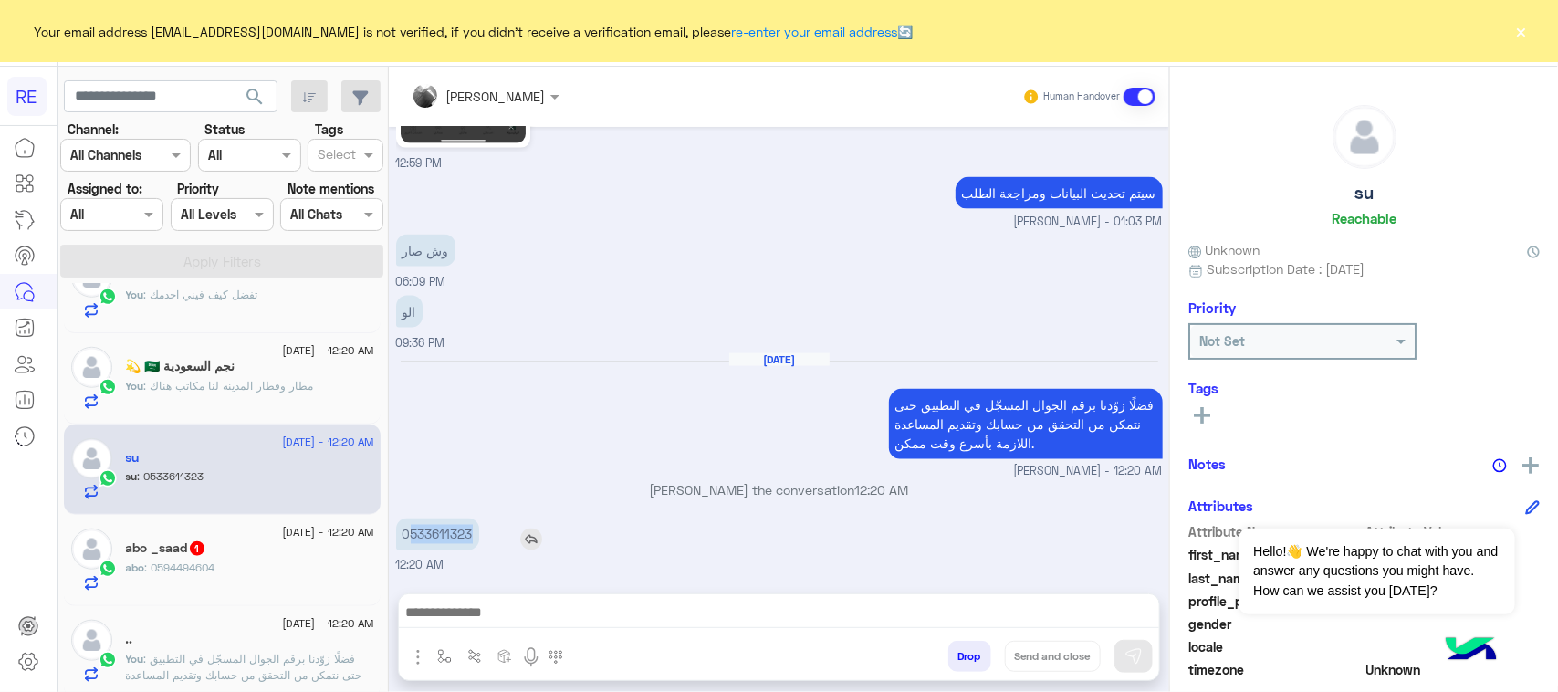
drag, startPoint x: 412, startPoint y: 539, endPoint x: 475, endPoint y: 546, distance: 63.4
click at [475, 546] on p "0533611323" at bounding box center [437, 534] width 83 height 32
copy p "533611323"
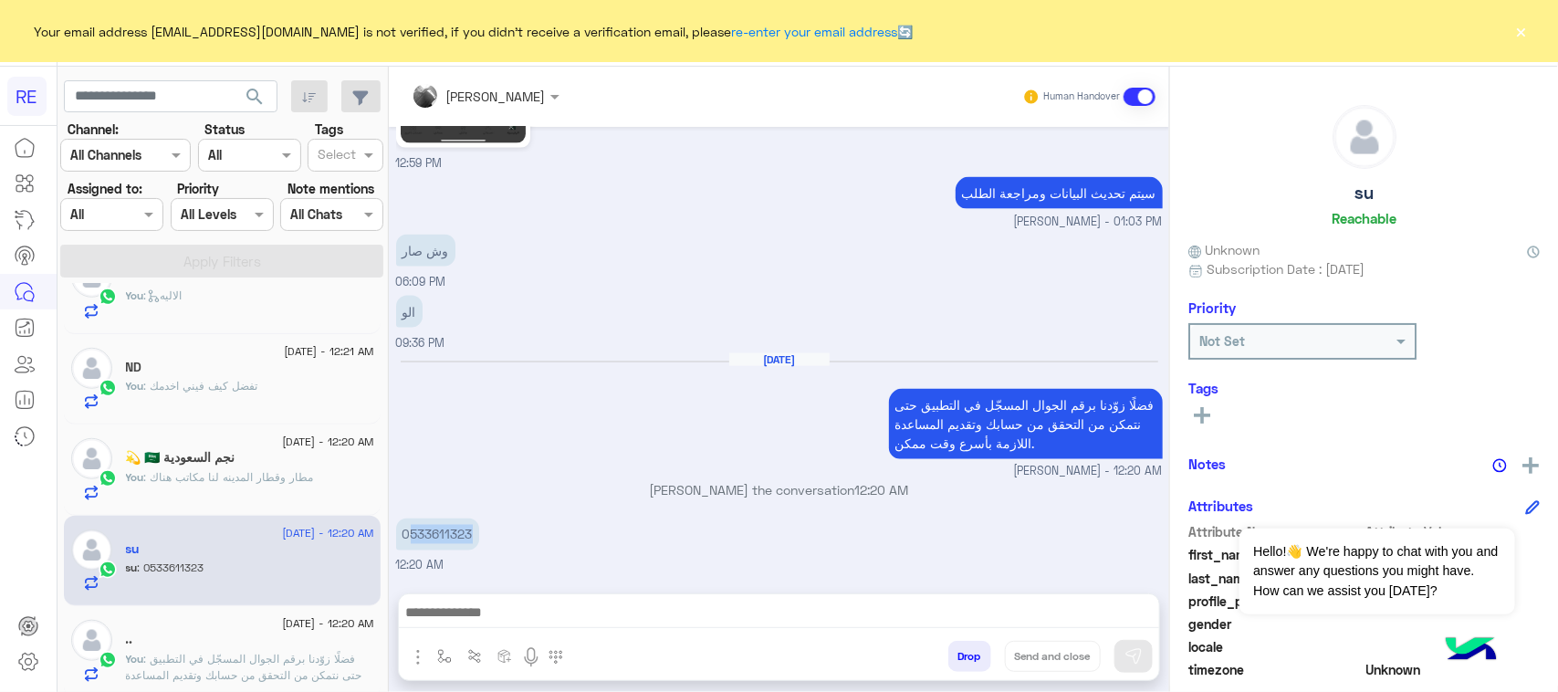
scroll to position [687, 0]
click at [677, 616] on textarea at bounding box center [779, 614] width 760 height 27
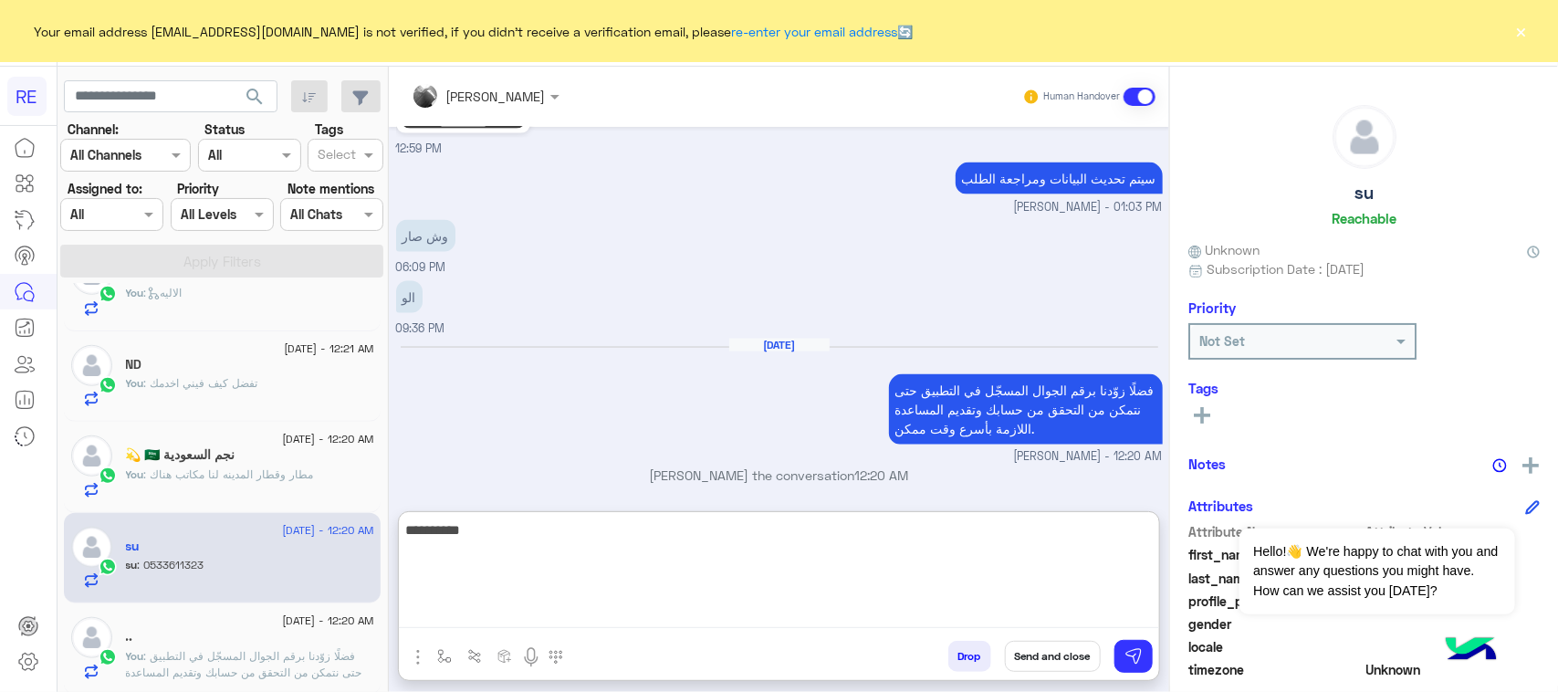
type textarea "**********"
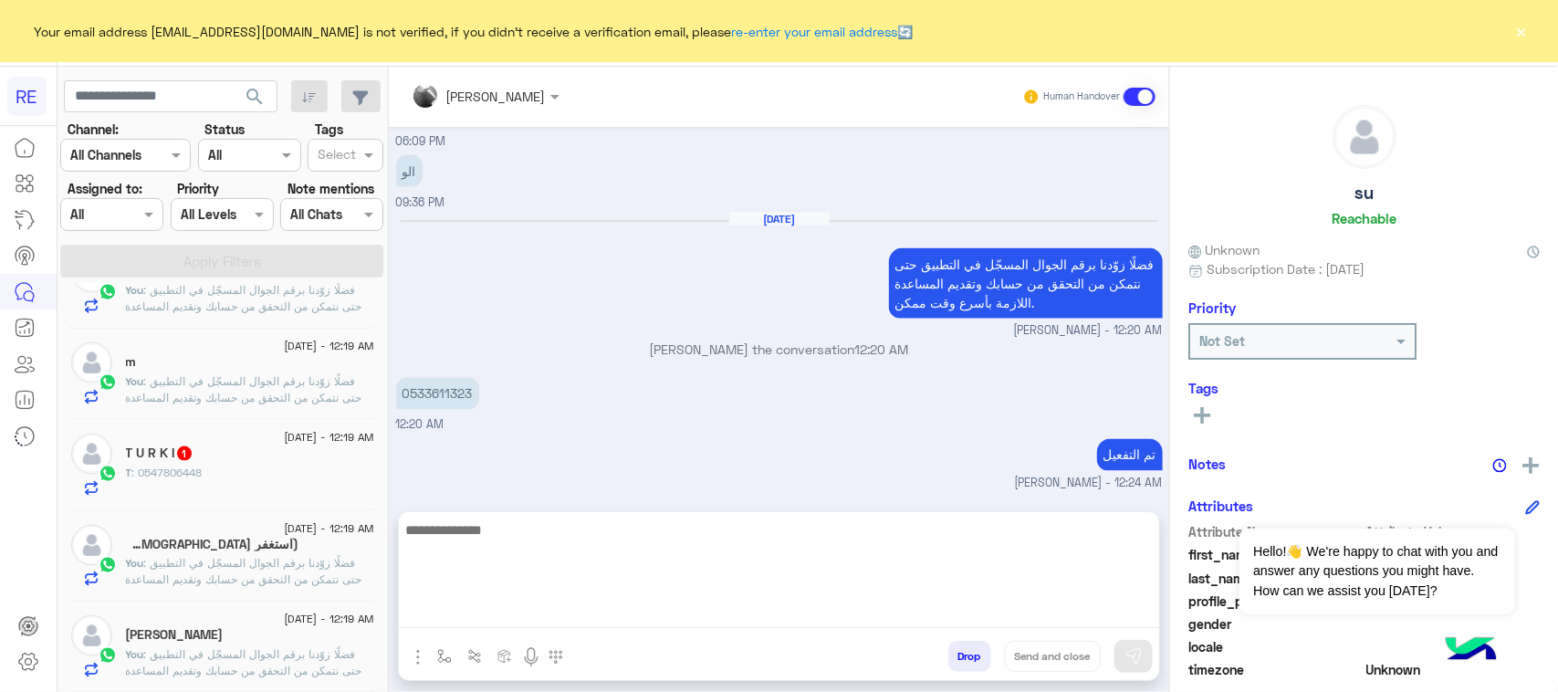
scroll to position [4445, 0]
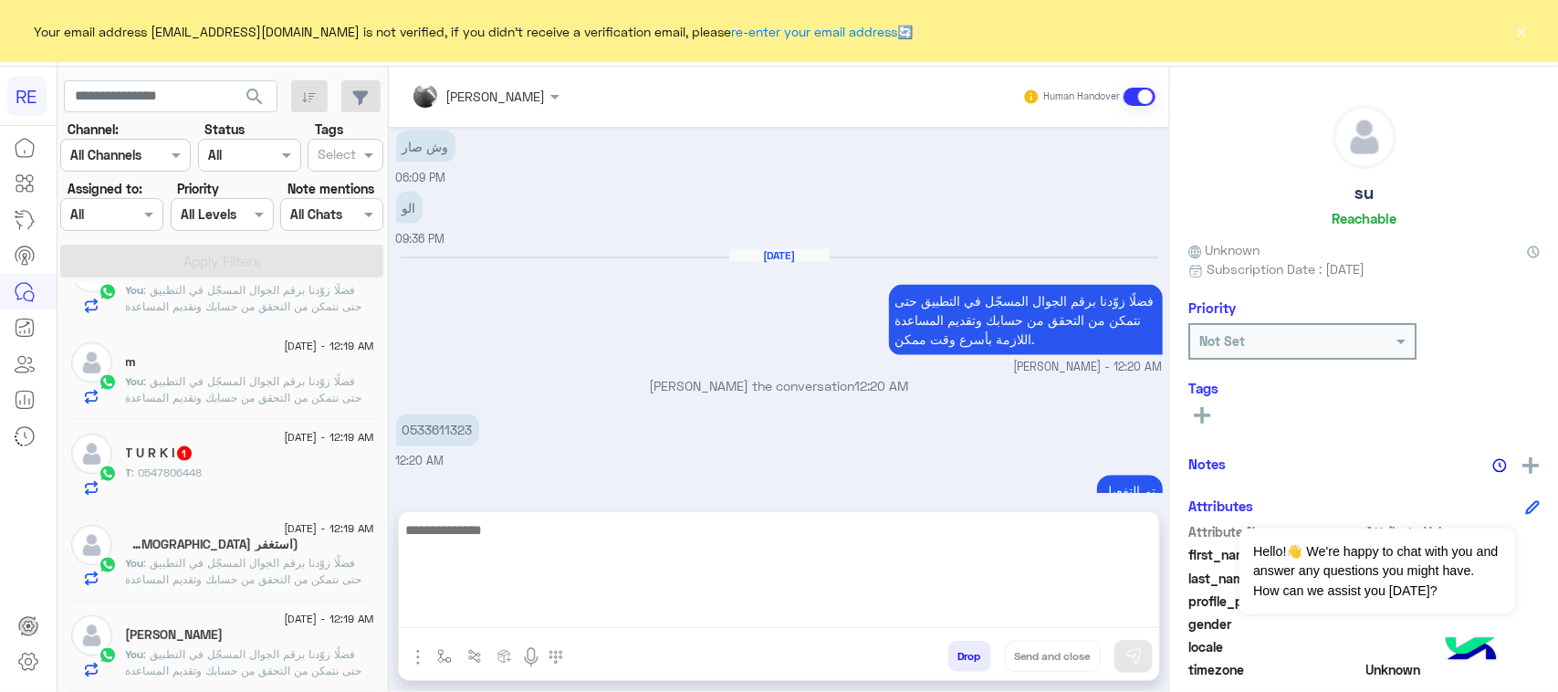
click at [262, 452] on div "T U R K I 1" at bounding box center [250, 454] width 248 height 19
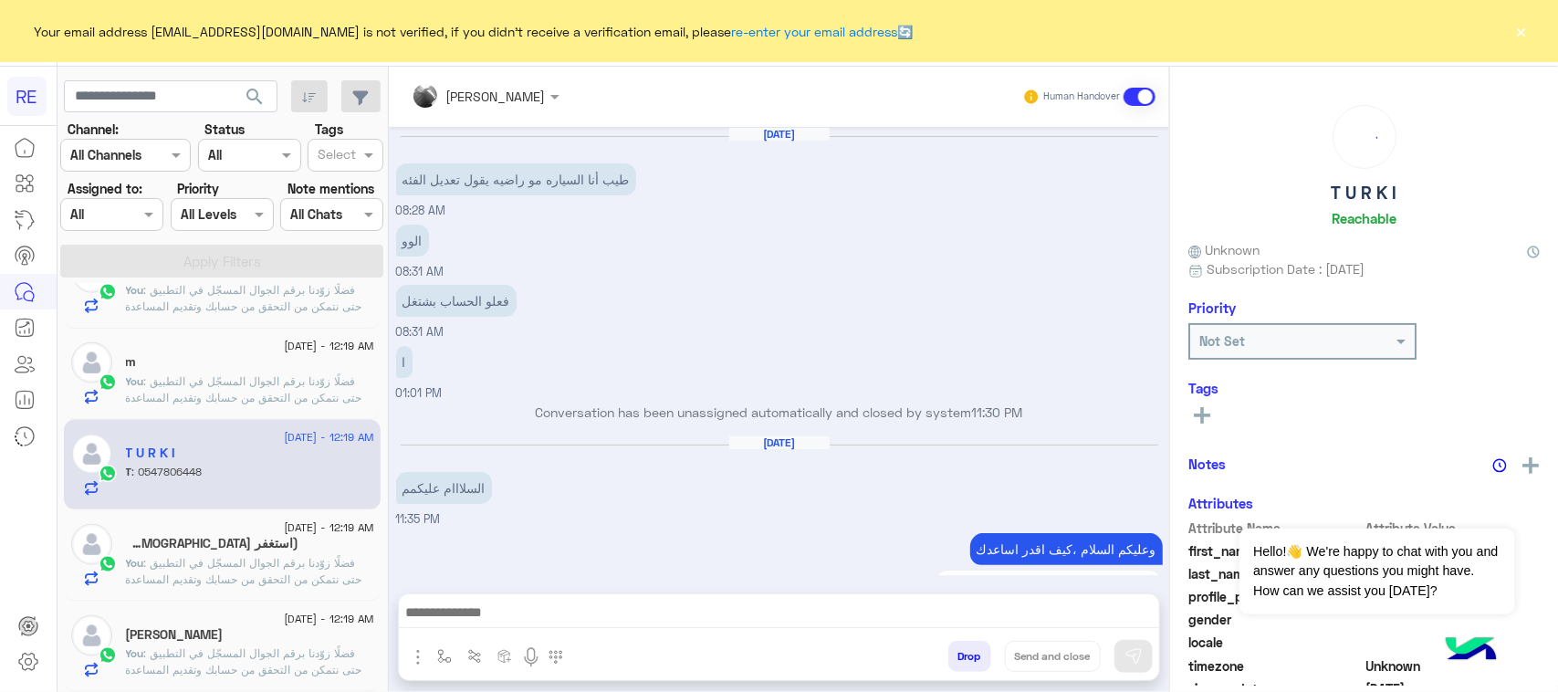
scroll to position [2238, 0]
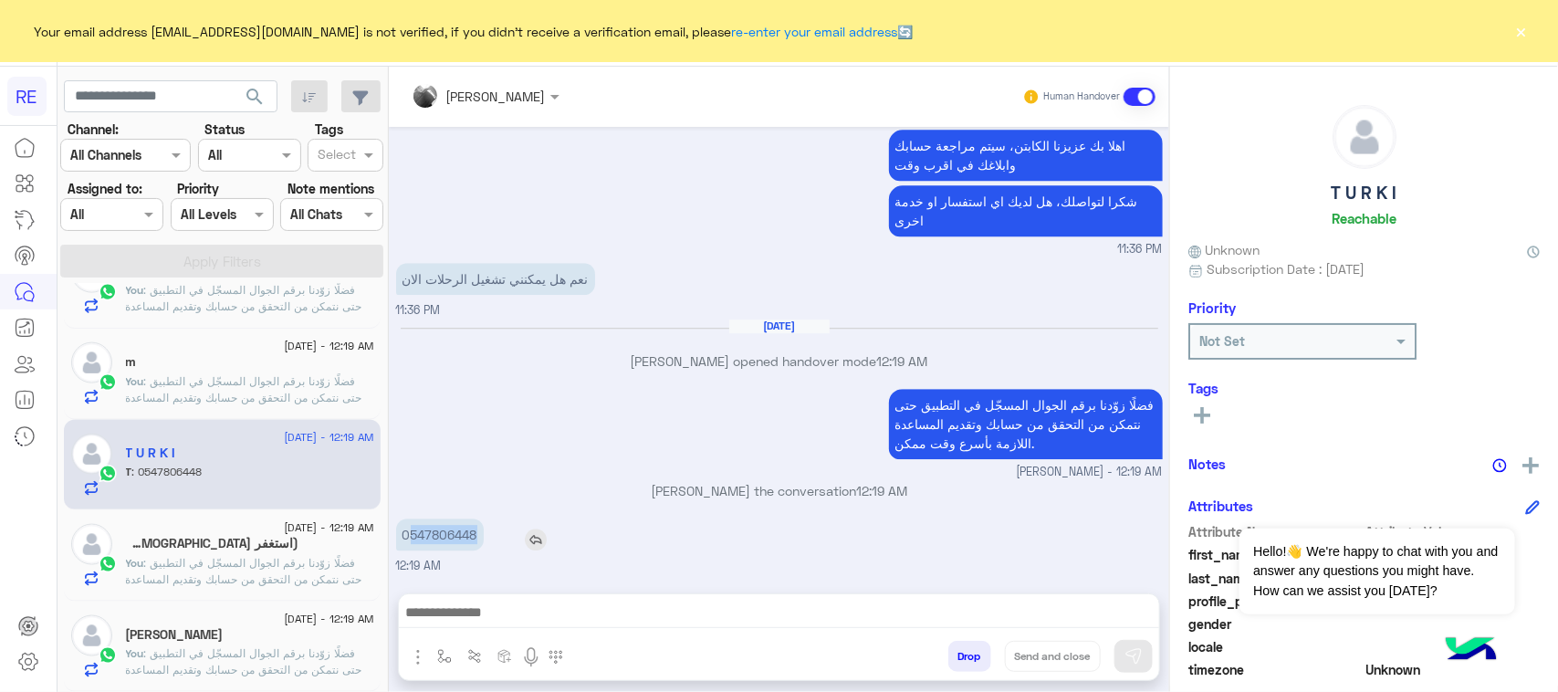
drag, startPoint x: 412, startPoint y: 532, endPoint x: 486, endPoint y: 528, distance: 75.0
click at [486, 528] on div "0547806448" at bounding box center [492, 534] width 192 height 32
copy p "547806448"
click at [489, 622] on textarea at bounding box center [779, 614] width 760 height 27
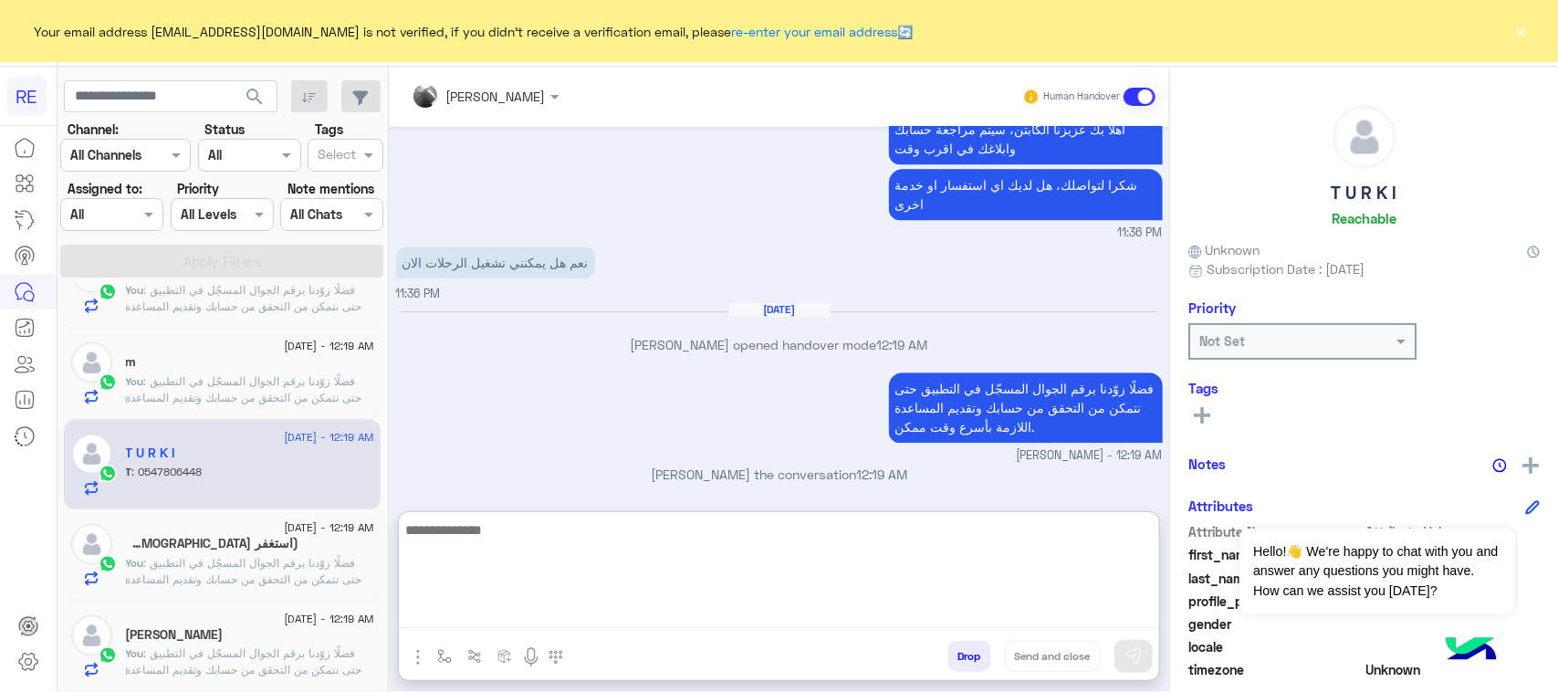
paste textarea "**********"
type textarea "**********"
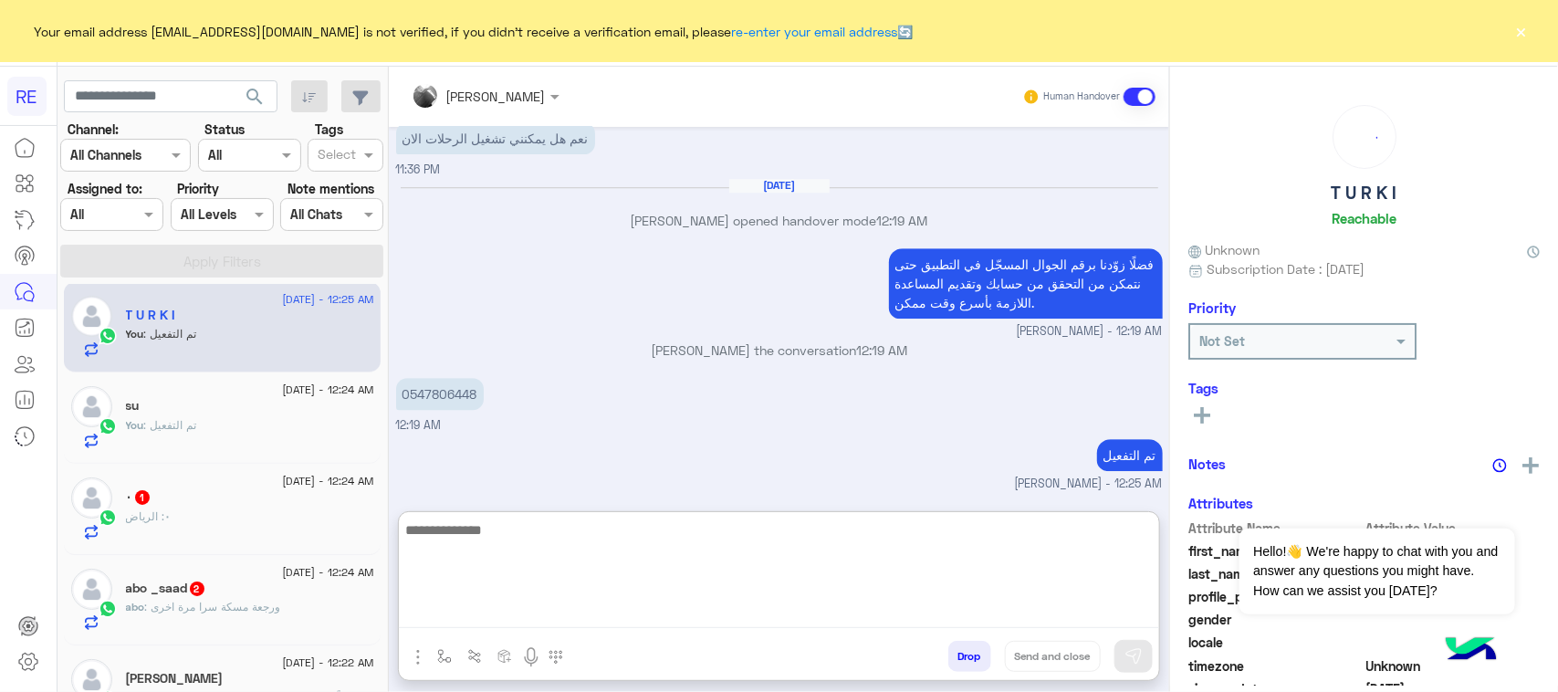
scroll to position [2337, 0]
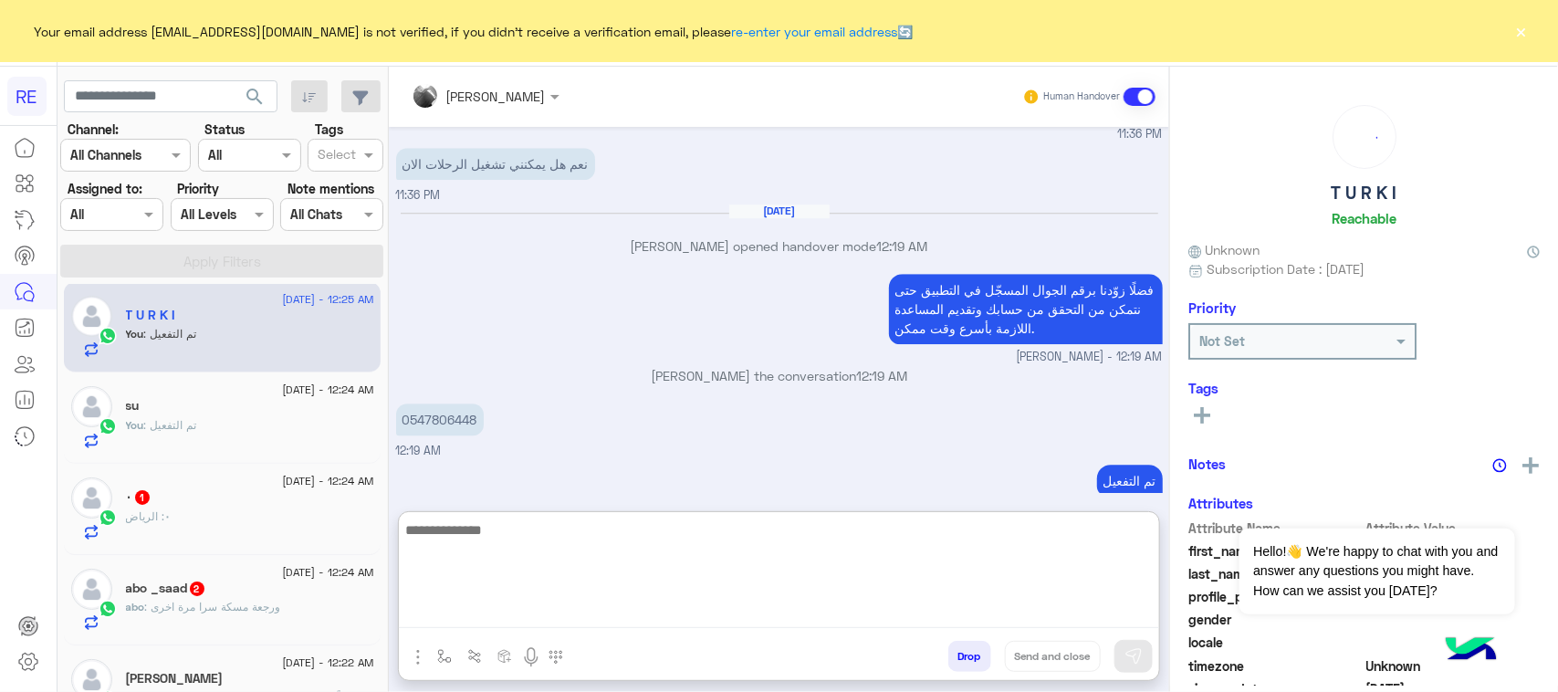
click at [203, 503] on div "٠ 1" at bounding box center [250, 498] width 248 height 19
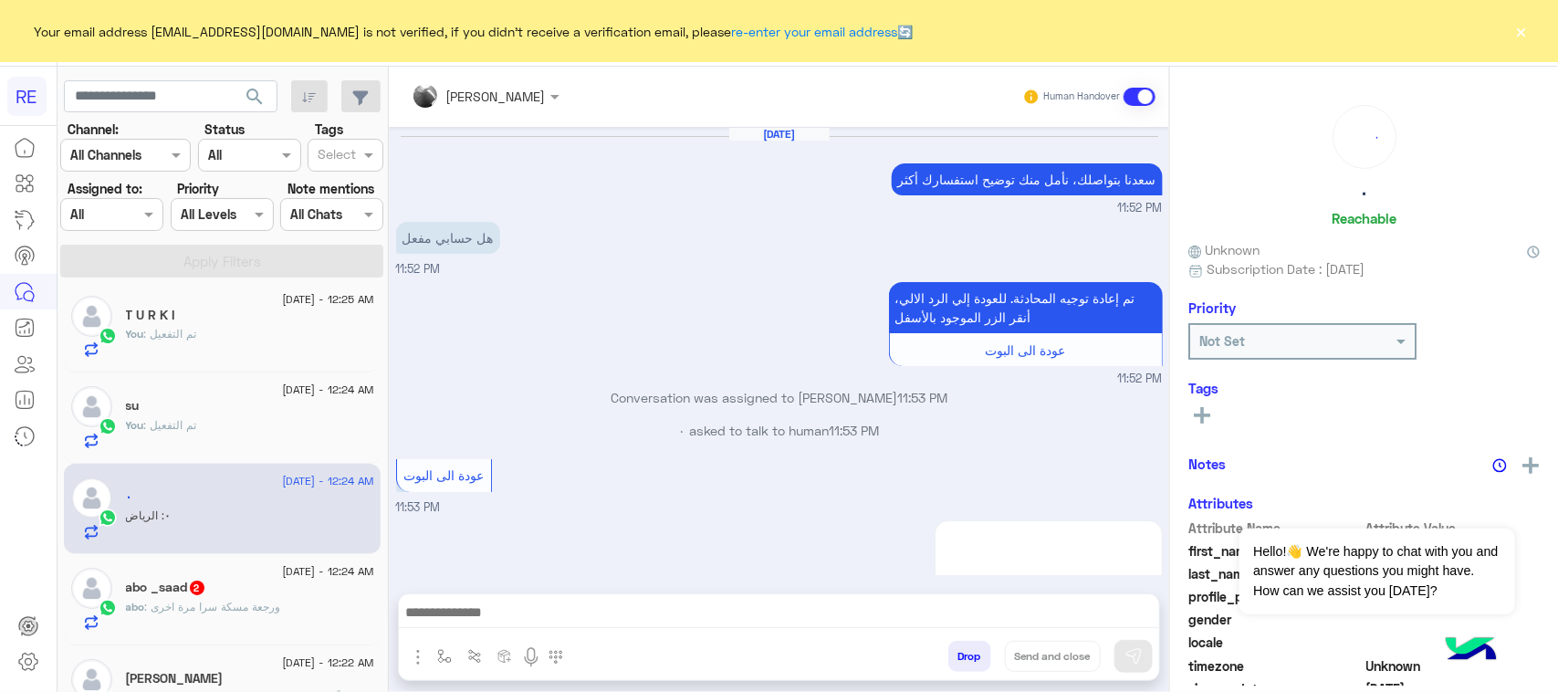
scroll to position [1972, 0]
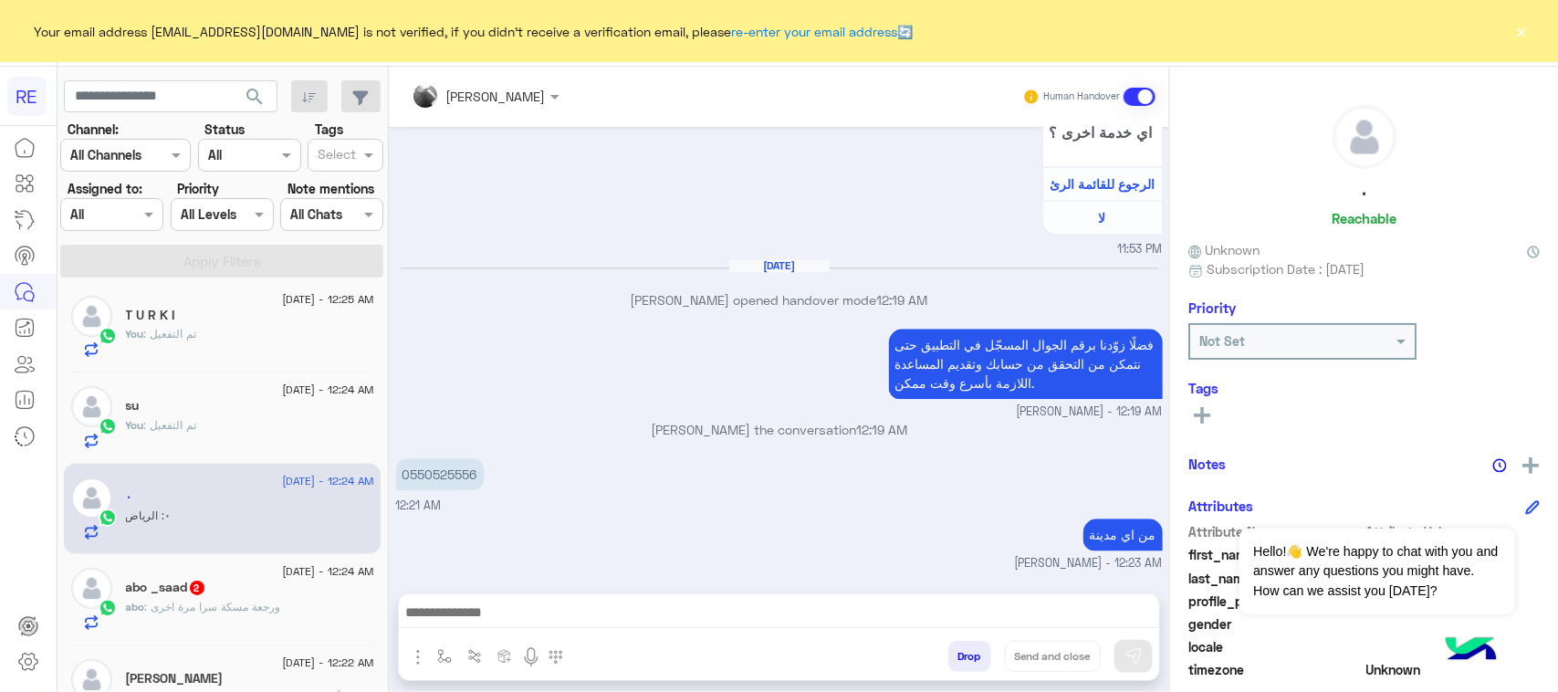
click at [750, 622] on textarea at bounding box center [779, 614] width 760 height 27
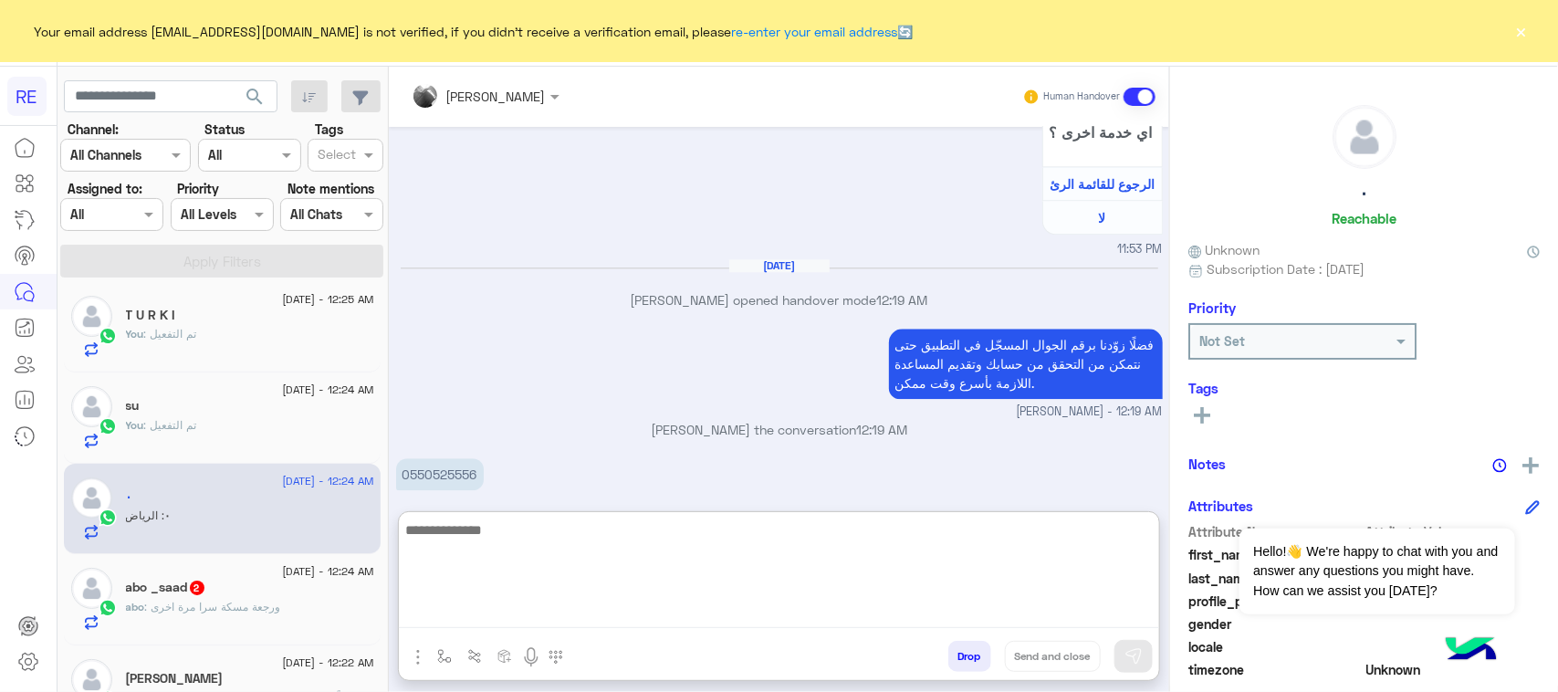
paste textarea "**********"
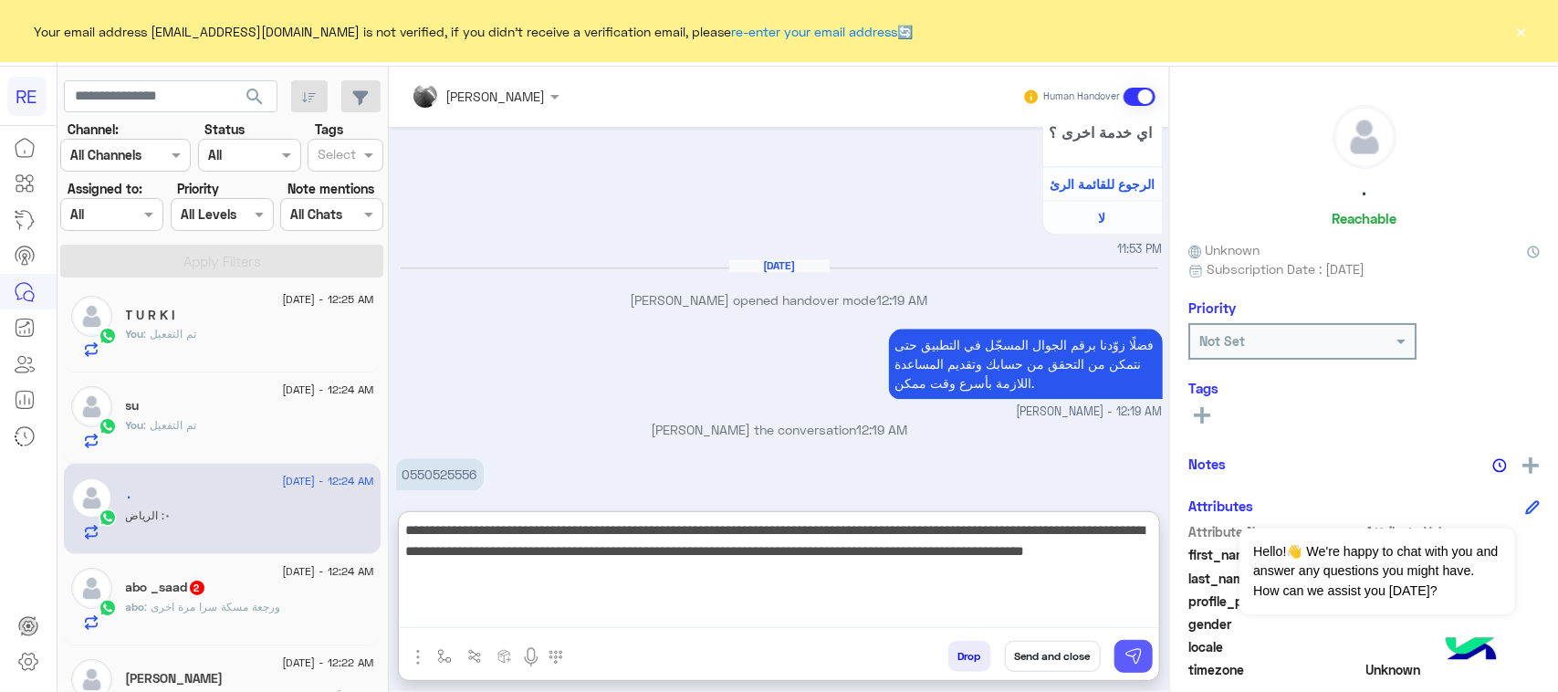
type textarea "**********"
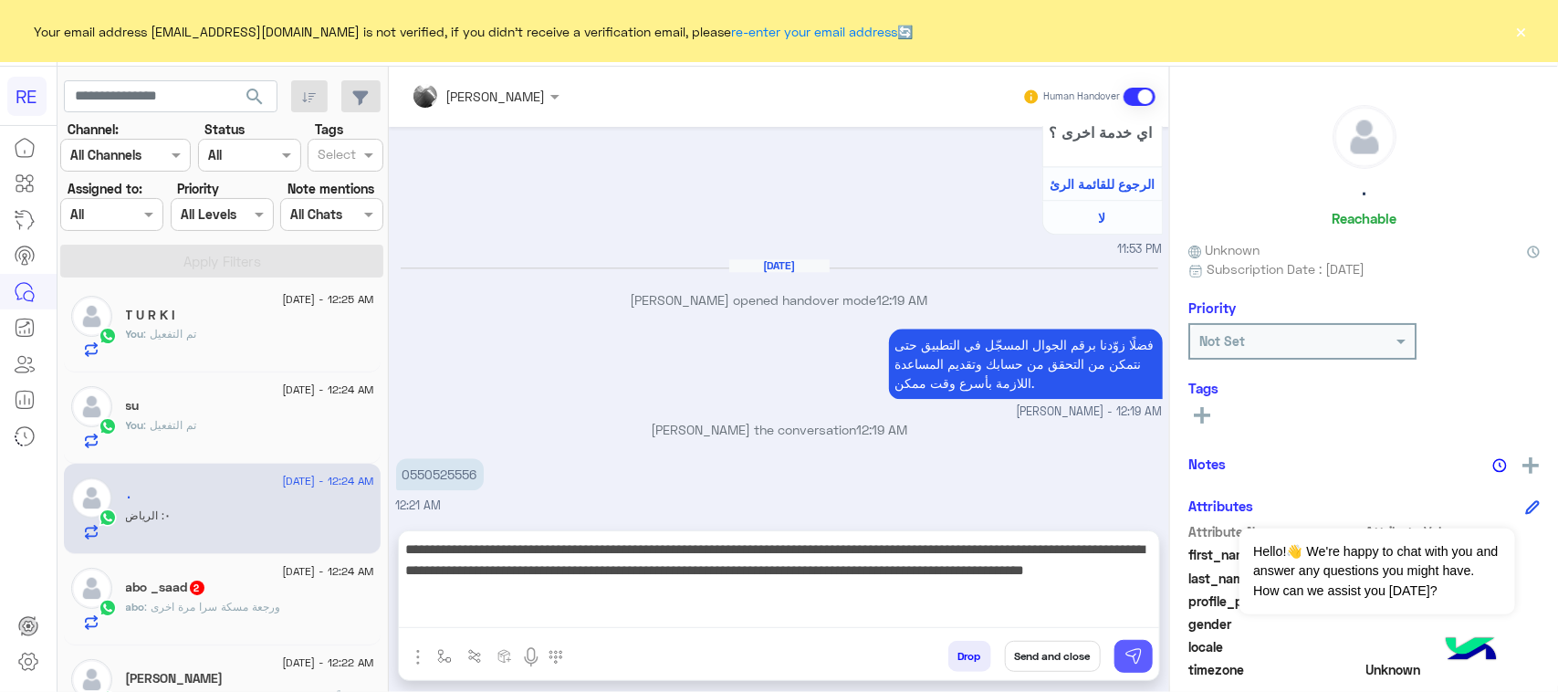
click at [1132, 654] on img at bounding box center [1134, 656] width 18 height 18
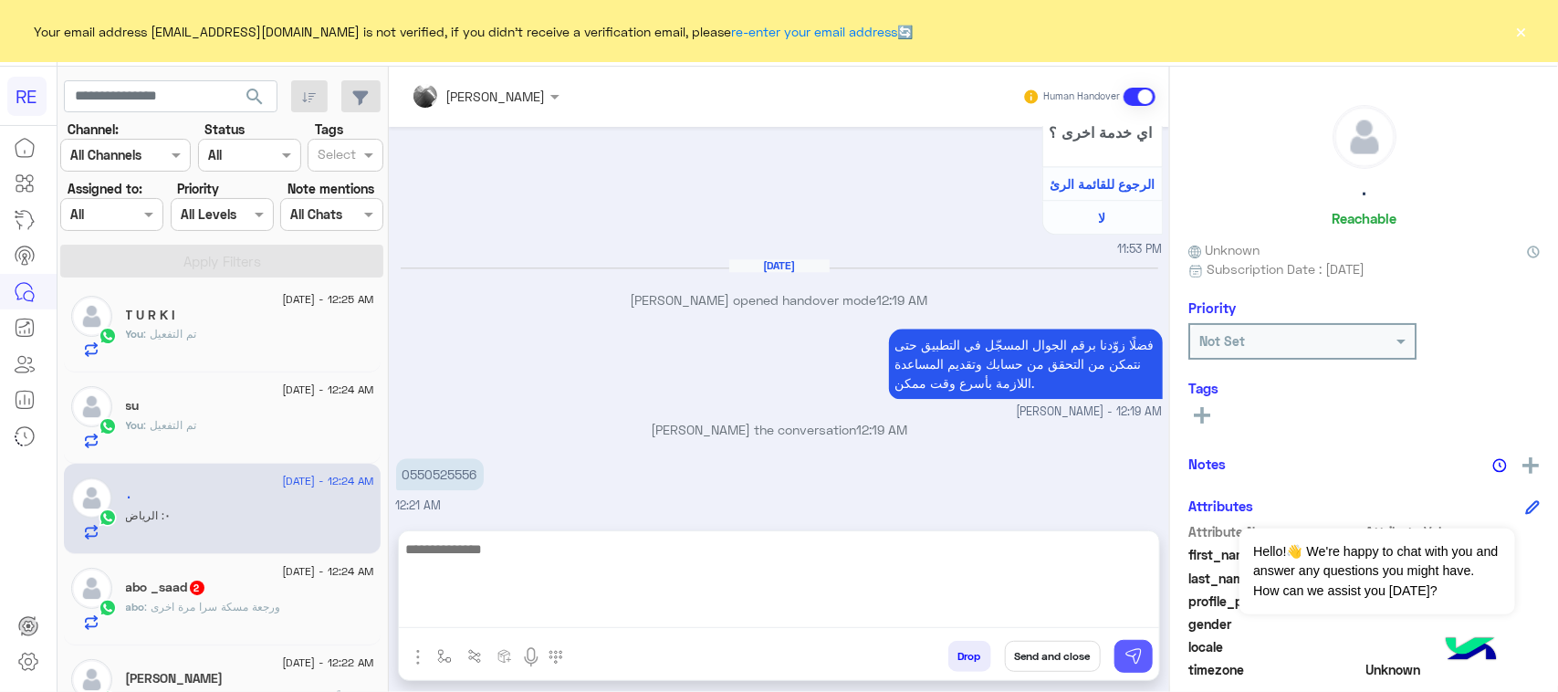
scroll to position [2125, 0]
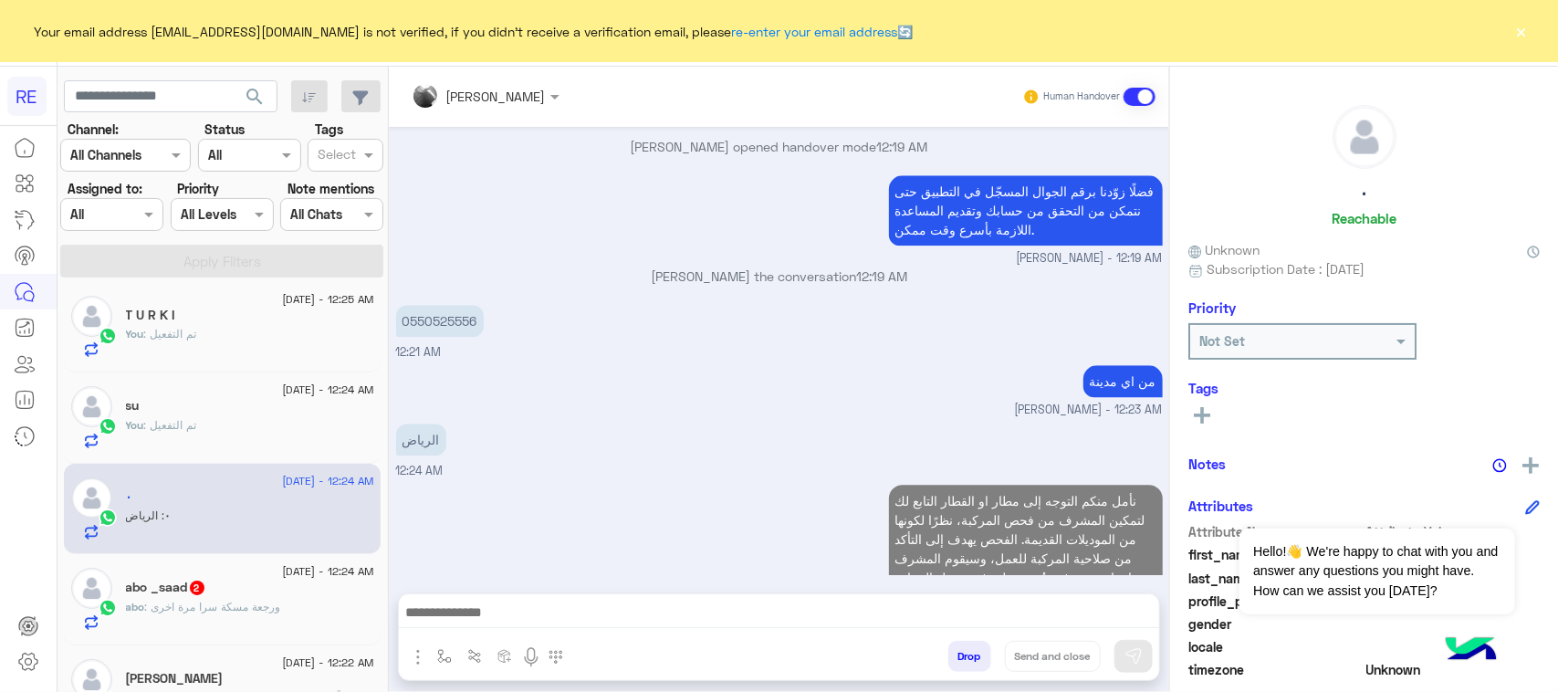
click at [252, 591] on div "abo _saad 2" at bounding box center [250, 589] width 248 height 19
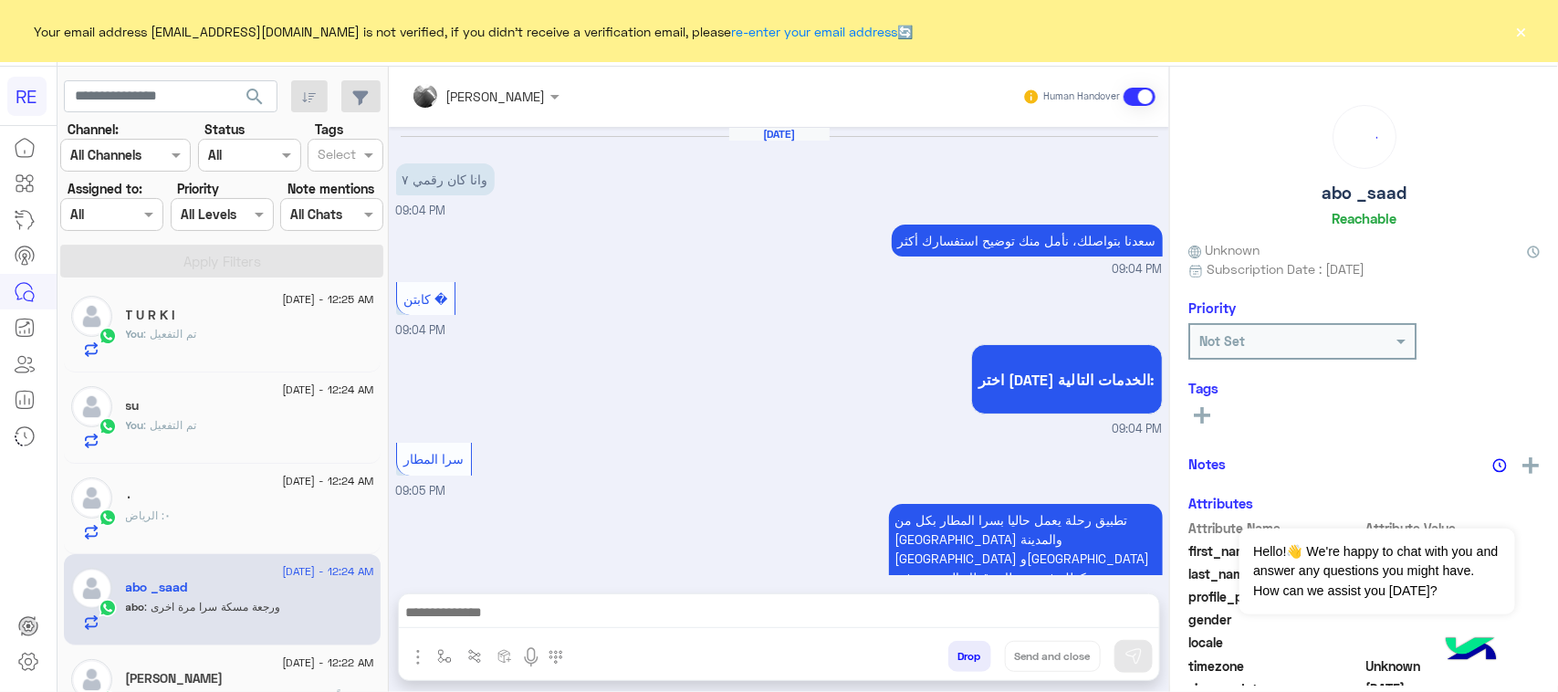
scroll to position [1495, 0]
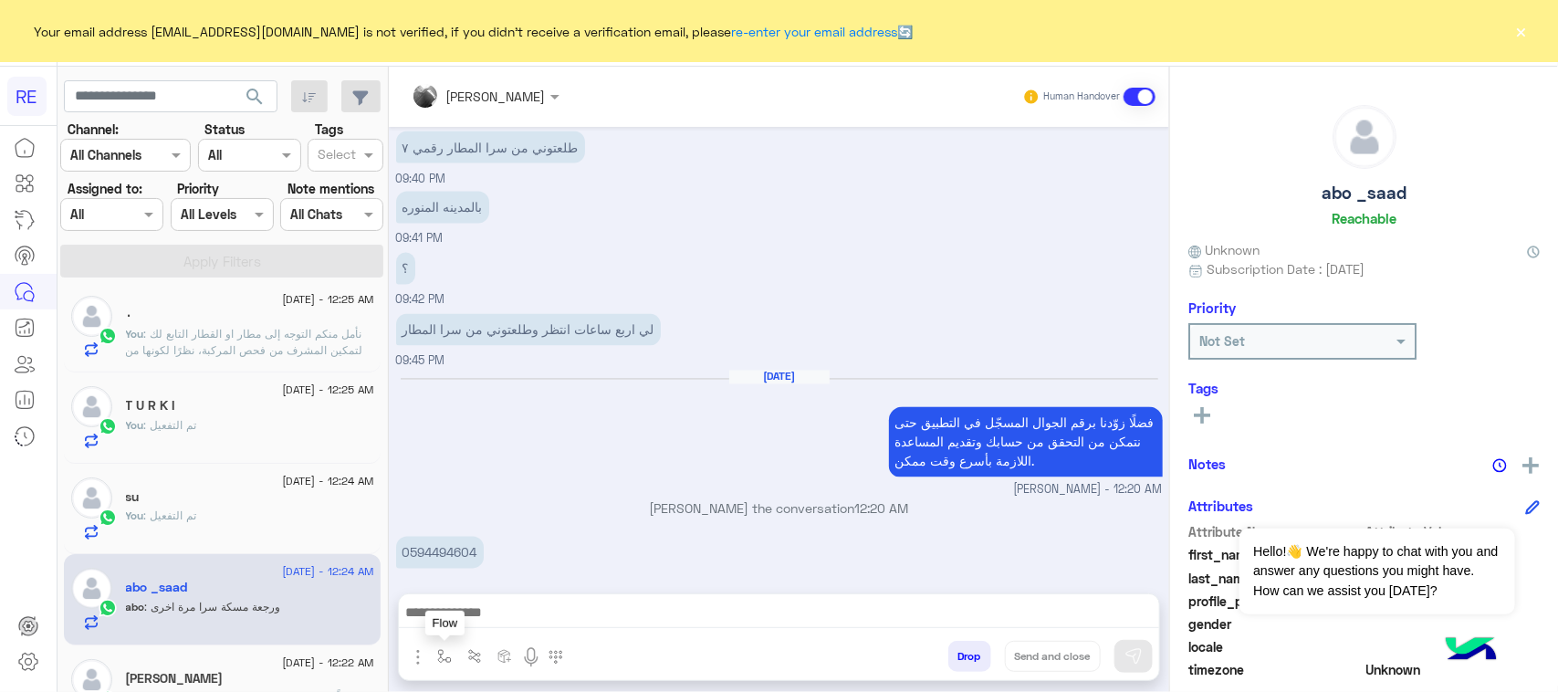
click at [445, 660] on img "button" at bounding box center [444, 656] width 15 height 15
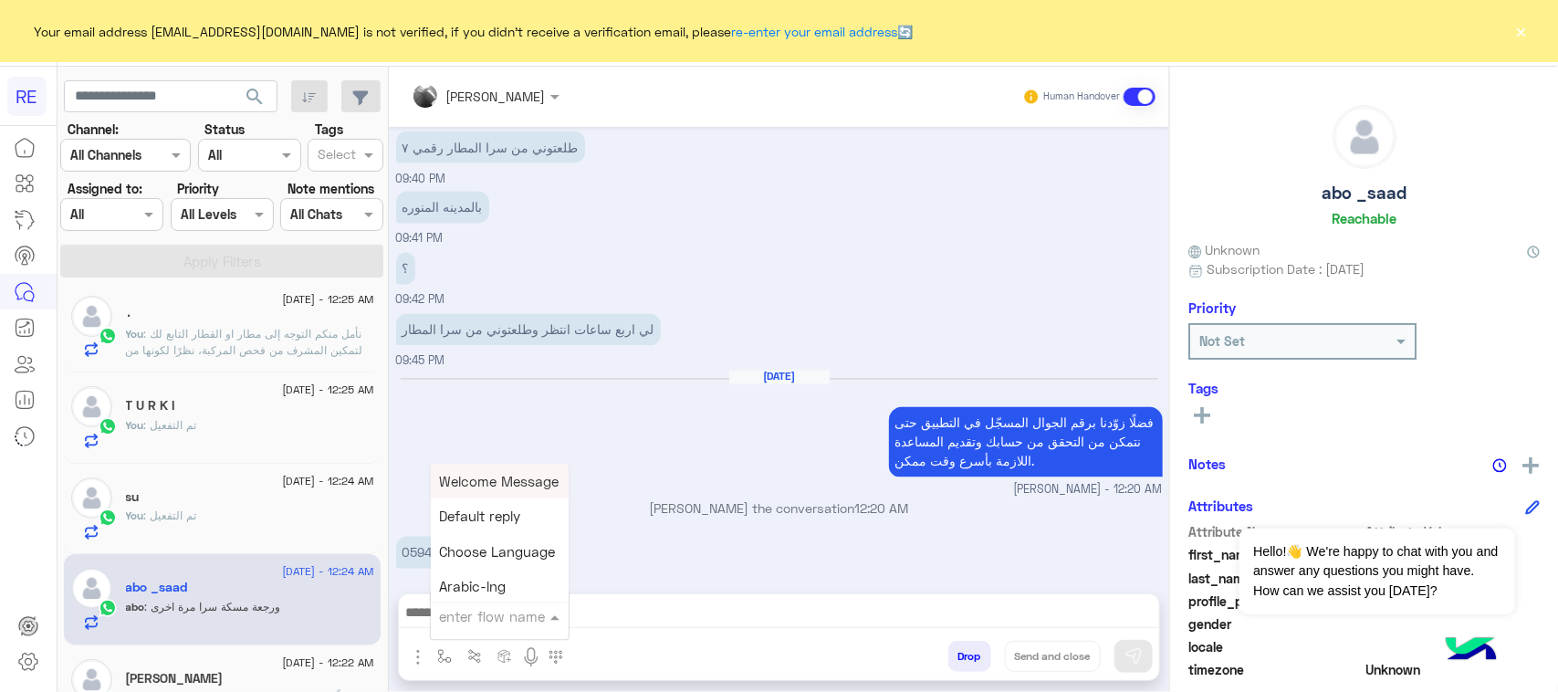
click at [466, 613] on input "text" at bounding box center [477, 616] width 75 height 21
type input "****"
click at [486, 546] on span "مشاكل السرا تحديث" at bounding box center [499, 547] width 118 height 16
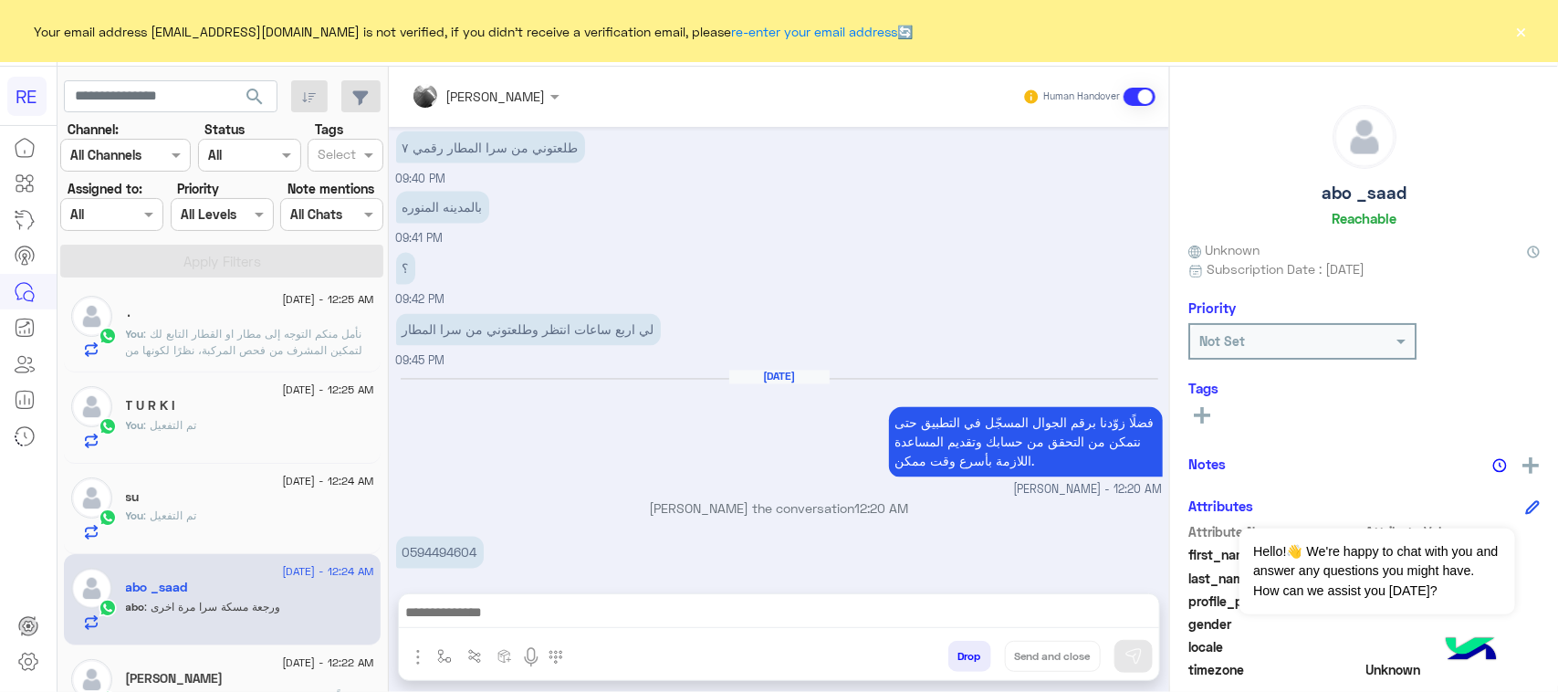
type textarea "**********"
click at [1123, 664] on button at bounding box center [1133, 656] width 38 height 33
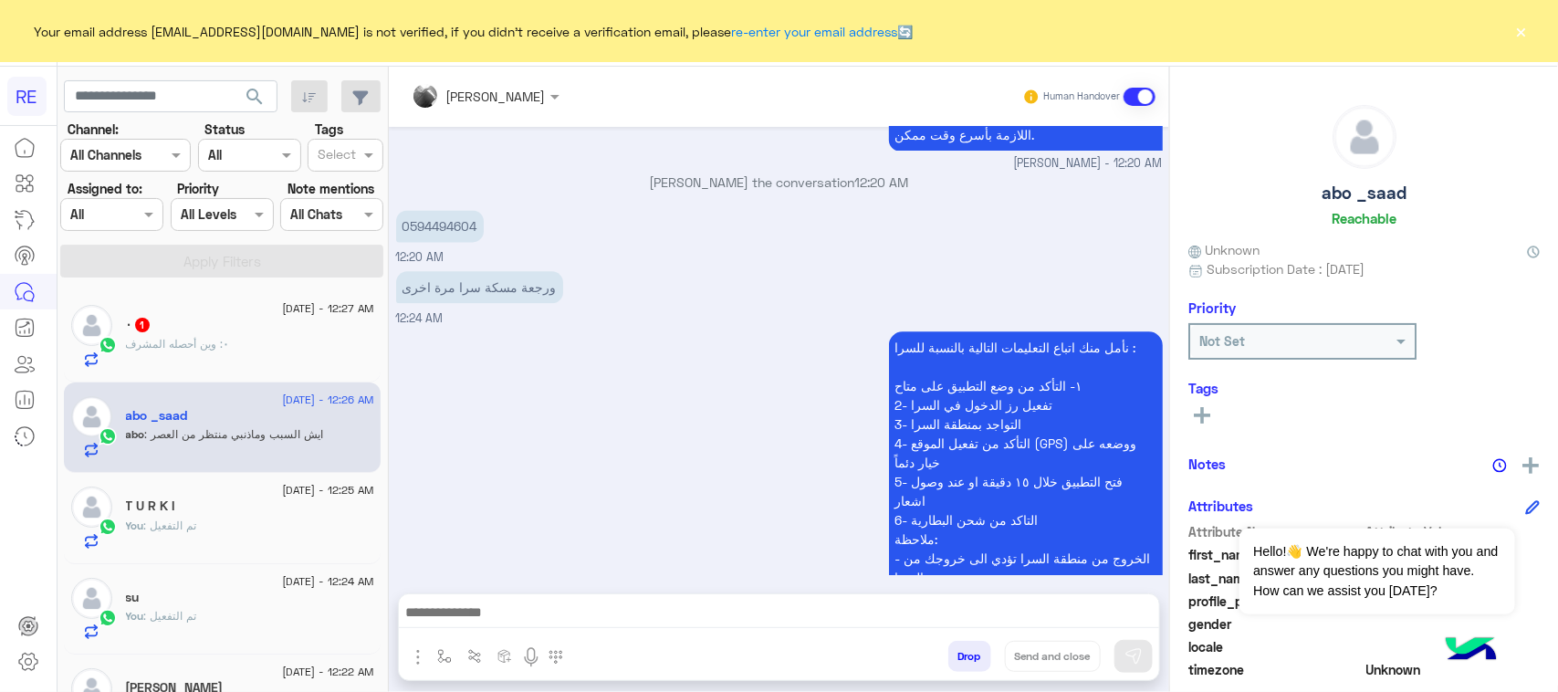
scroll to position [1942, 0]
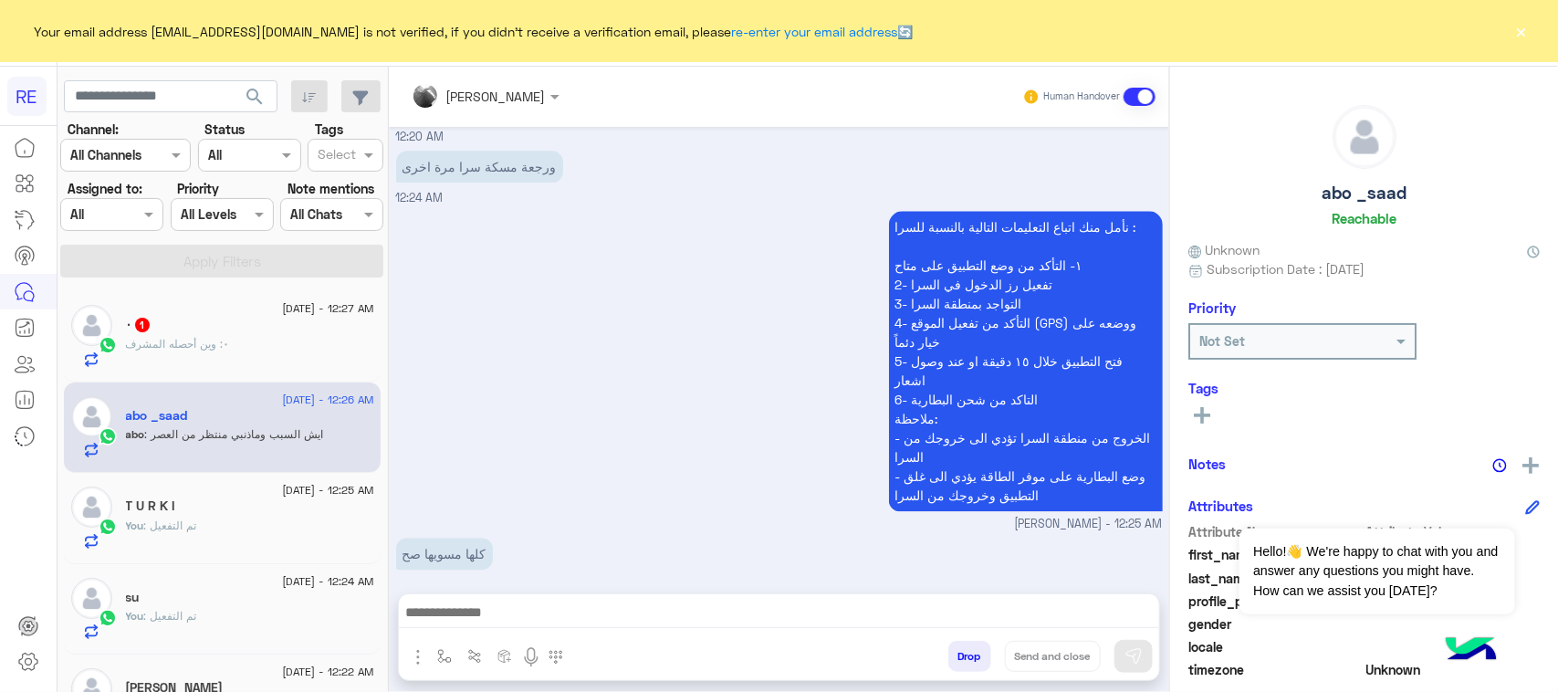
click at [285, 336] on div "٠ 1" at bounding box center [250, 326] width 248 height 19
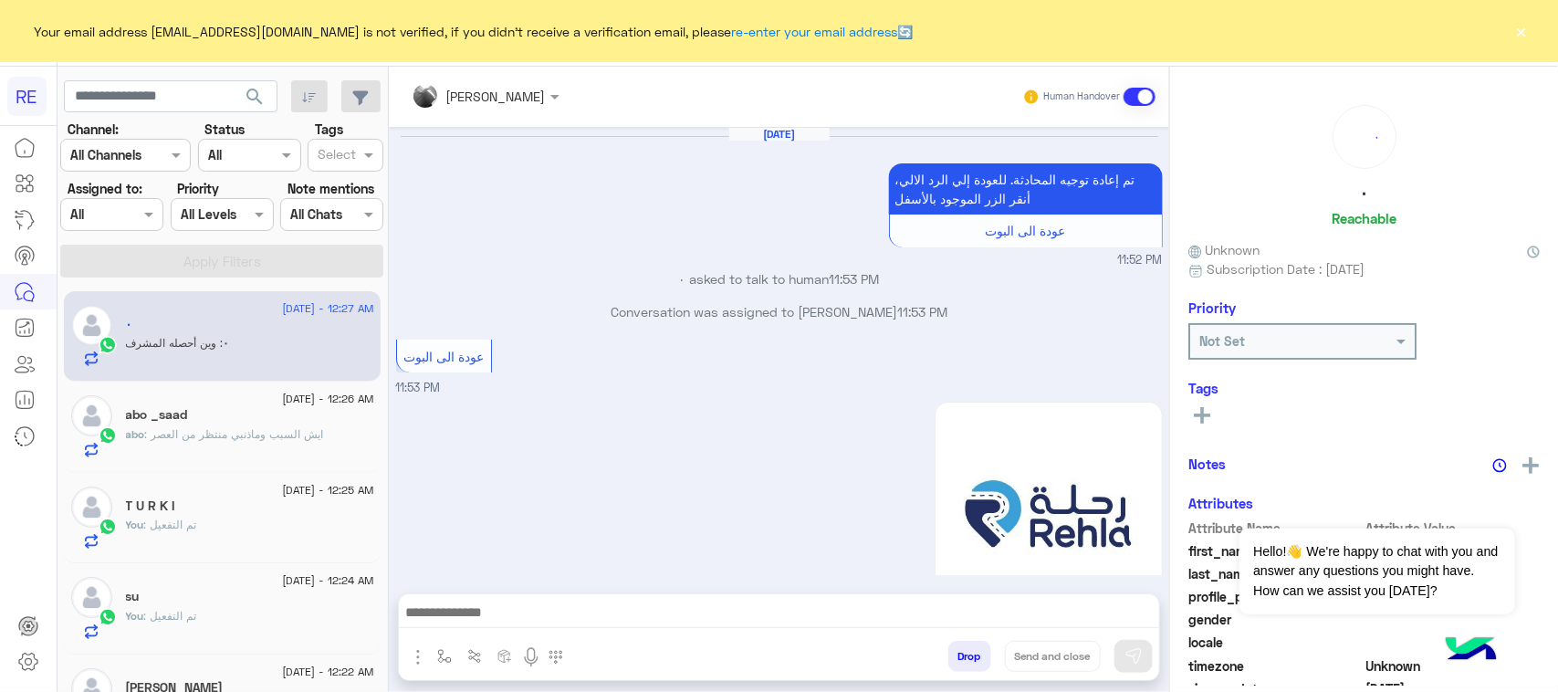
scroll to position [2067, 0]
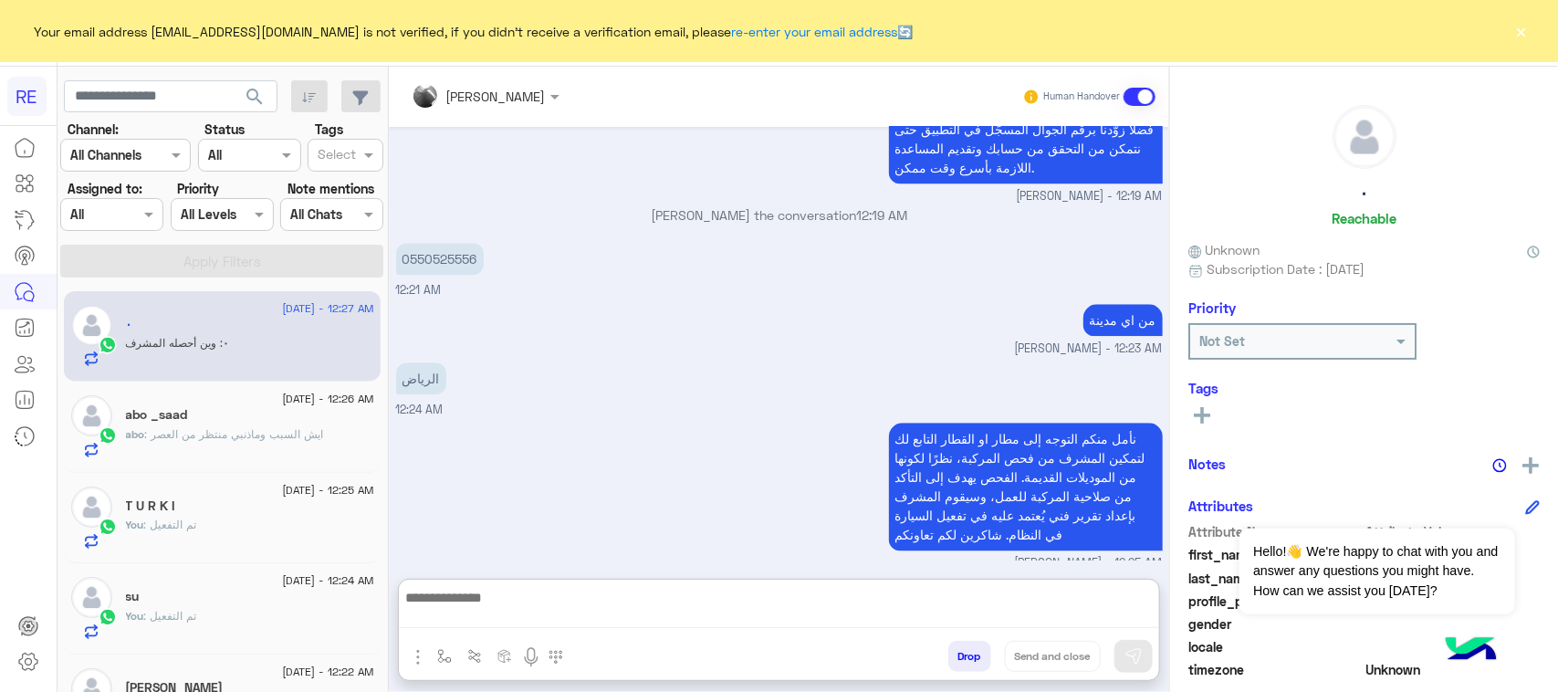
click at [529, 621] on textarea at bounding box center [779, 607] width 760 height 42
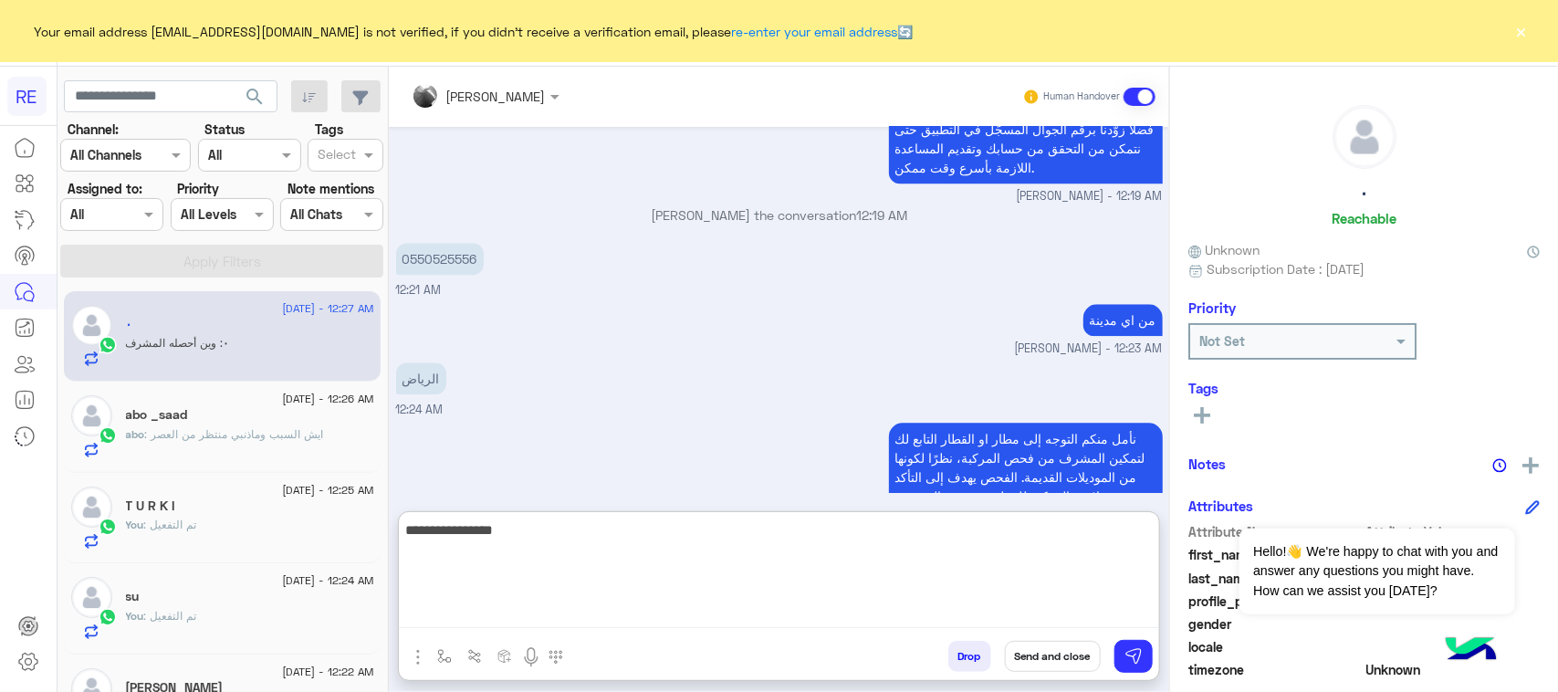
type textarea "**********"
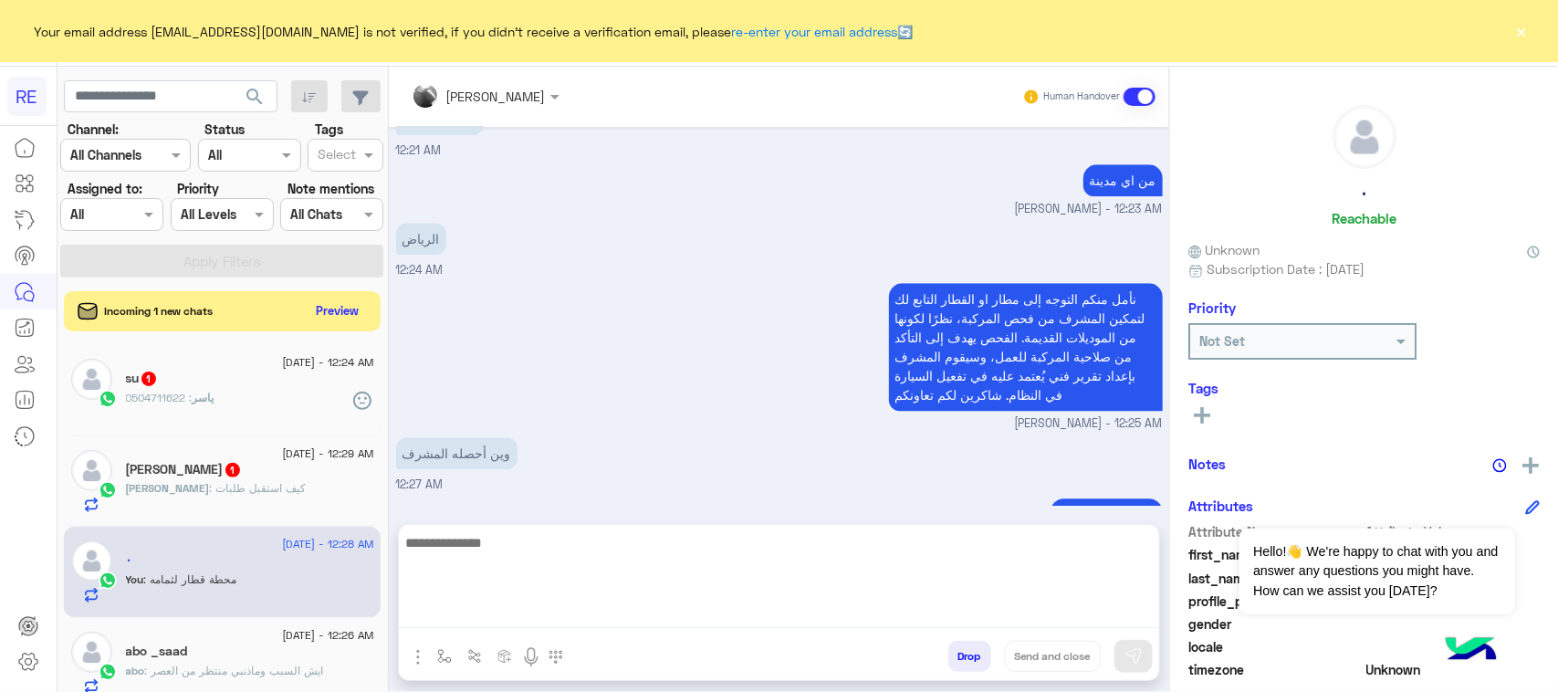
scroll to position [2174, 0]
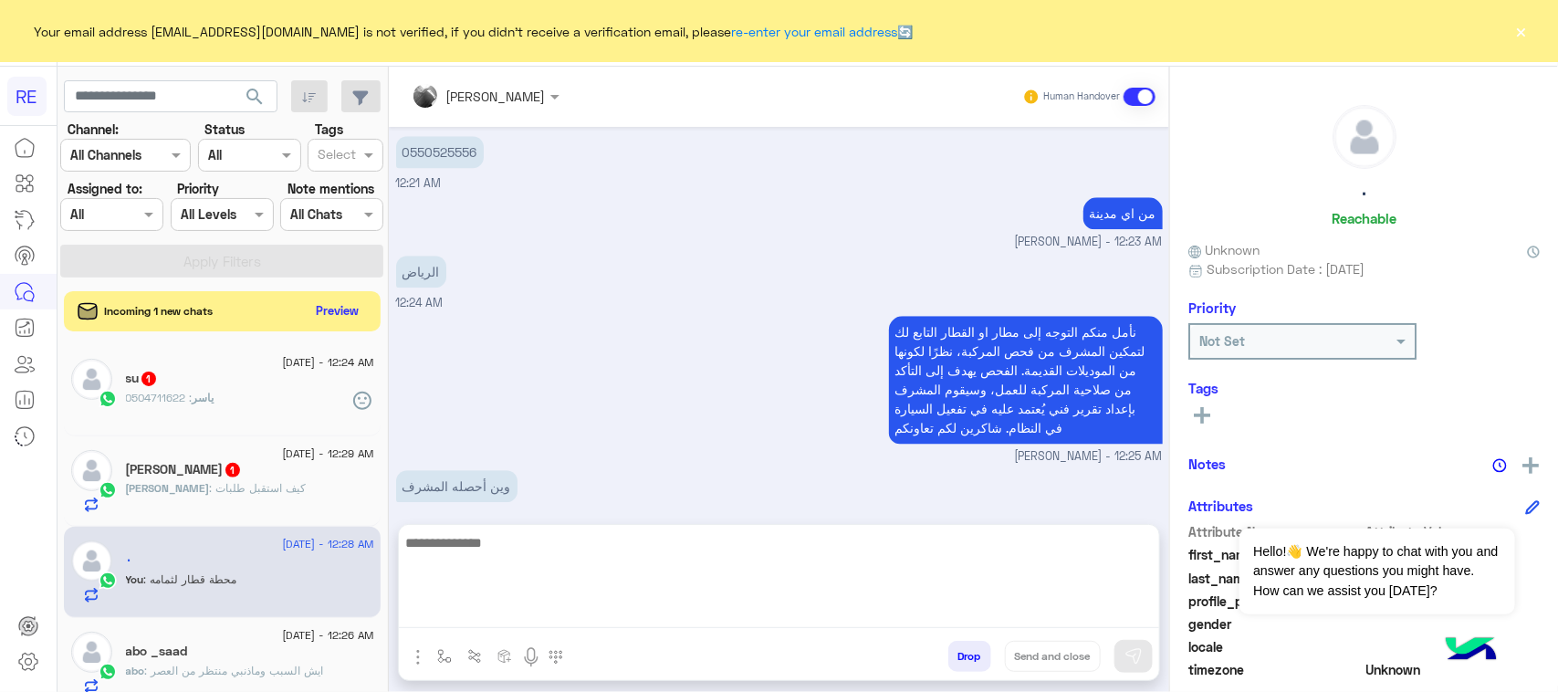
click at [292, 504] on div "فيصل : كيف استقبل طلبات" at bounding box center [250, 496] width 248 height 32
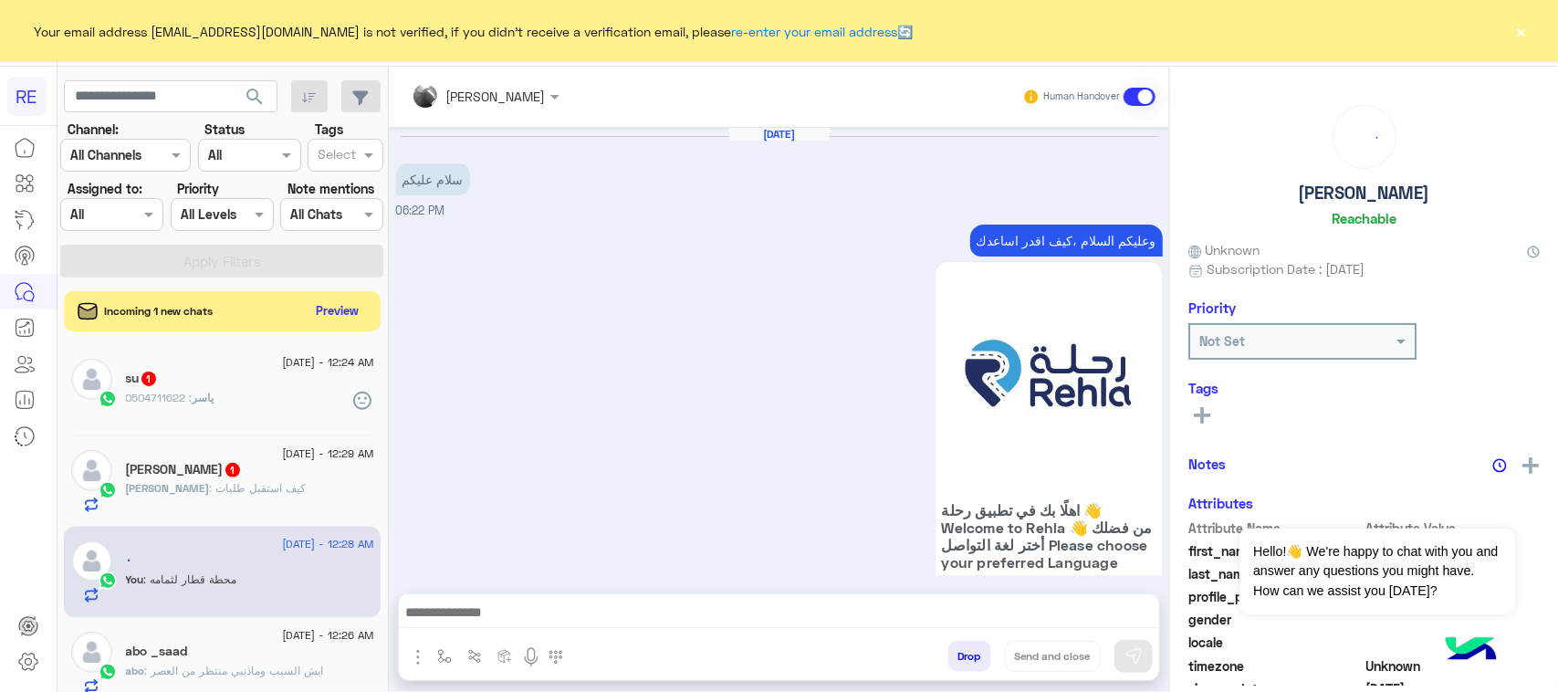
scroll to position [2049, 0]
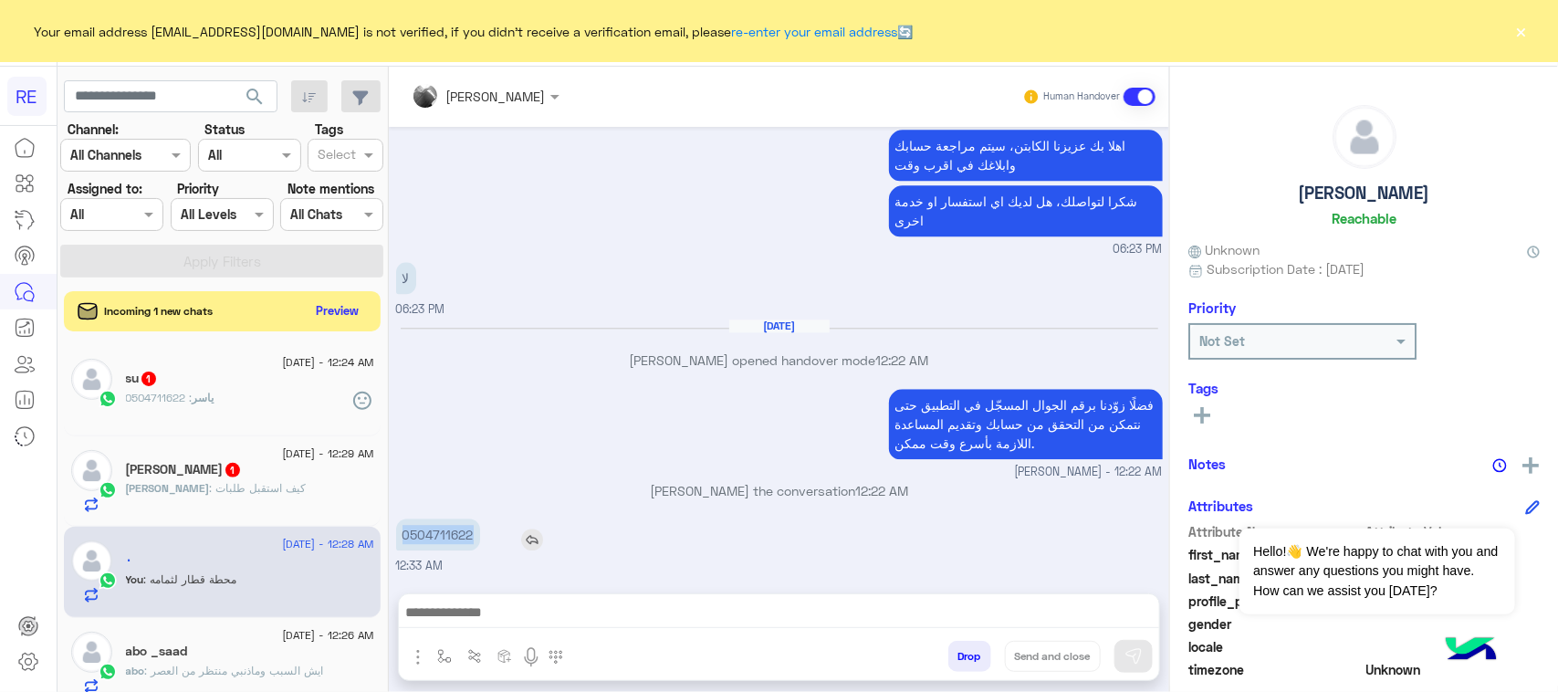
drag, startPoint x: 406, startPoint y: 535, endPoint x: 485, endPoint y: 528, distance: 78.8
click at [485, 528] on div "0504711622" at bounding box center [490, 534] width 188 height 32
click at [472, 528] on p "0504711622" at bounding box center [438, 534] width 84 height 32
drag, startPoint x: 411, startPoint y: 535, endPoint x: 489, endPoint y: 532, distance: 78.5
click at [489, 532] on div "0504711622" at bounding box center [490, 534] width 188 height 32
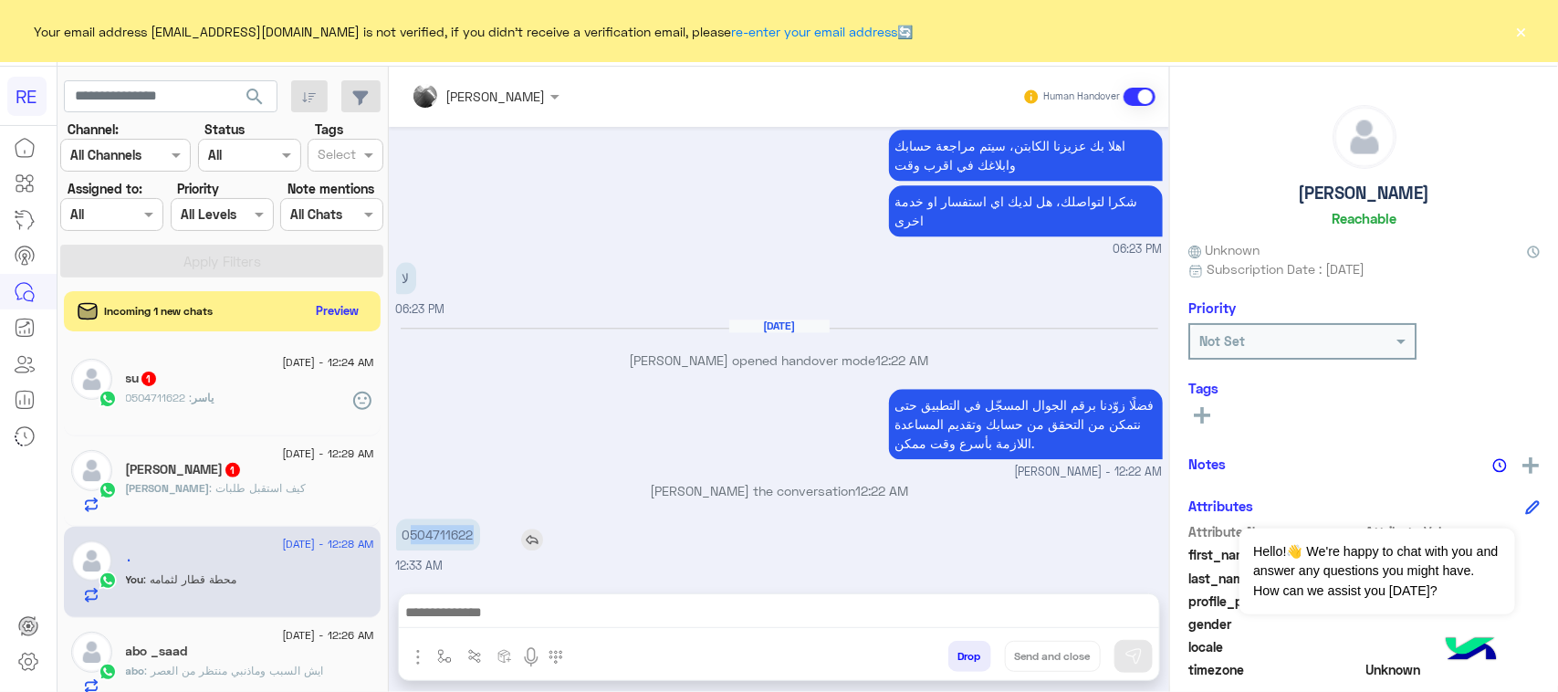
copy p "504711622"
click at [826, 621] on textarea at bounding box center [779, 614] width 760 height 27
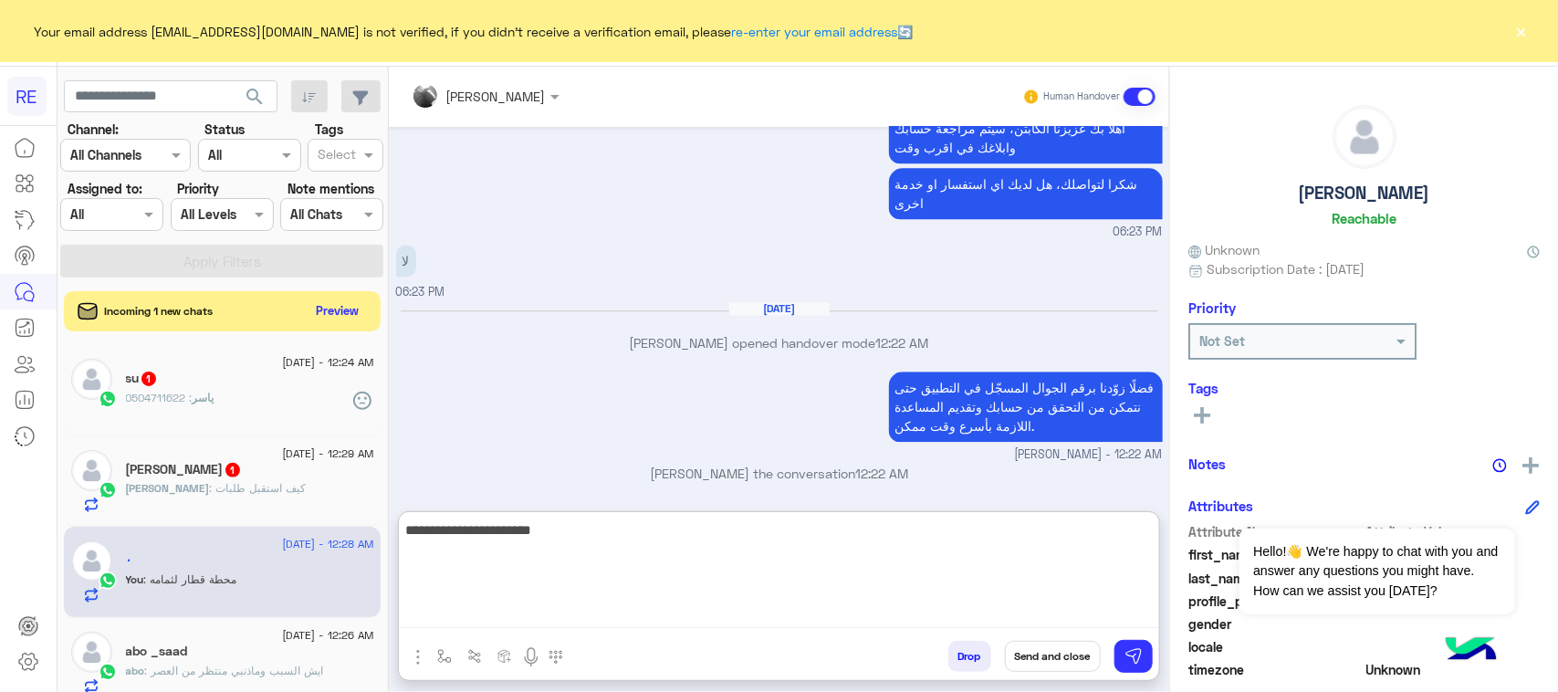
type textarea "**********"
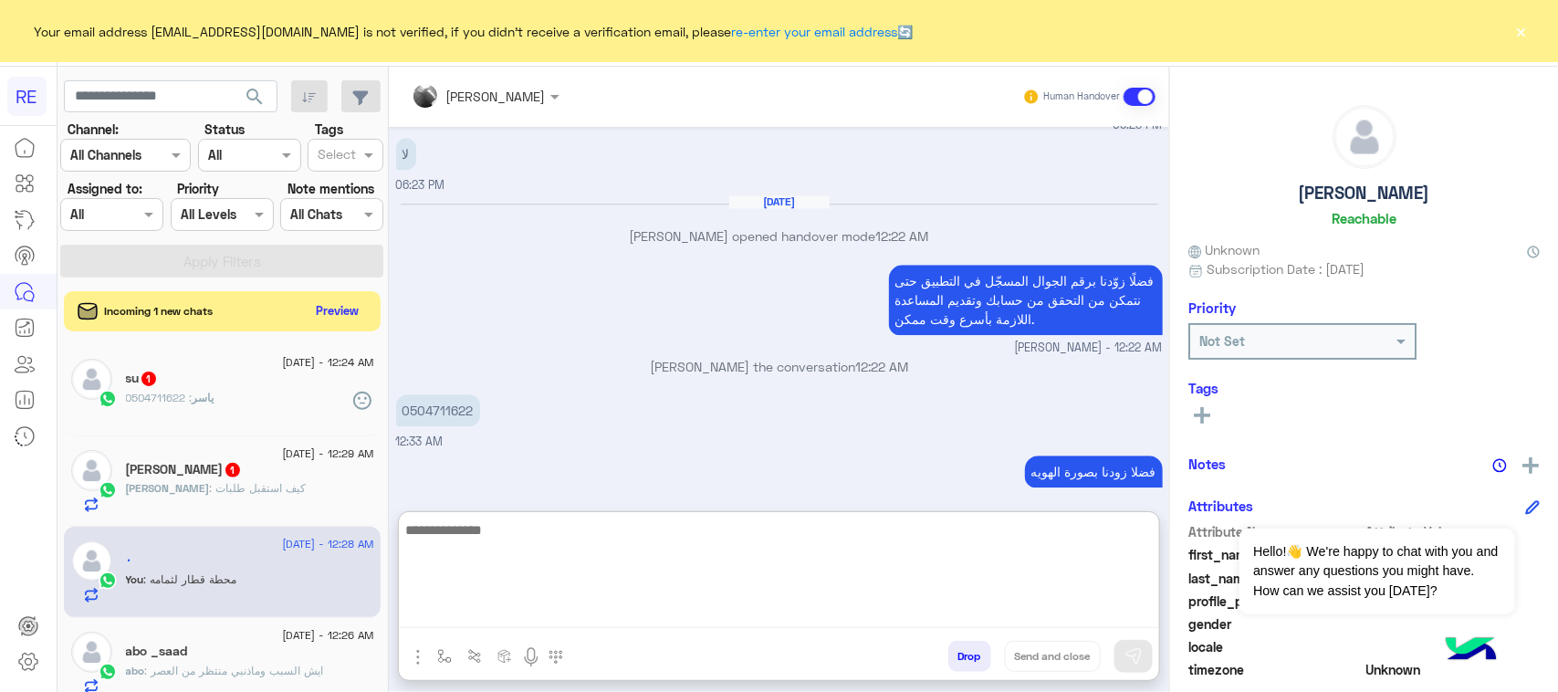
click at [267, 518] on div "17 September - 12:29 AM فيصل بن عمر ابن دجران 1 فيصل : كيف استقبل طلبات" at bounding box center [222, 481] width 317 height 91
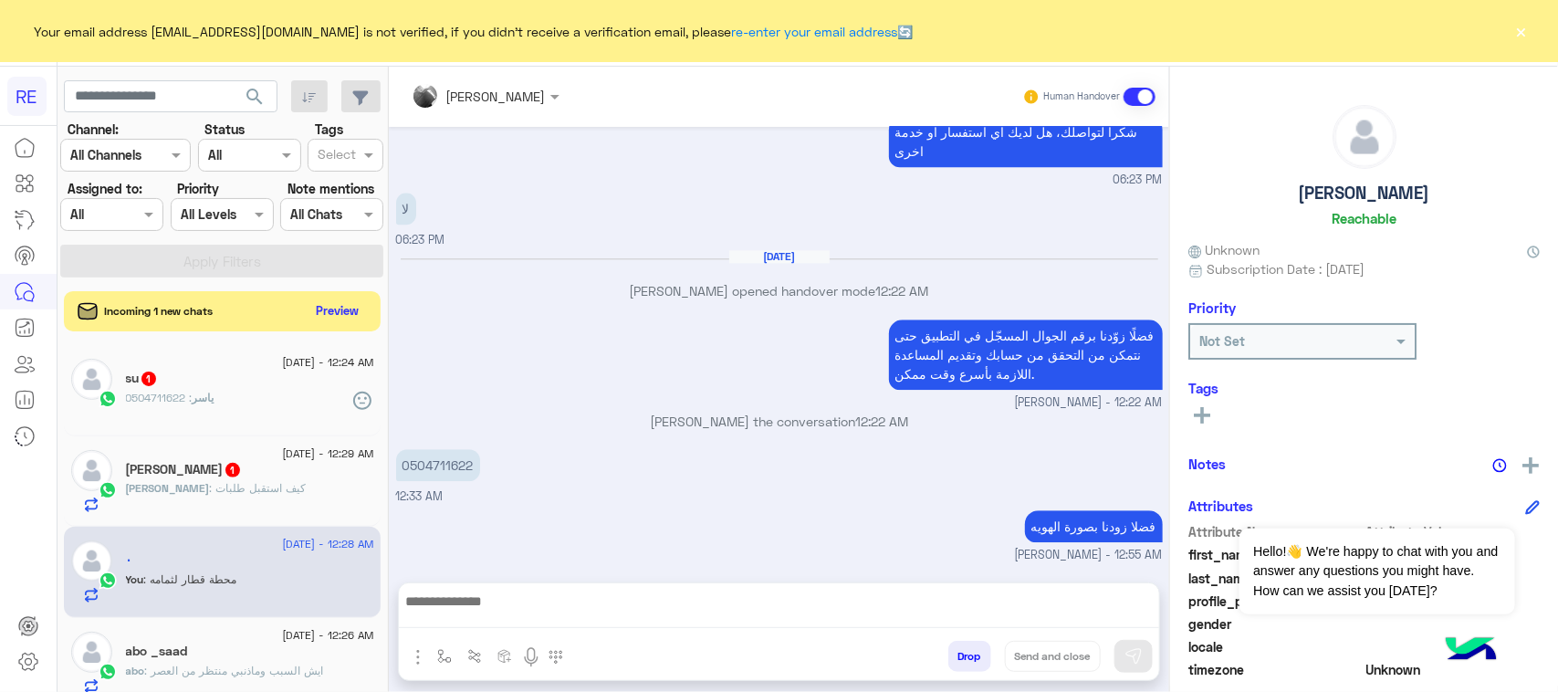
scroll to position [2107, 0]
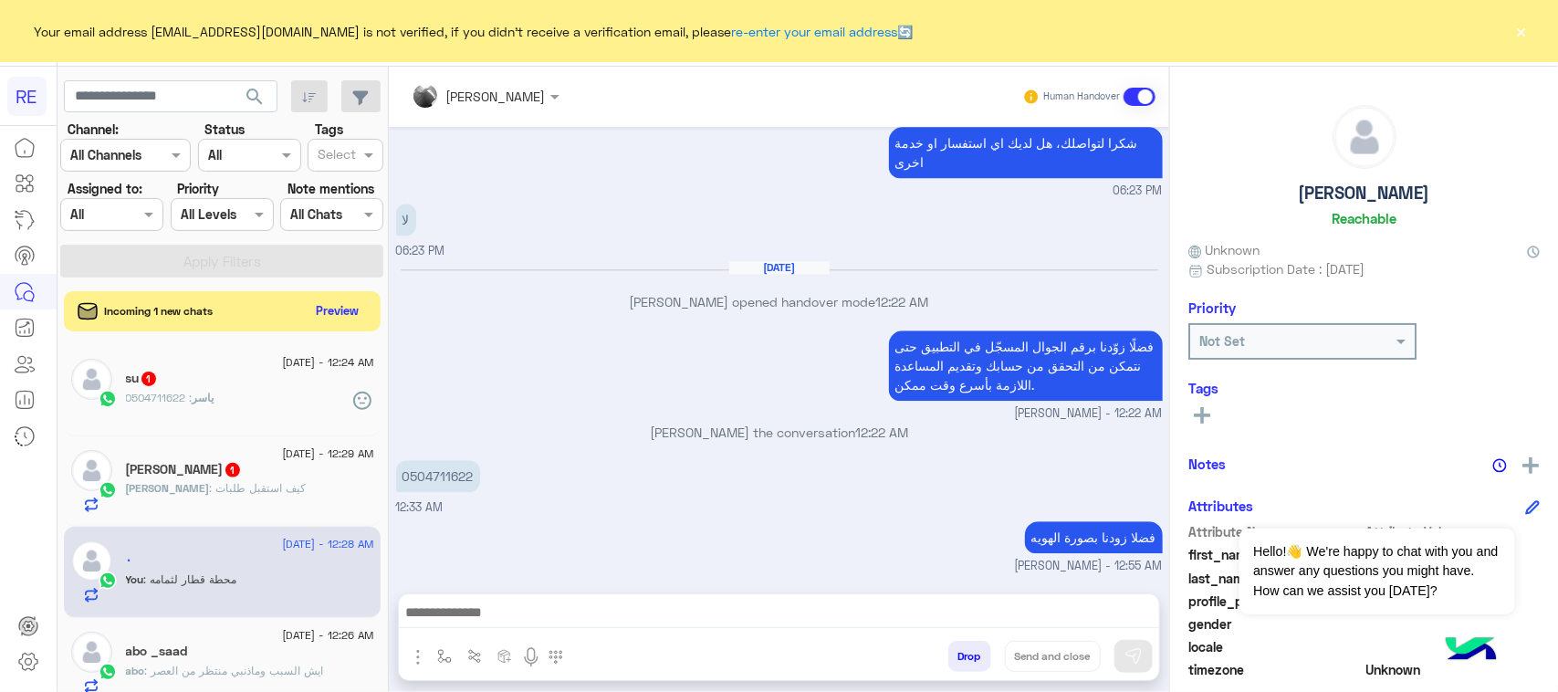
click at [242, 472] on h5 "[PERSON_NAME] 1" at bounding box center [184, 470] width 116 height 16
click at [230, 481] on div "[PERSON_NAME] 1" at bounding box center [250, 471] width 248 height 19
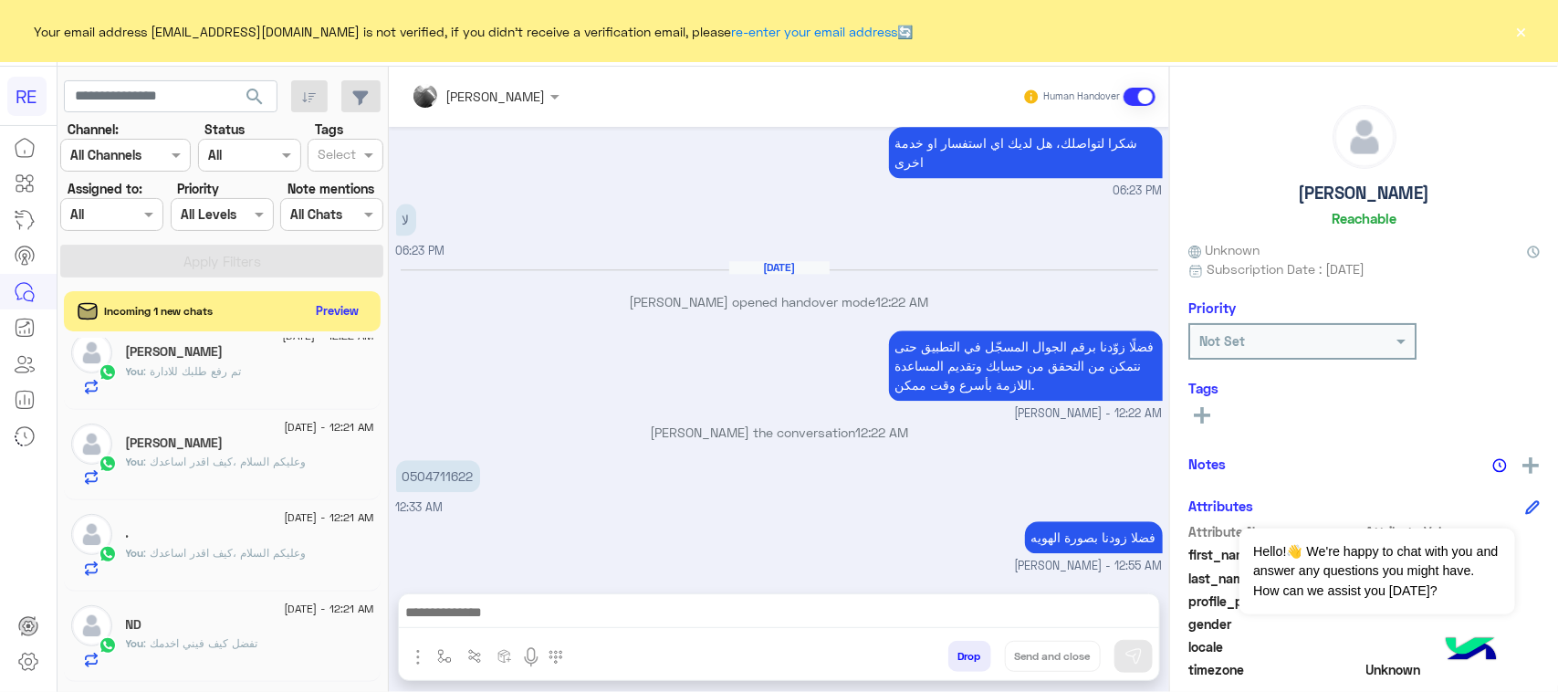
scroll to position [0, 0]
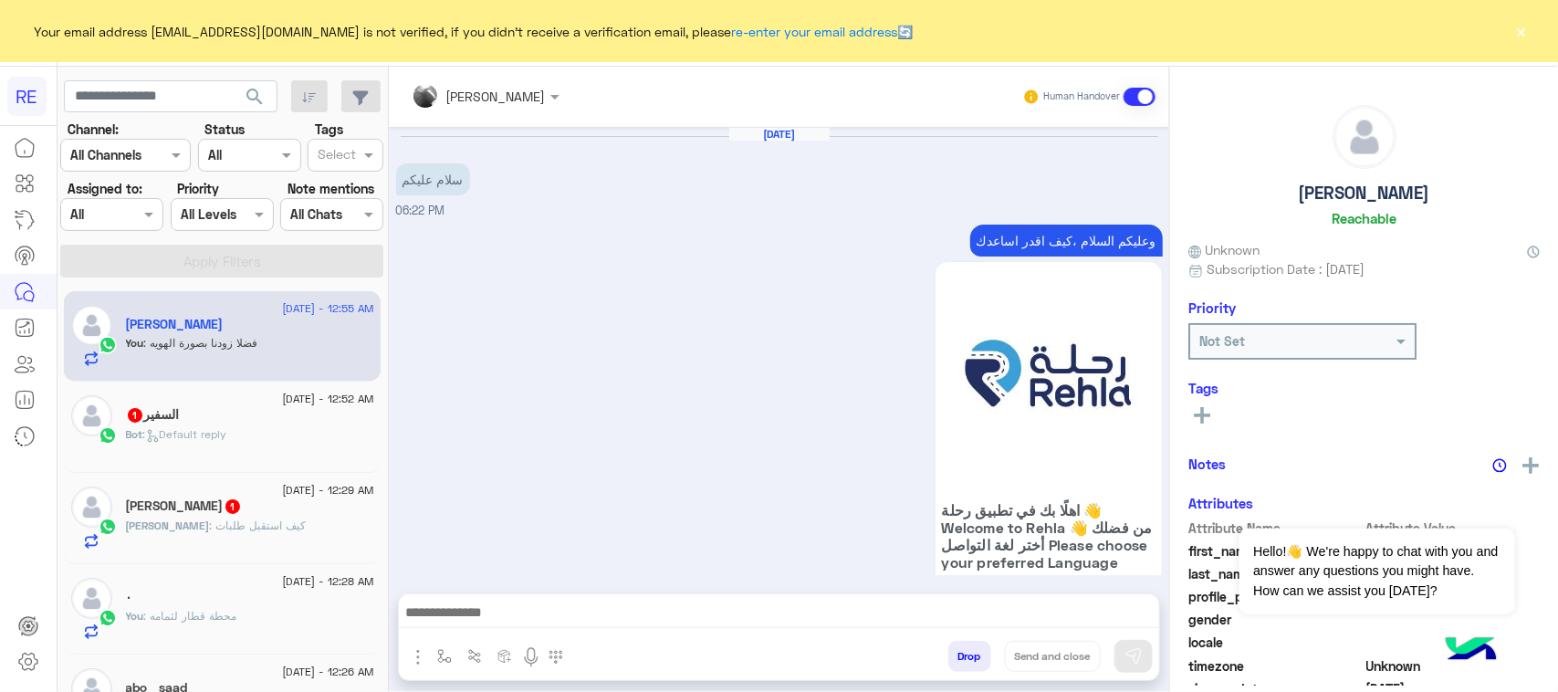
scroll to position [2107, 0]
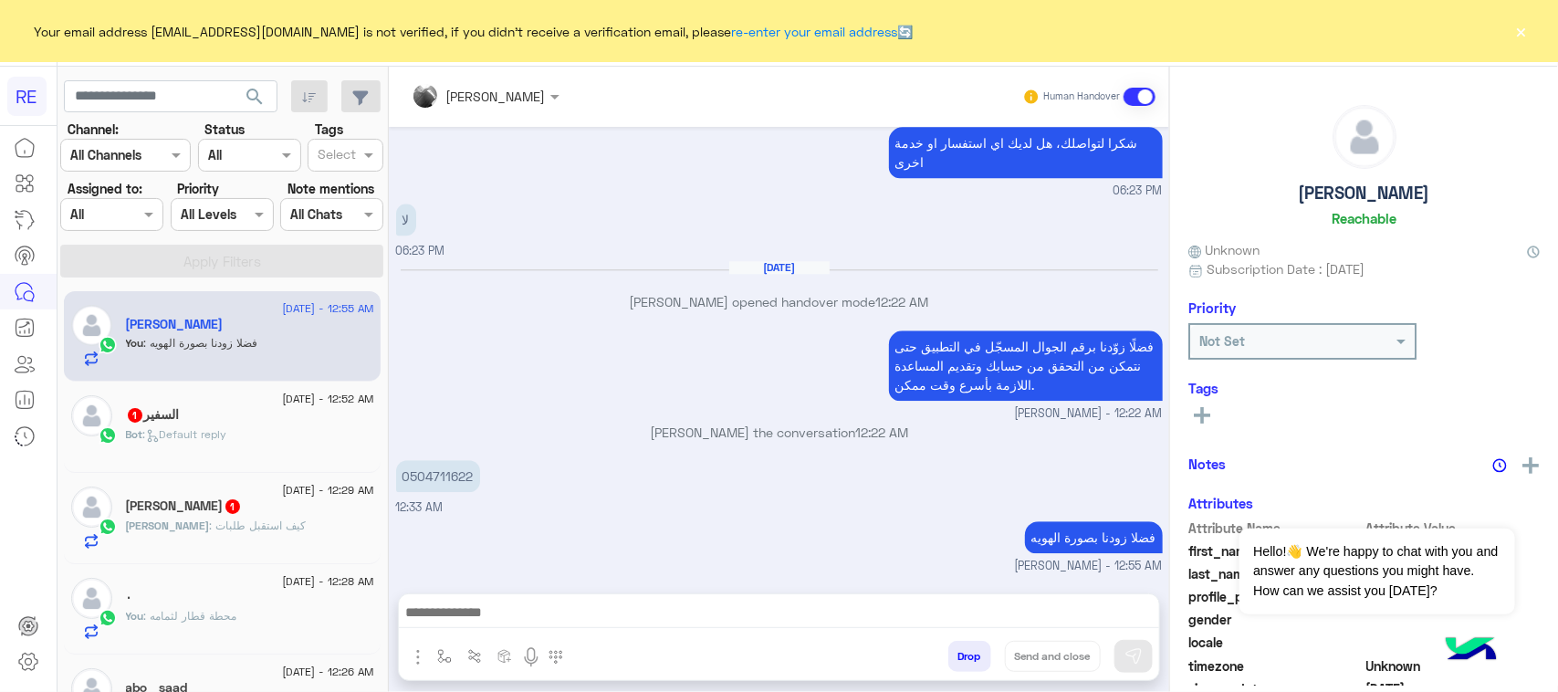
click at [269, 440] on div "Bot : Default reply" at bounding box center [250, 442] width 248 height 32
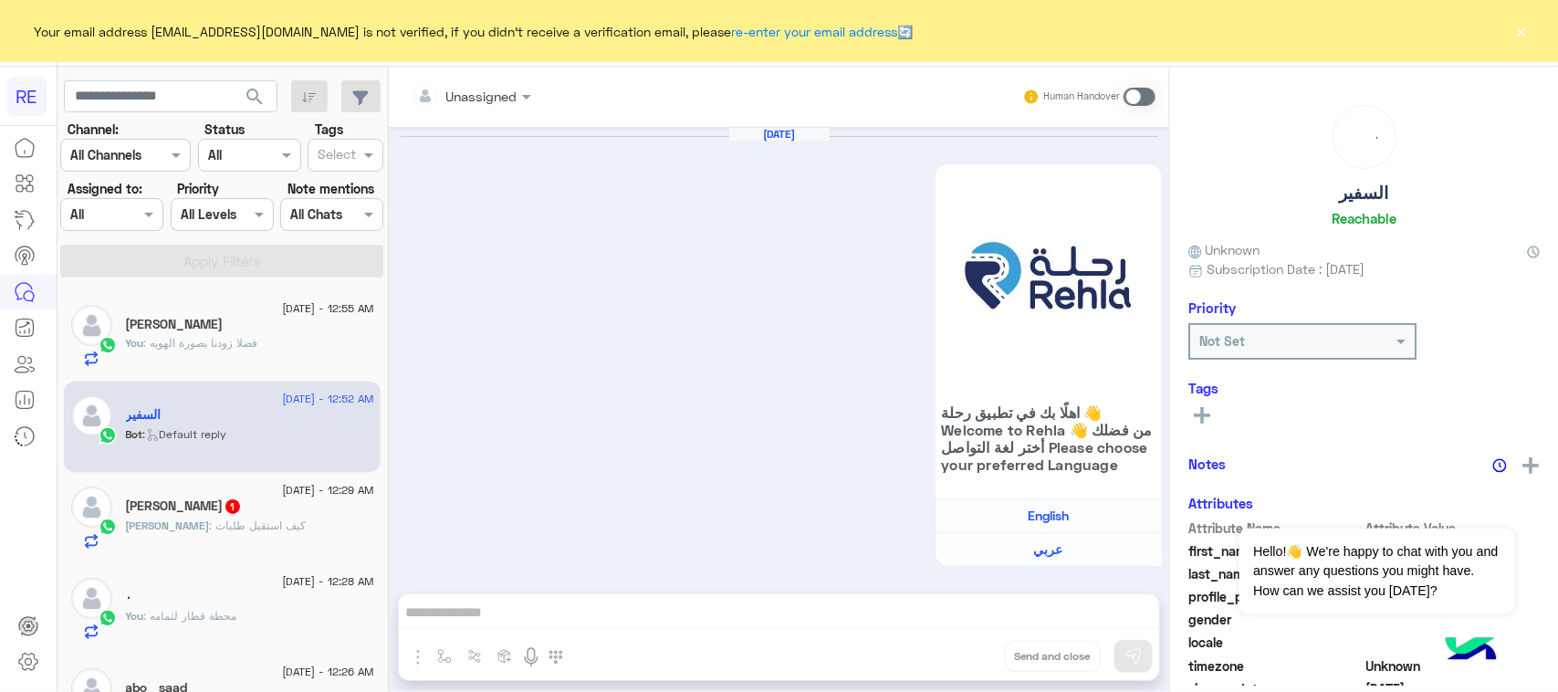
scroll to position [2183, 0]
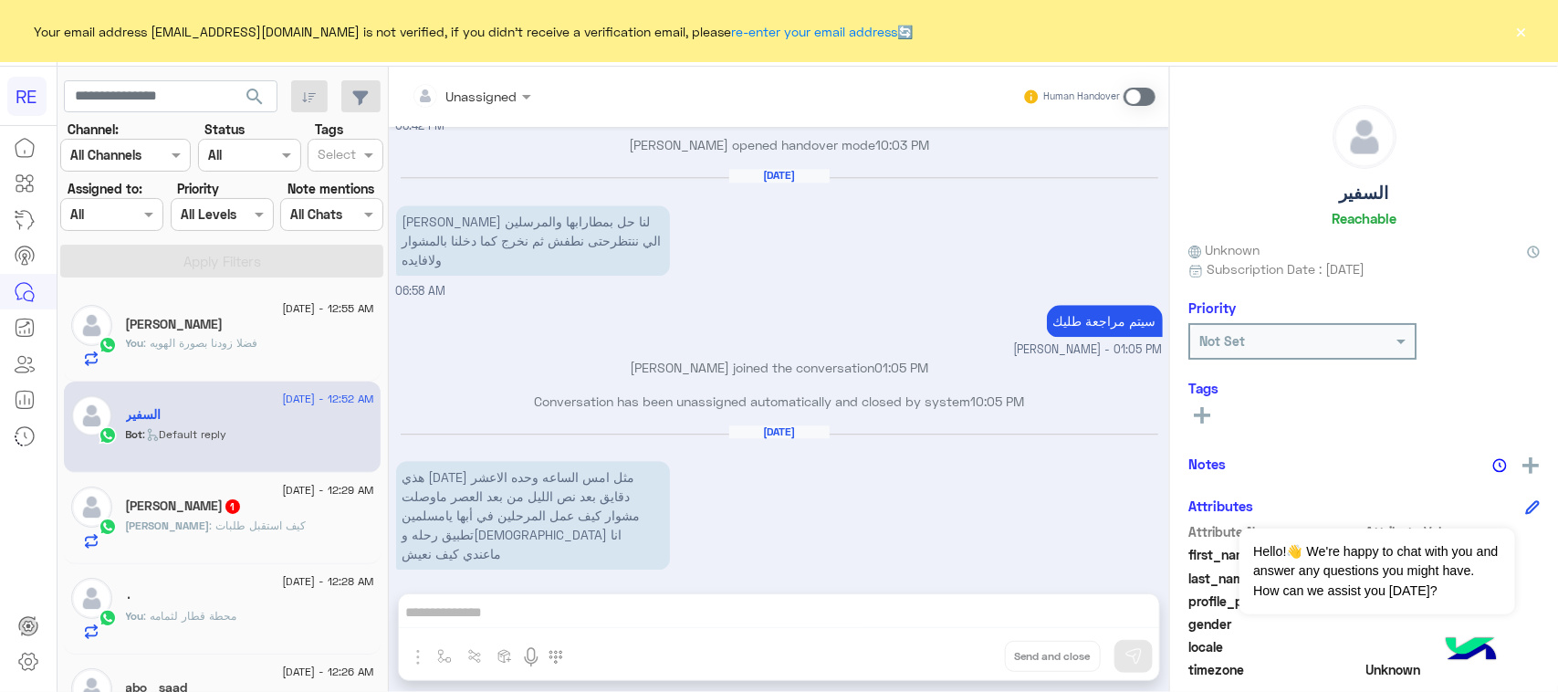
click at [619, 461] on p "هذي [DATE] مثل امس الساعه وحده الاعشر دقايق بعد نص الليل من بعد العصر ماوصلت مش…" at bounding box center [533, 515] width 274 height 109
click at [539, 462] on p "هذي [DATE] مثل امس الساعه وحده الاعشر دقايق بعد نص الليل من بعد العصر ماوصلت مش…" at bounding box center [533, 515] width 274 height 109
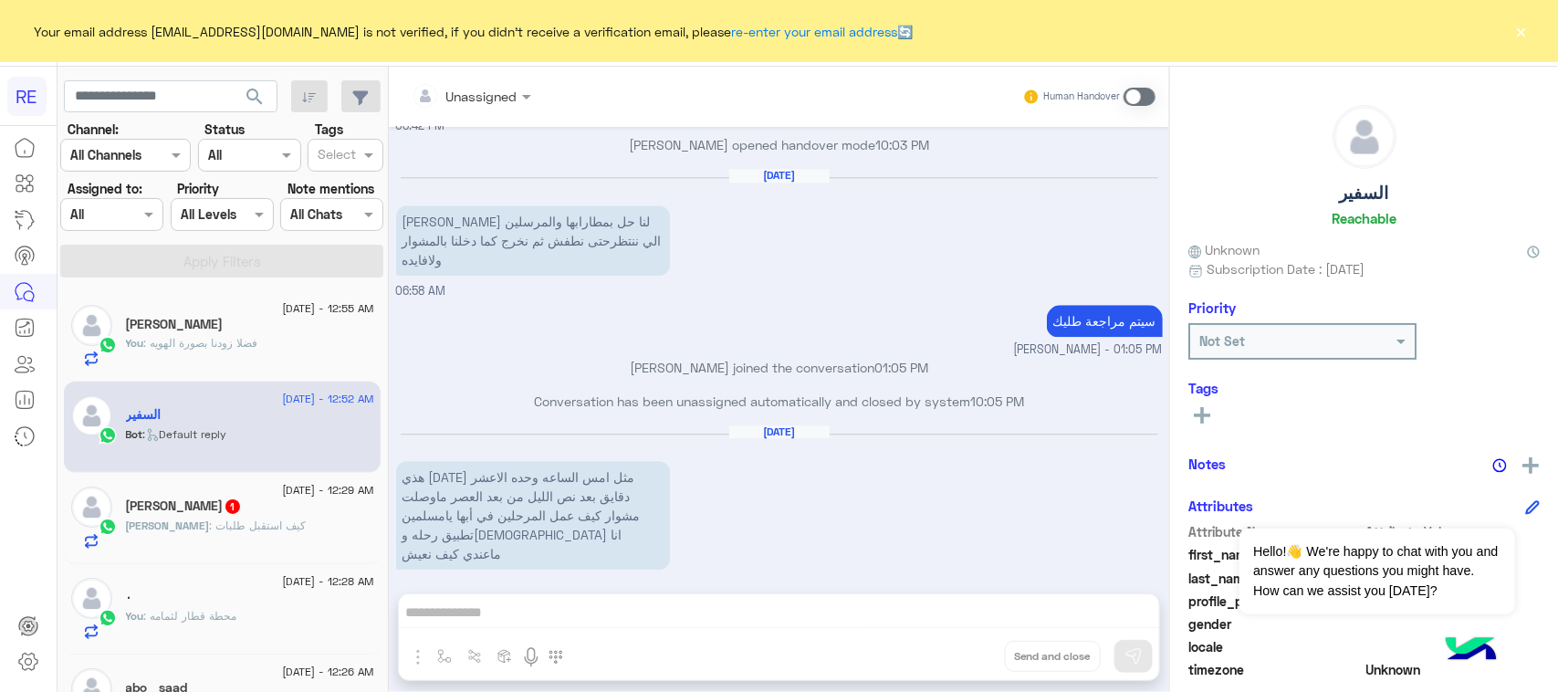
click at [539, 462] on p "هذي [DATE] مثل امس الساعه وحده الاعشر دقايق بعد نص الليل من بعد العصر ماوصلت مش…" at bounding box center [533, 515] width 274 height 109
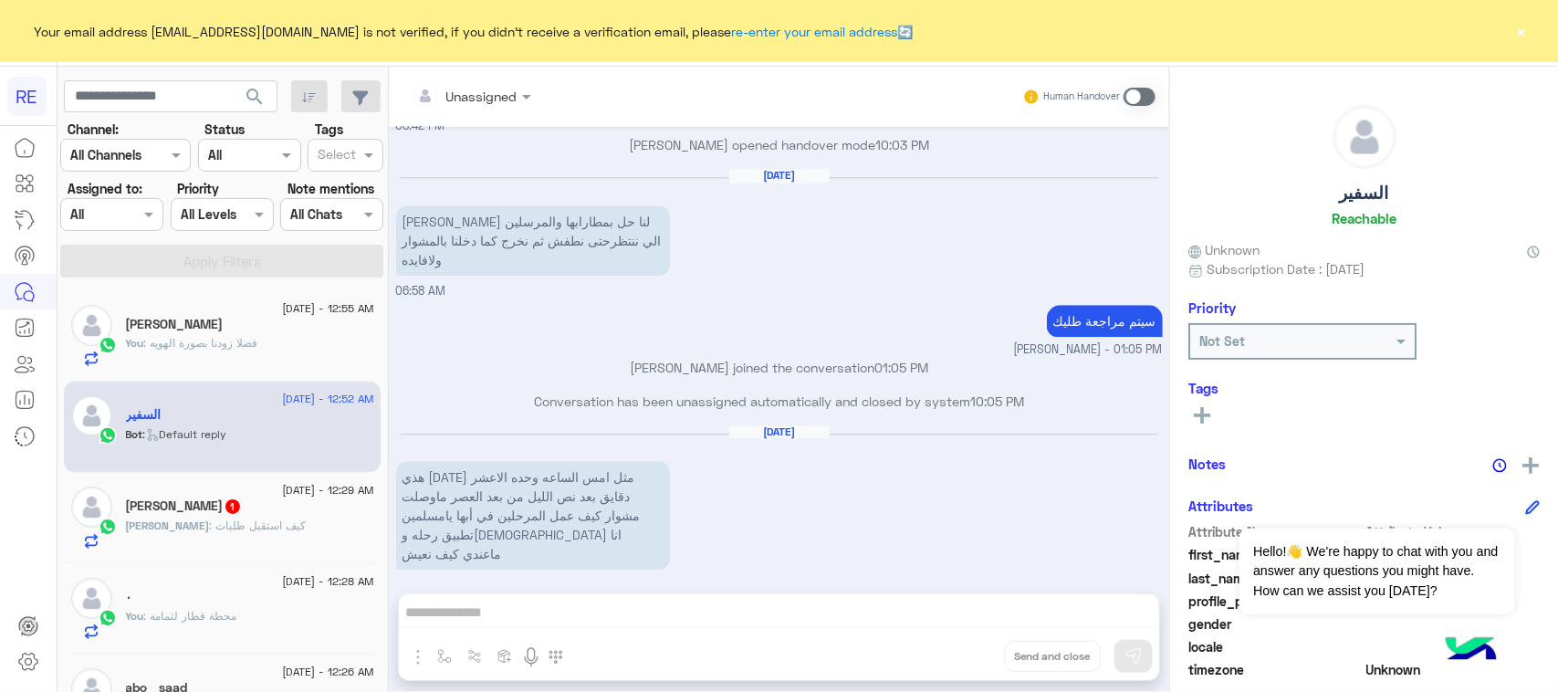
click at [582, 513] on div "[DATE] هذي [DATE] مثل امس الساعه وحده الاعشر دقايق بعد نص الليل من بعد العصر ما…" at bounding box center [779, 509] width 767 height 170
click at [651, 658] on div "Unassigned Human Handover [DATE] اهلًا بك في تطبيق رحلة 👋 Welcome to [GEOGRAPHI…" at bounding box center [779, 383] width 780 height 633
click at [640, 595] on div "Unassigned Human Handover [DATE] اهلًا بك في تطبيق رحلة 👋 Welcome to [GEOGRAPHI…" at bounding box center [779, 383] width 780 height 633
click at [1143, 92] on span at bounding box center [1140, 97] width 32 height 18
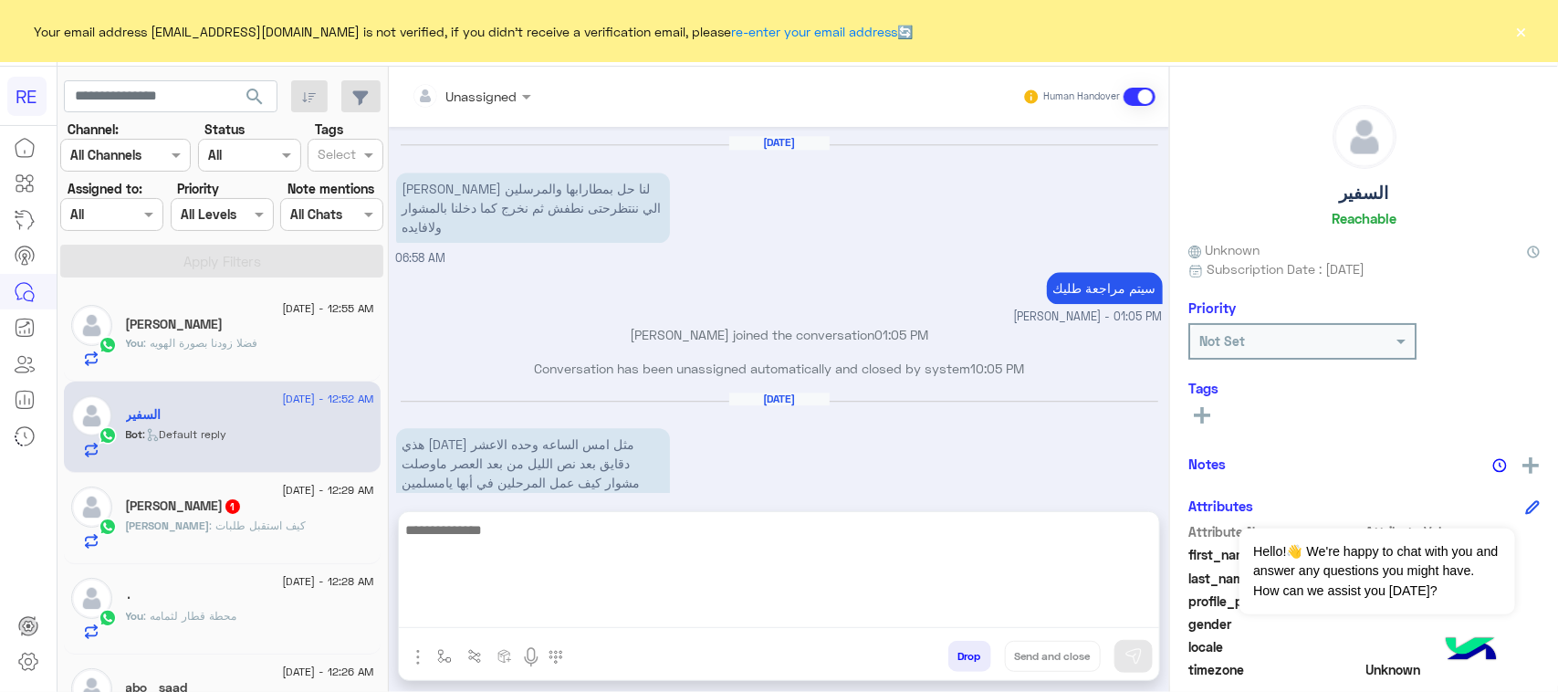
click at [582, 623] on textarea at bounding box center [779, 573] width 760 height 110
type textarea "**********"
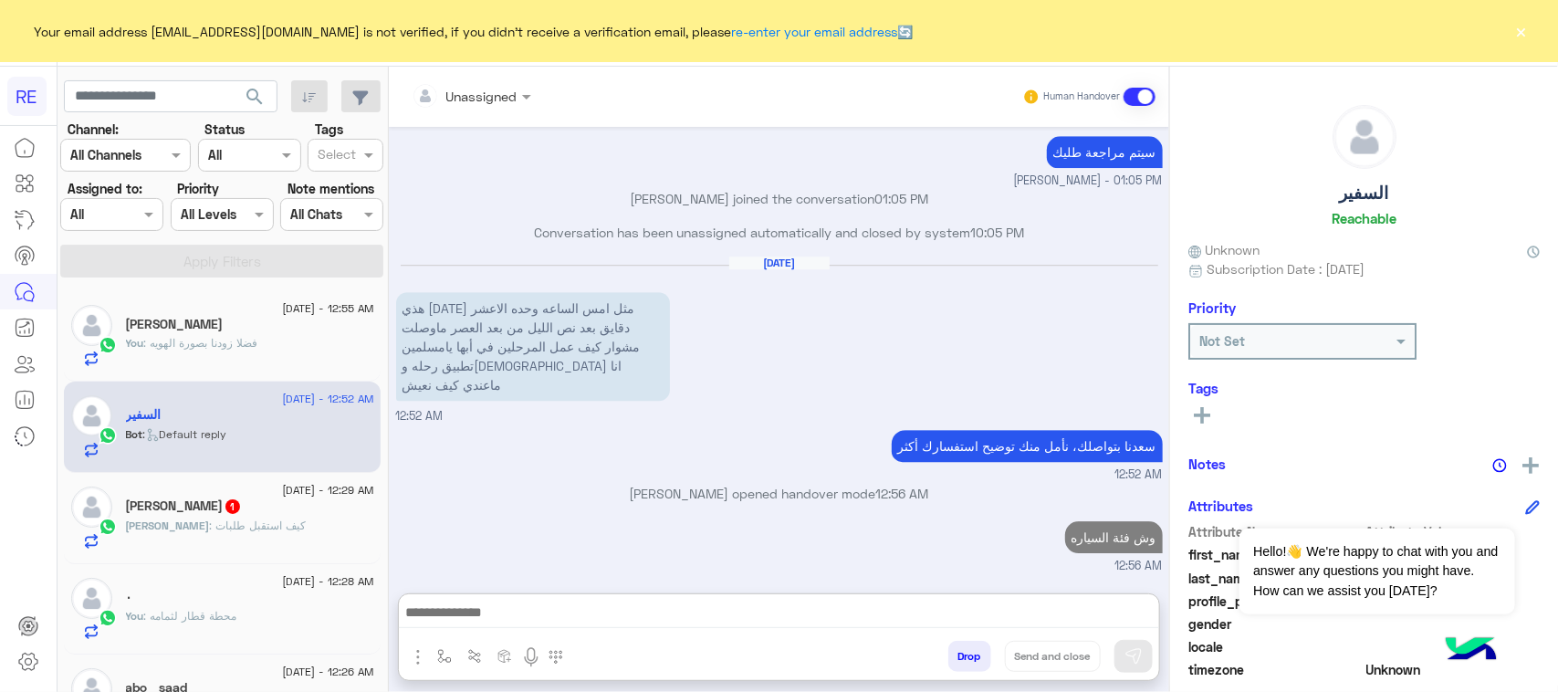
scroll to position [2324, 0]
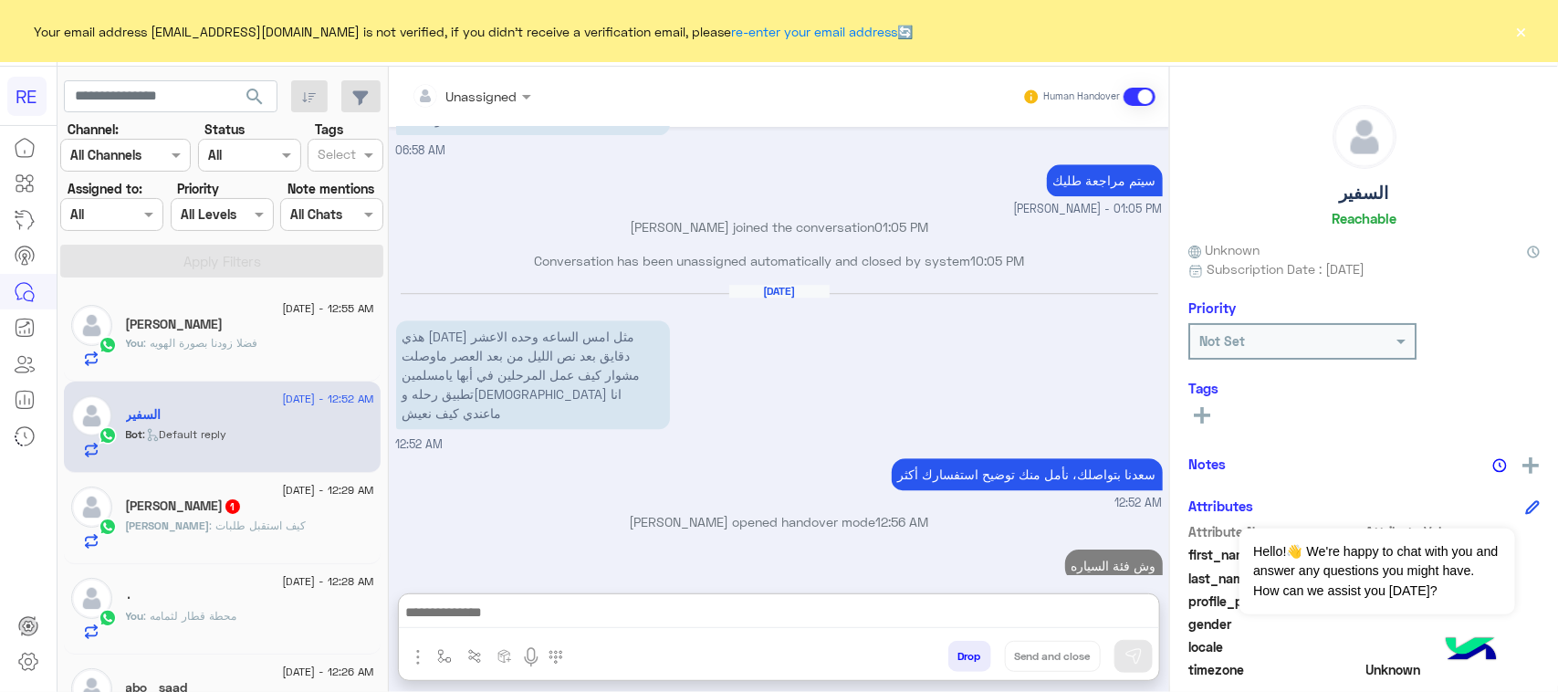
click at [207, 512] on h5 "[PERSON_NAME] 1" at bounding box center [184, 506] width 116 height 16
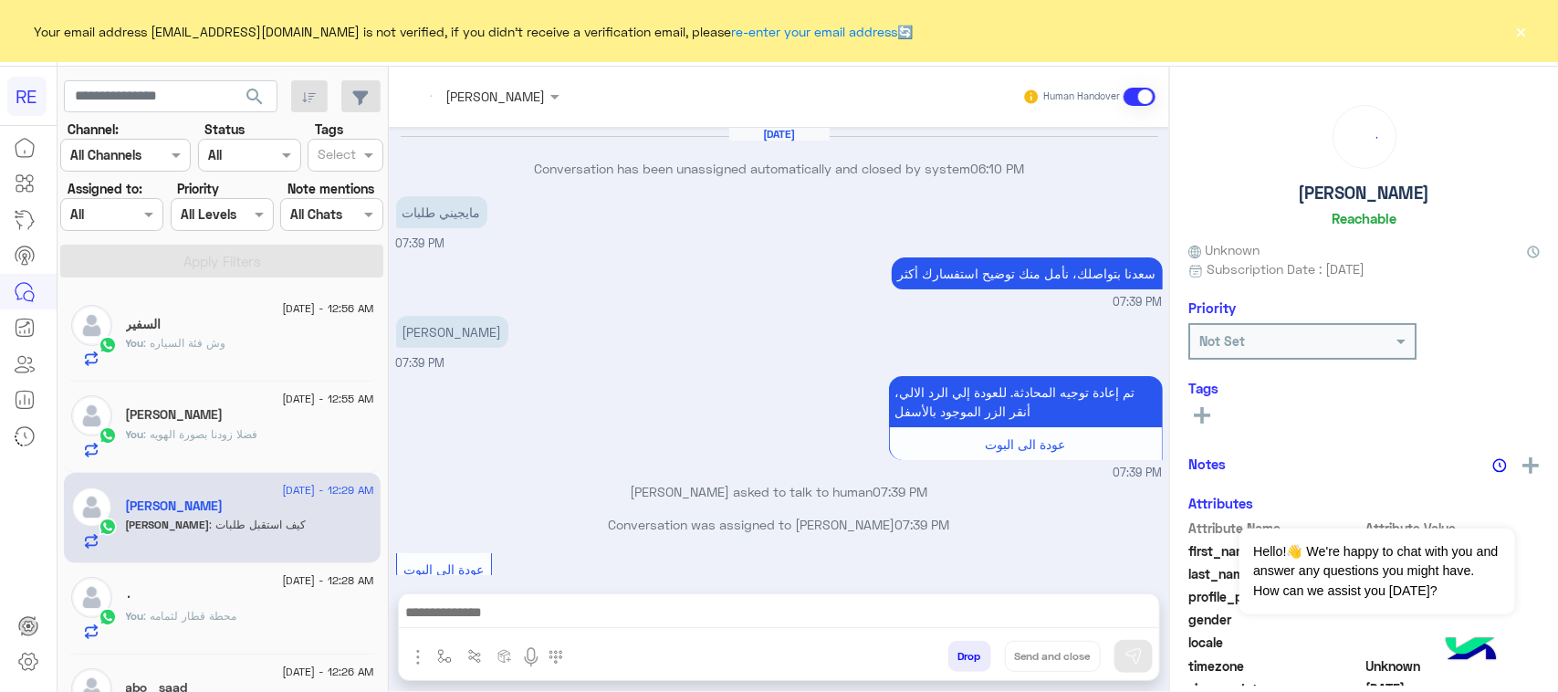
scroll to position [2618, 0]
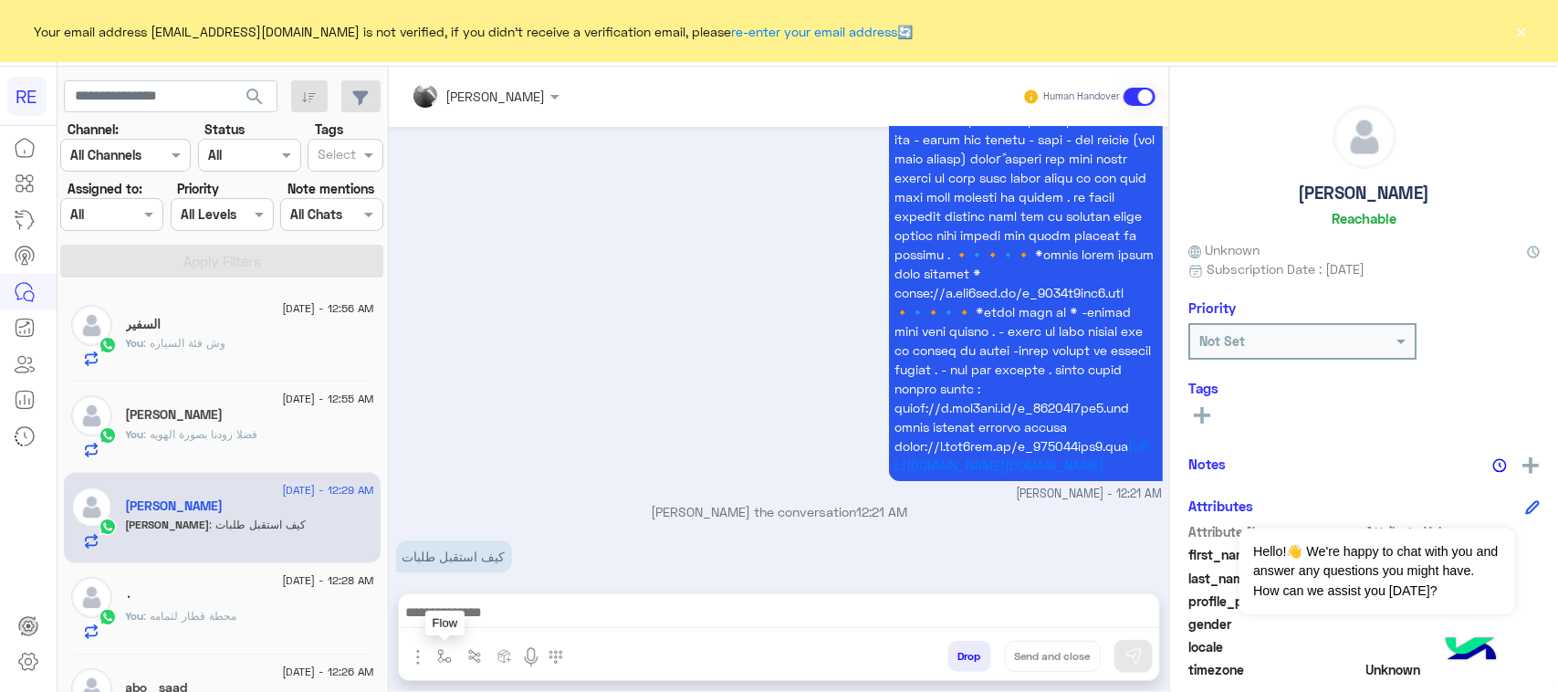
click at [439, 654] on img "button" at bounding box center [444, 656] width 15 height 15
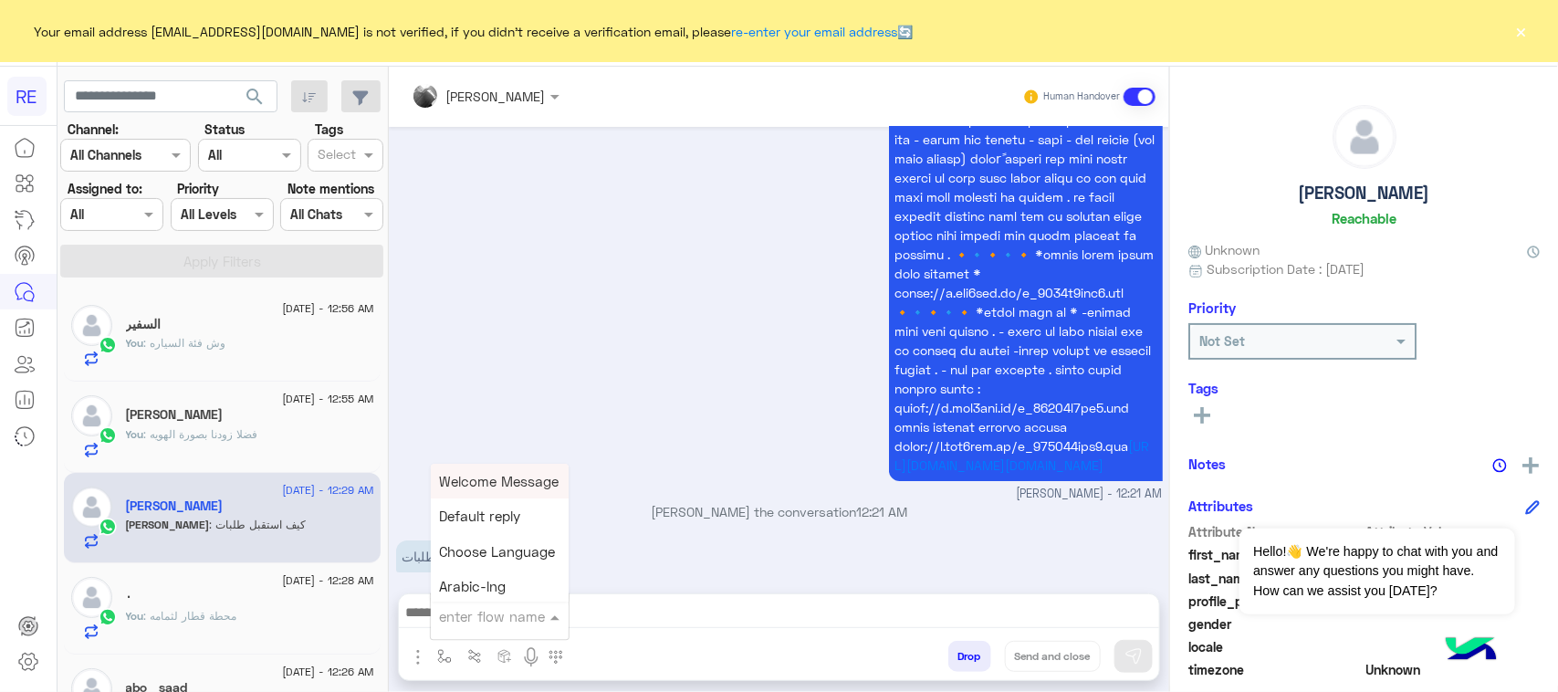
click at [459, 606] on input "text" at bounding box center [477, 616] width 75 height 21
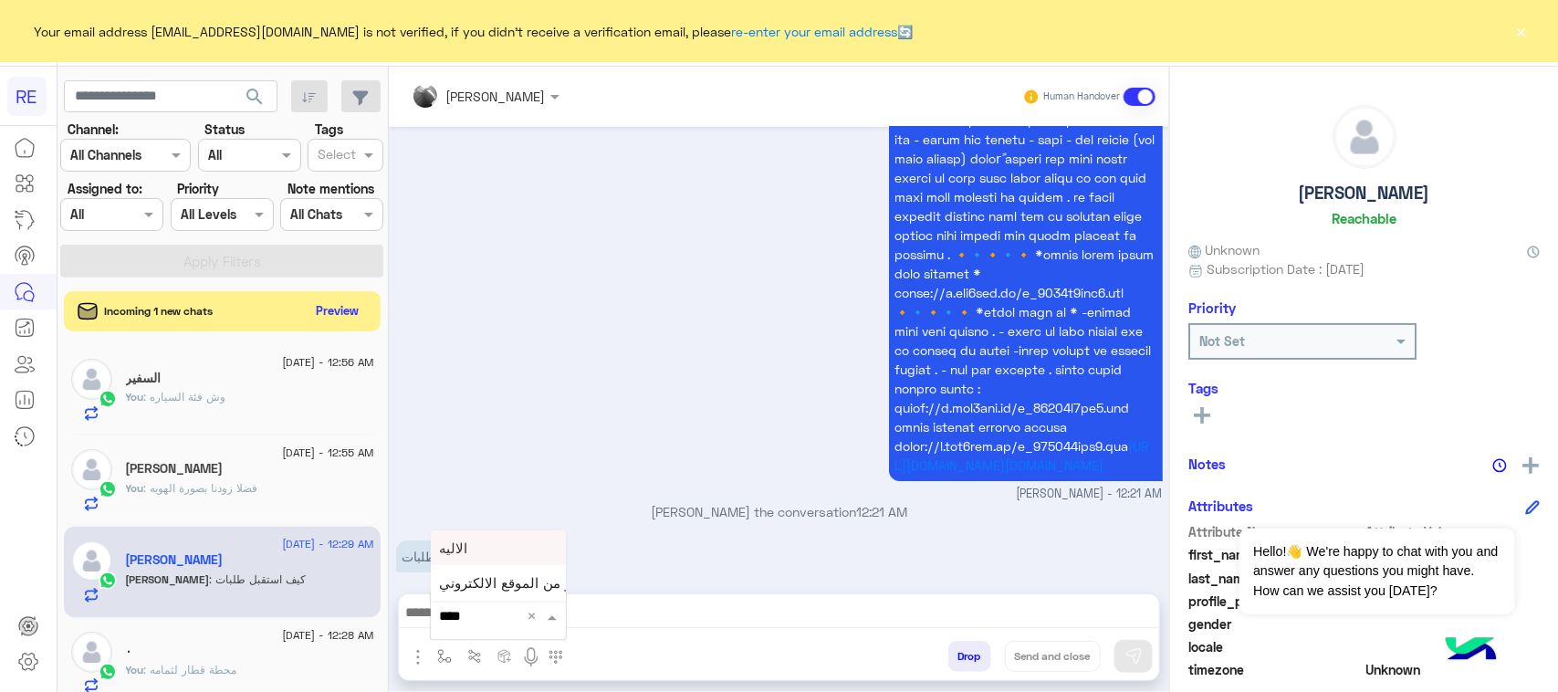
type input "*****"
click at [472, 581] on div "الاليه" at bounding box center [498, 584] width 135 height 36
type textarea "**********"
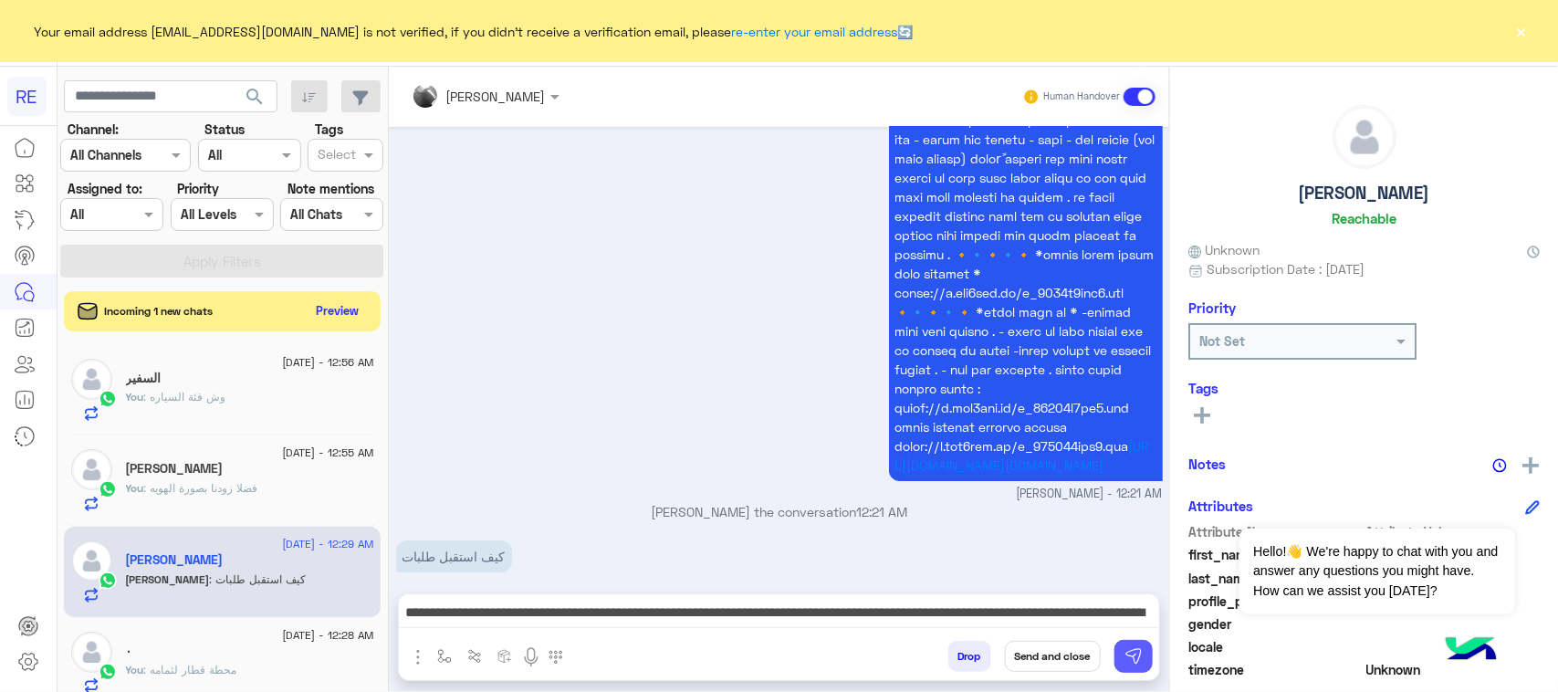
click at [1147, 650] on button at bounding box center [1133, 656] width 38 height 33
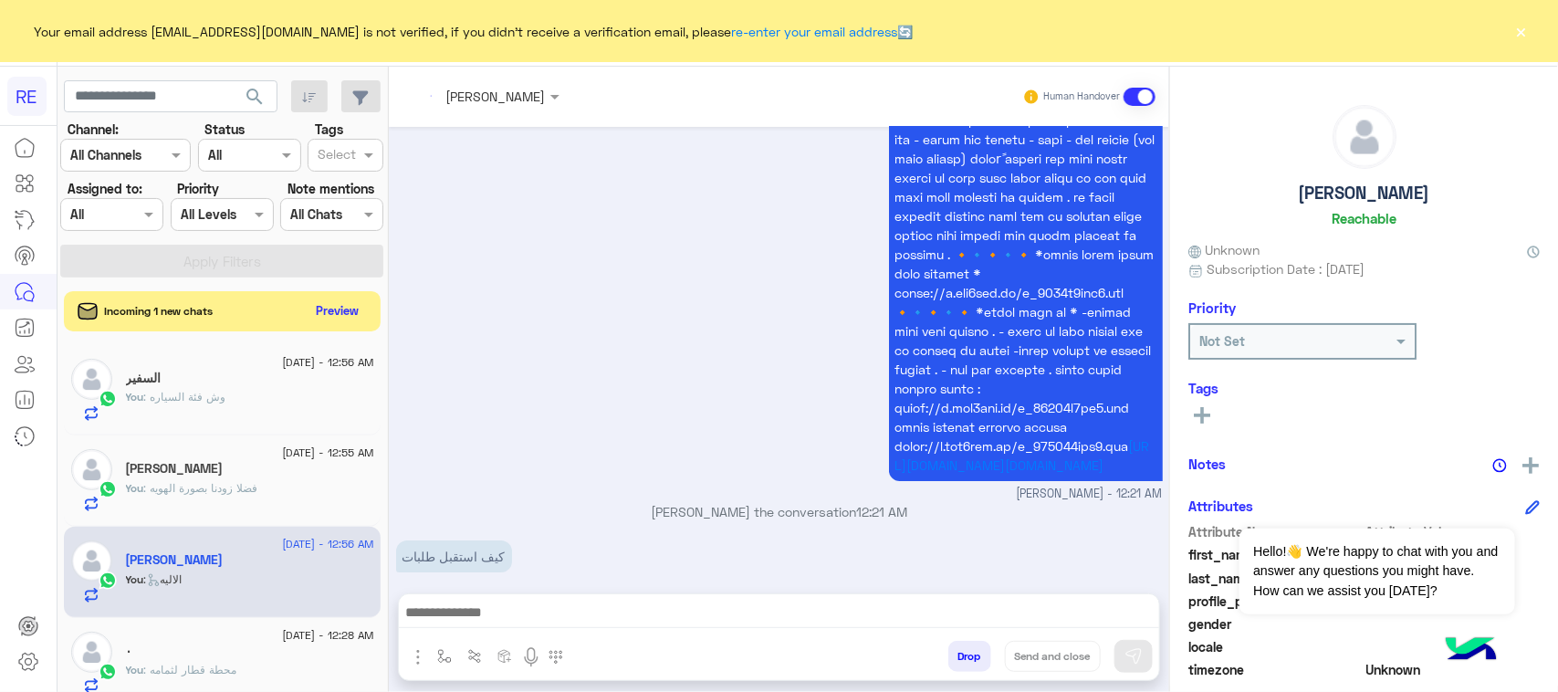
scroll to position [3289, 0]
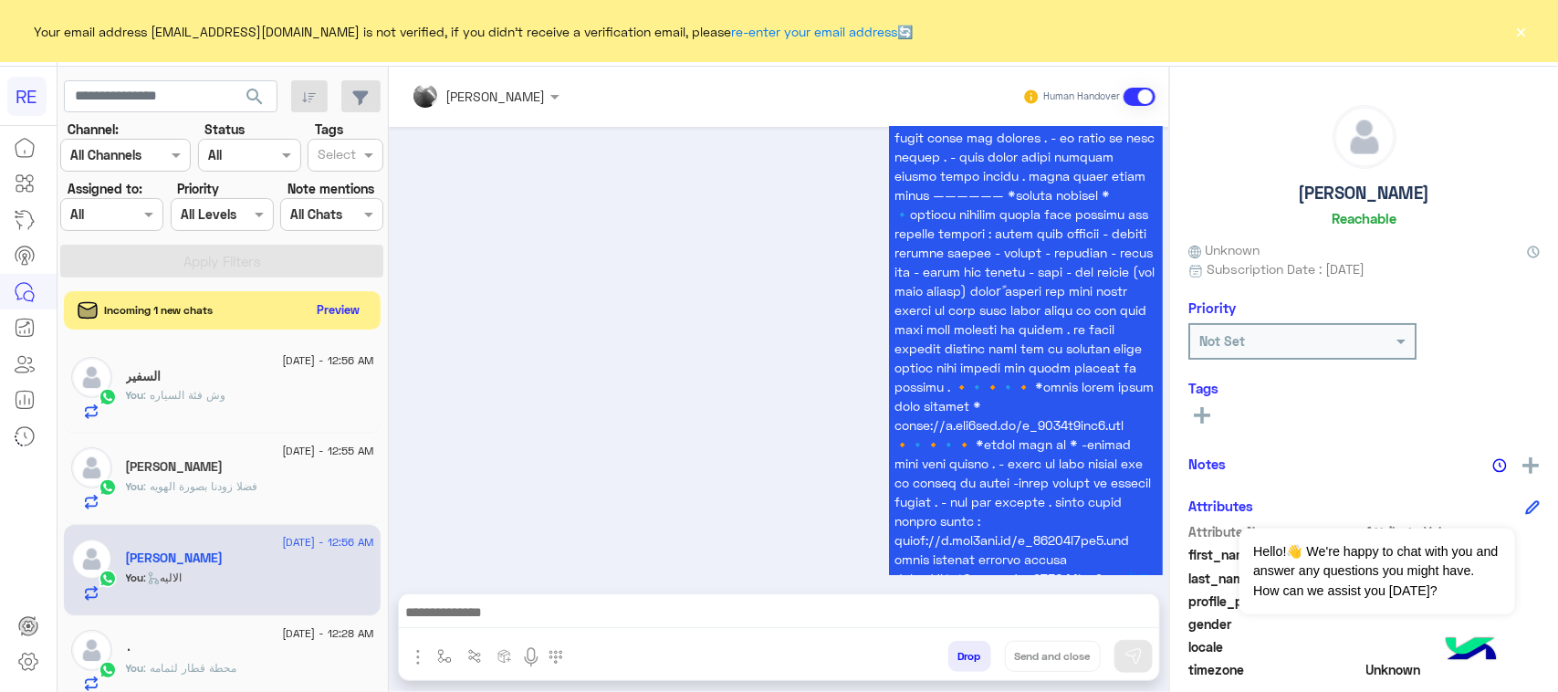
click at [347, 316] on button "Preview" at bounding box center [338, 310] width 57 height 25
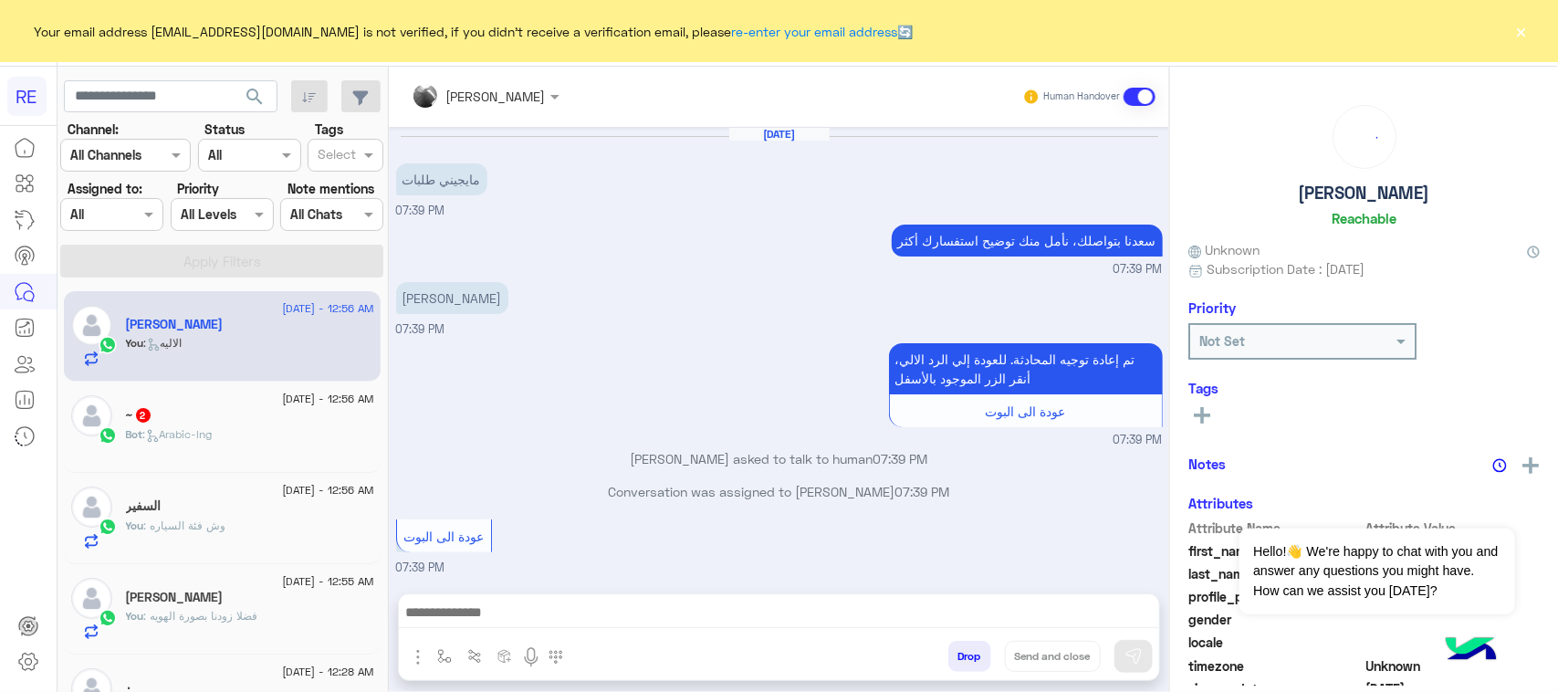
scroll to position [3256, 0]
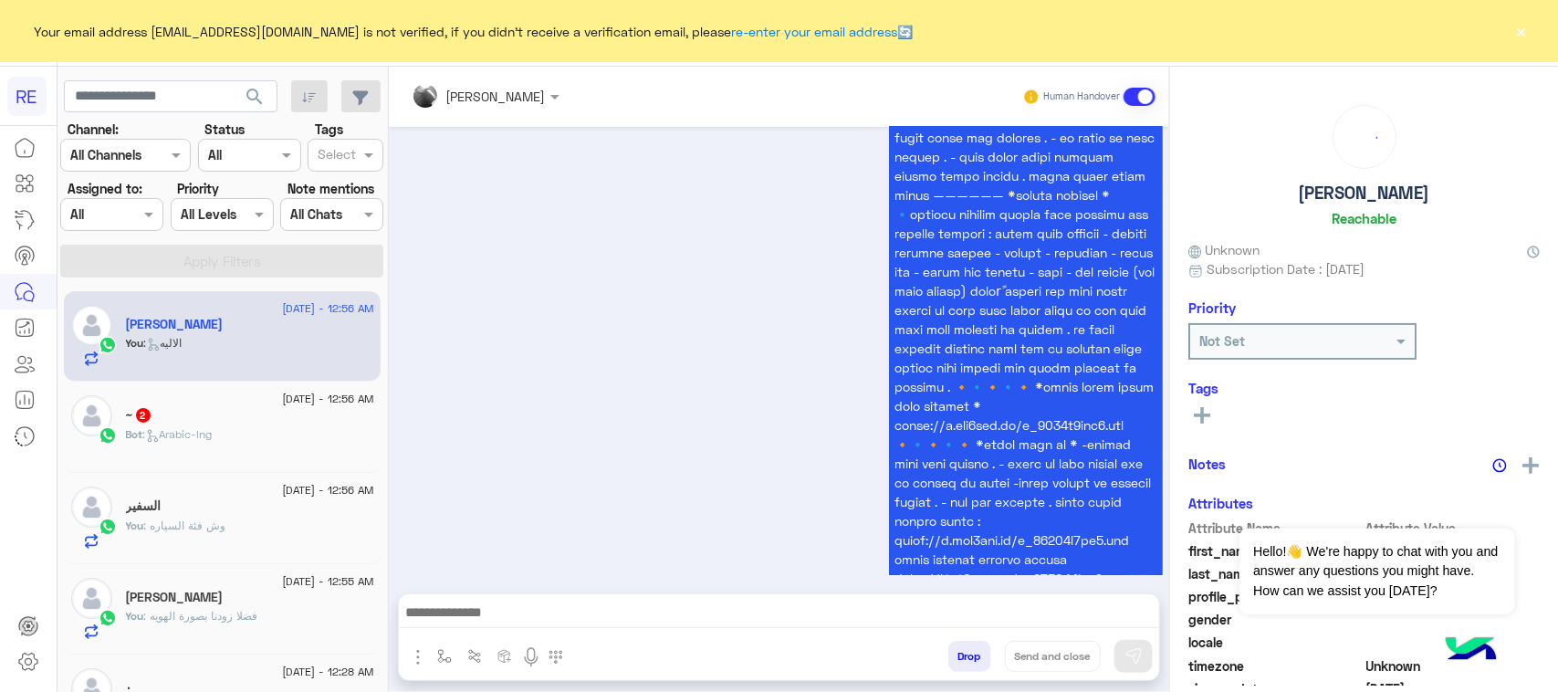
click at [317, 441] on div "Bot : Arabic-lng" at bounding box center [250, 442] width 248 height 32
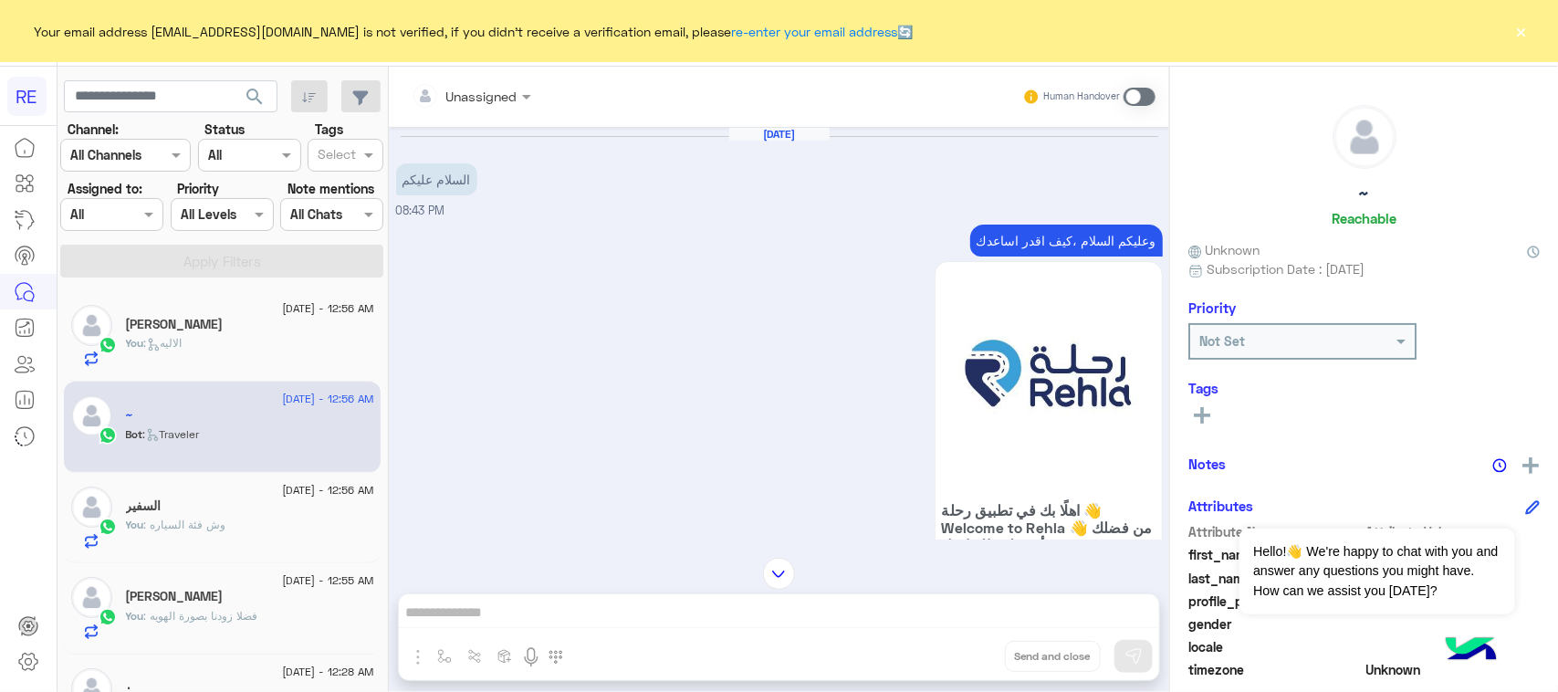
scroll to position [4491, 0]
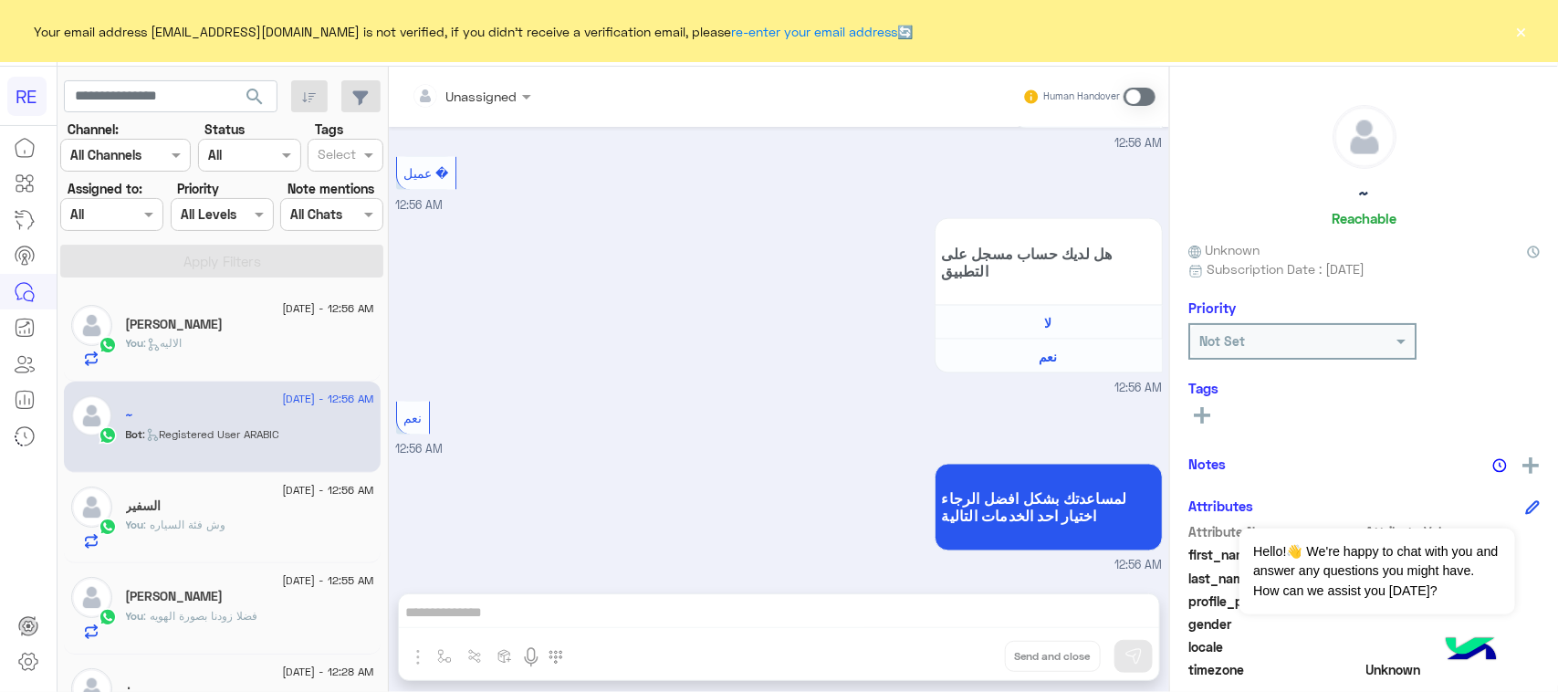
click at [1139, 93] on span at bounding box center [1140, 97] width 32 height 18
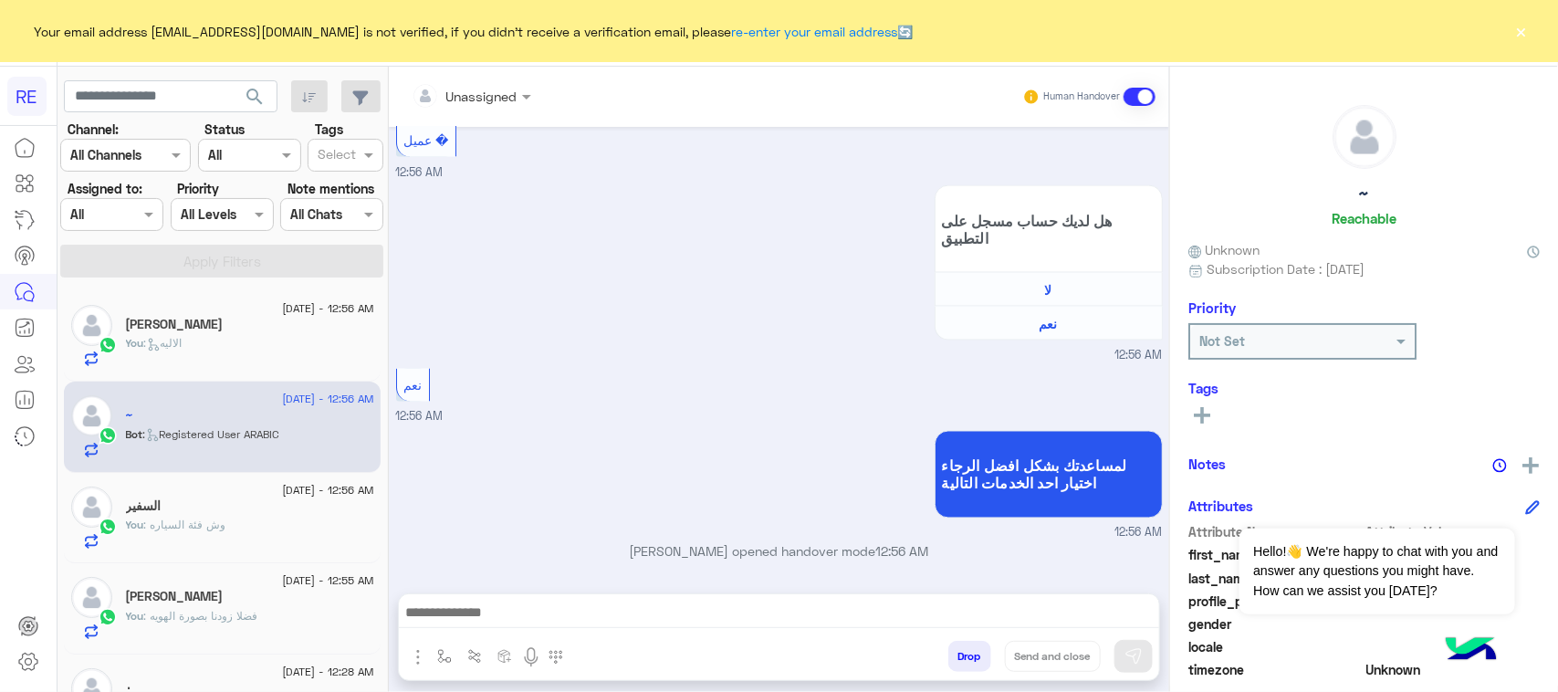
scroll to position [4524, 0]
click at [882, 633] on div at bounding box center [779, 617] width 760 height 46
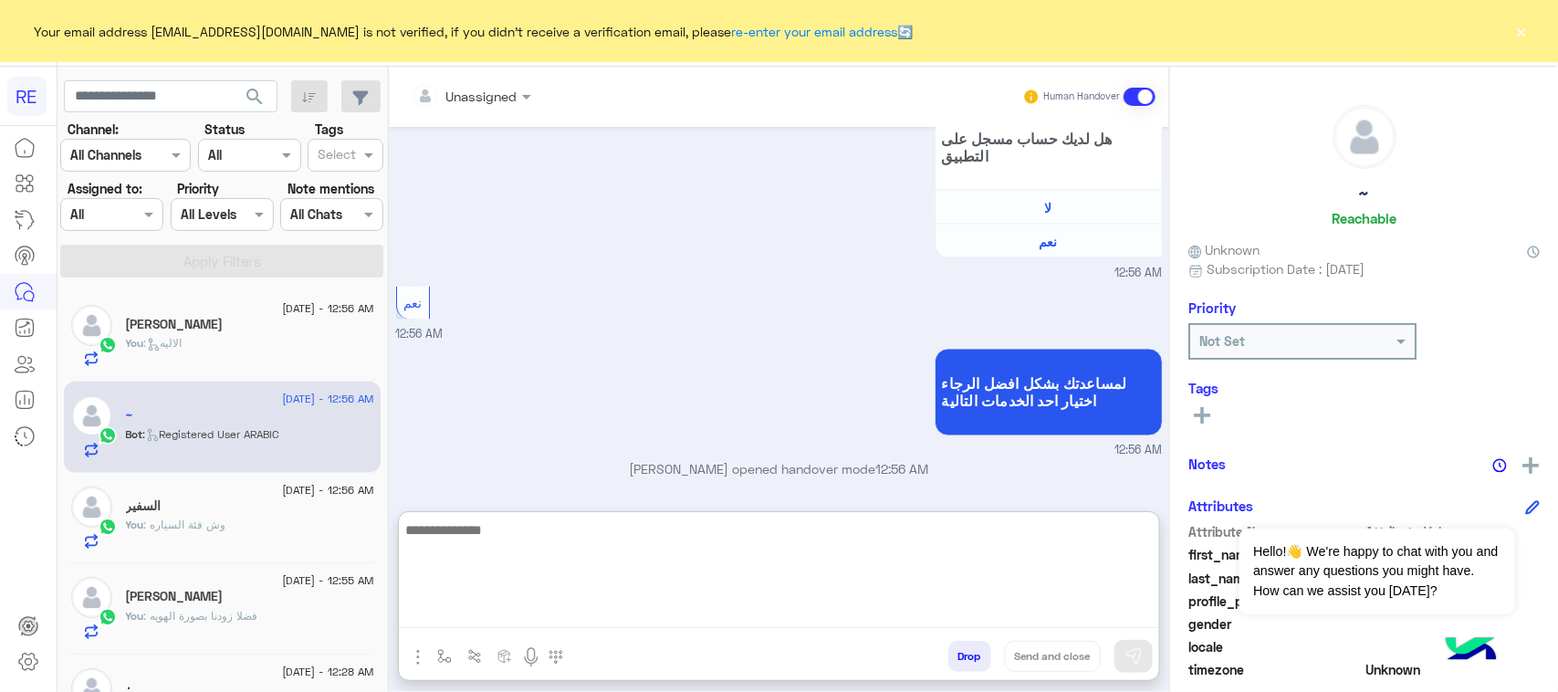
click at [873, 613] on textarea at bounding box center [779, 573] width 760 height 110
type textarea "**********"
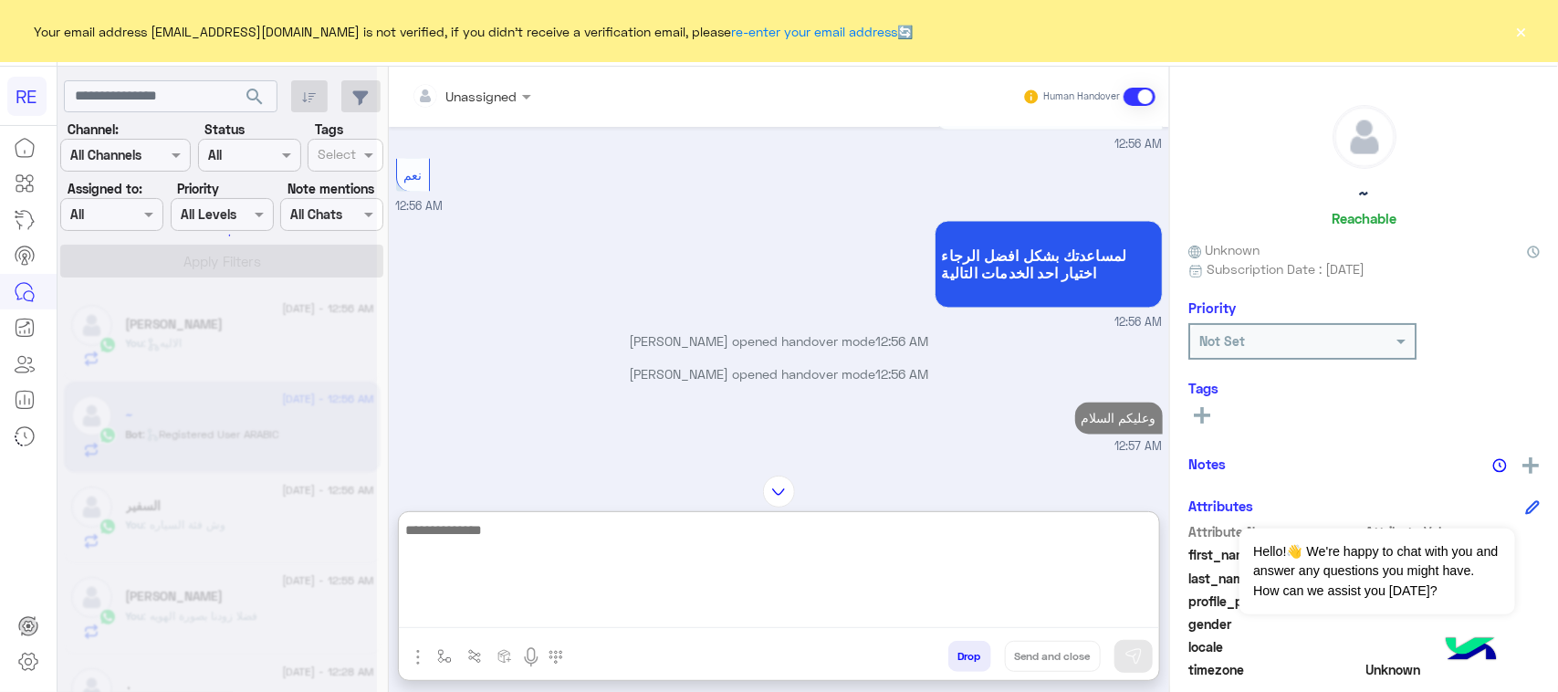
scroll to position [0, 0]
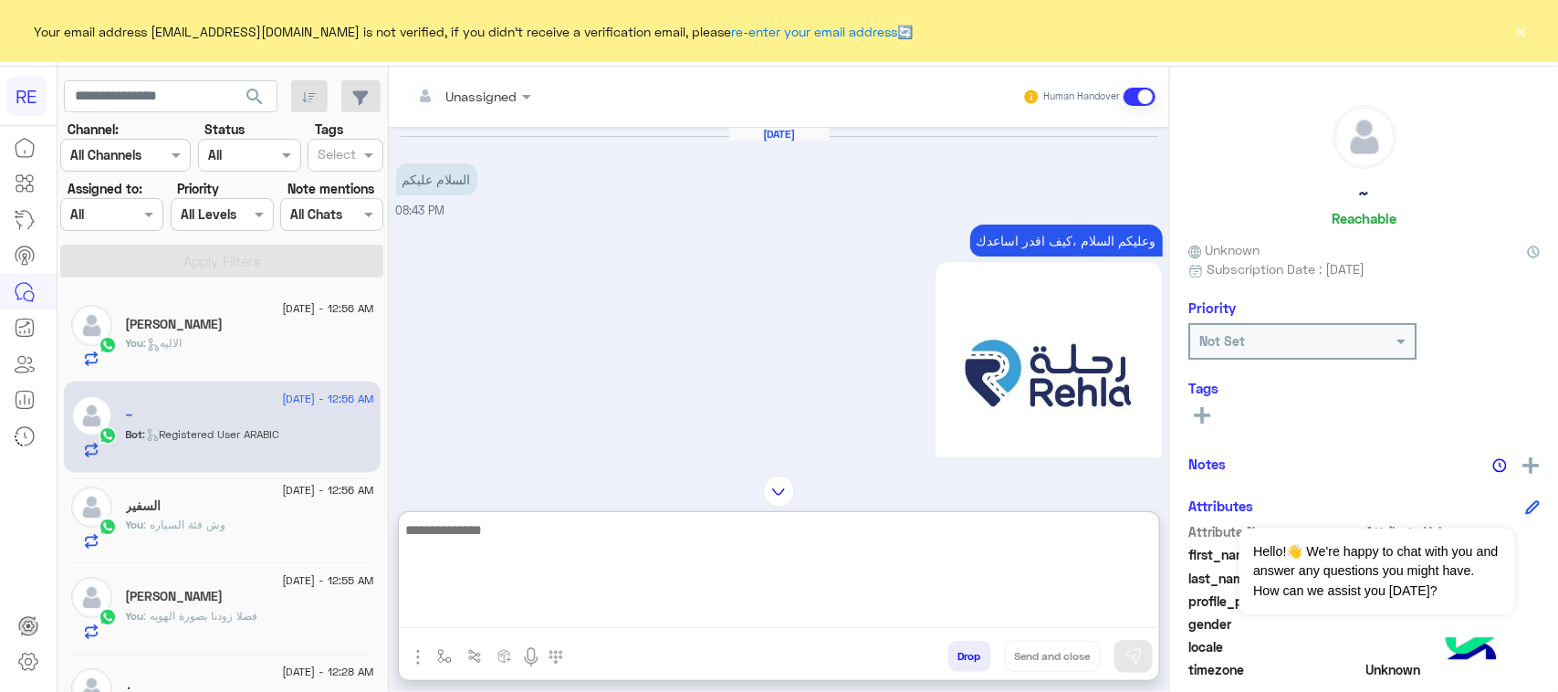
click at [899, 526] on textarea at bounding box center [779, 573] width 760 height 110
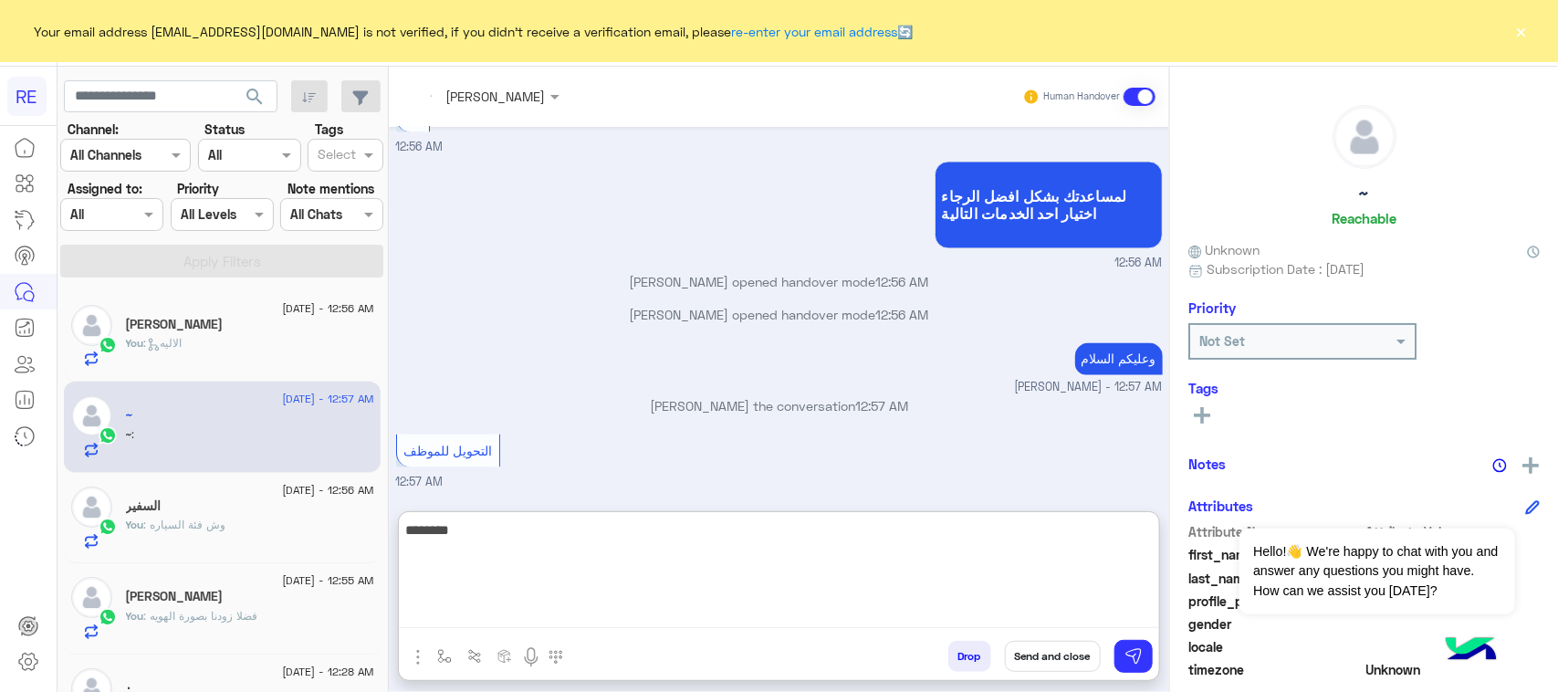
scroll to position [4792, 0]
type textarea "**********"
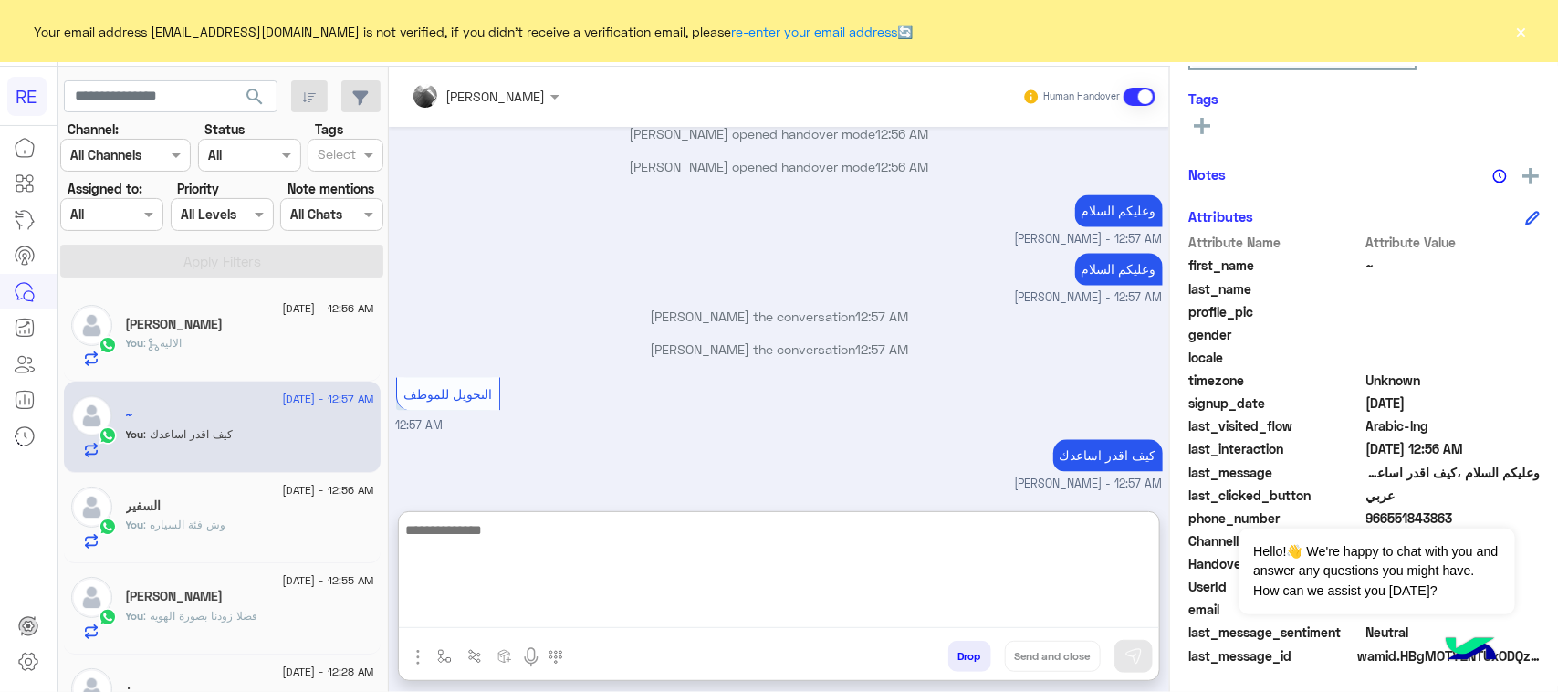
scroll to position [4941, 0]
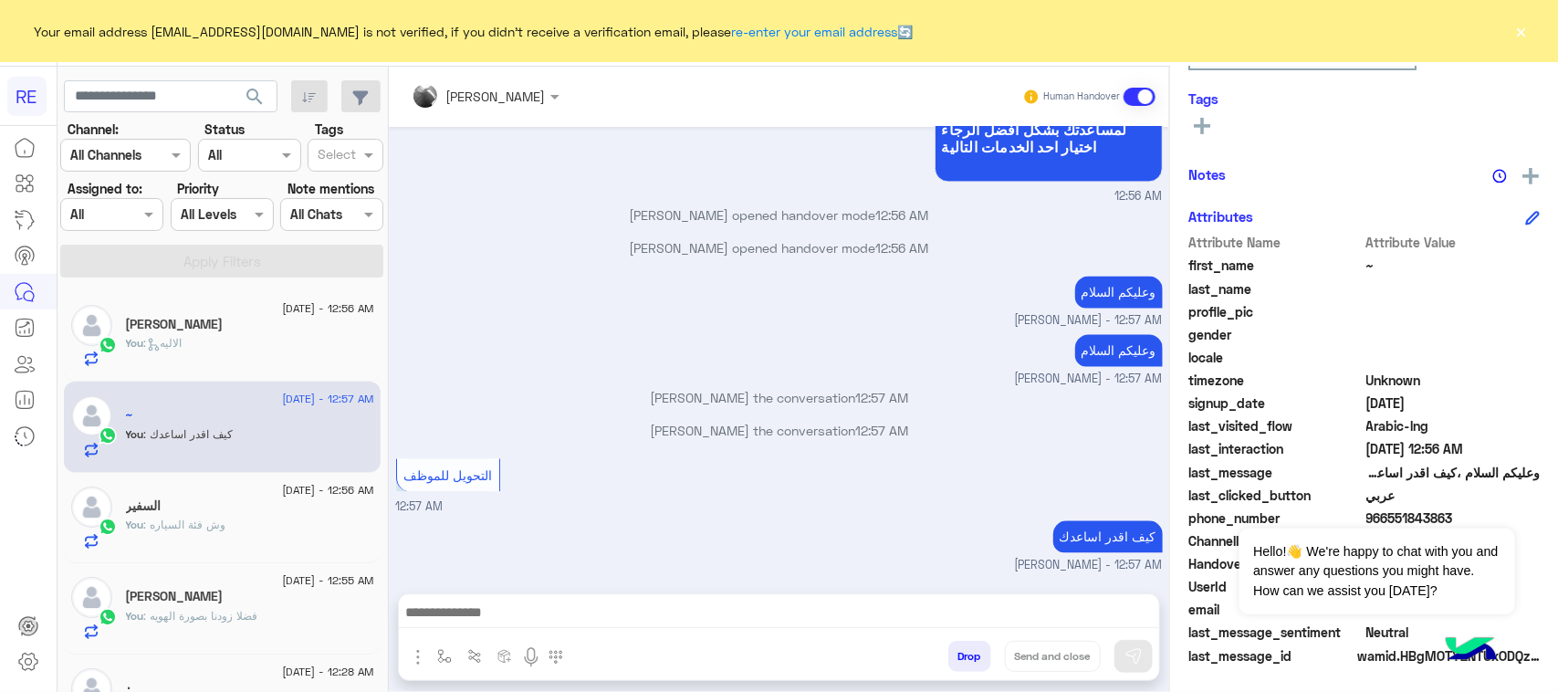
click at [184, 67] on app-inbox-users-filters "search Channel: Channel All Channels Status Channel All Tags Select Assigned to…" at bounding box center [223, 176] width 330 height 218
click at [165, 94] on input "text" at bounding box center [171, 96] width 214 height 33
paste input "*********"
type input "*********"
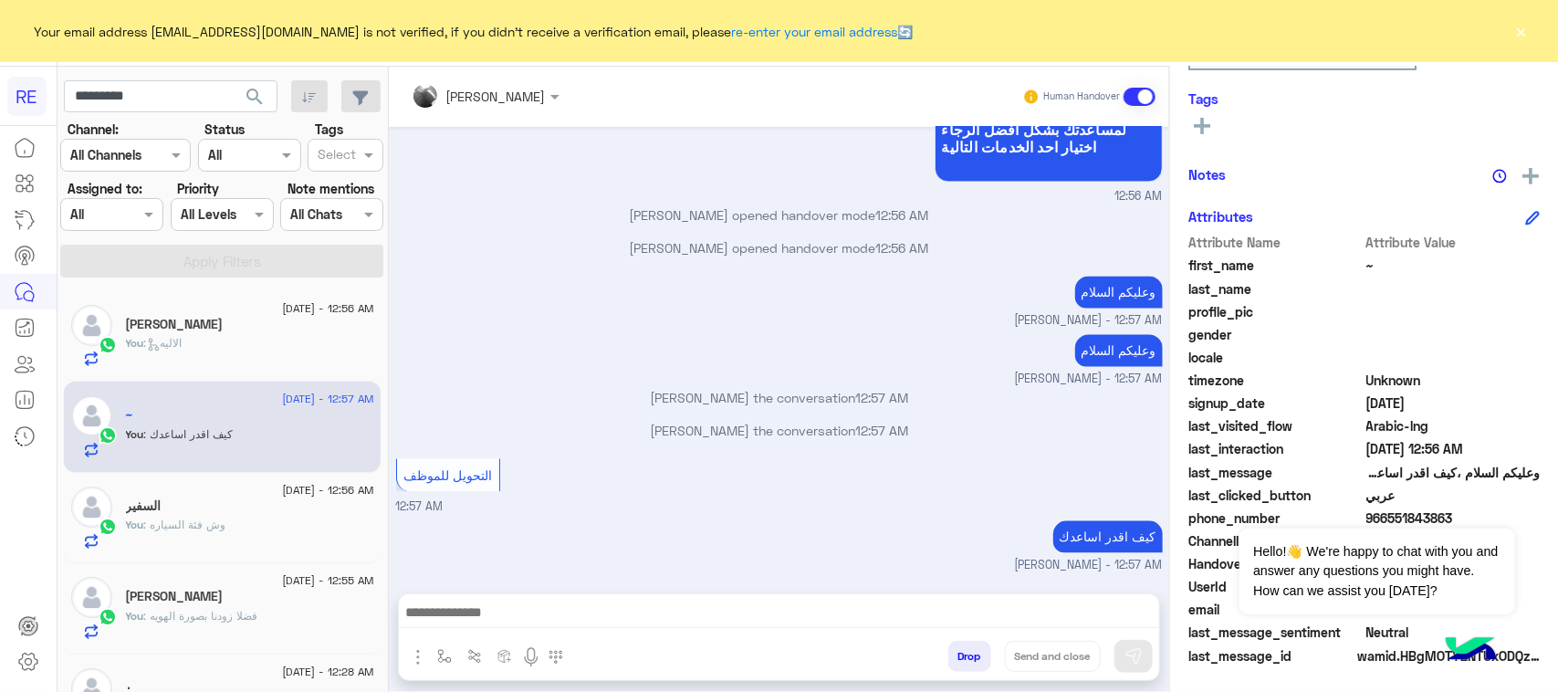
click at [251, 96] on span "search" at bounding box center [255, 97] width 22 height 22
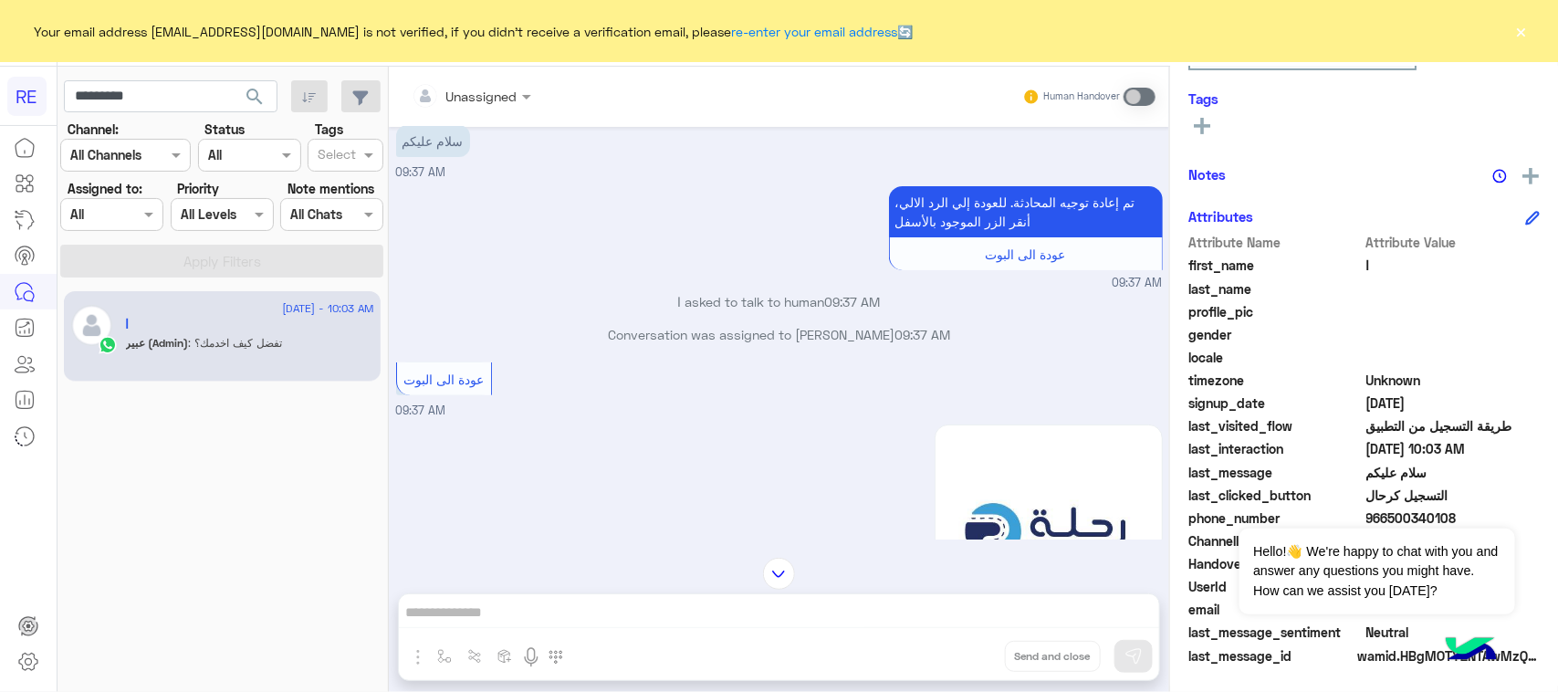
scroll to position [342, 0]
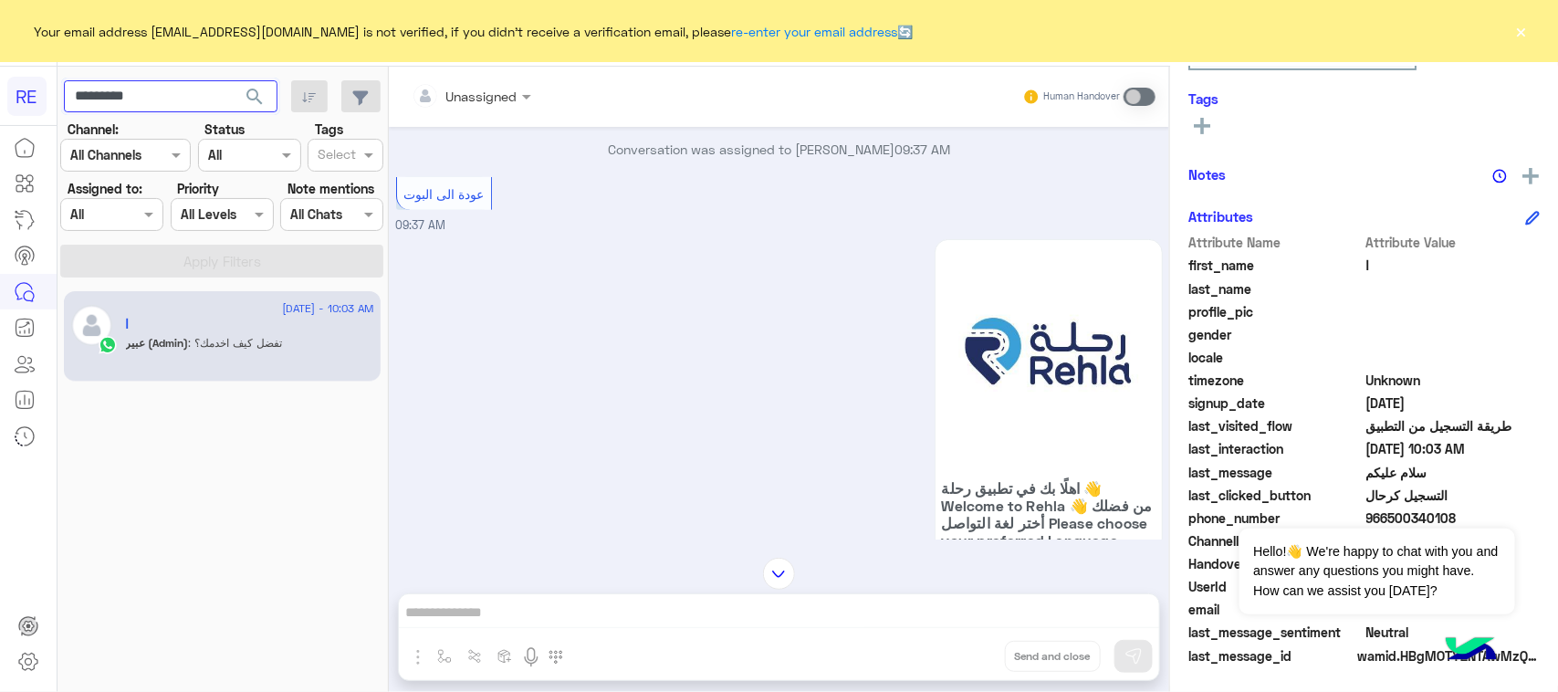
click at [162, 98] on input "*********" at bounding box center [171, 96] width 214 height 33
click at [252, 99] on span "search" at bounding box center [255, 97] width 22 height 22
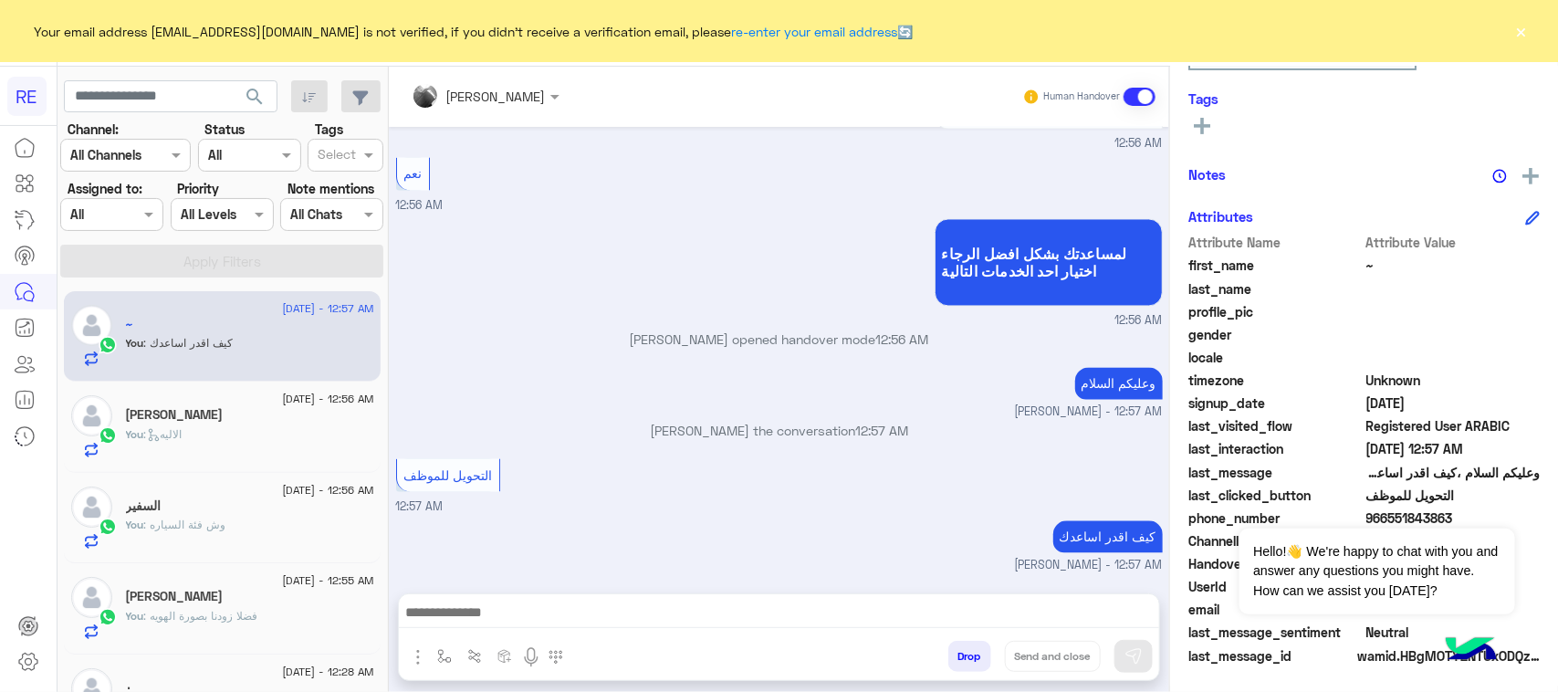
scroll to position [1671, 0]
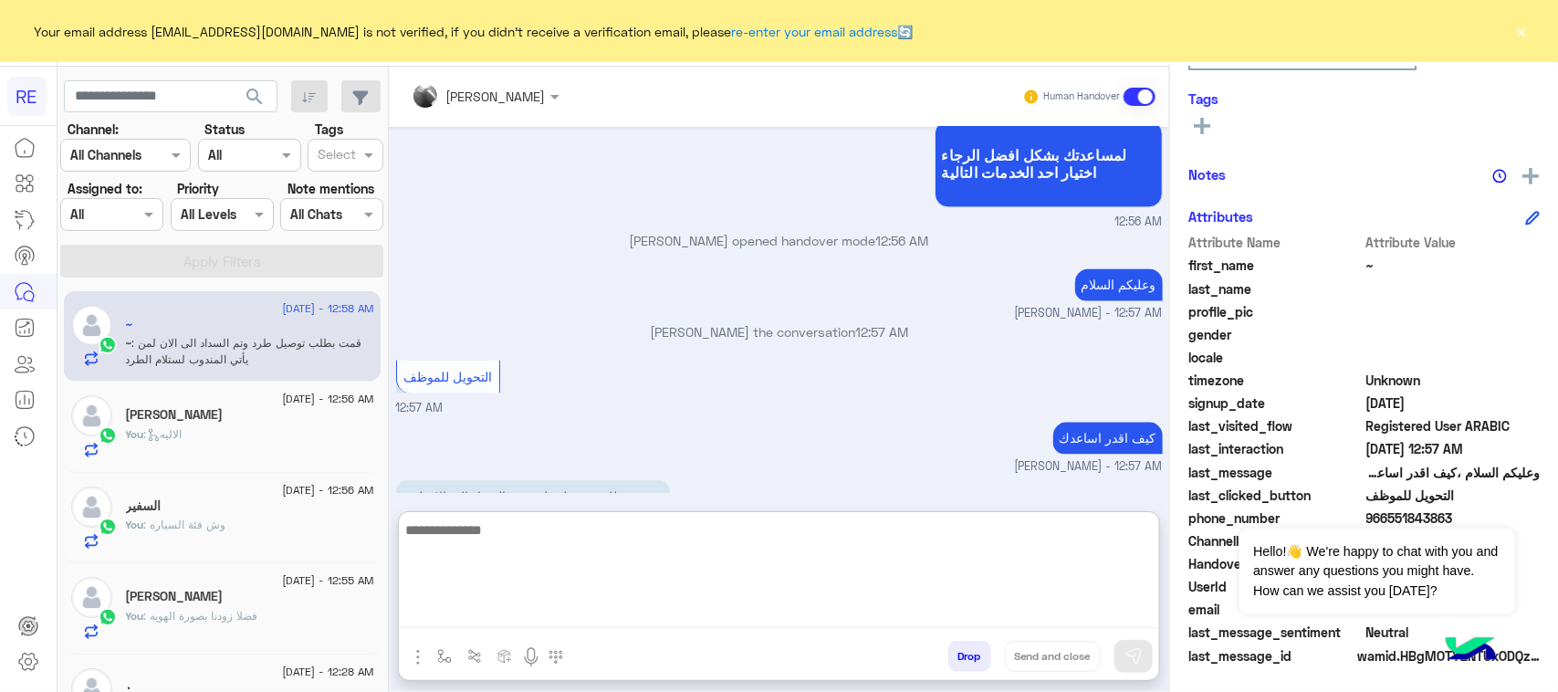
click at [552, 609] on textarea at bounding box center [779, 573] width 760 height 110
type textarea "**********"
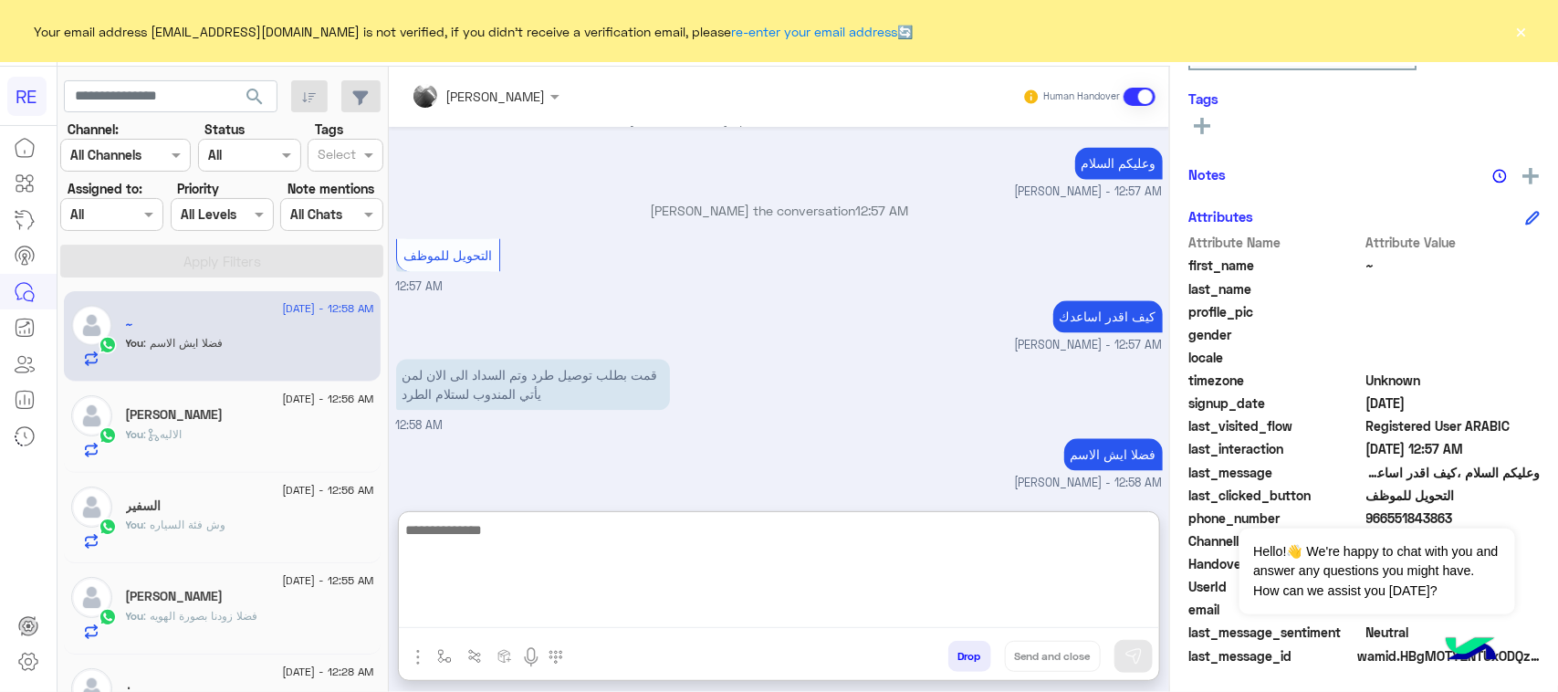
click at [507, 539] on textarea at bounding box center [779, 573] width 760 height 110
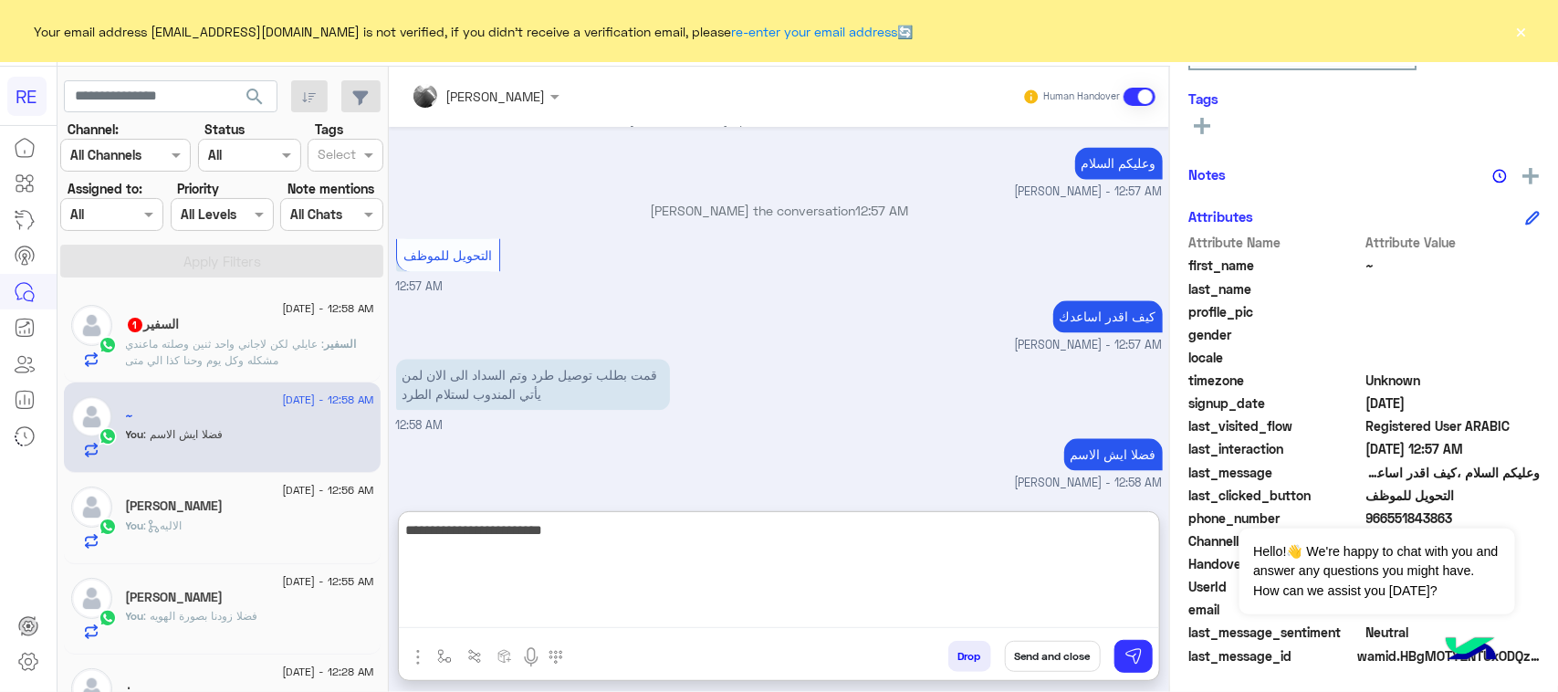
type textarea "**********"
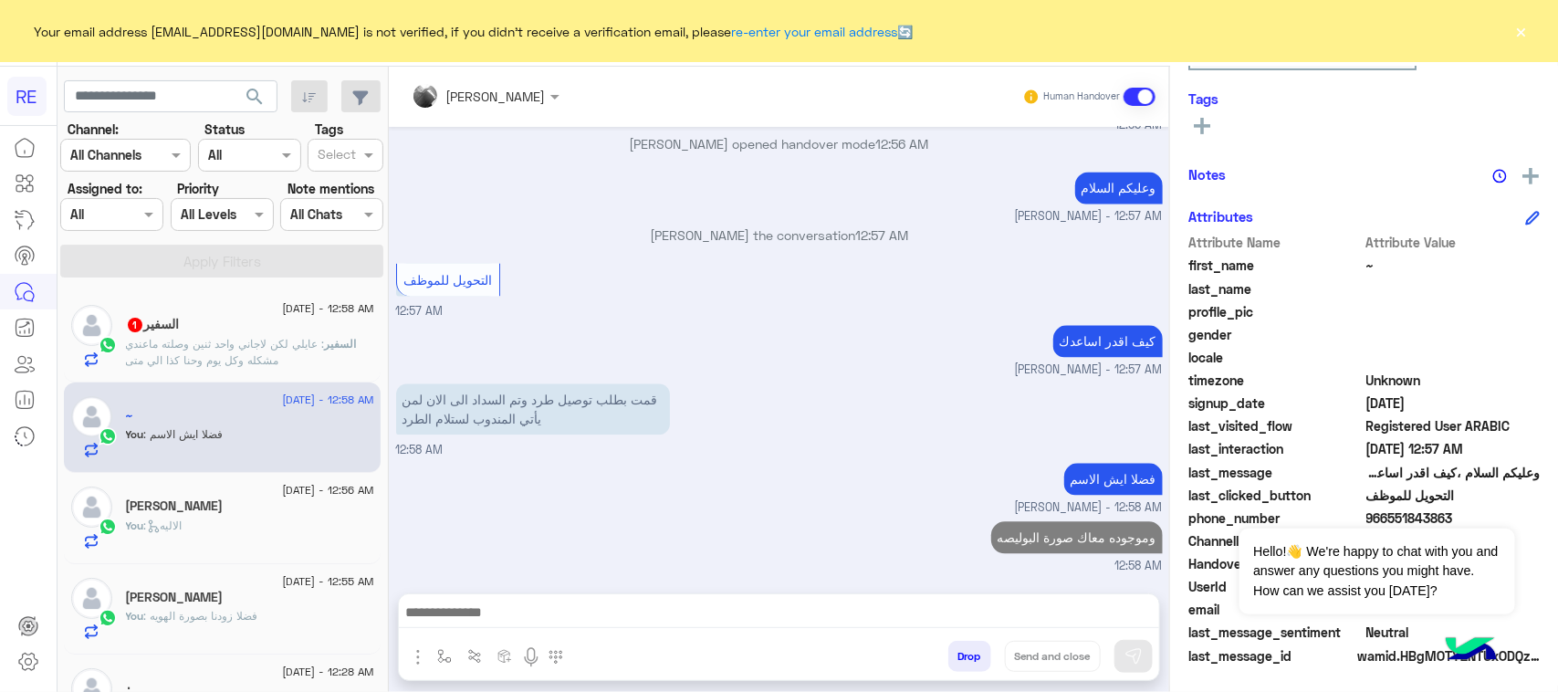
scroll to position [1836, 0]
click at [173, 330] on h5 "السفير 1" at bounding box center [153, 325] width 54 height 16
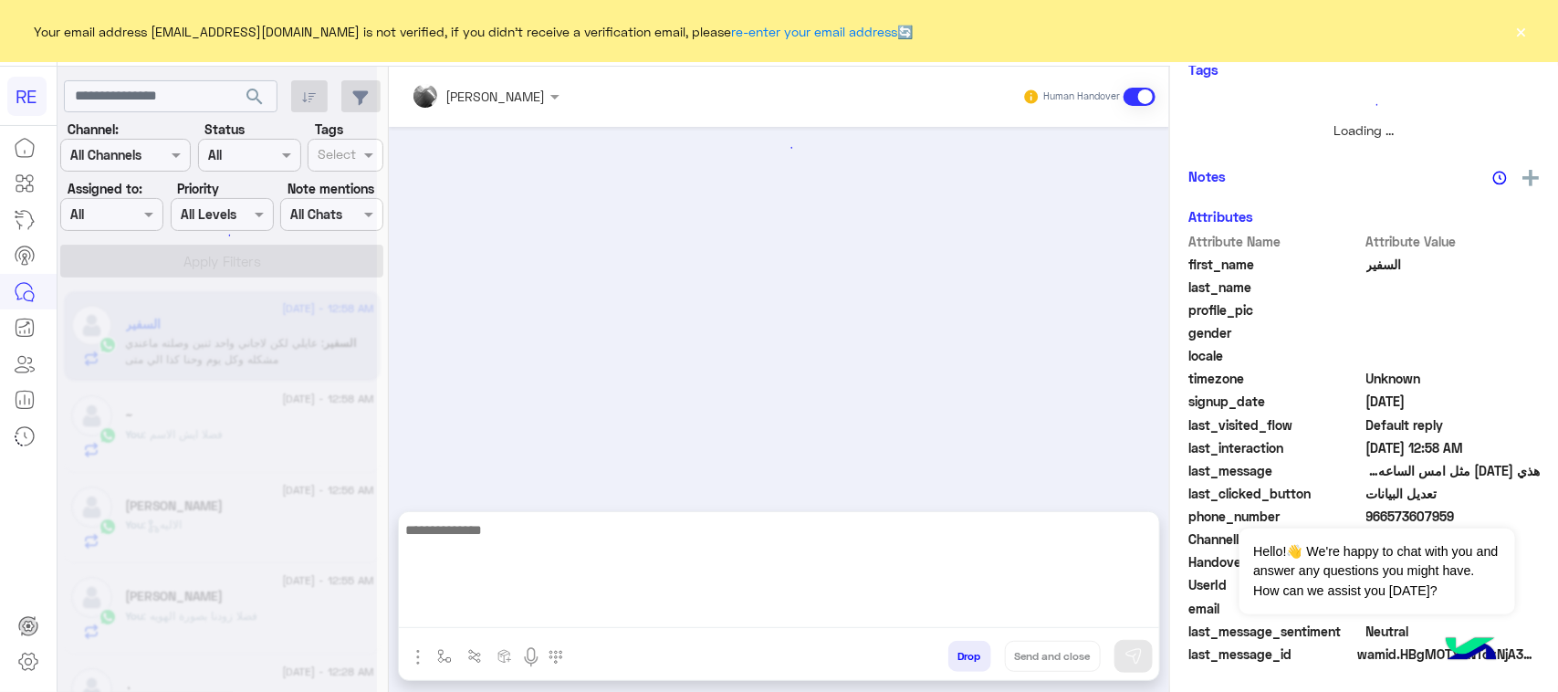
scroll to position [1644, 0]
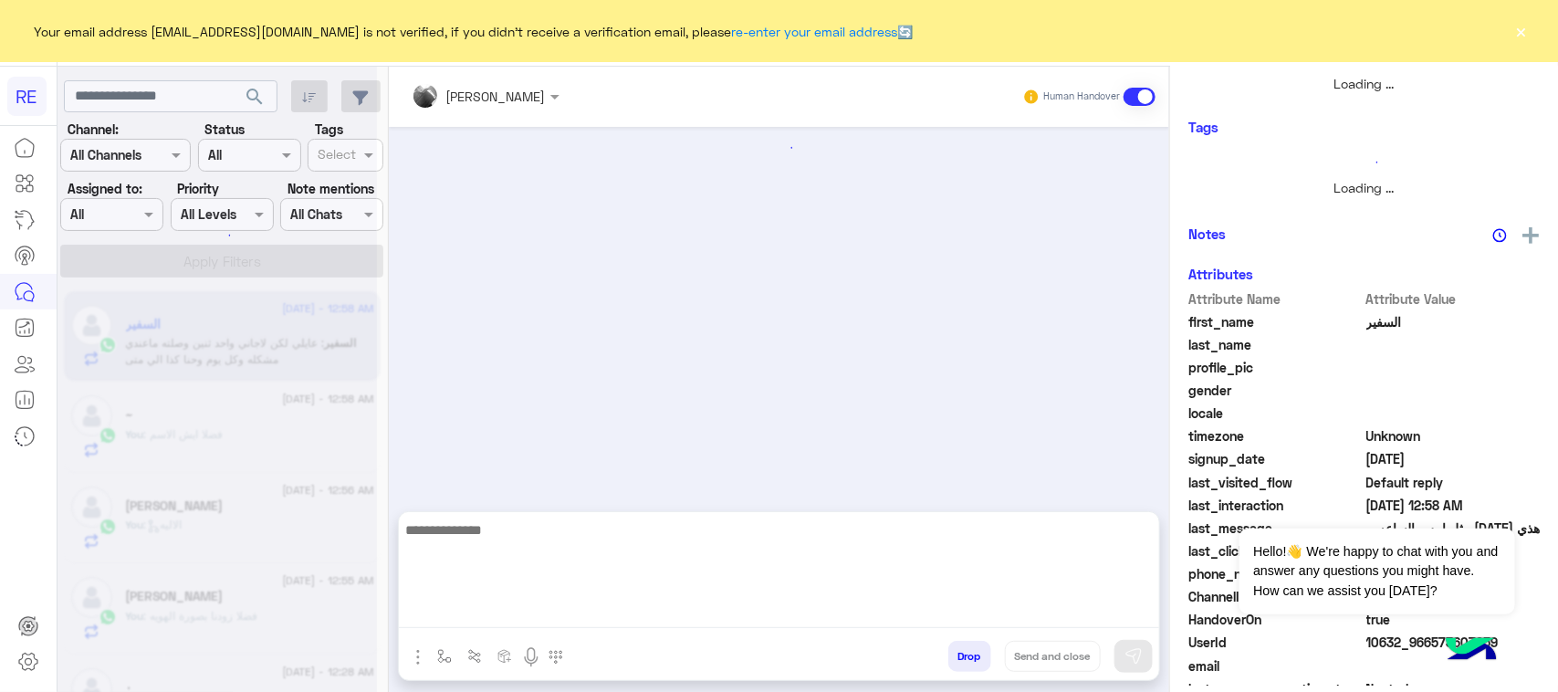
click at [488, 613] on textarea at bounding box center [779, 573] width 760 height 110
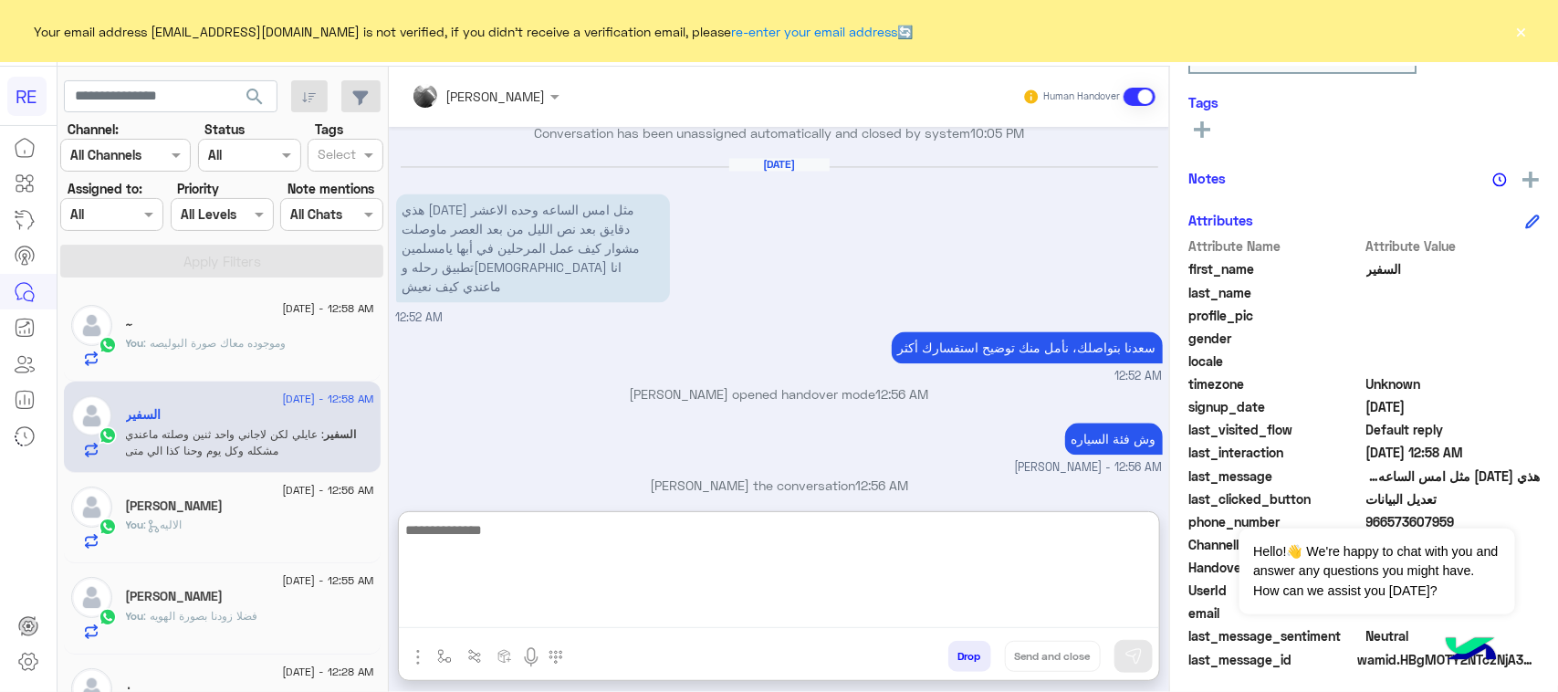
scroll to position [289, 0]
type textarea "*"
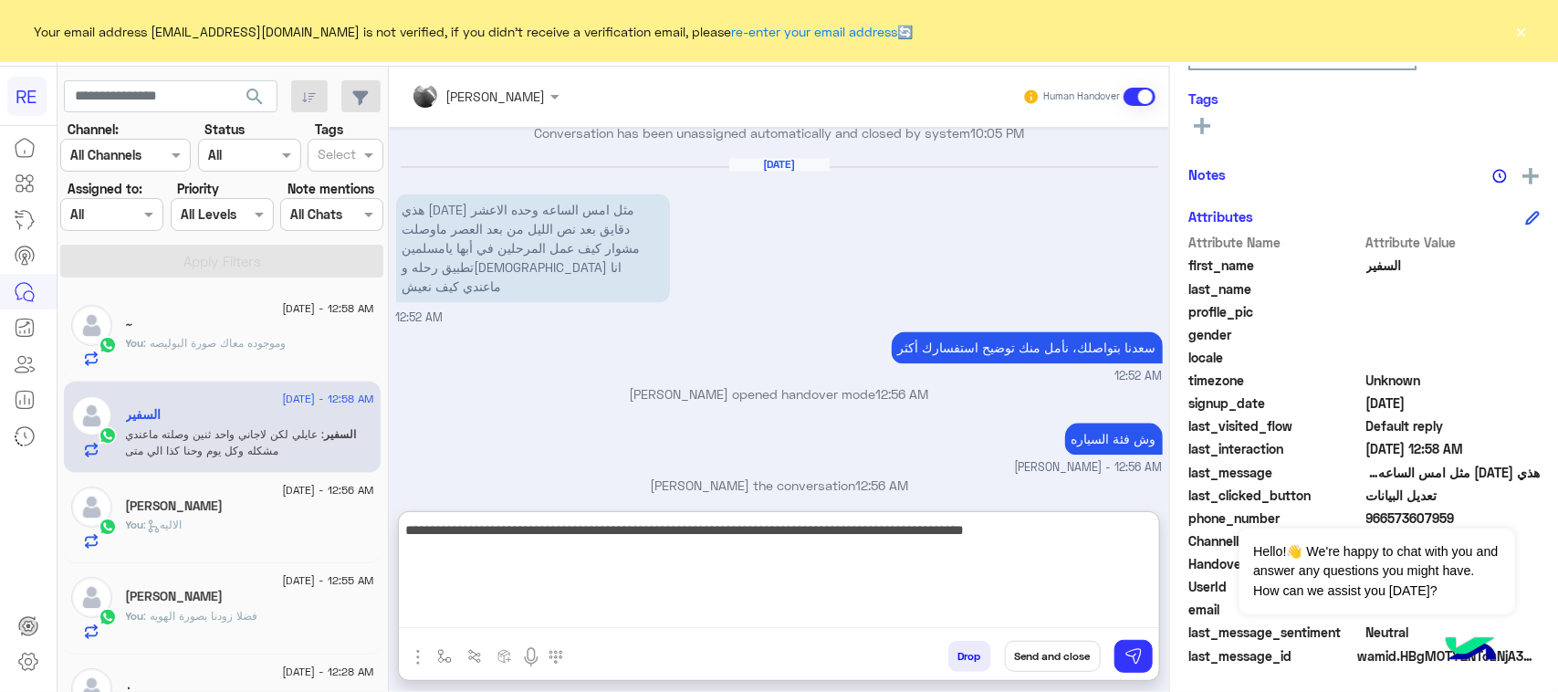
type textarea "**********"
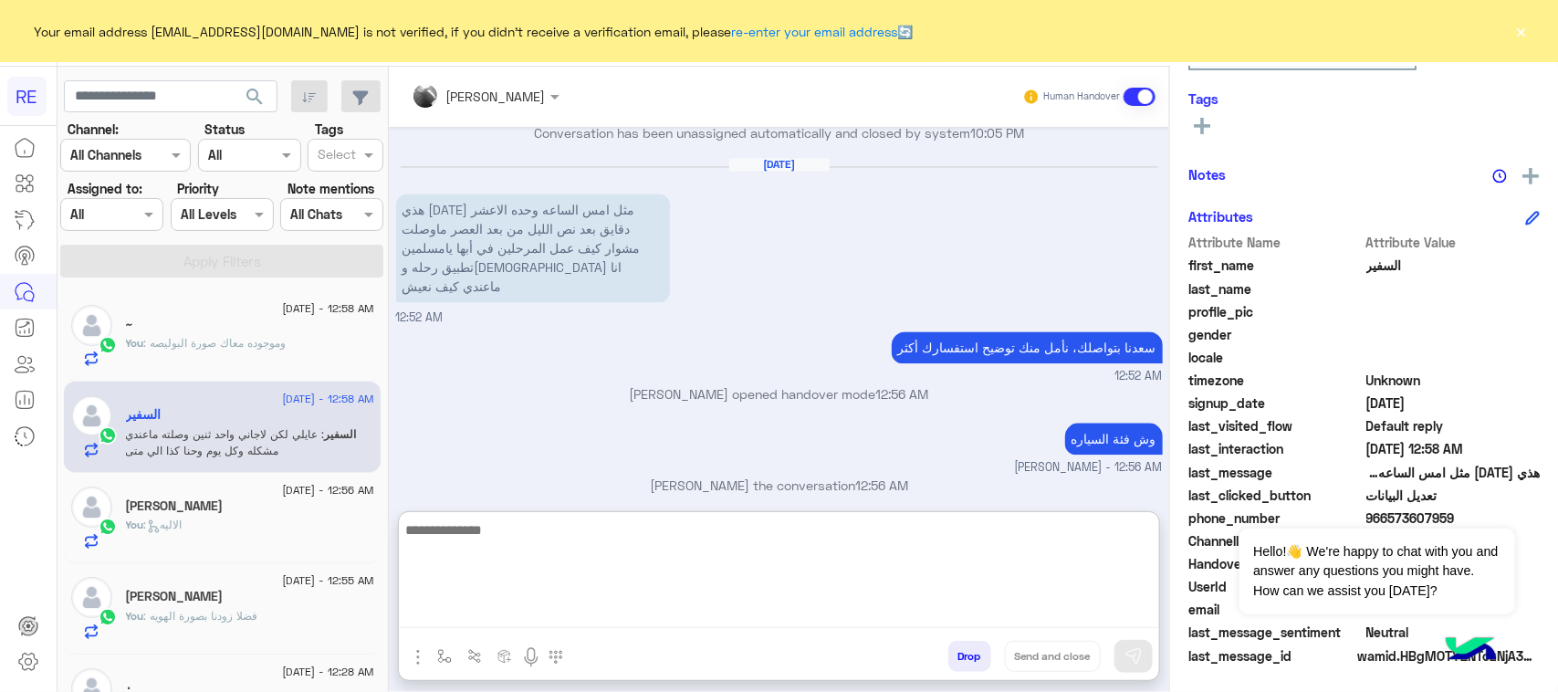
scroll to position [1822, 0]
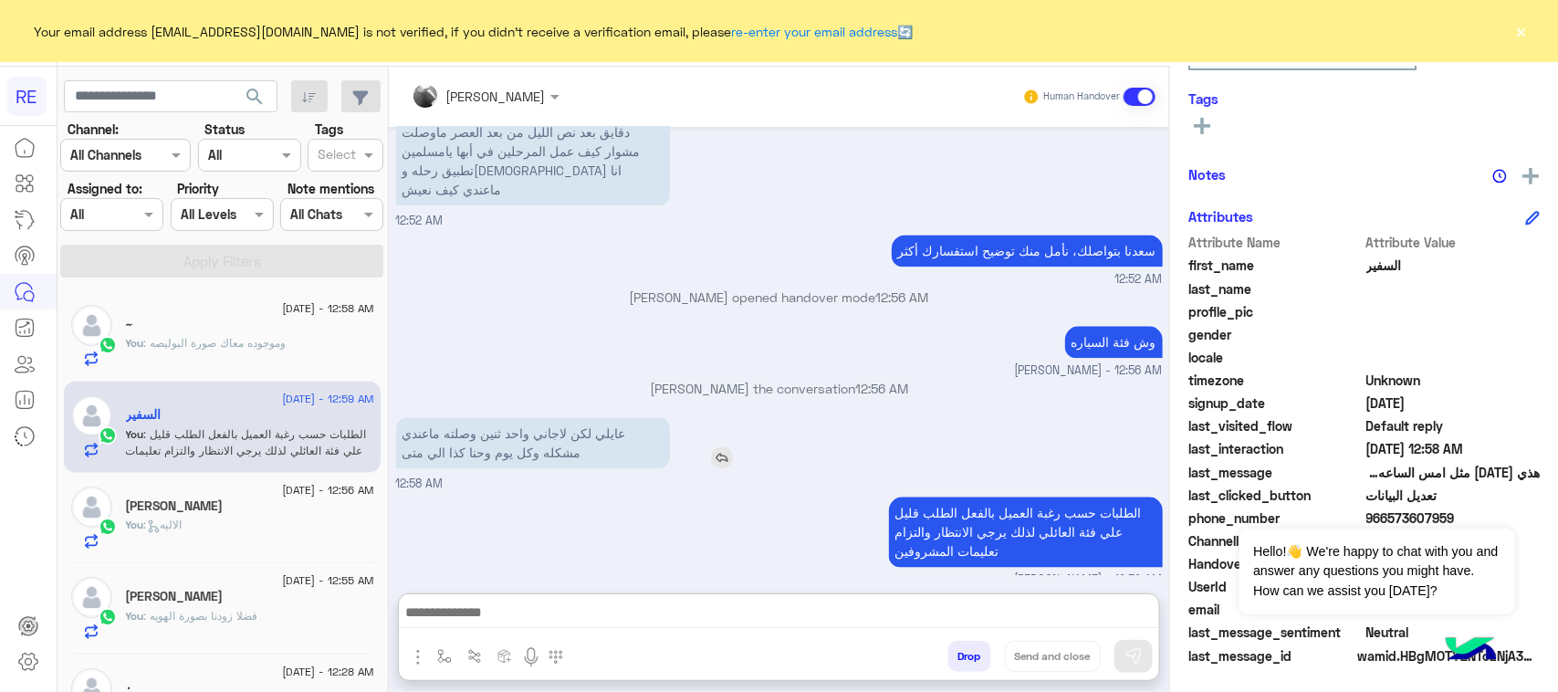
click at [511, 333] on div "[DATE] كابتن � 07:19 PM اختر [DATE] الخدمات التالية: 07:19 PM سرا المطار 07:20 …" at bounding box center [779, 351] width 780 height 448
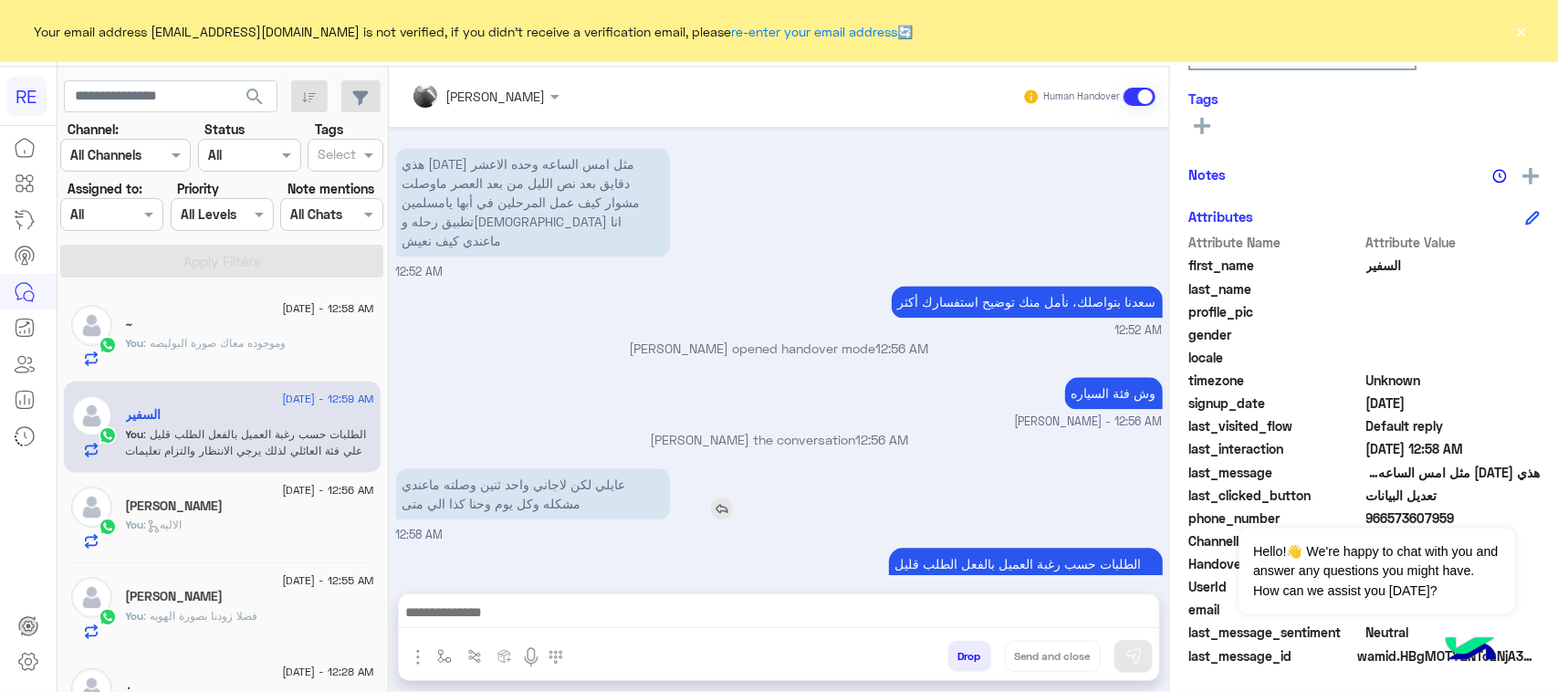
scroll to position [1740, 0]
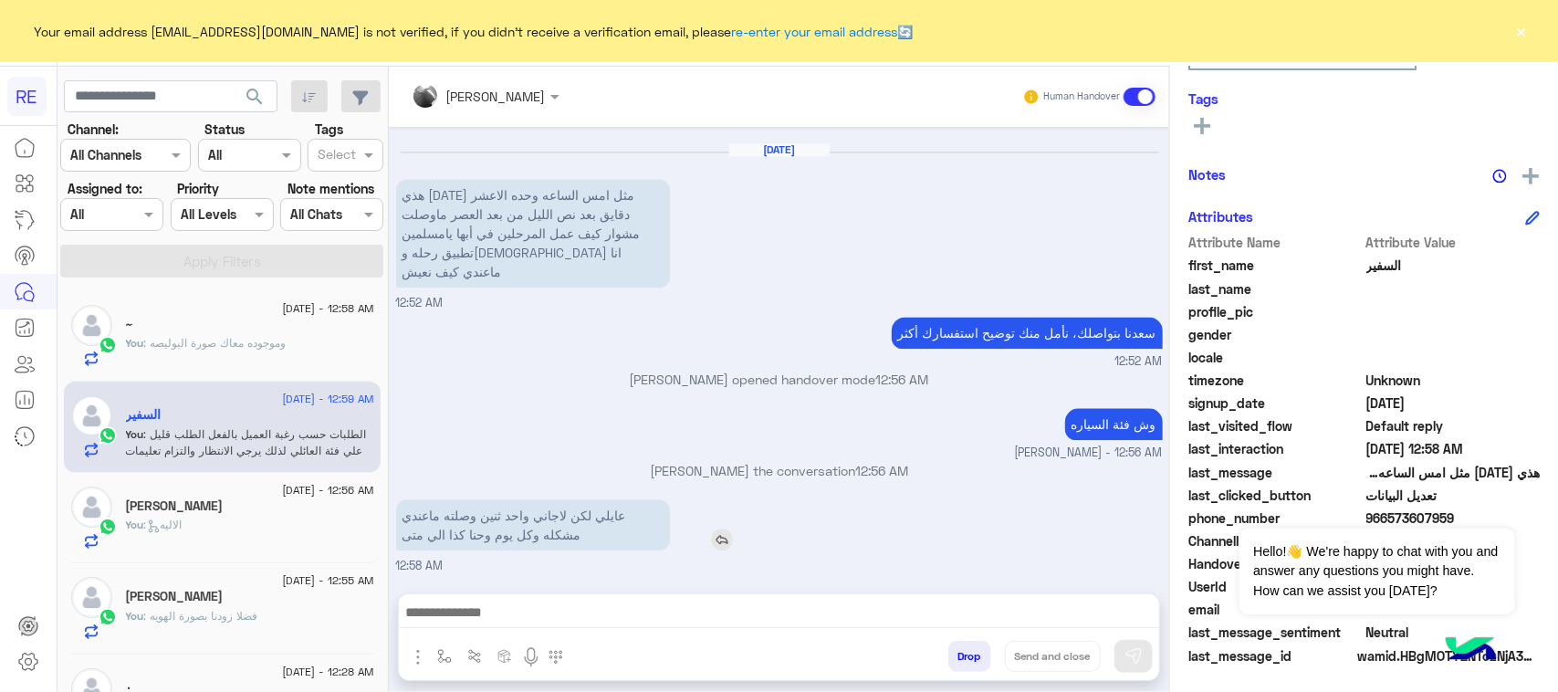
click at [511, 403] on div "وش فئة السياره [PERSON_NAME] - 12:56 AM" at bounding box center [779, 432] width 767 height 58
click at [520, 499] on p "عايلي لكن لاجاني واحد ثنين وصلته ماعندي مشكله وكل يوم وحنا كذا الي متى" at bounding box center [533, 524] width 274 height 51
click at [518, 499] on p "عايلي لكن لاجاني واحد ثنين وصلته ماعندي مشكله وكل يوم وحنا كذا الي متى" at bounding box center [533, 524] width 274 height 51
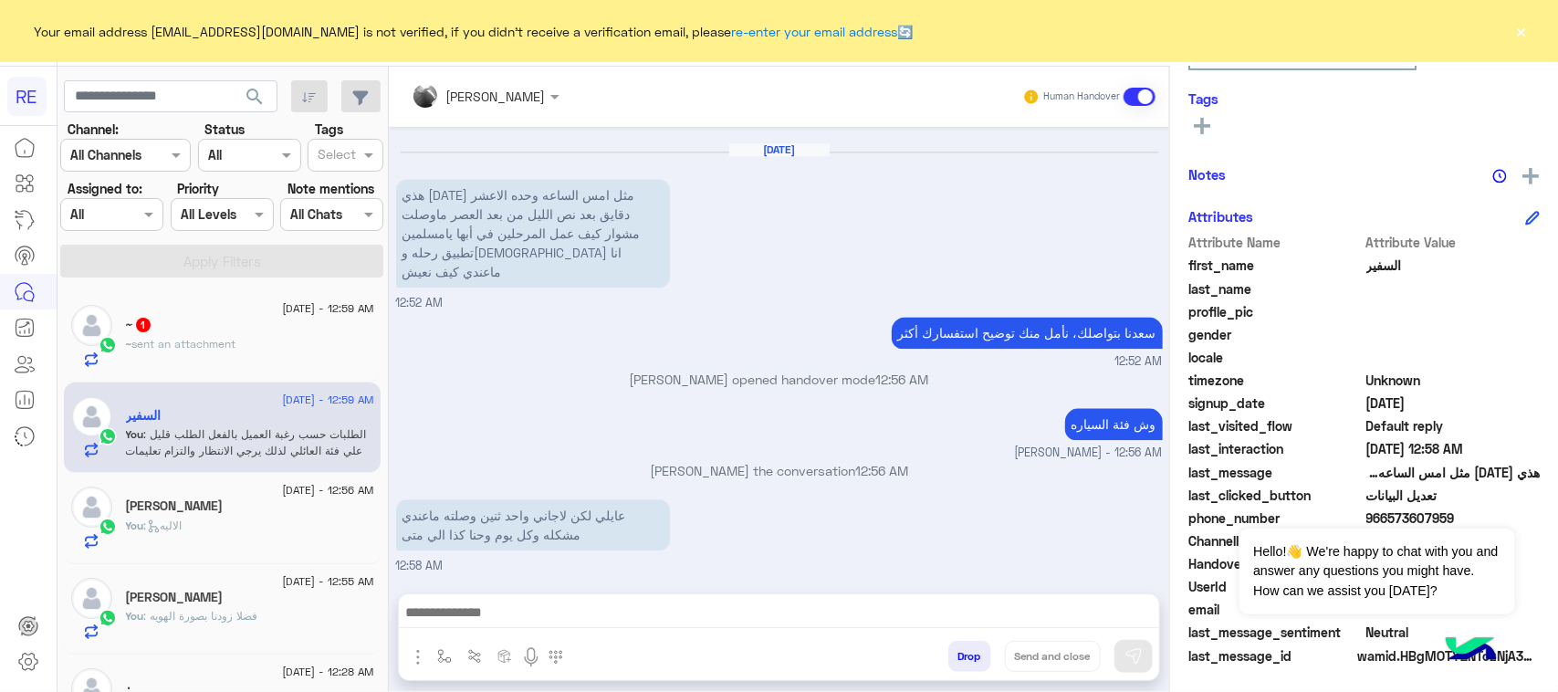
click at [541, 574] on div "الطلبات حسب رغبة العميل بالفعل الطلب قليل علي فئة العائلي لذلك يرجي الانتظار وا…" at bounding box center [779, 622] width 767 height 97
click at [224, 340] on span "sent an attachment" at bounding box center [184, 344] width 104 height 14
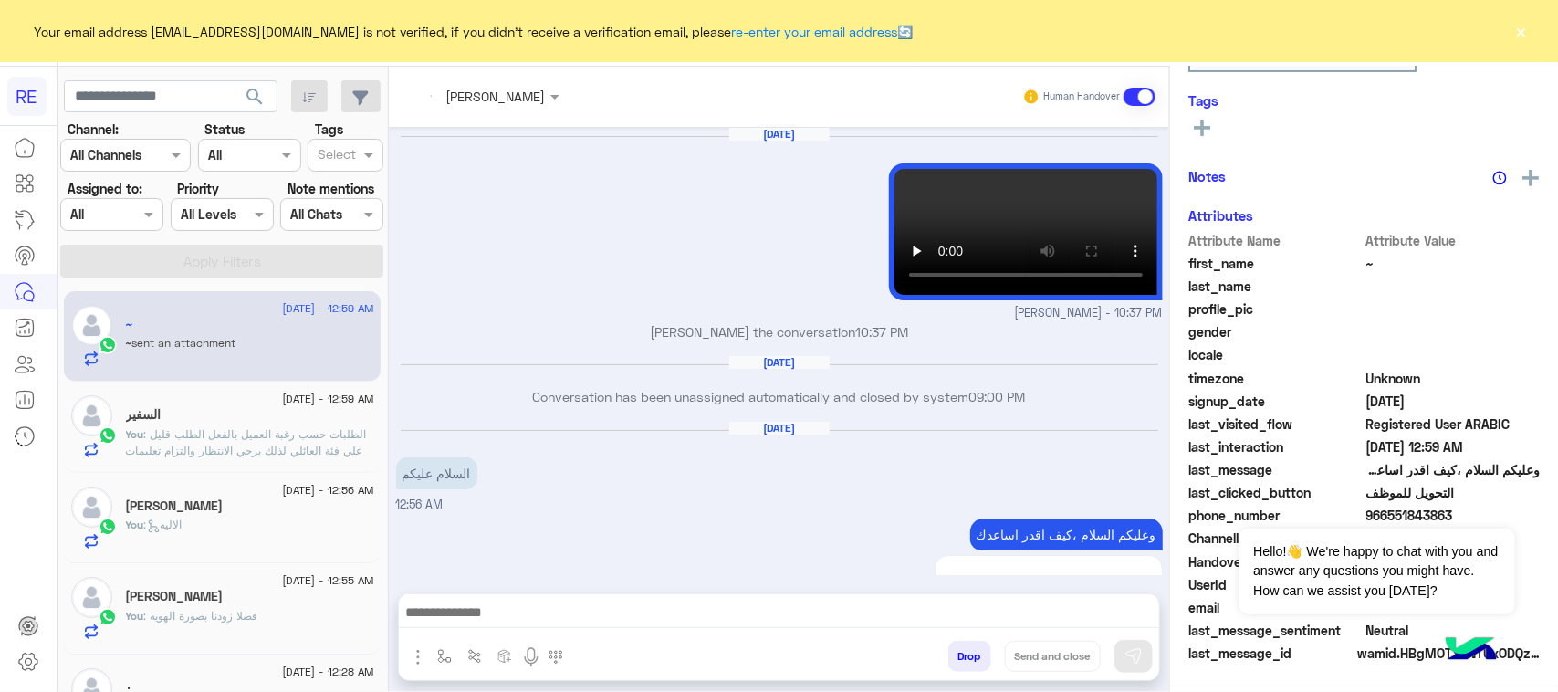
scroll to position [286, 0]
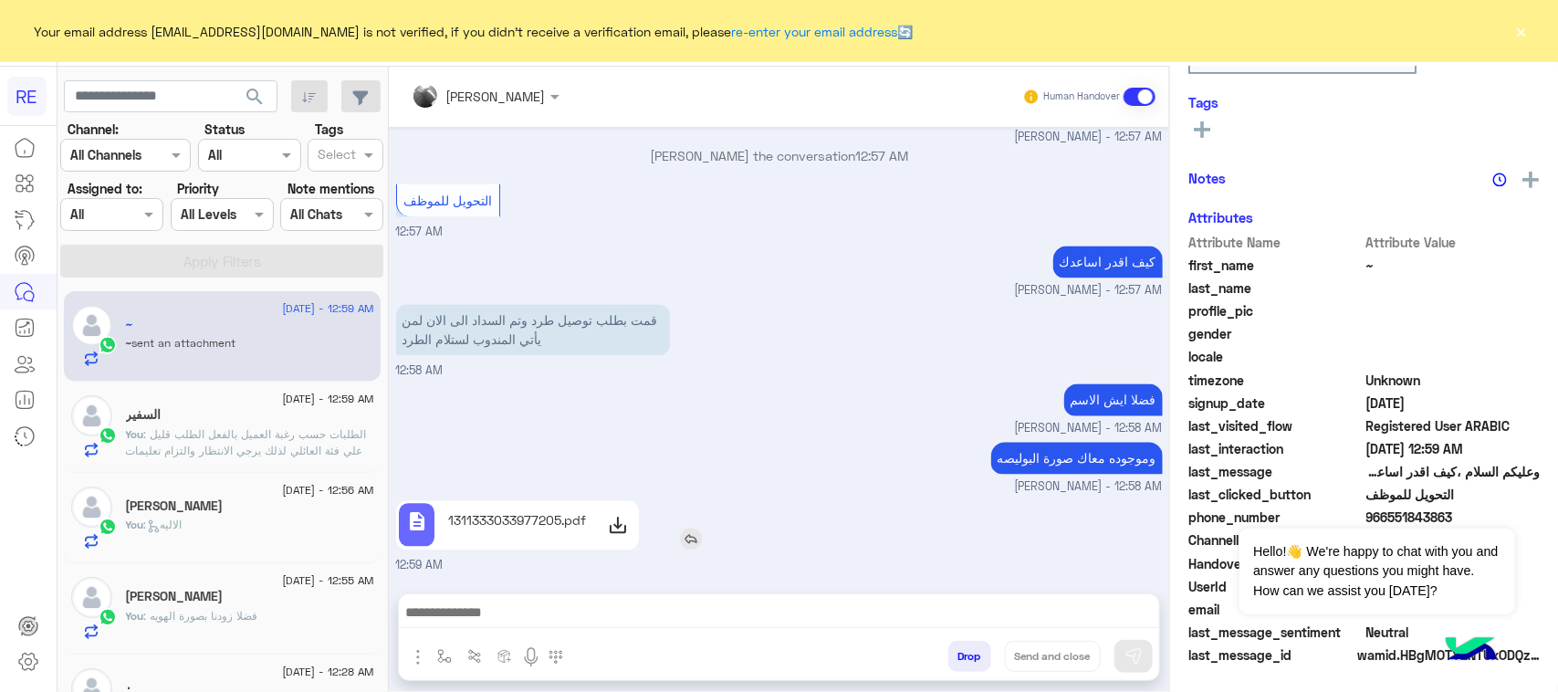
click at [608, 531] on icon at bounding box center [618, 526] width 22 height 22
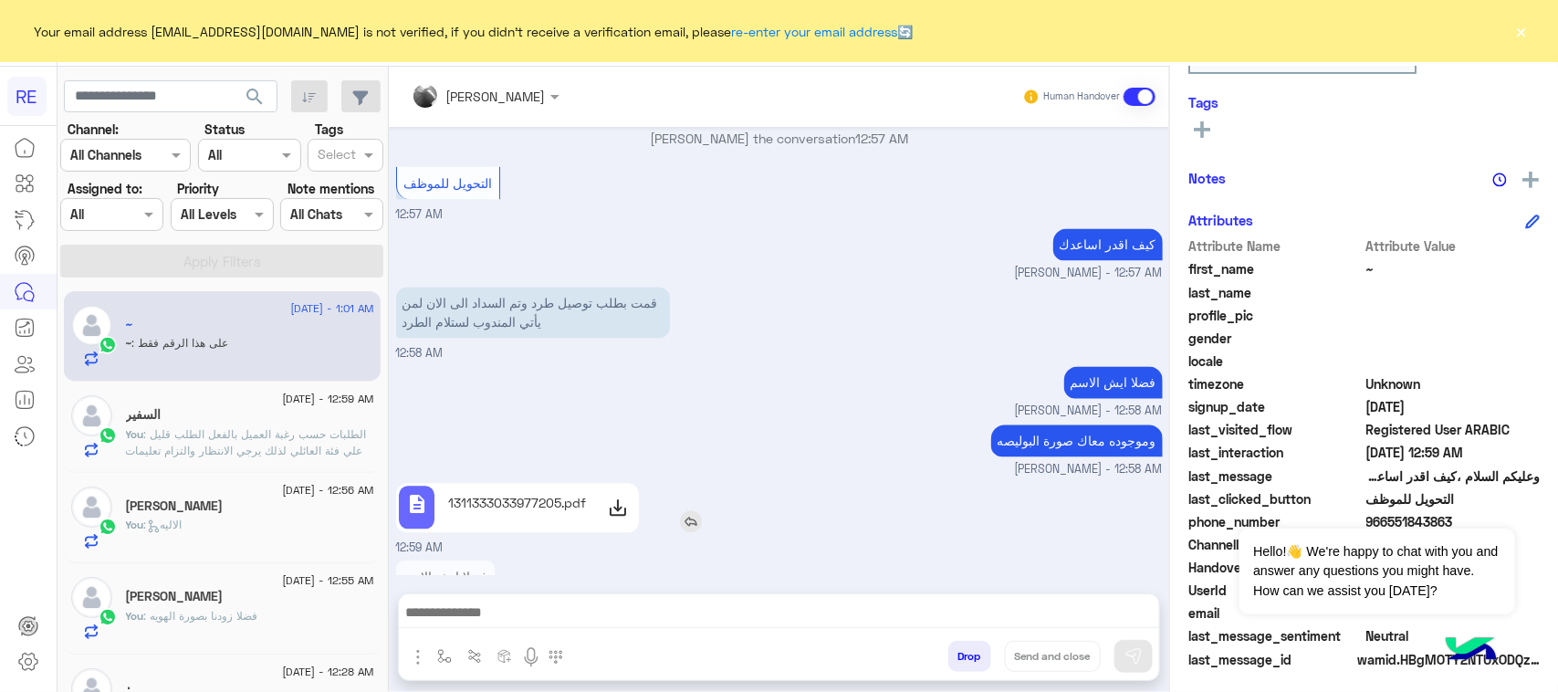
scroll to position [289, 0]
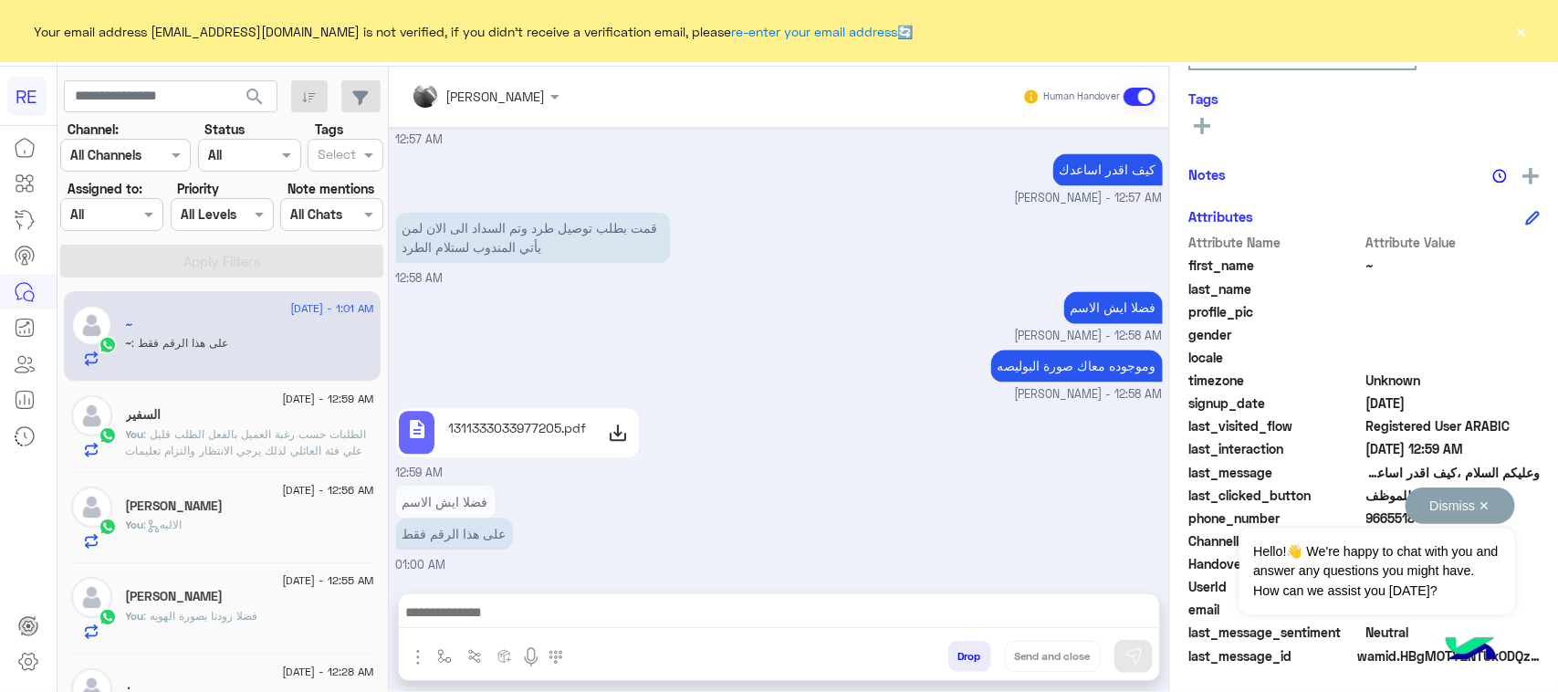
click at [1483, 494] on button "Dismiss ✕" at bounding box center [1461, 505] width 110 height 37
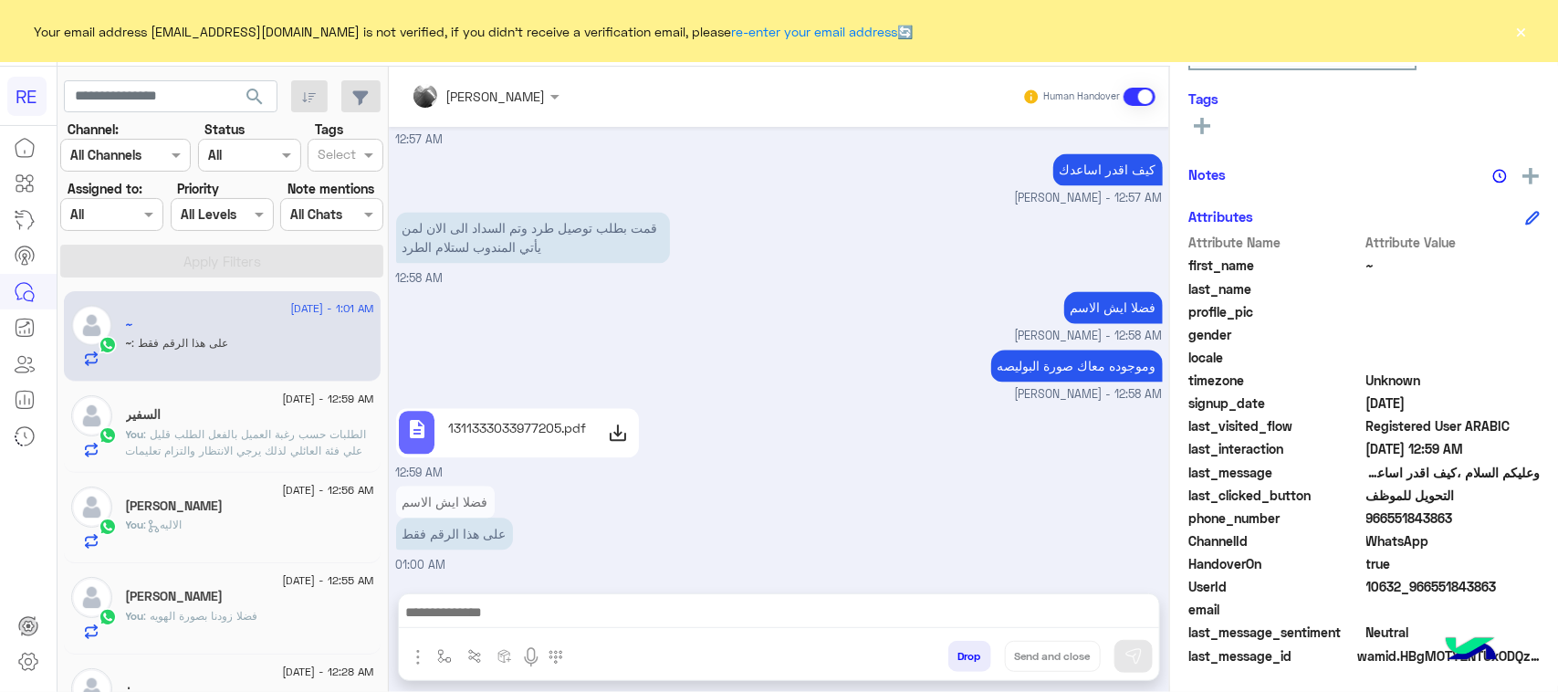
drag, startPoint x: 1465, startPoint y: 517, endPoint x: 1386, endPoint y: 521, distance: 79.5
click at [1386, 521] on span "966551843863" at bounding box center [1453, 517] width 174 height 19
copy span "551843863"
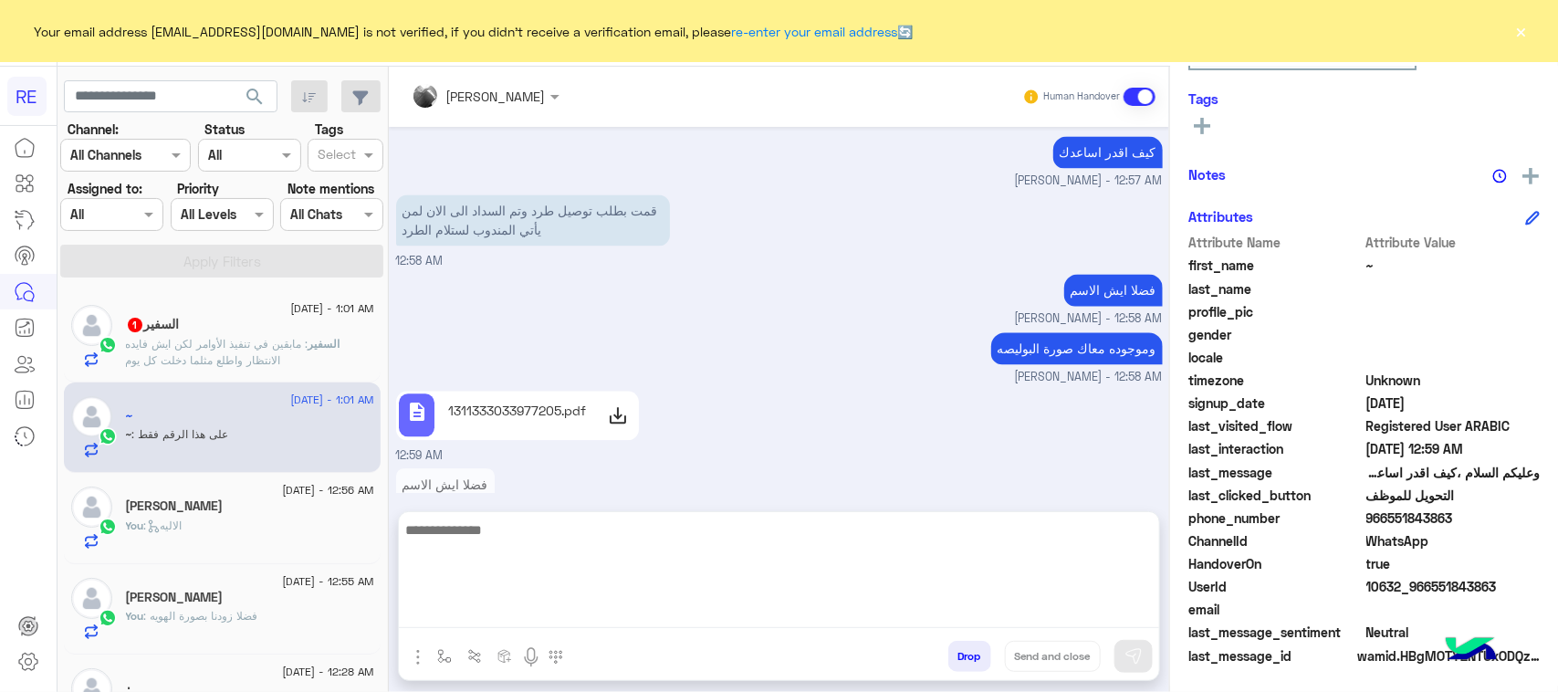
click at [637, 619] on textarea at bounding box center [779, 573] width 760 height 110
type textarea "**********"
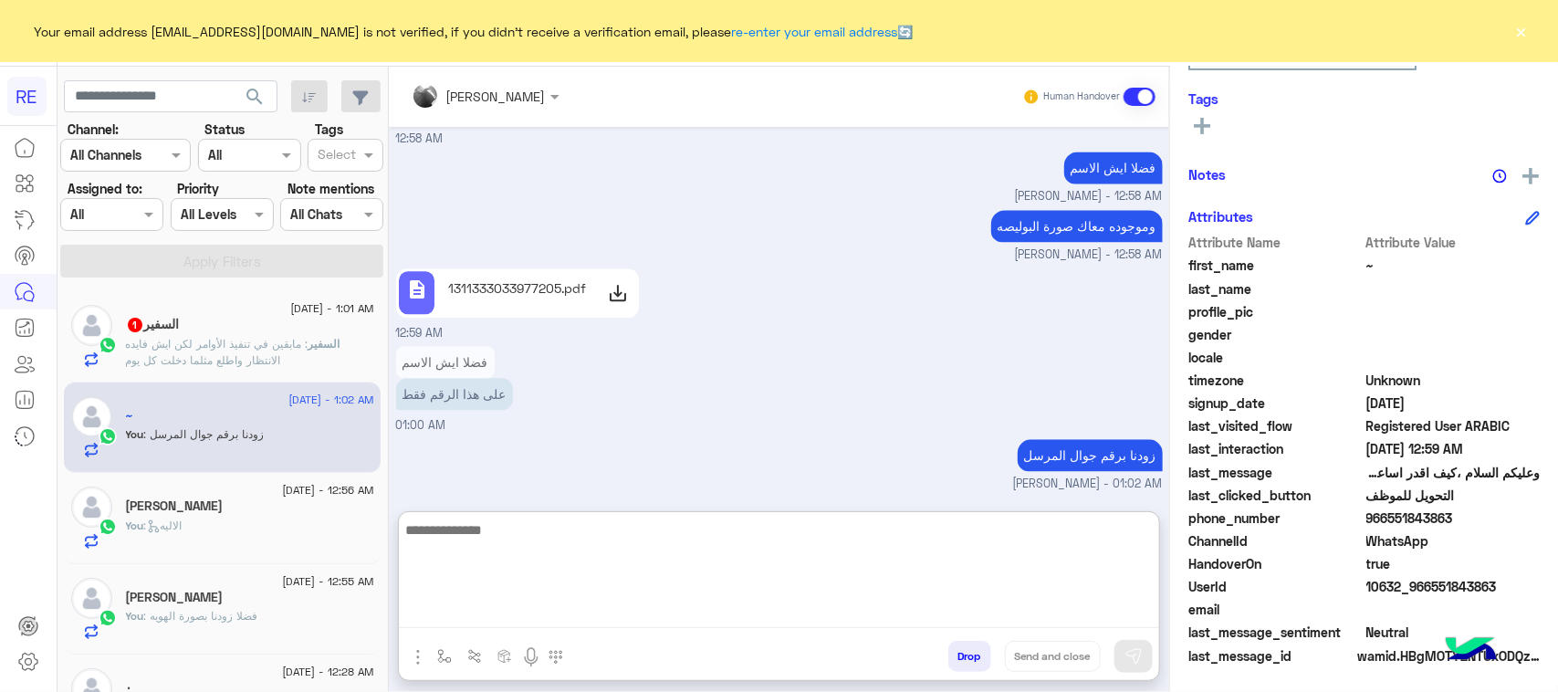
scroll to position [1921, 0]
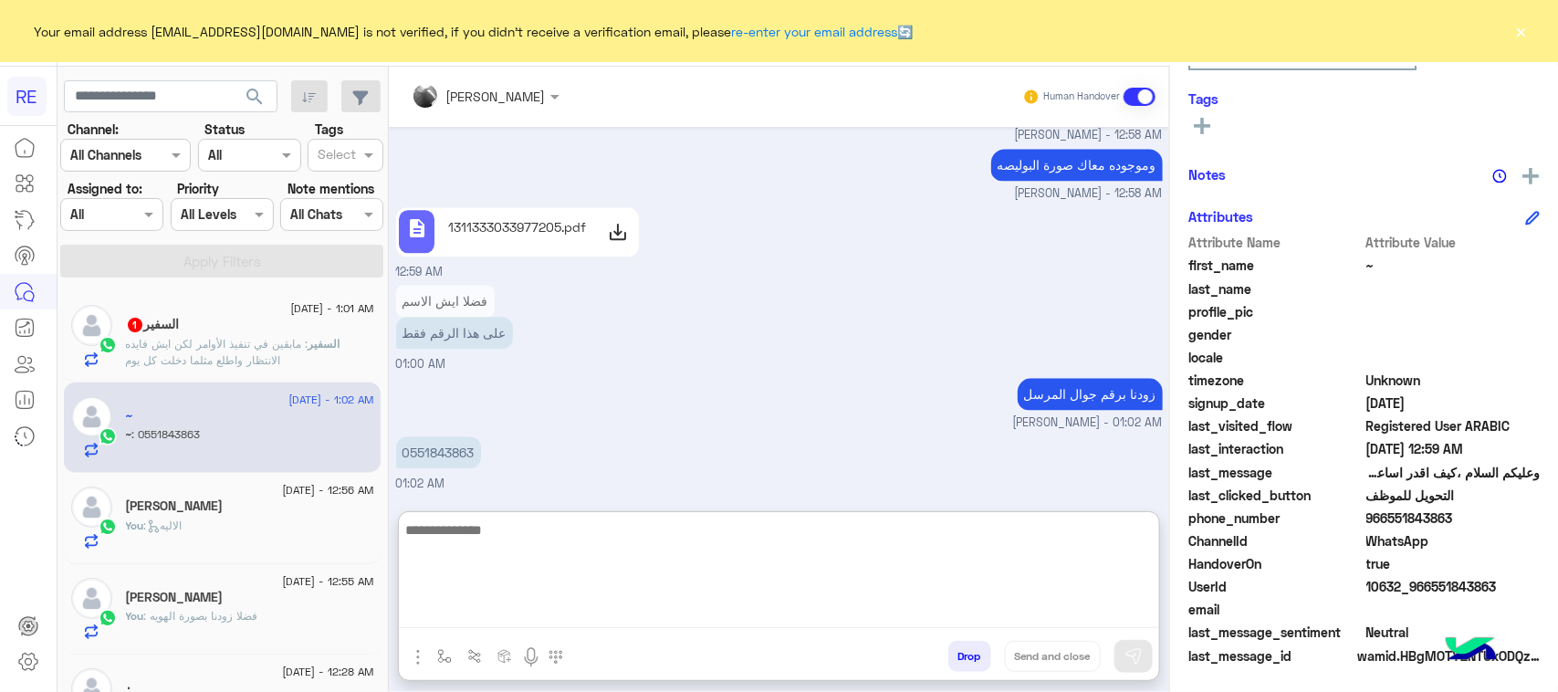
click at [467, 549] on textarea at bounding box center [779, 573] width 760 height 110
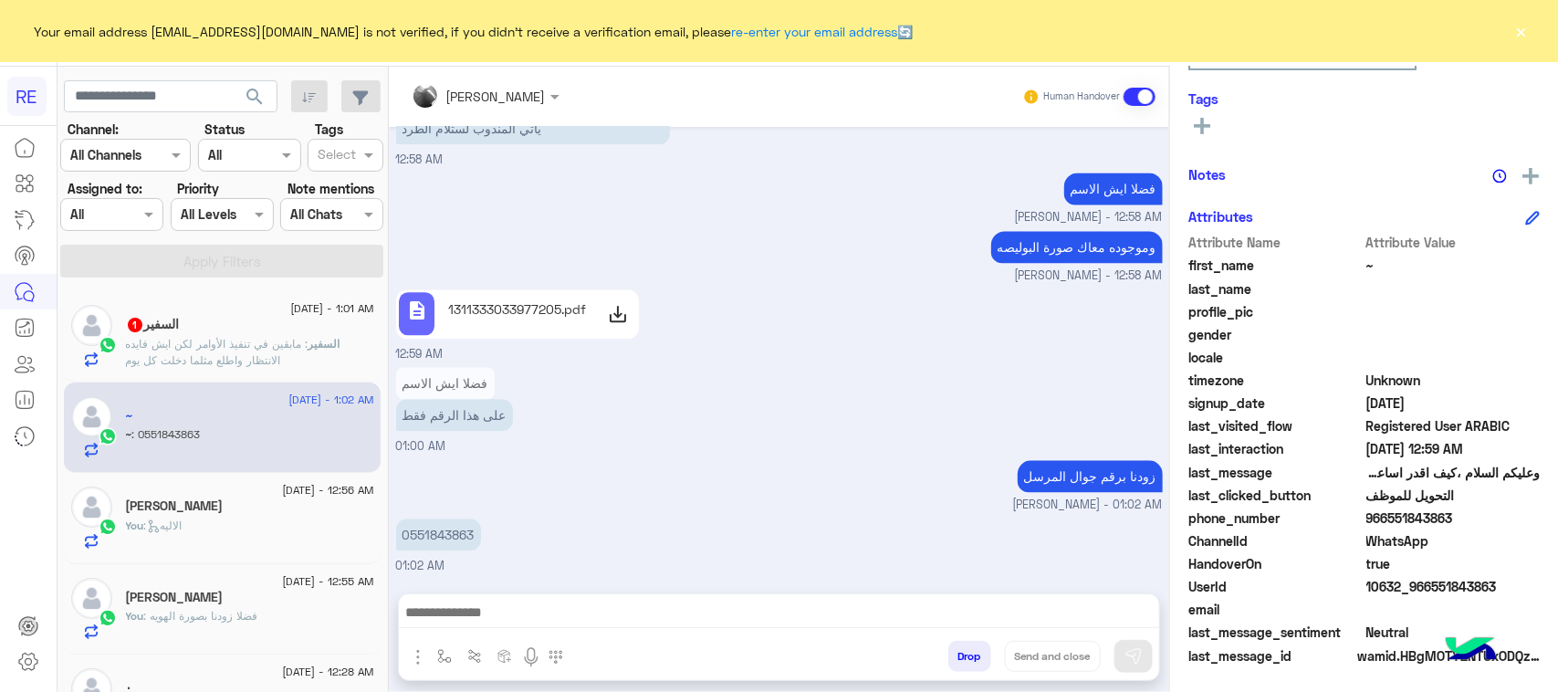
scroll to position [1839, 0]
drag, startPoint x: 411, startPoint y: 450, endPoint x: 457, endPoint y: 461, distance: 47.8
click at [457, 461] on div "[DATE] [PERSON_NAME] - 10:37 PM [PERSON_NAME] the conversation 10:37 PM [DATE] …" at bounding box center [779, 351] width 780 height 448
click at [422, 527] on p "0551843863" at bounding box center [438, 534] width 85 height 32
drag, startPoint x: 411, startPoint y: 530, endPoint x: 486, endPoint y: 534, distance: 75.8
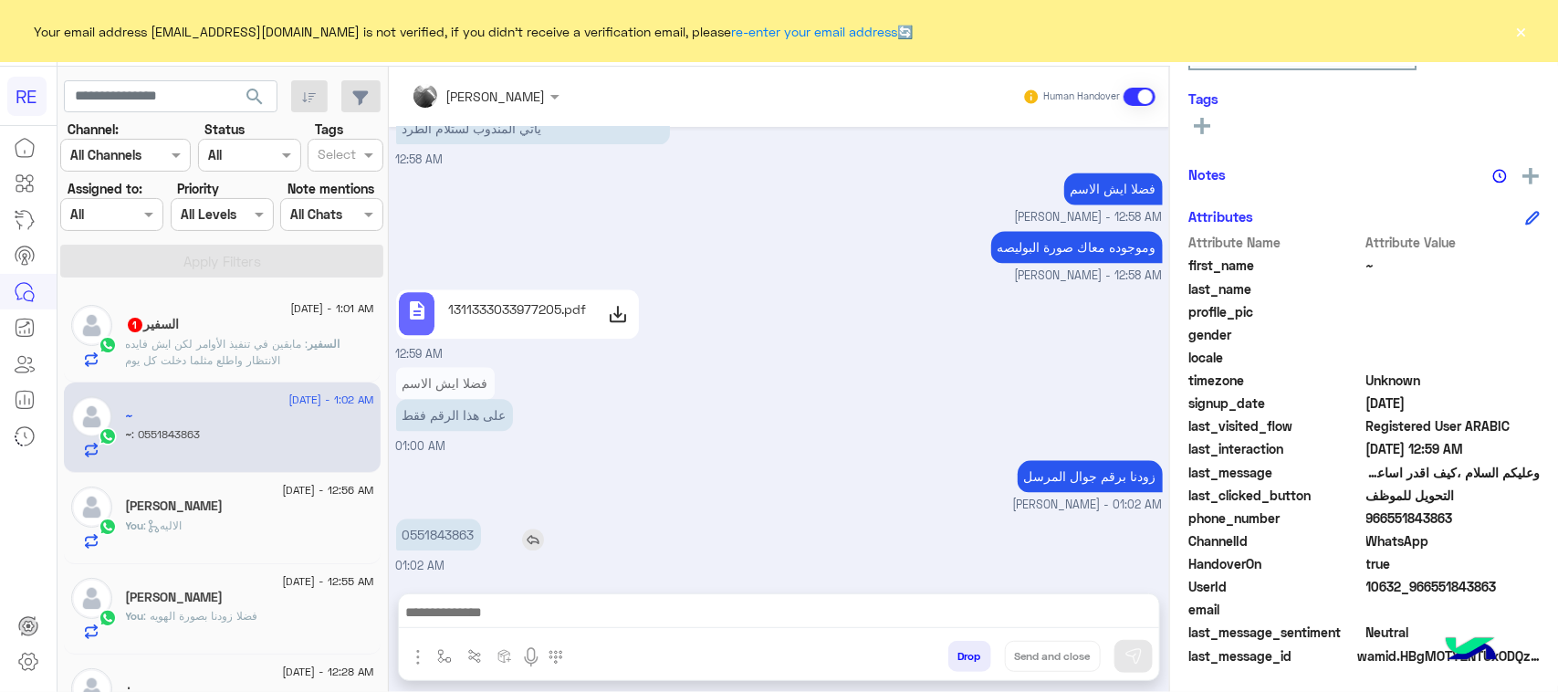
click at [486, 534] on div "0551843863" at bounding box center [490, 534] width 189 height 32
copy p "551843863"
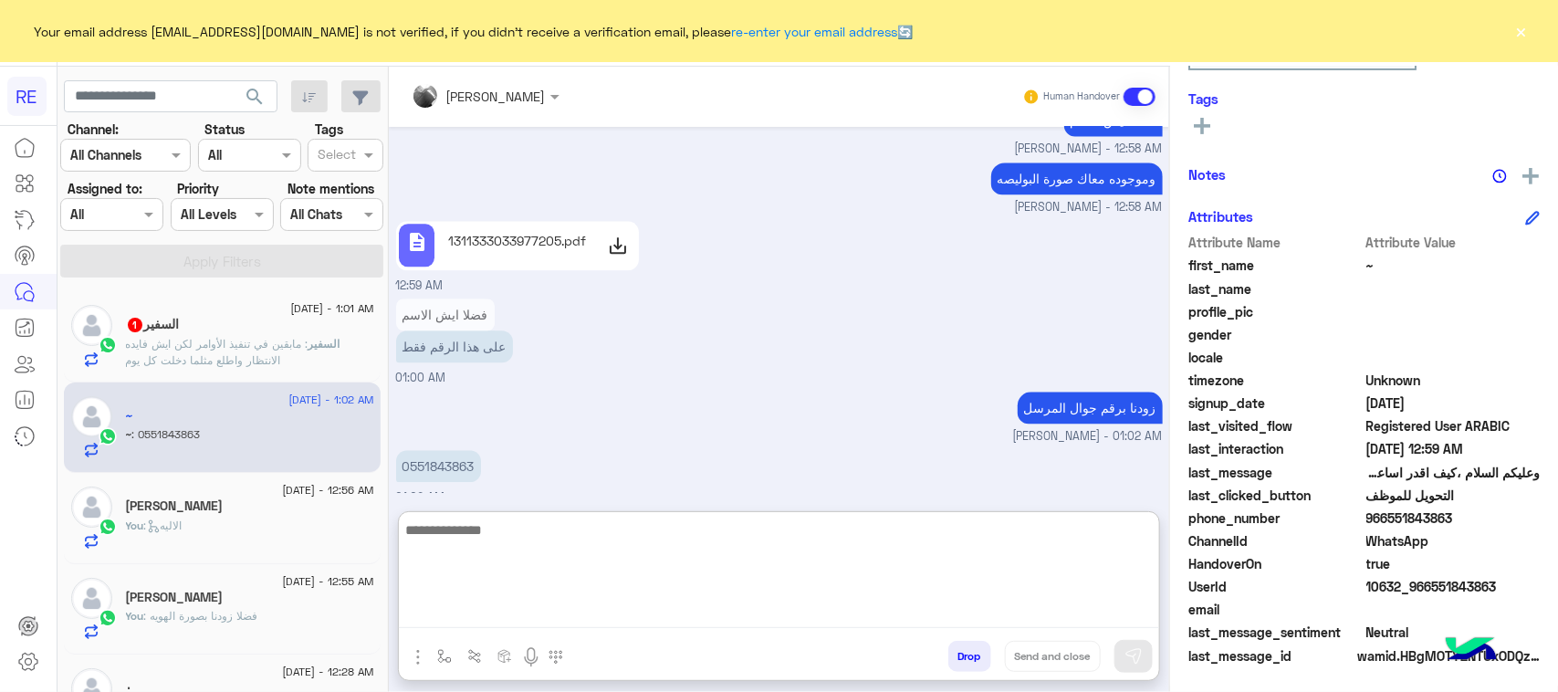
click at [508, 625] on textarea at bounding box center [779, 573] width 760 height 110
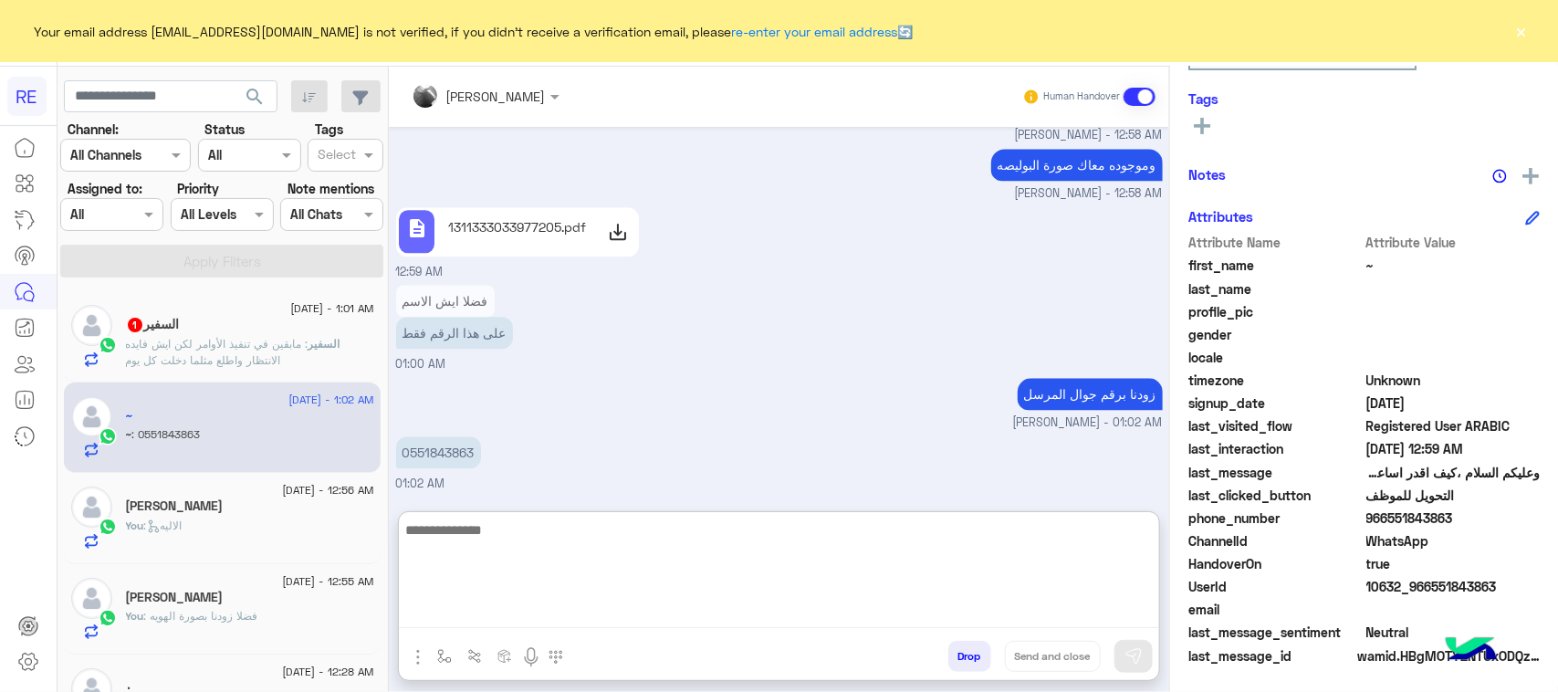
scroll to position [1921, 0]
type textarea "********"
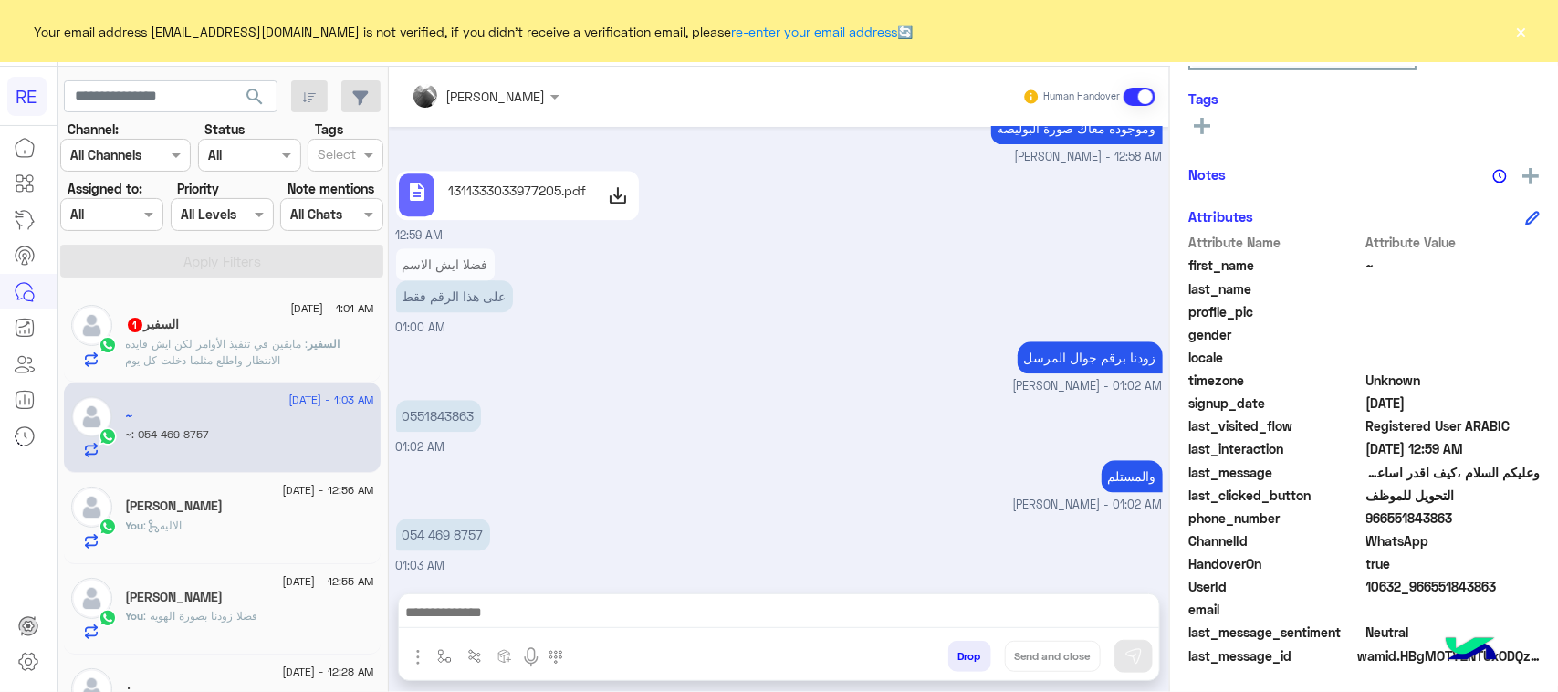
scroll to position [5338, 0]
drag, startPoint x: 409, startPoint y: 338, endPoint x: 485, endPoint y: 416, distance: 109.1
click at [485, 417] on div "0551843863" at bounding box center [490, 416] width 189 height 32
copy p "551843863"
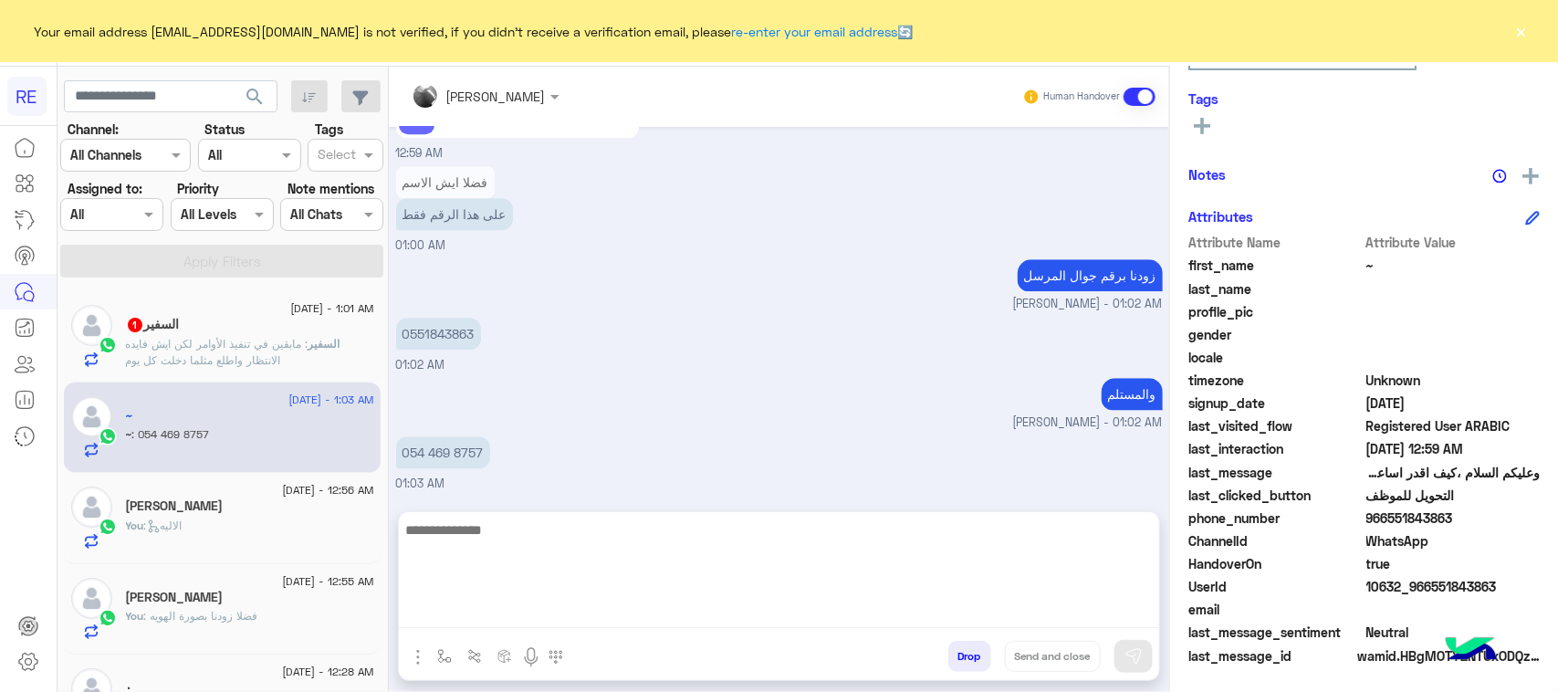
click at [497, 623] on textarea at bounding box center [779, 573] width 760 height 110
click at [581, 539] on textarea "*********" at bounding box center [779, 573] width 760 height 110
type textarea "*********"
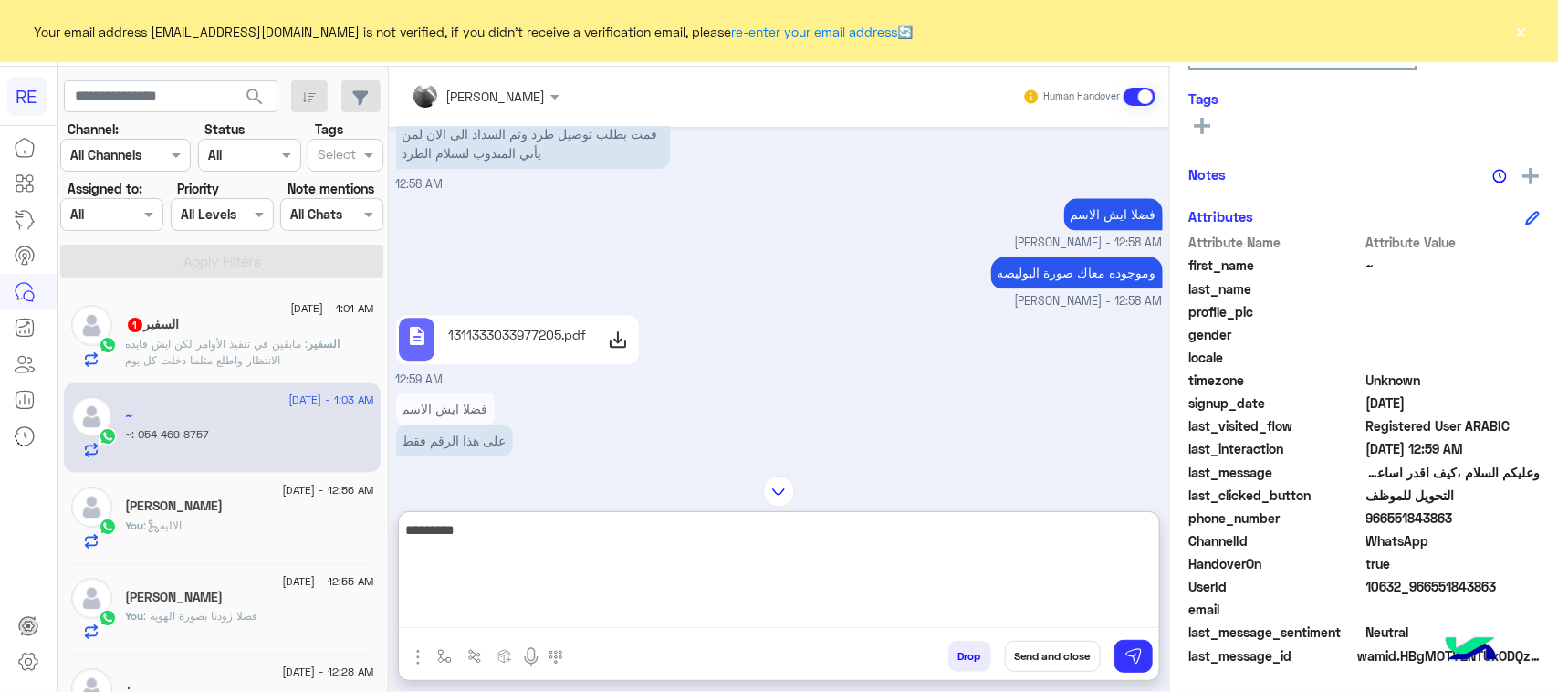
scroll to position [5078, 0]
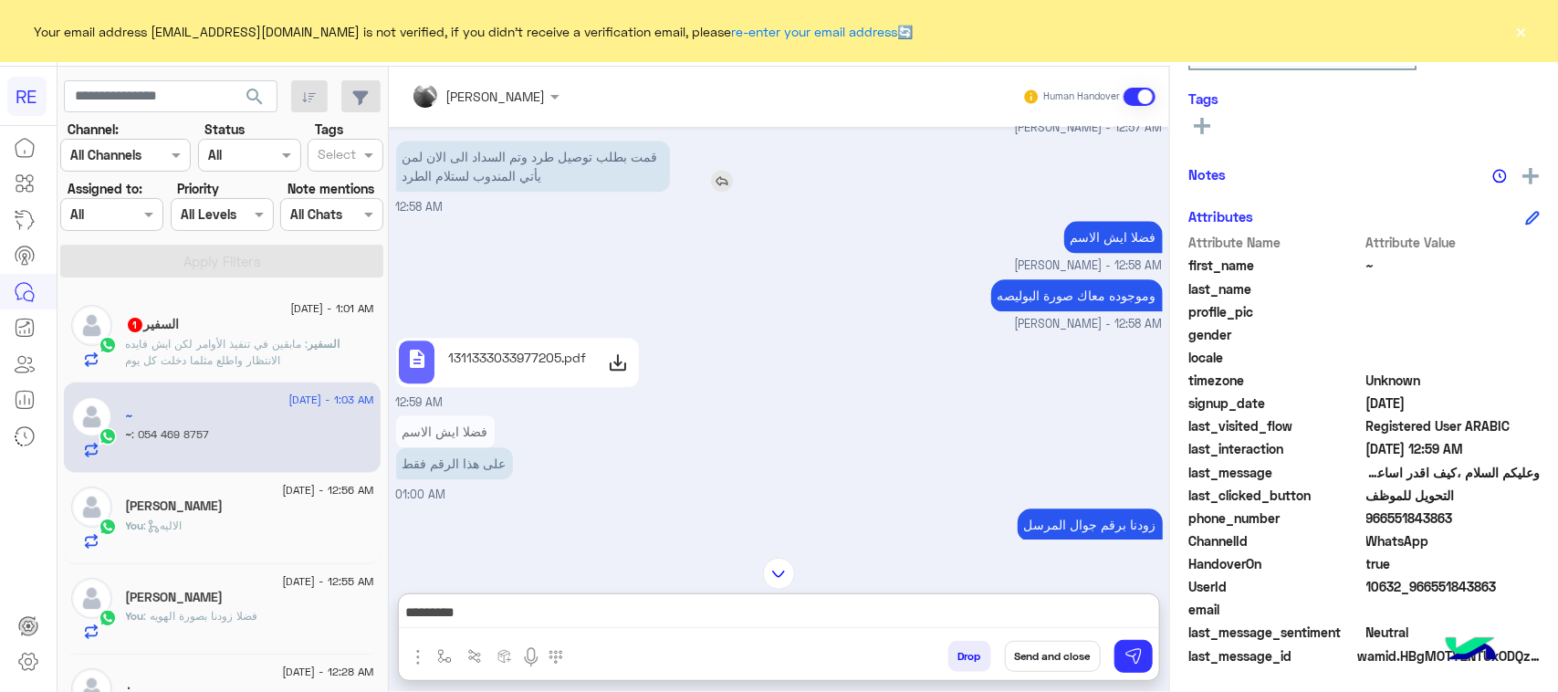
click at [584, 192] on p "قمت بطلب توصيل طرد وتم السداد الى الان لمن يأتي المندوب لستلام الطرد" at bounding box center [533, 166] width 274 height 51
click at [612, 373] on icon at bounding box center [618, 362] width 22 height 22
